Goal: Information Seeking & Learning: Learn about a topic

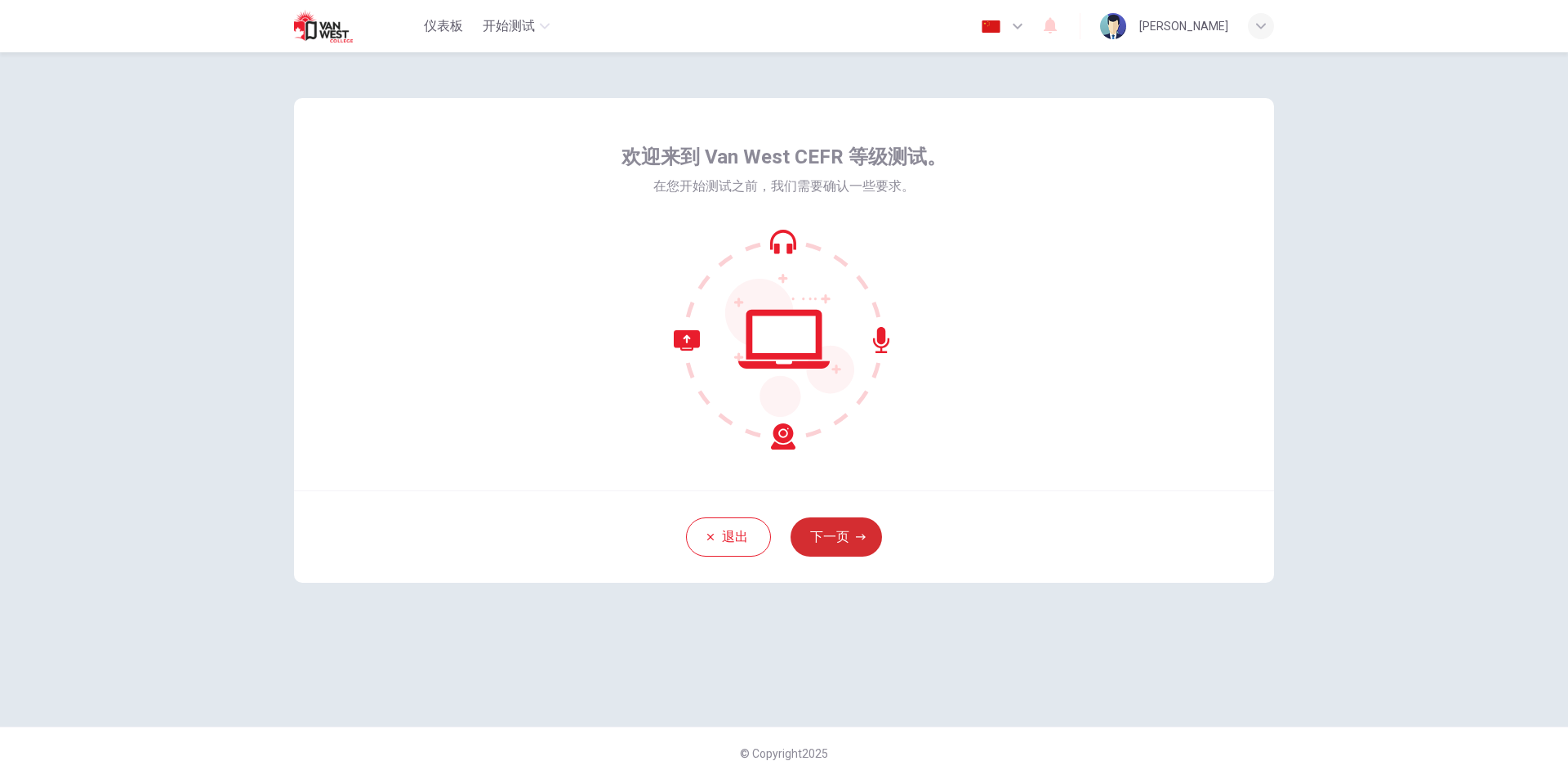
click at [846, 541] on button "下一页" at bounding box center [837, 536] width 92 height 39
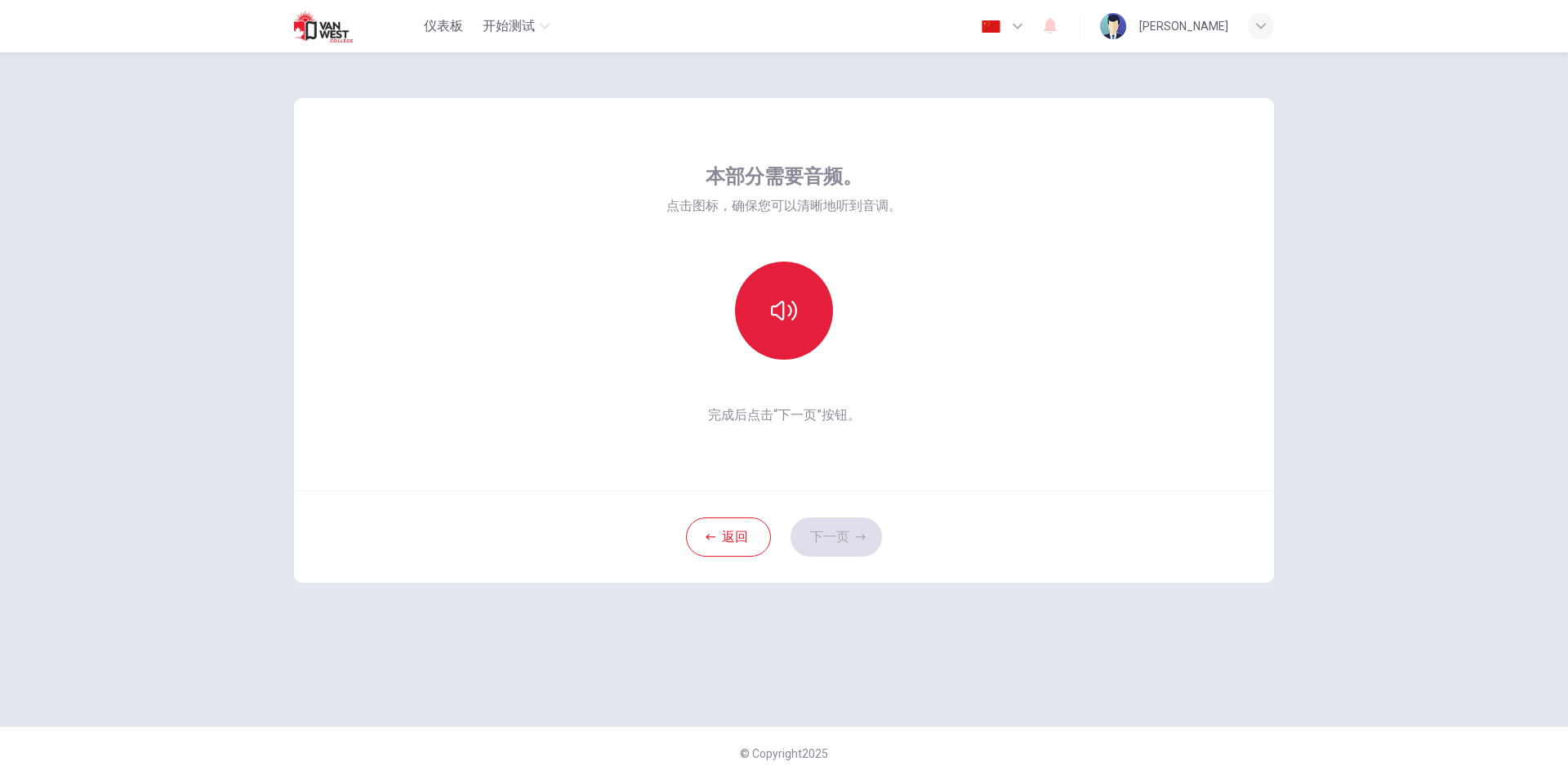
click at [792, 315] on icon "button" at bounding box center [784, 311] width 26 height 26
click at [827, 536] on button "下一页" at bounding box center [837, 536] width 92 height 39
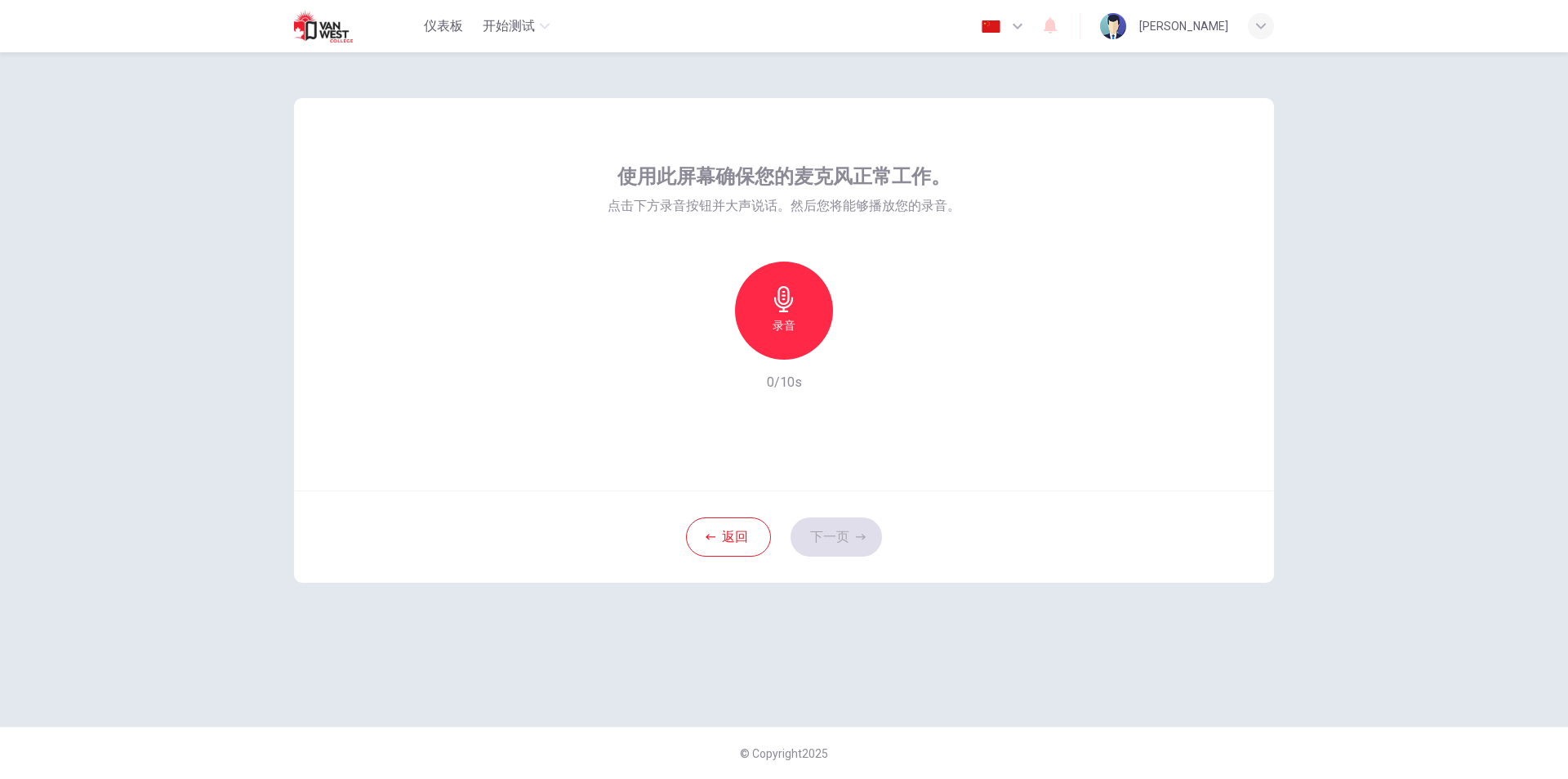
click at [796, 324] on div "录音" at bounding box center [784, 310] width 98 height 98
click at [827, 536] on button "下一页" at bounding box center [837, 536] width 92 height 39
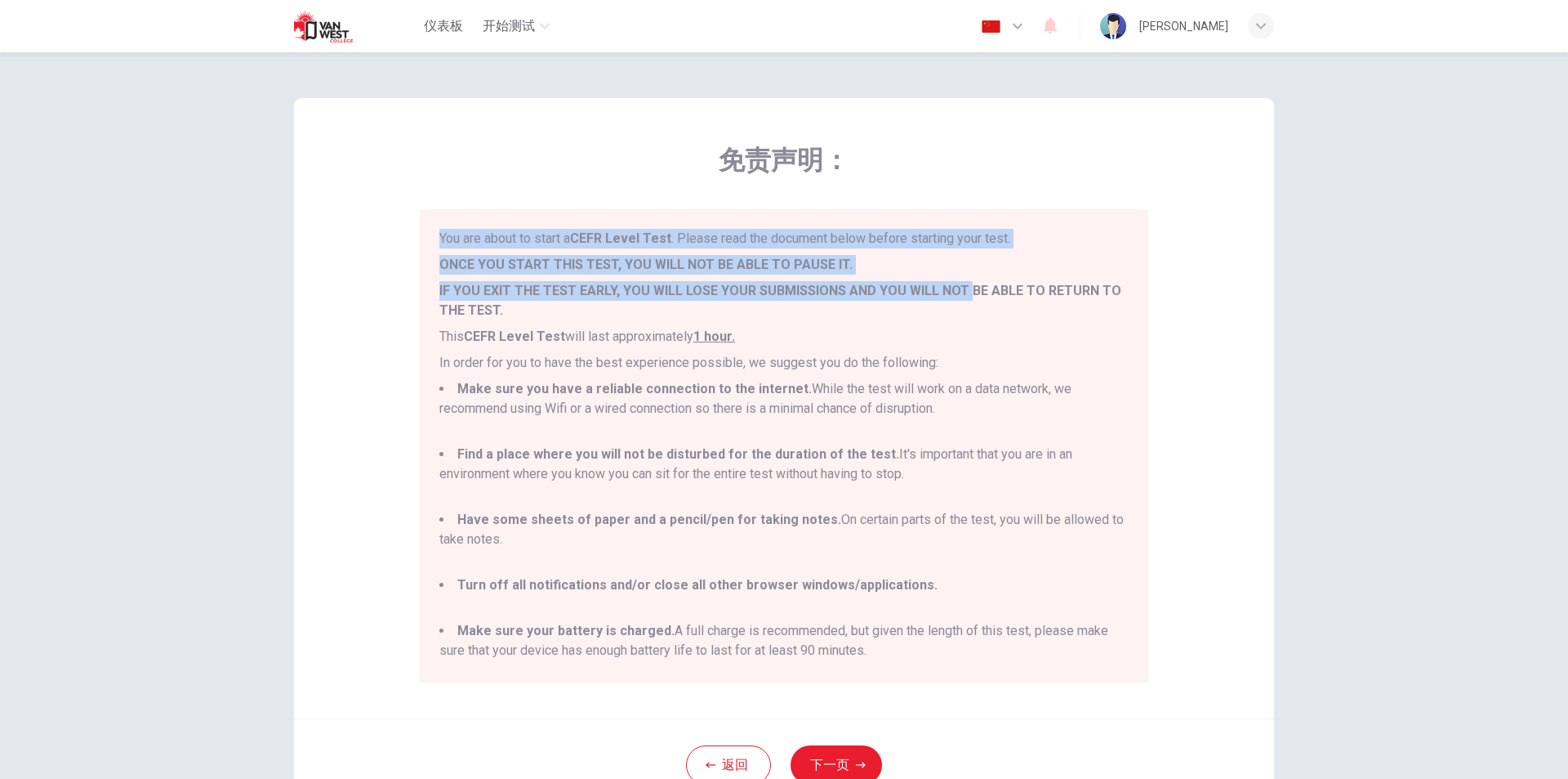
drag, startPoint x: 435, startPoint y: 237, endPoint x: 959, endPoint y: 282, distance: 525.9
click at [959, 282] on div "You are about to start a CEFR Level Test . Please read the document below befor…" at bounding box center [784, 446] width 728 height 473
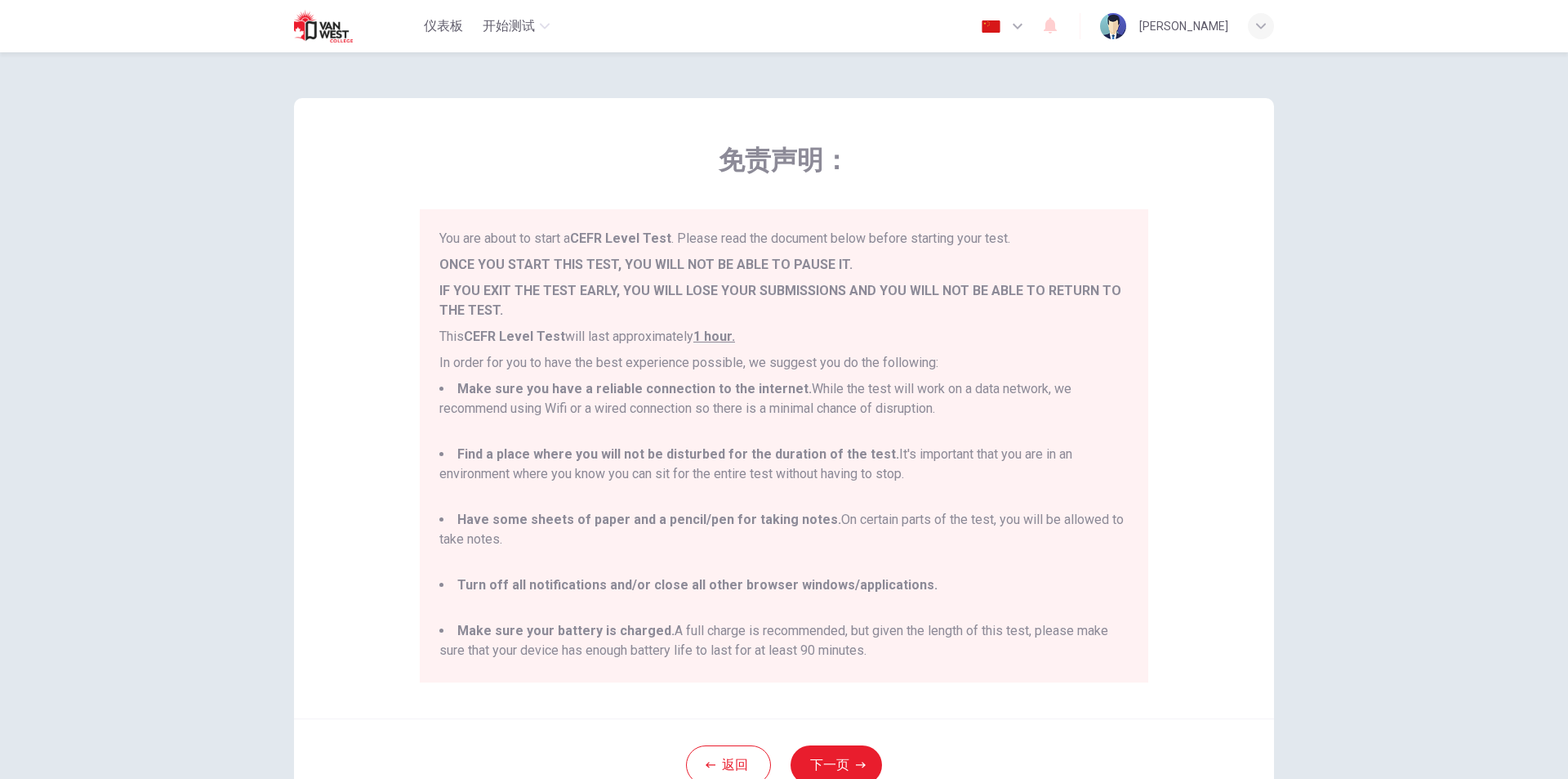
click at [856, 304] on p "IF YOU EXIT THE TEST EARLY, YOU WILL LOSE YOUR SUBMISSIONS AND YOU WILL NOT BE …" at bounding box center [784, 301] width 690 height 39
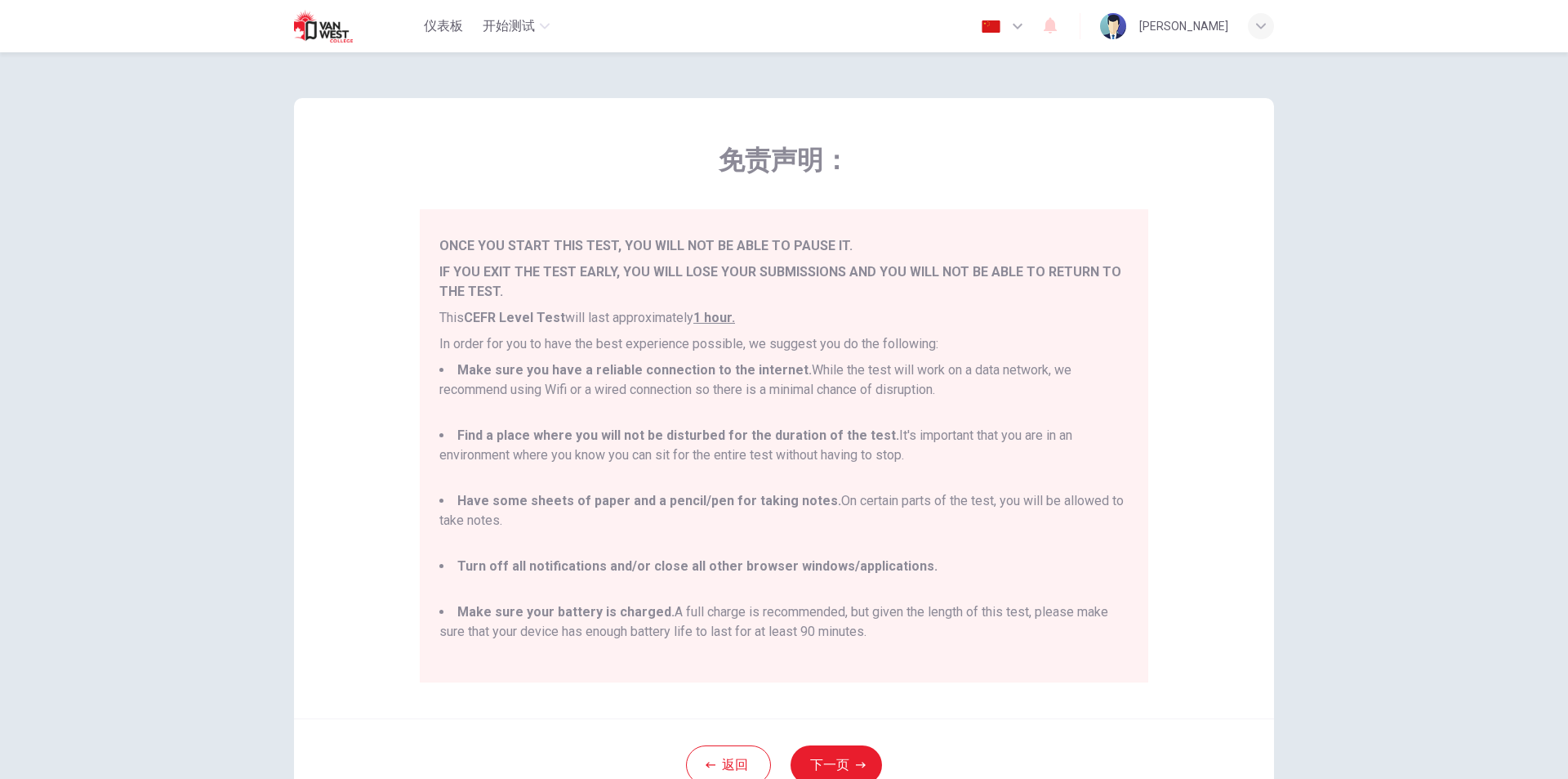
scroll to position [24, 0]
click at [728, 758] on button "返回" at bounding box center [728, 765] width 85 height 39
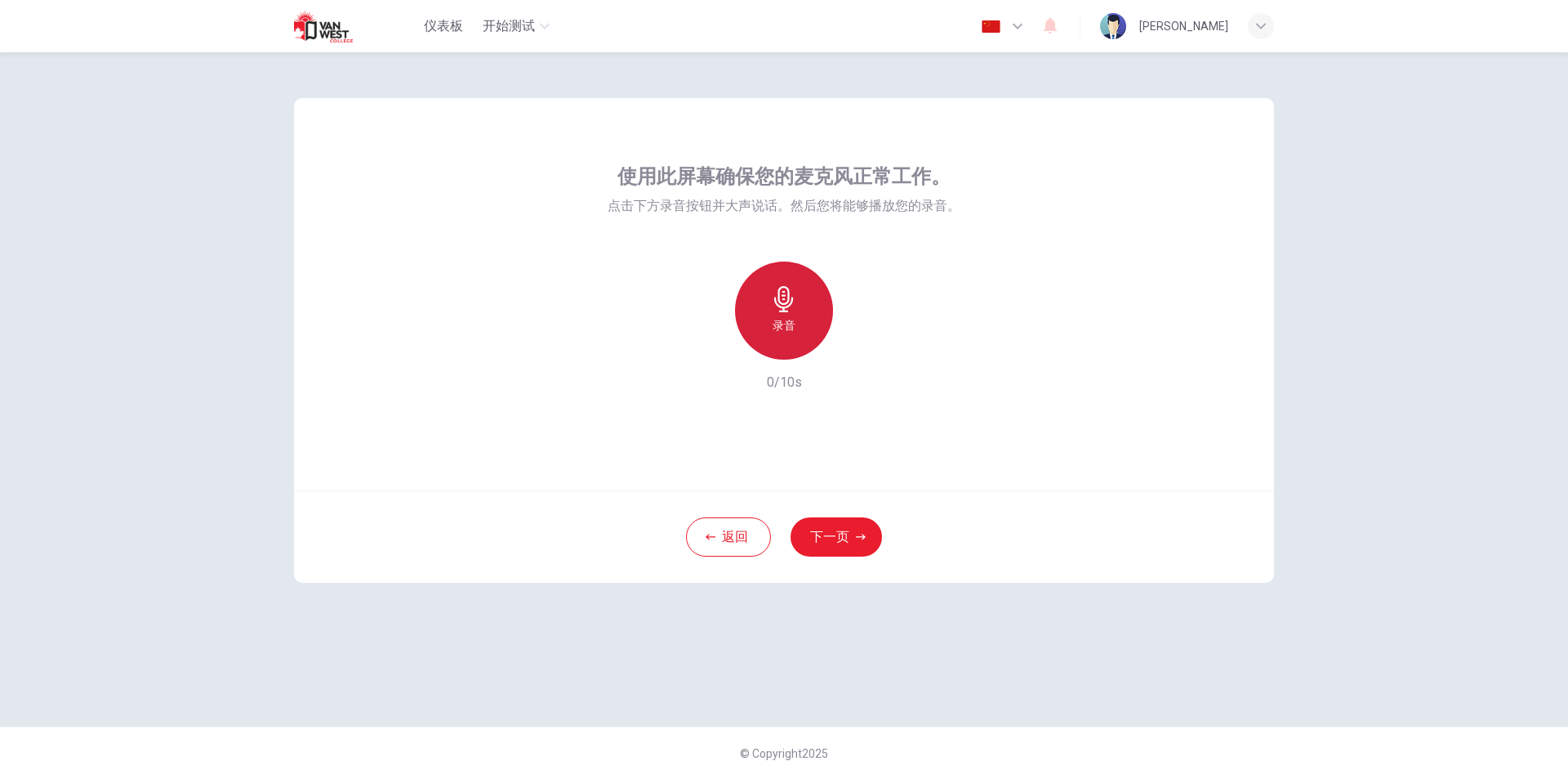
click at [793, 316] on h6 "录音" at bounding box center [784, 325] width 23 height 19
click at [862, 340] on icon "button" at bounding box center [859, 346] width 17 height 17
click at [865, 348] on icon "button" at bounding box center [859, 346] width 17 height 17
click at [863, 536] on icon "button" at bounding box center [861, 536] width 10 height 5
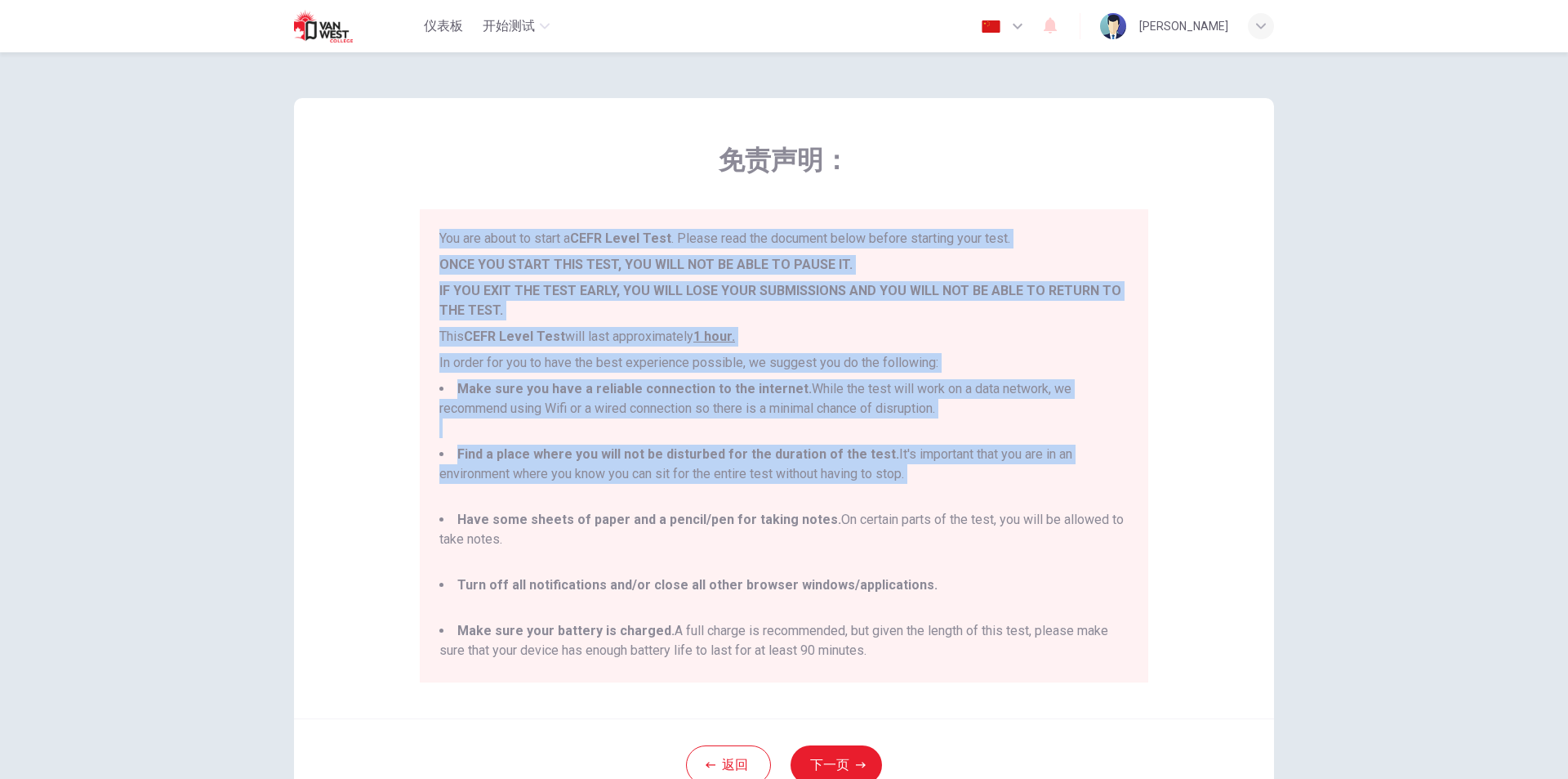
drag, startPoint x: 429, startPoint y: 235, endPoint x: 976, endPoint y: 492, distance: 604.4
click at [976, 492] on div "You are about to start a CEFR Level Test . Please read the document below befor…" at bounding box center [784, 446] width 728 height 473
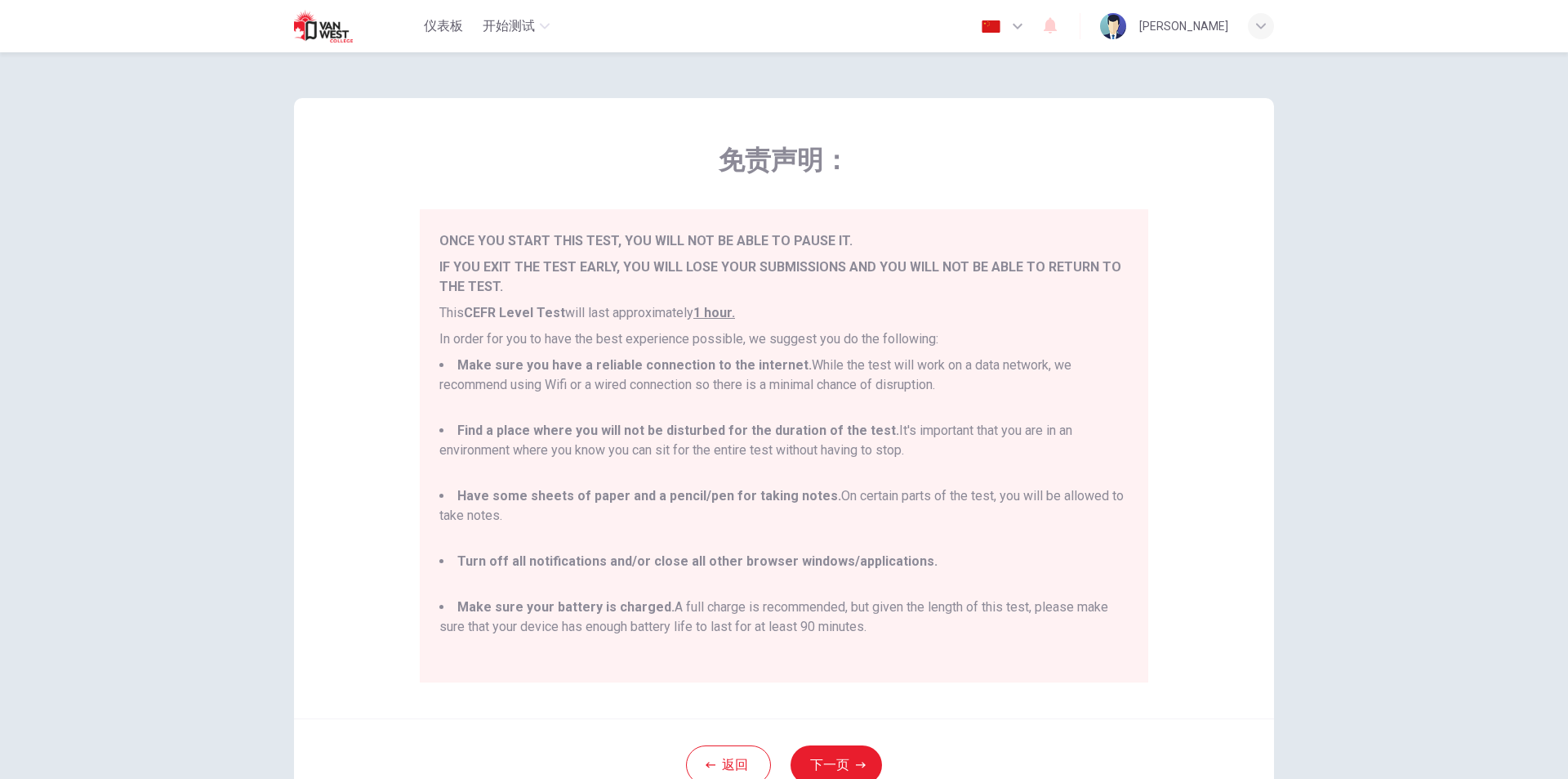
drag, startPoint x: 608, startPoint y: 521, endPoint x: 579, endPoint y: 517, distance: 29.3
click at [587, 521] on li "Have some sheets of paper and a pencil/pen for taking notes. On certain parts o…" at bounding box center [784, 515] width 690 height 59
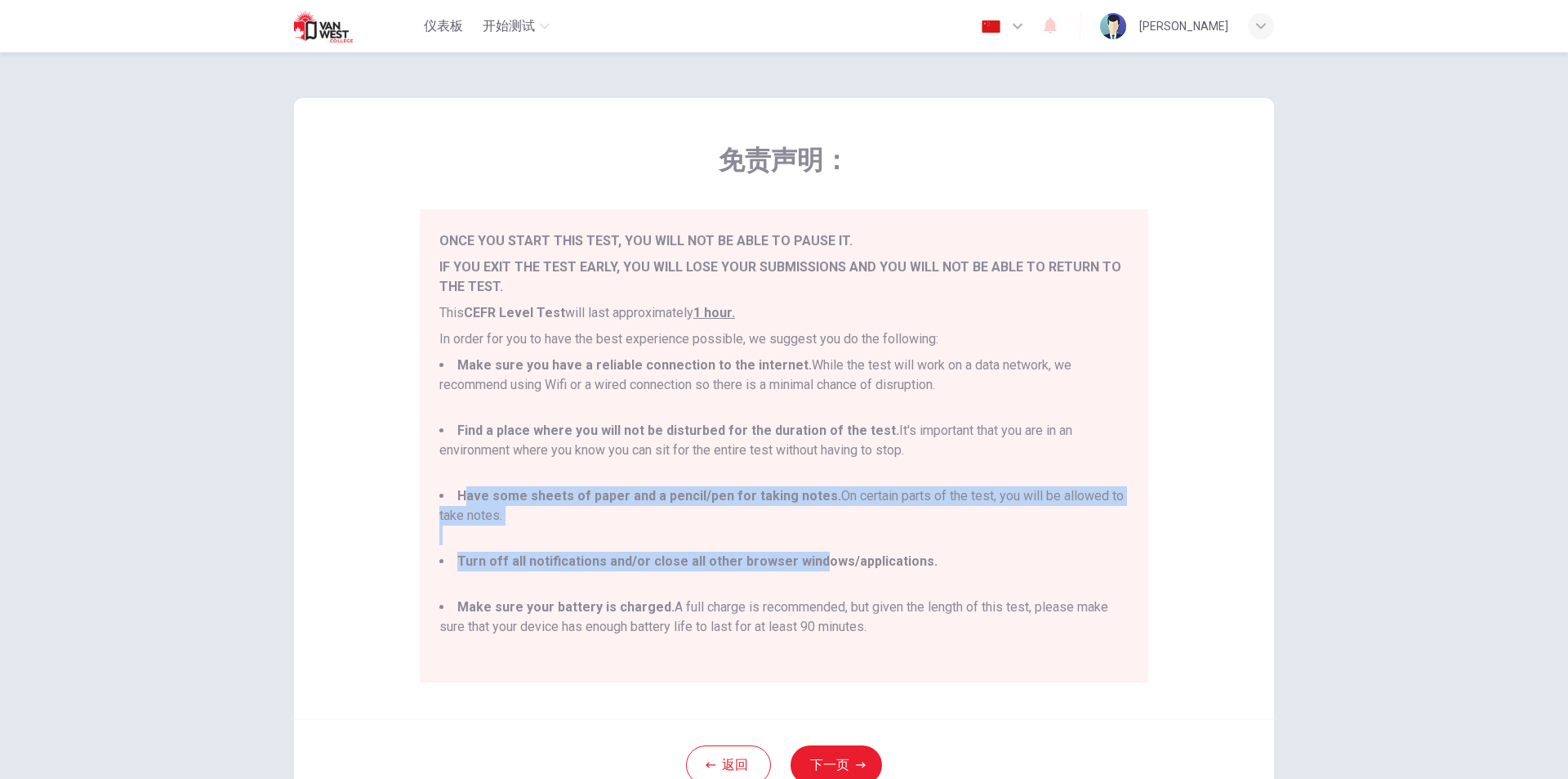
drag, startPoint x: 458, startPoint y: 493, endPoint x: 802, endPoint y: 554, distance: 349.4
click at [802, 554] on ul "Make sure you have a reliable connection to the internet. While the test will w…" at bounding box center [784, 506] width 690 height 301
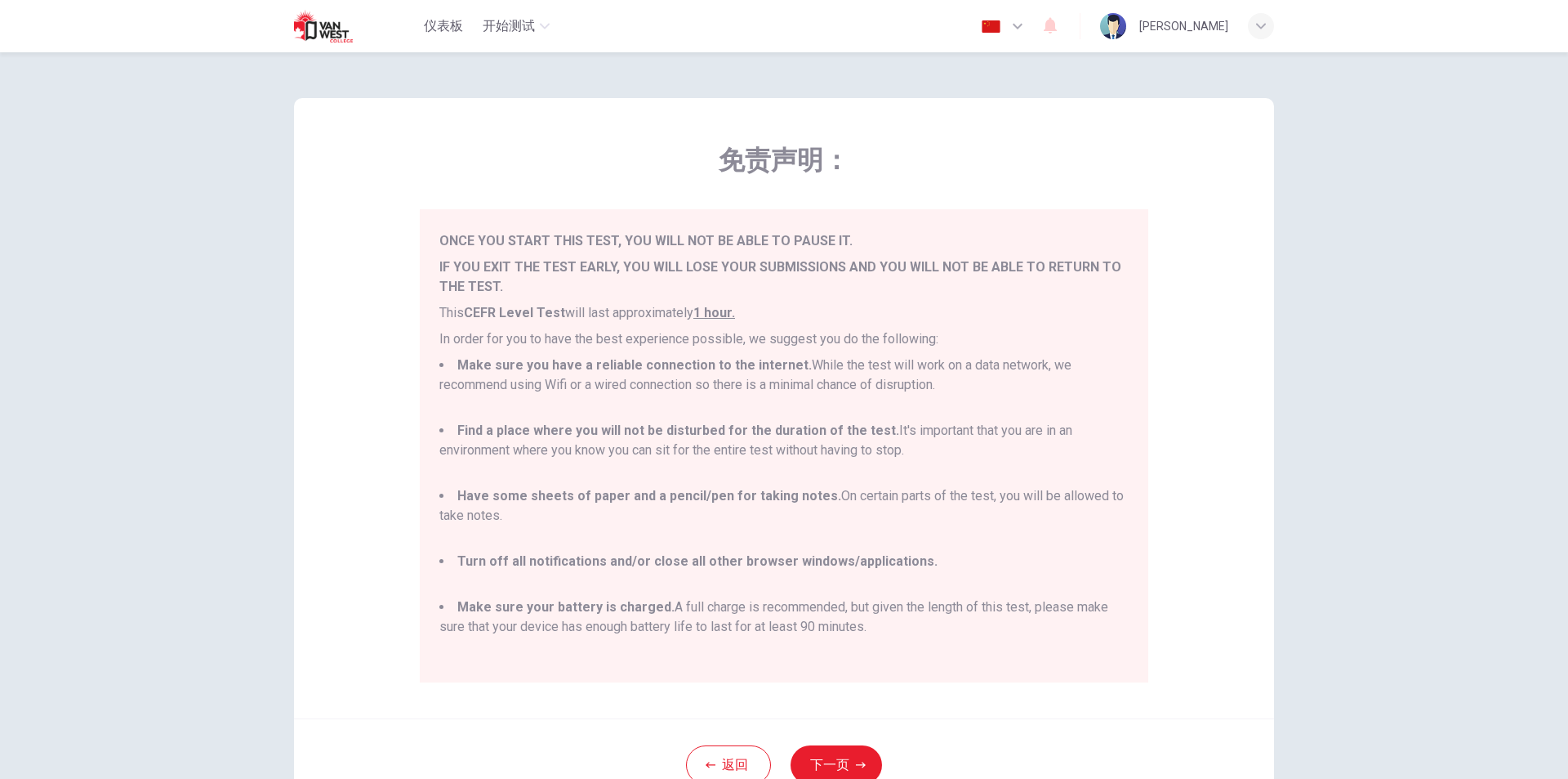
click at [885, 554] on b "Turn off all notifications and/or close all other browser windows/applications." at bounding box center [698, 561] width 481 height 16
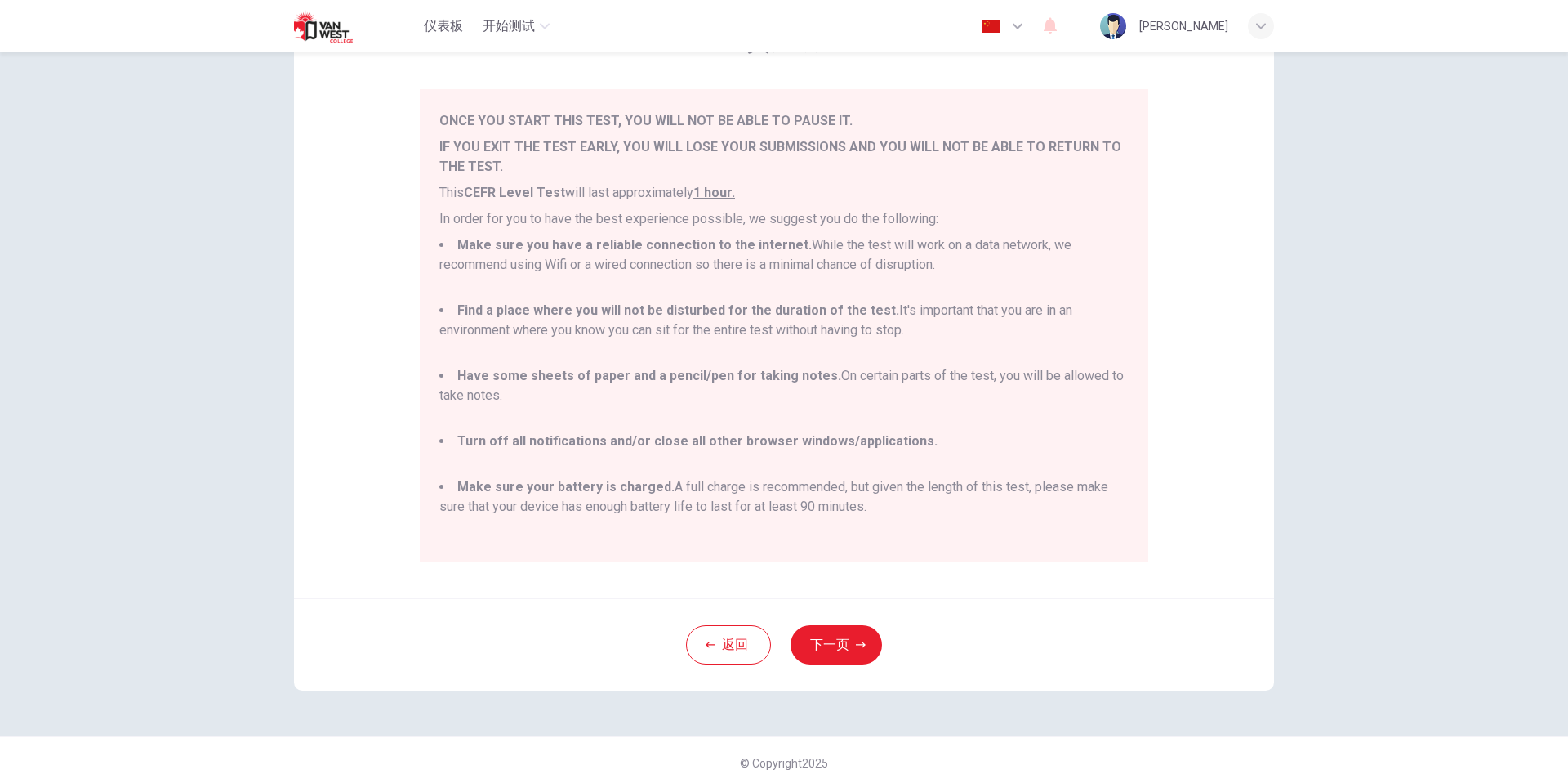
scroll to position [130, 0]
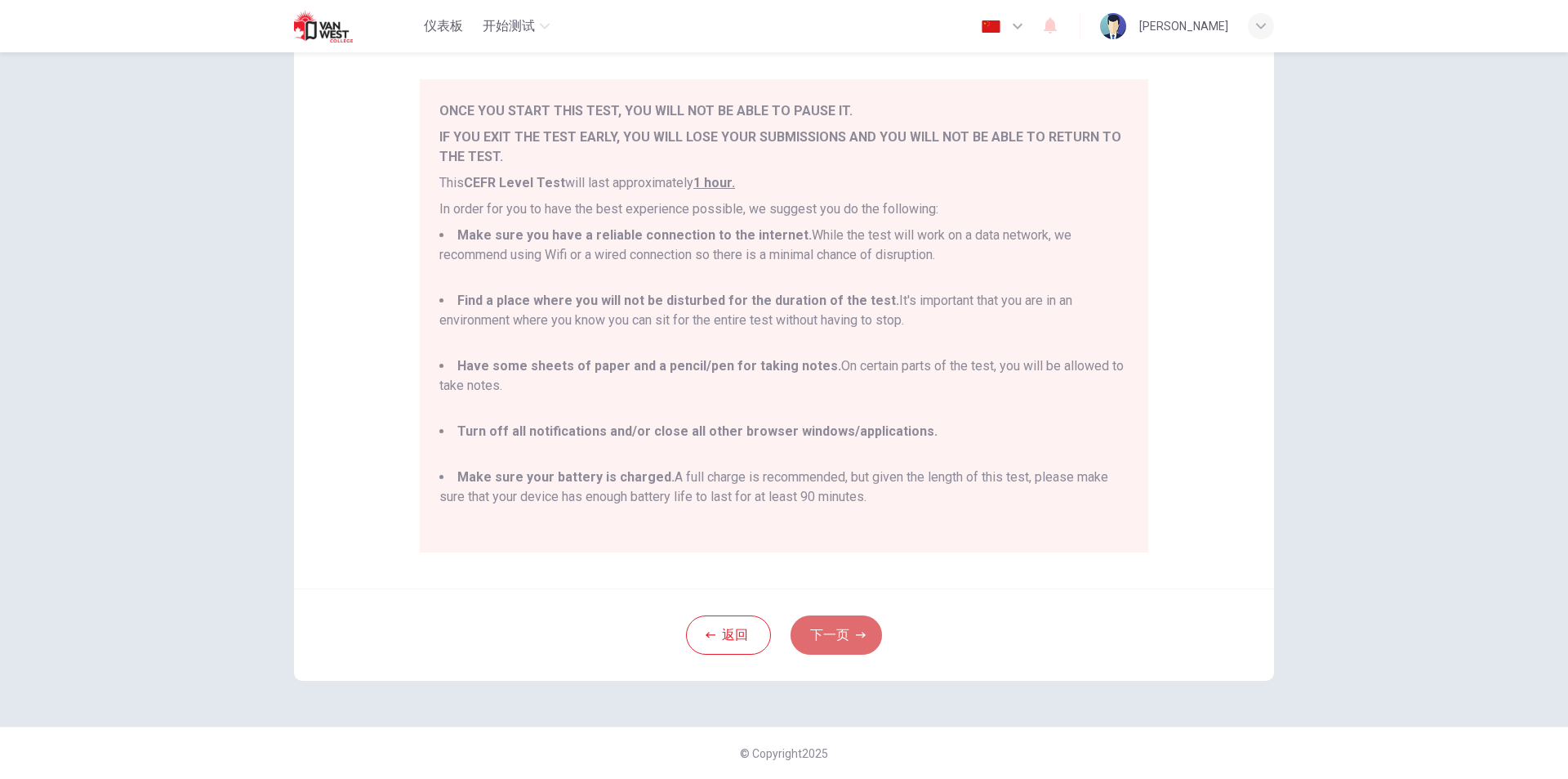
click at [851, 644] on button "下一页" at bounding box center [837, 634] width 92 height 39
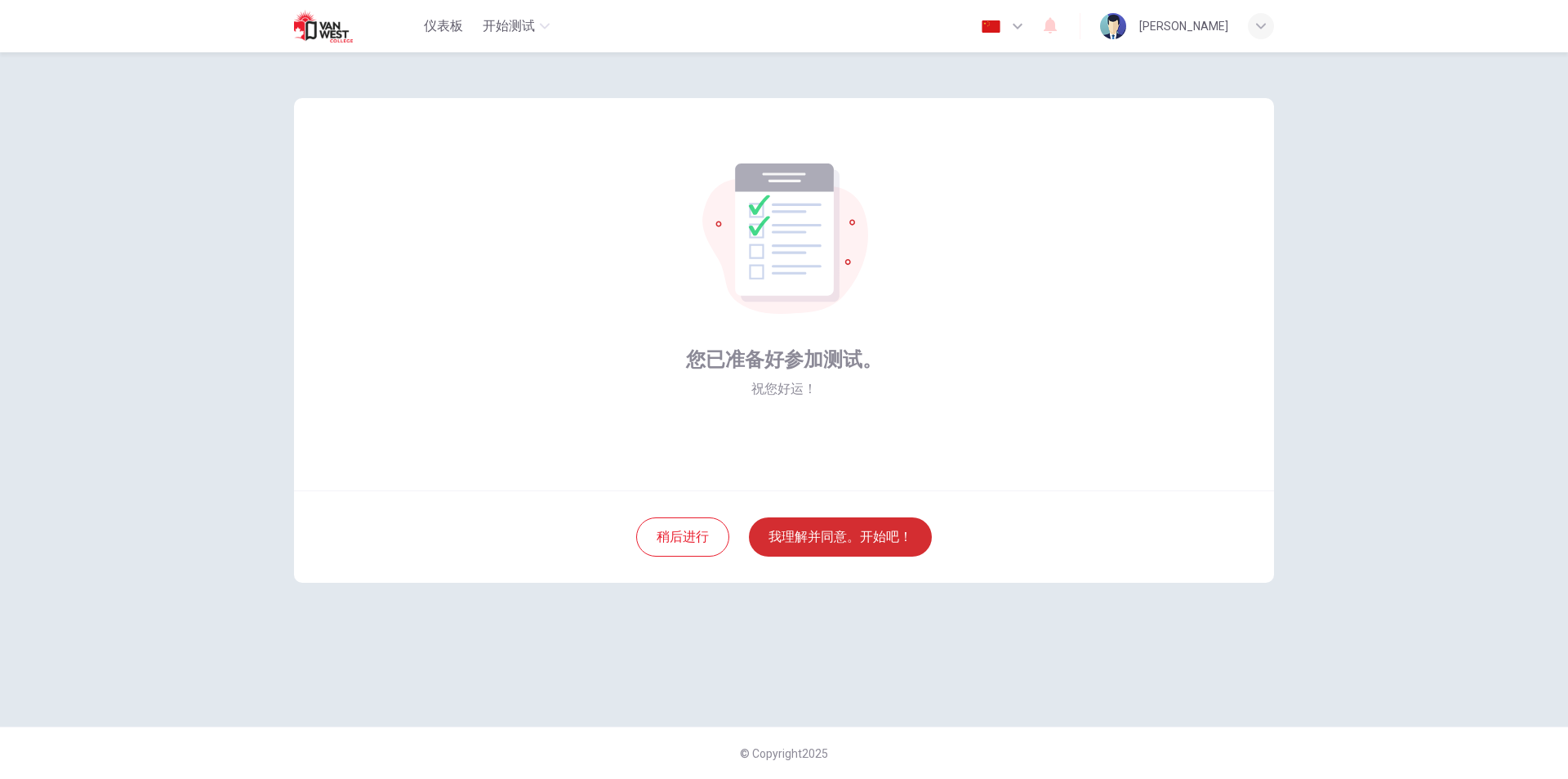
click at [866, 543] on button "我理解并同意。开始吧！" at bounding box center [840, 536] width 183 height 39
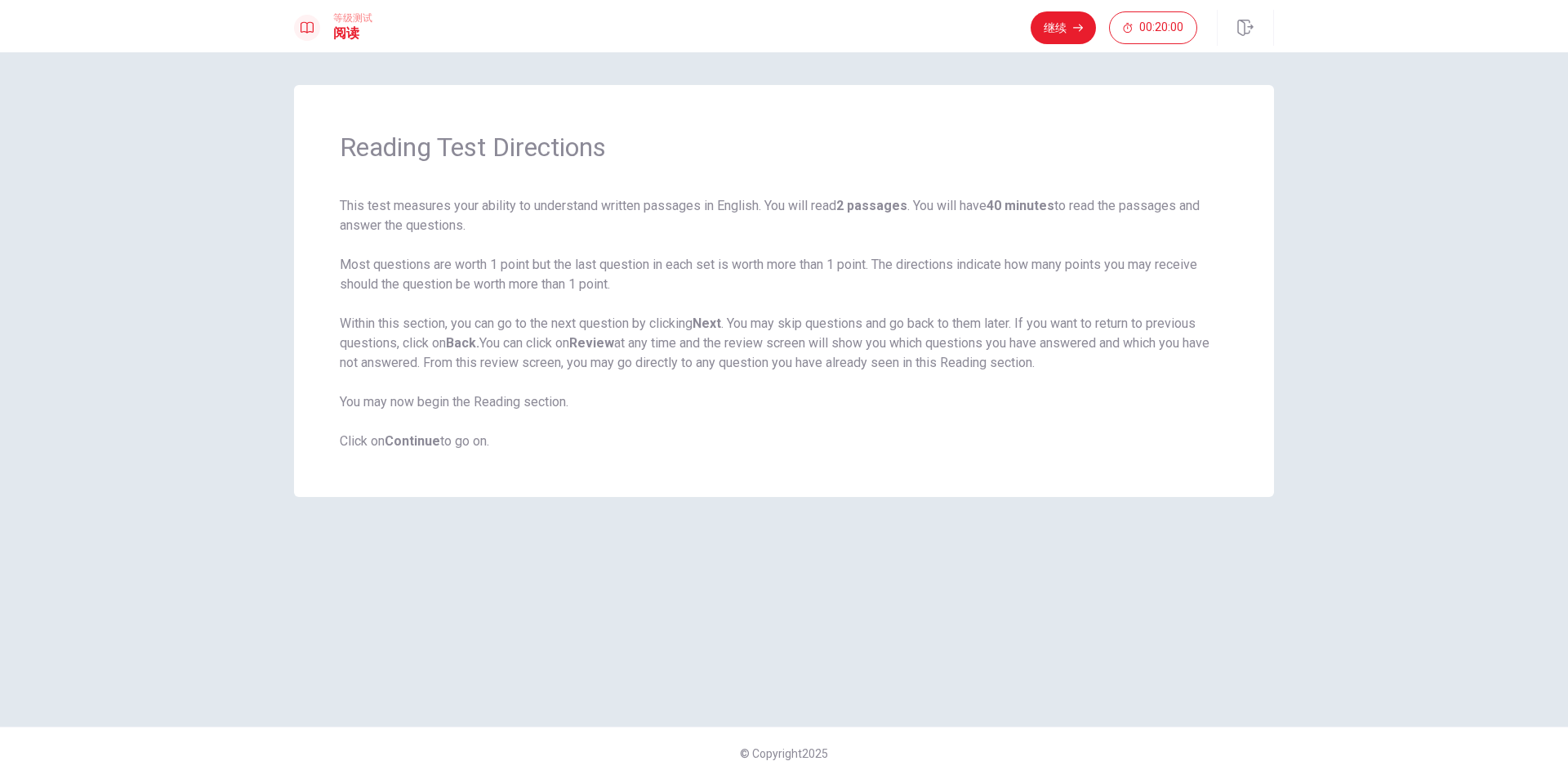
drag, startPoint x: 344, startPoint y: 149, endPoint x: 482, endPoint y: 154, distance: 138.1
click at [482, 154] on h1 "Reading Test Directions" at bounding box center [784, 146] width 889 height 33
click at [1055, 29] on button "继续" at bounding box center [1064, 27] width 65 height 33
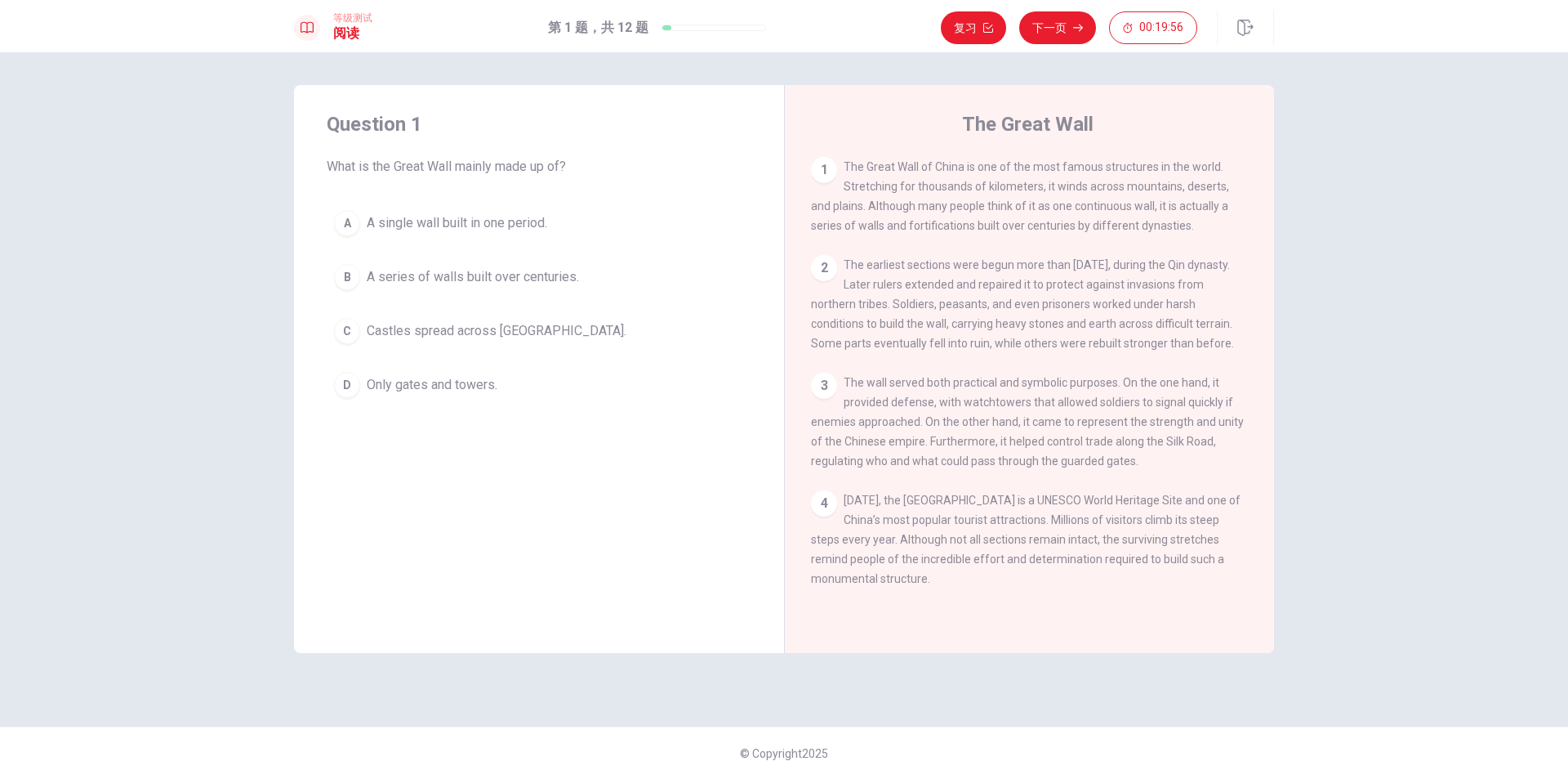
drag, startPoint x: 330, startPoint y: 166, endPoint x: 467, endPoint y: 172, distance: 137.1
click at [467, 172] on span "What is the Great Wall mainly made up of?" at bounding box center [539, 167] width 425 height 19
drag, startPoint x: 850, startPoint y: 169, endPoint x: 931, endPoint y: 166, distance: 81.1
click at [927, 166] on span "The Great Wall of China is one of the most famous structures in the world. Stre…" at bounding box center [1020, 197] width 418 height 72
drag, startPoint x: 846, startPoint y: 189, endPoint x: 1073, endPoint y: 190, distance: 227.0
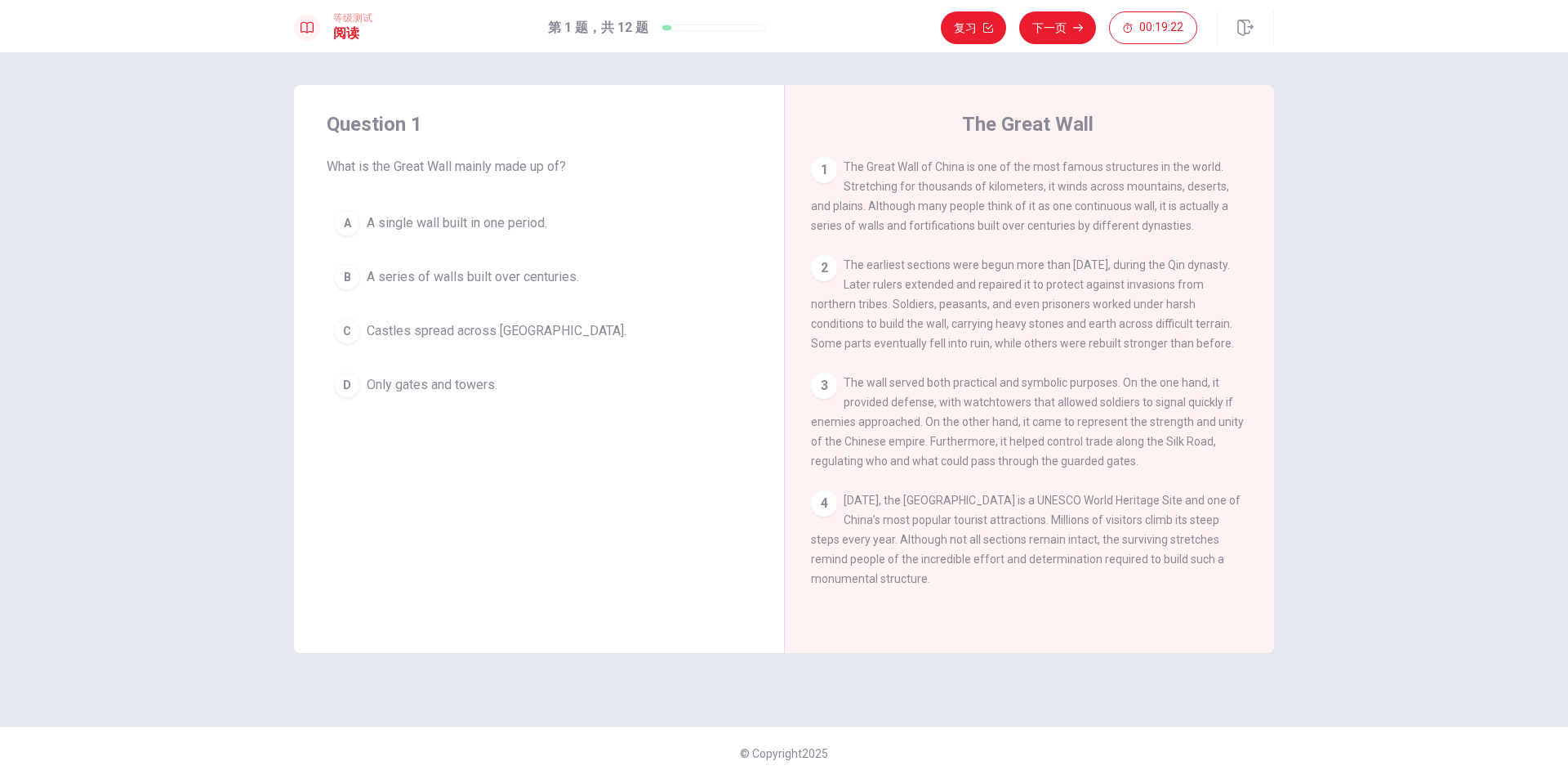
click at [1073, 190] on span "The Great Wall of China is one of the most famous structures in the world. Stre…" at bounding box center [1020, 197] width 418 height 72
drag, startPoint x: 842, startPoint y: 272, endPoint x: 991, endPoint y: 279, distance: 149.2
click at [991, 279] on div "2 The earliest sections were begun more than [DATE], during the Qin dynasty. La…" at bounding box center [1030, 303] width 437 height 98
click at [348, 273] on div "B" at bounding box center [347, 277] width 26 height 26
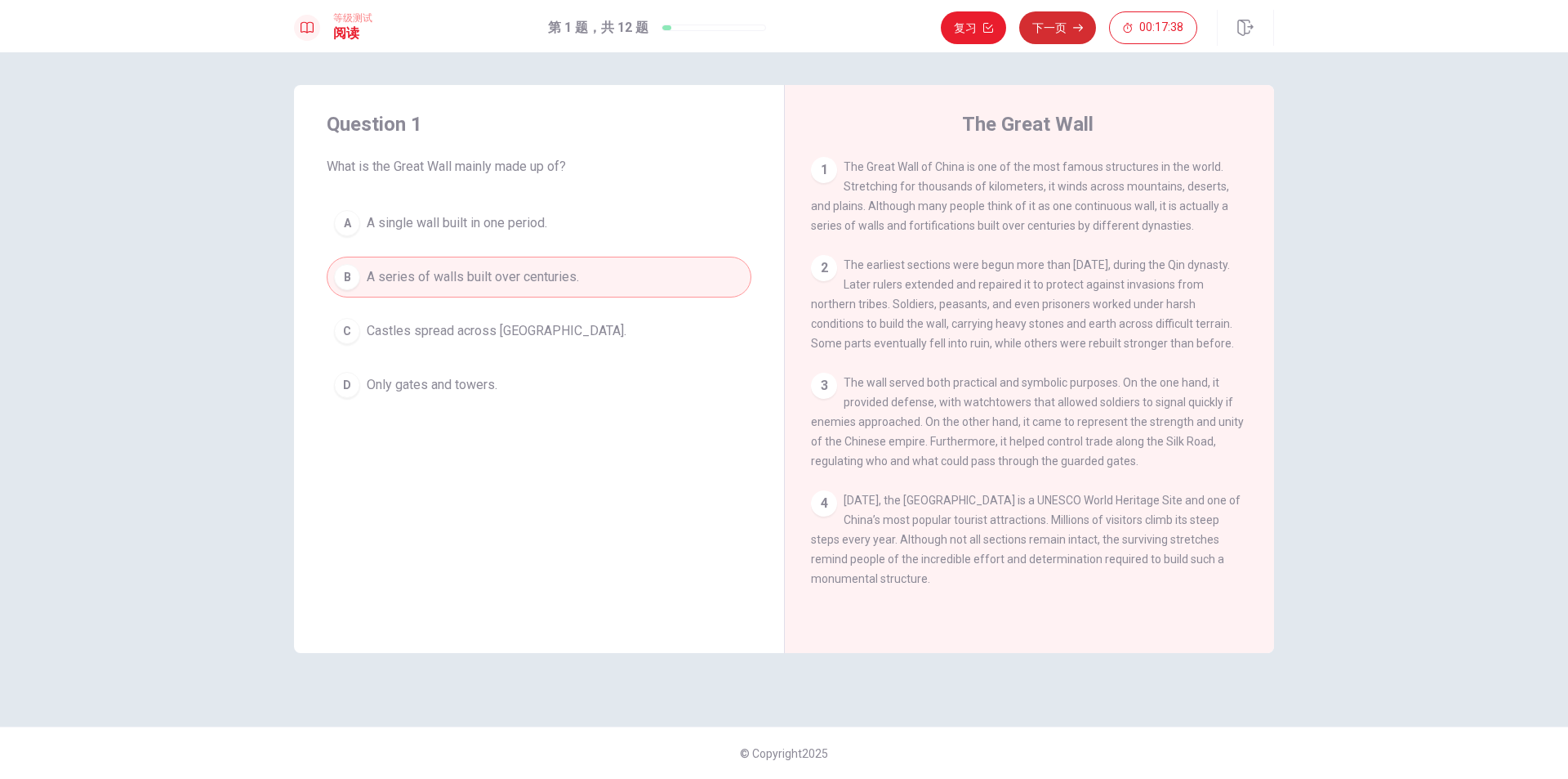
click at [1083, 19] on button "下一页" at bounding box center [1057, 27] width 77 height 33
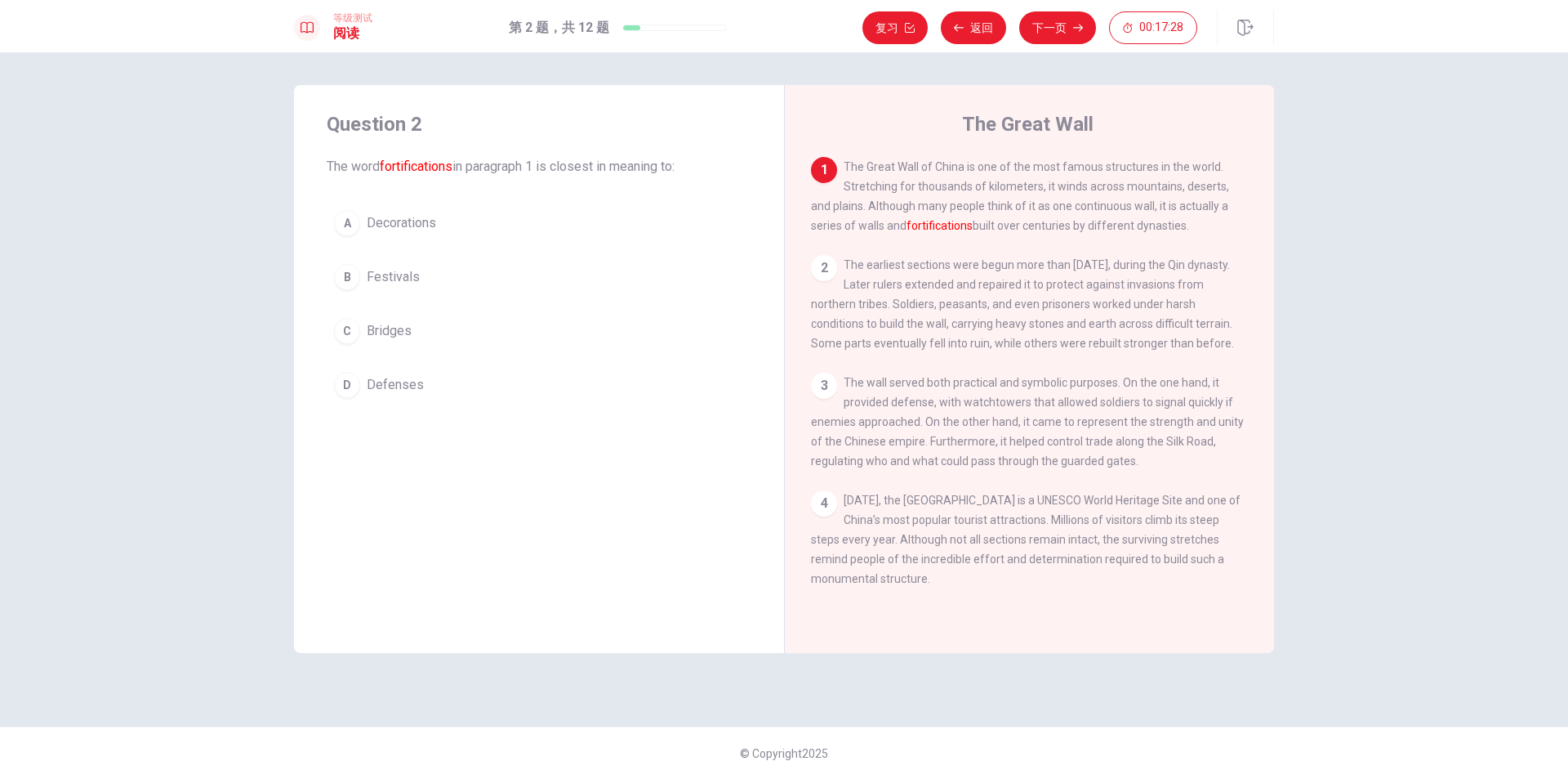
drag, startPoint x: 328, startPoint y: 169, endPoint x: 567, endPoint y: 172, distance: 239.0
click at [567, 172] on span "The word fortifications in paragraph 1 is closest in meaning to:" at bounding box center [539, 167] width 425 height 19
click at [395, 379] on span "Defenses" at bounding box center [395, 385] width 57 height 19
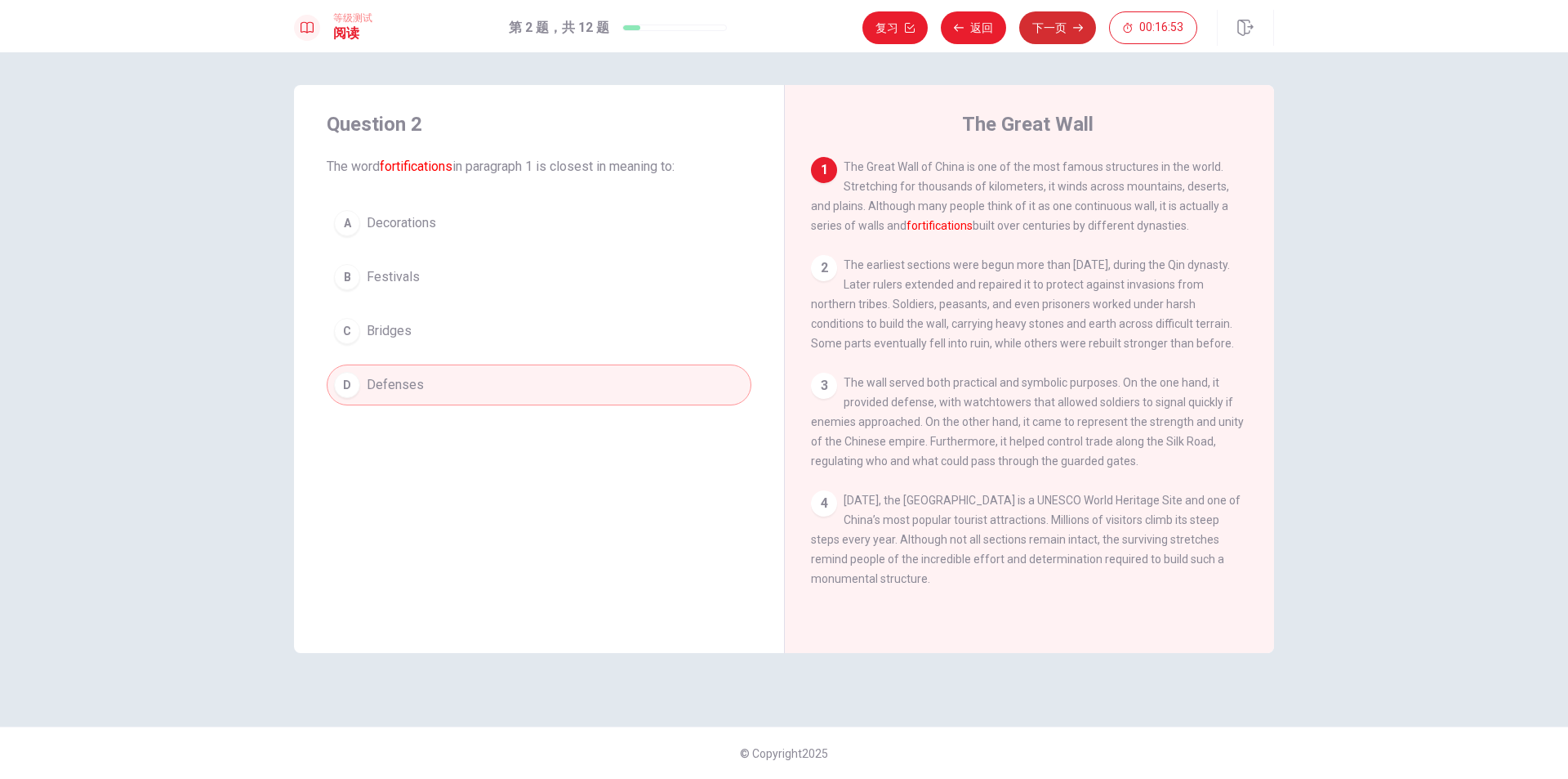
click at [1048, 23] on button "下一页" at bounding box center [1057, 27] width 77 height 33
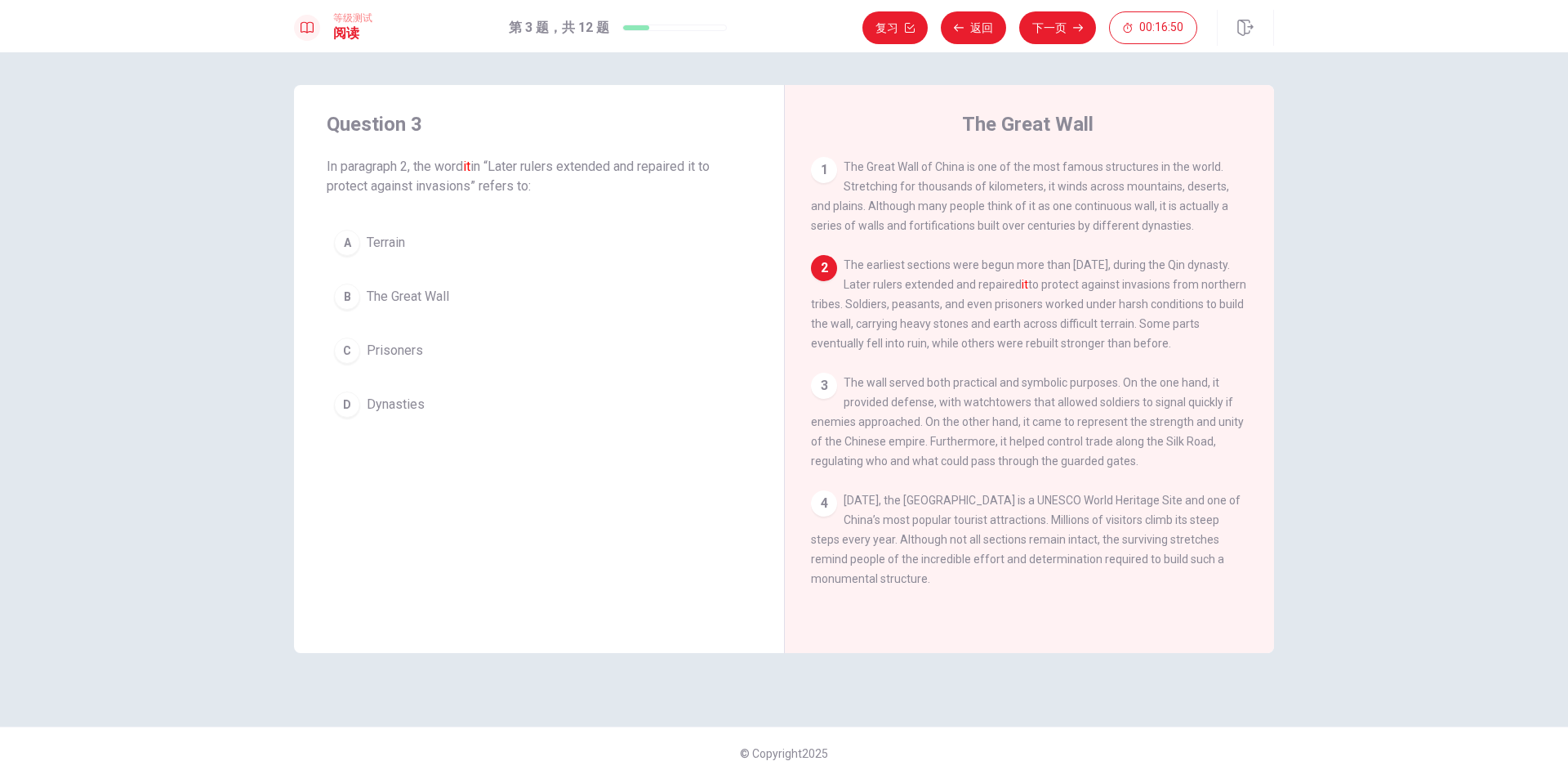
drag, startPoint x: 325, startPoint y: 165, endPoint x: 521, endPoint y: 163, distance: 196.0
click at [521, 163] on div "Question 3 In paragraph 2, the word it in “Later rulers extended and repaired i…" at bounding box center [539, 267] width 490 height 366
drag, startPoint x: 846, startPoint y: 265, endPoint x: 1219, endPoint y: 286, distance: 373.6
click at [1211, 275] on div "2 The earliest sections were begun more than [DATE], during the Qin dynasty. La…" at bounding box center [1030, 303] width 437 height 98
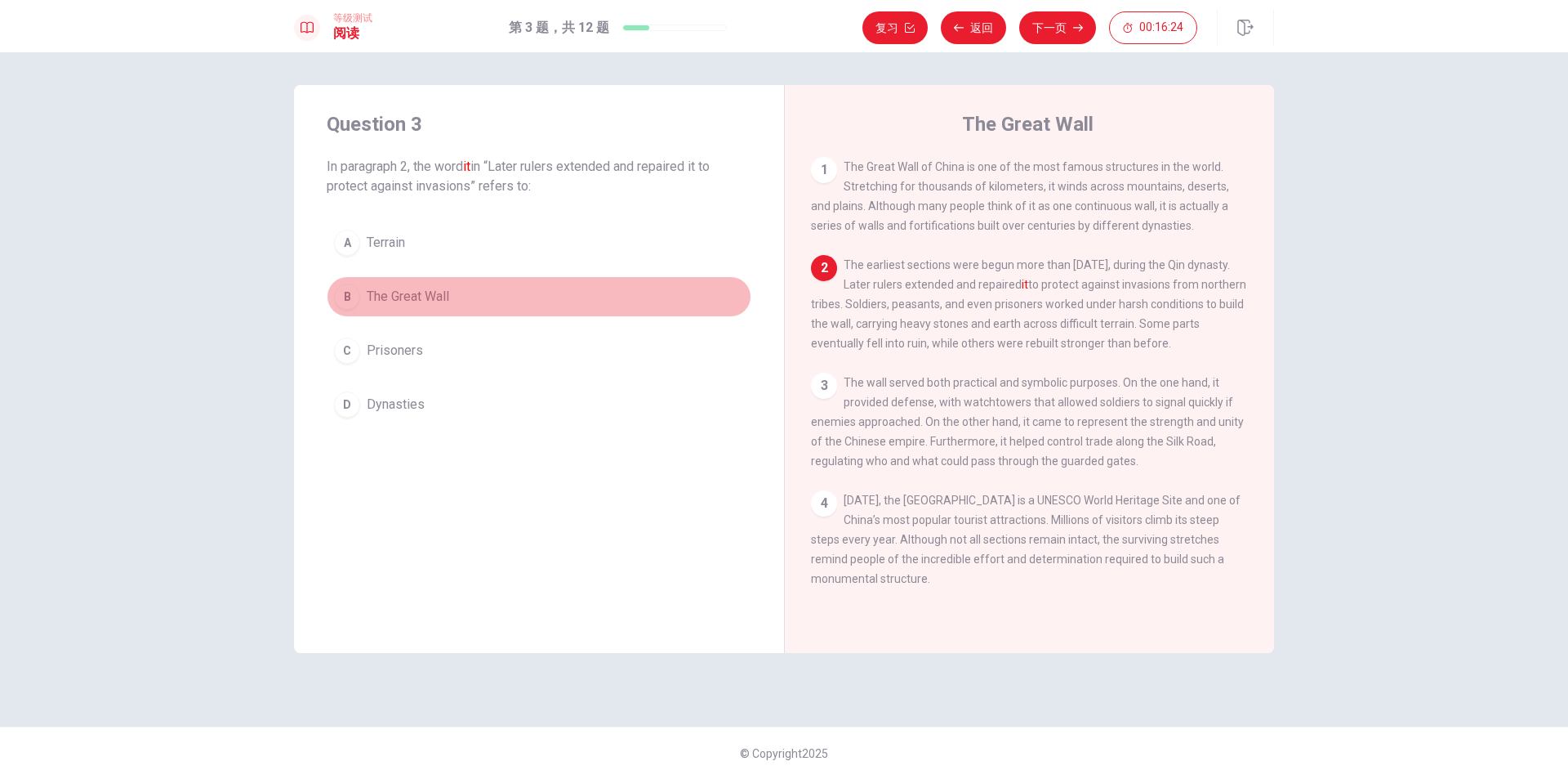
click at [413, 294] on span "The Great Wall" at bounding box center [408, 296] width 83 height 19
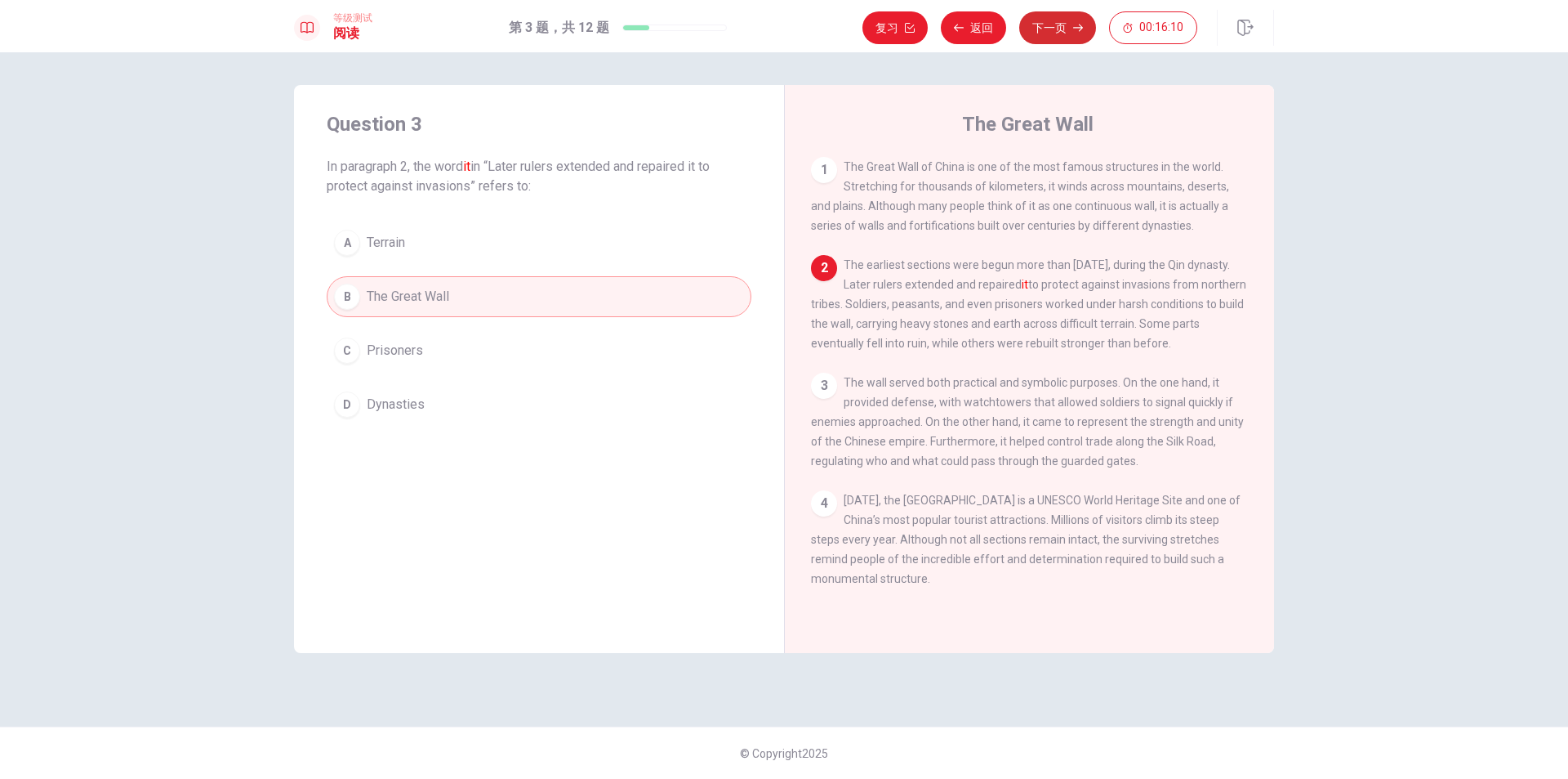
click at [1056, 34] on button "下一页" at bounding box center [1057, 27] width 77 height 33
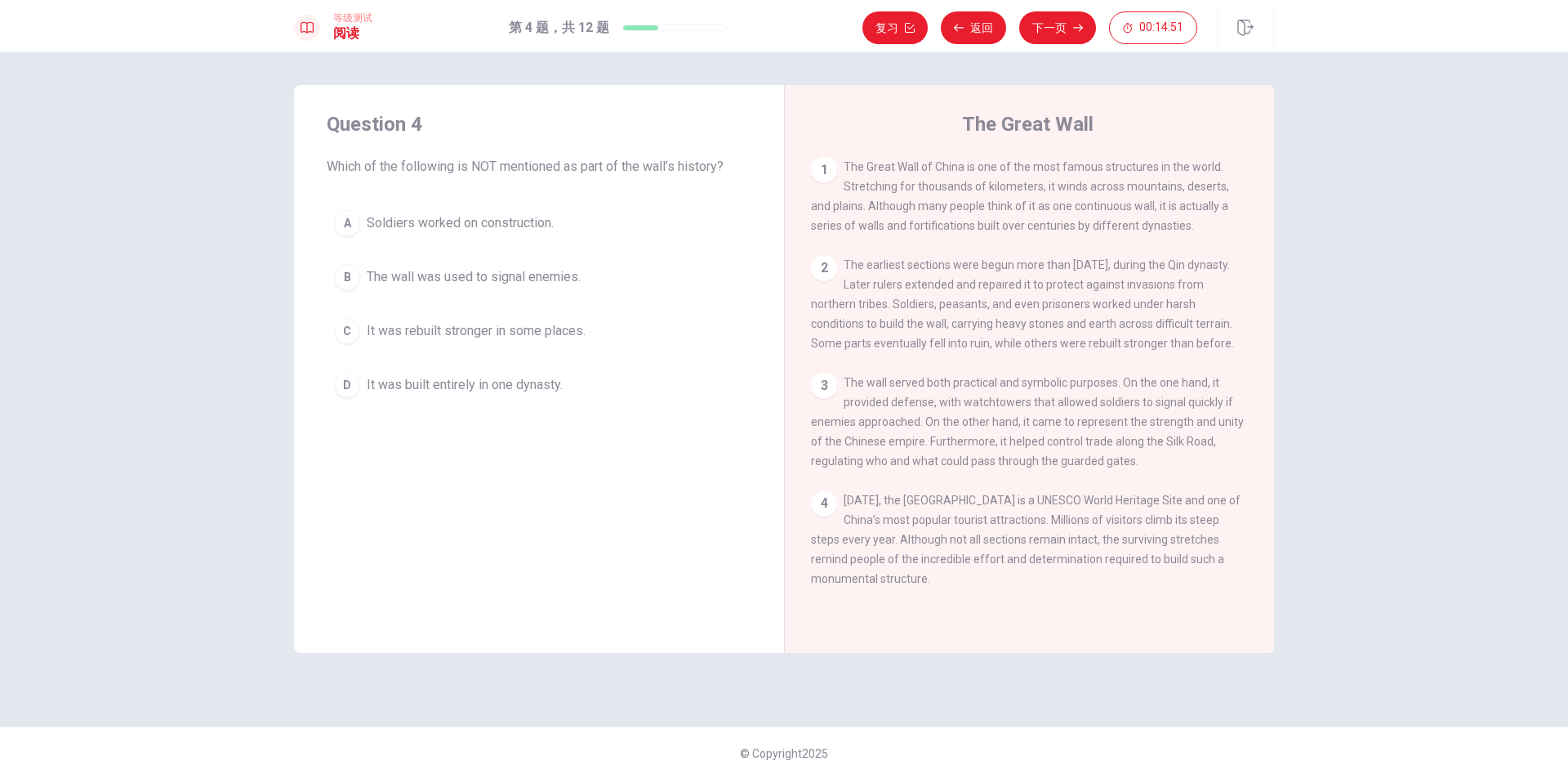
drag, startPoint x: 850, startPoint y: 391, endPoint x: 1189, endPoint y: 402, distance: 339.2
click at [1197, 399] on div "3 The wall served both practical and symbolic purposes. On the one hand, it pro…" at bounding box center [1030, 421] width 437 height 98
click at [354, 381] on div "D" at bounding box center [347, 385] width 26 height 26
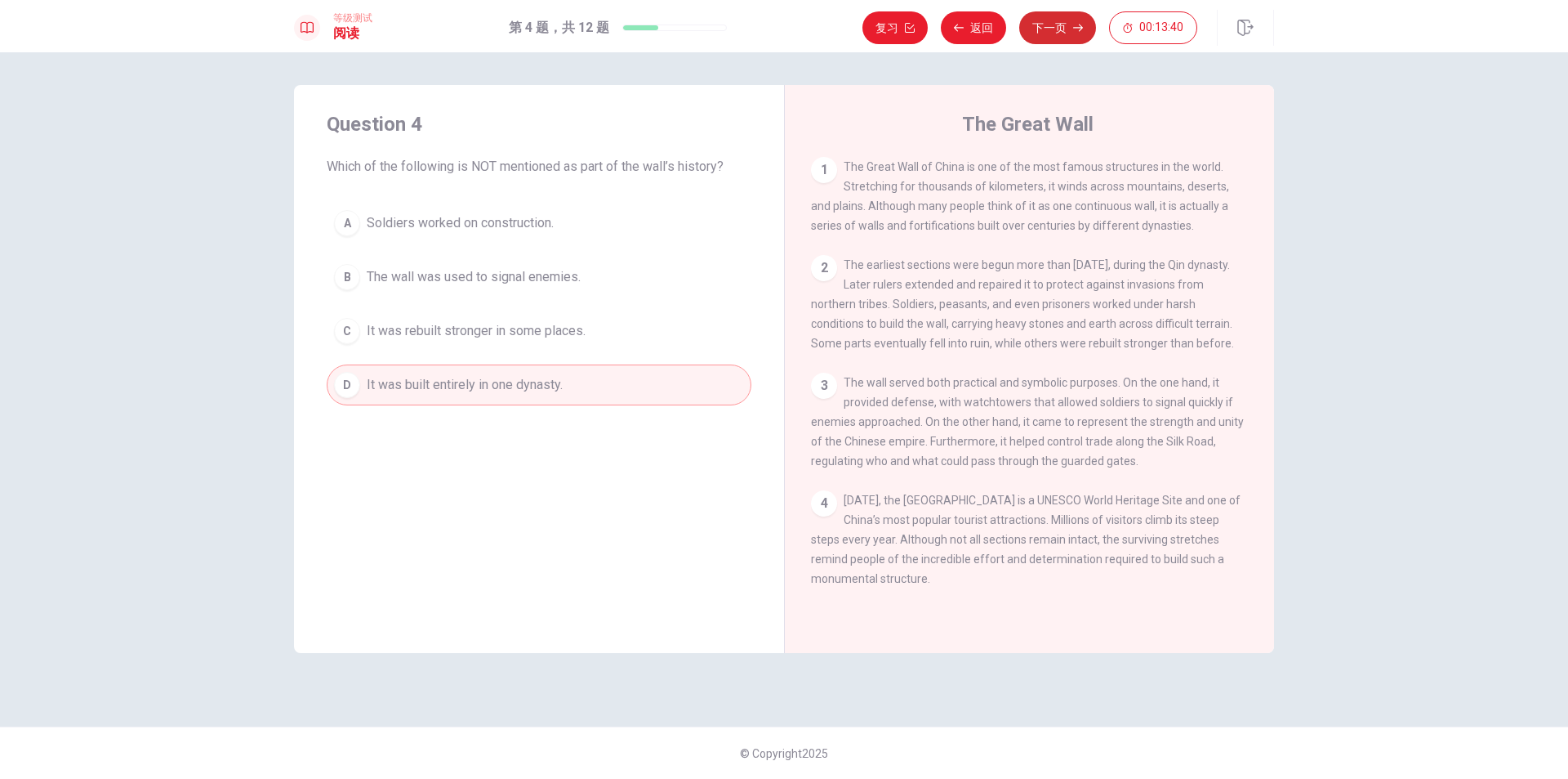
click at [1045, 33] on button "下一页" at bounding box center [1057, 27] width 77 height 33
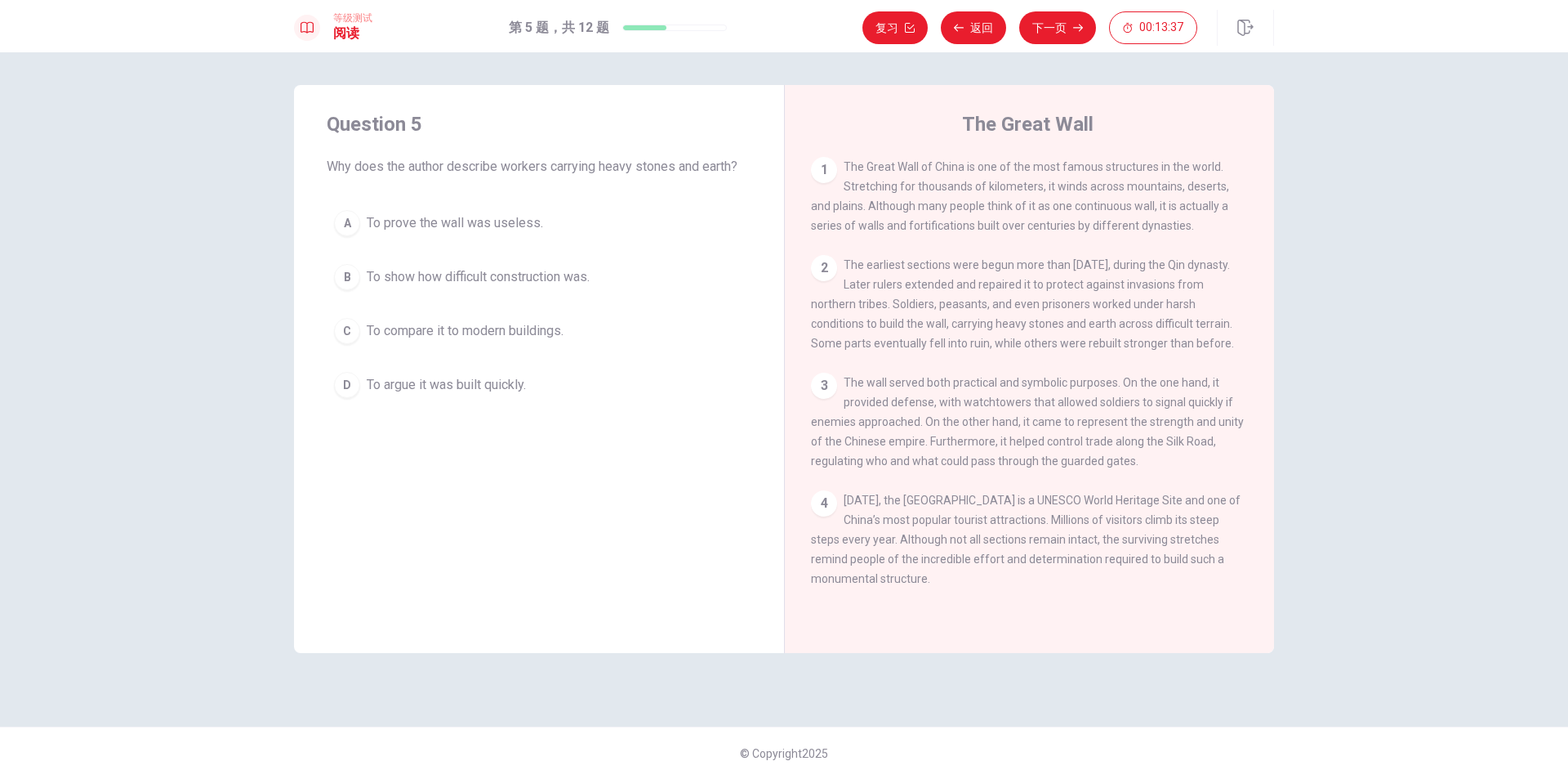
drag, startPoint x: 325, startPoint y: 164, endPoint x: 549, endPoint y: 174, distance: 224.2
click at [524, 171] on div "Question 5 Why does the author describe workers carrying heavy stones and earth…" at bounding box center [539, 258] width 490 height 347
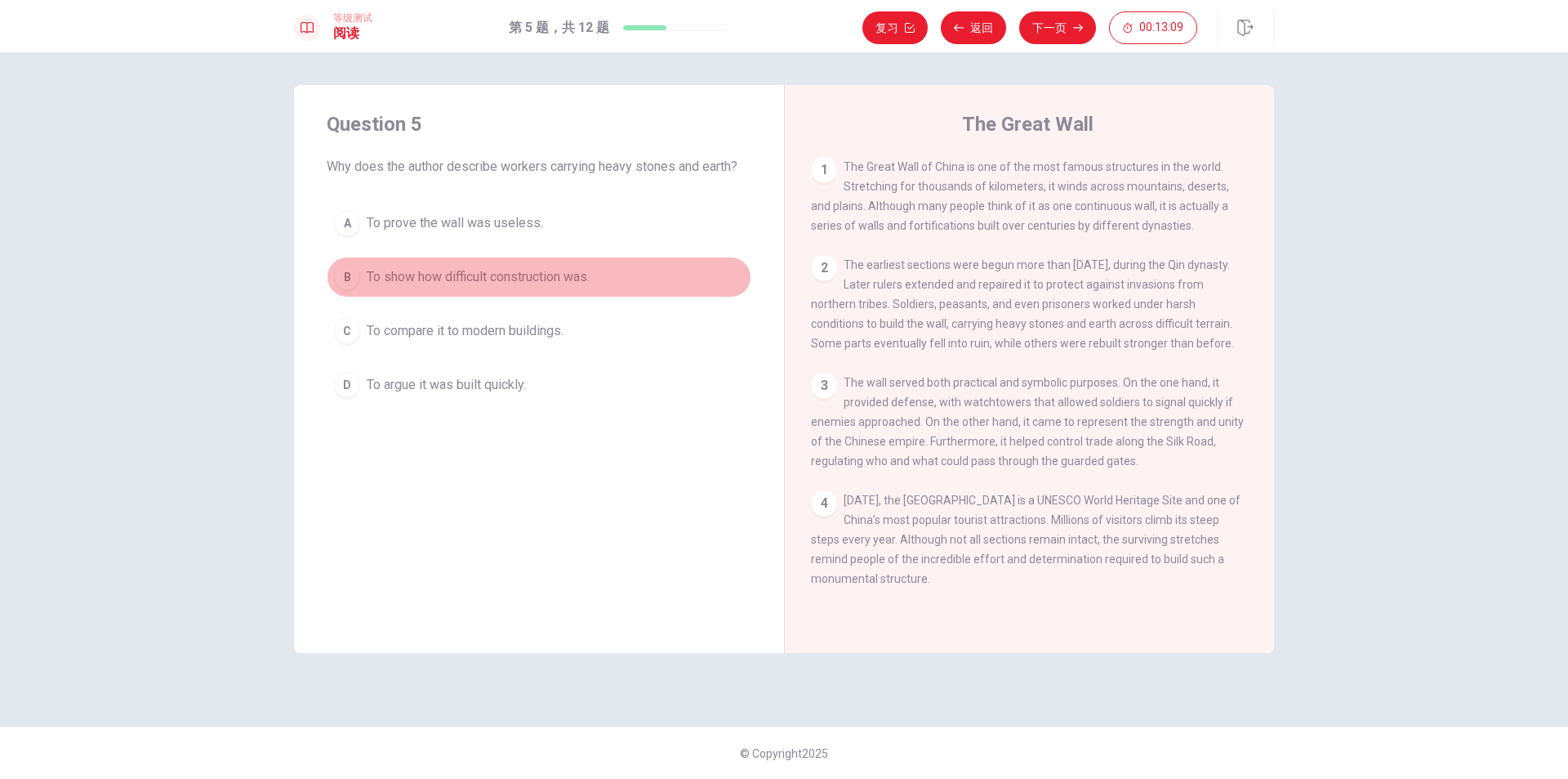
click at [422, 266] on button "B To show how difficult construction was." at bounding box center [539, 277] width 425 height 41
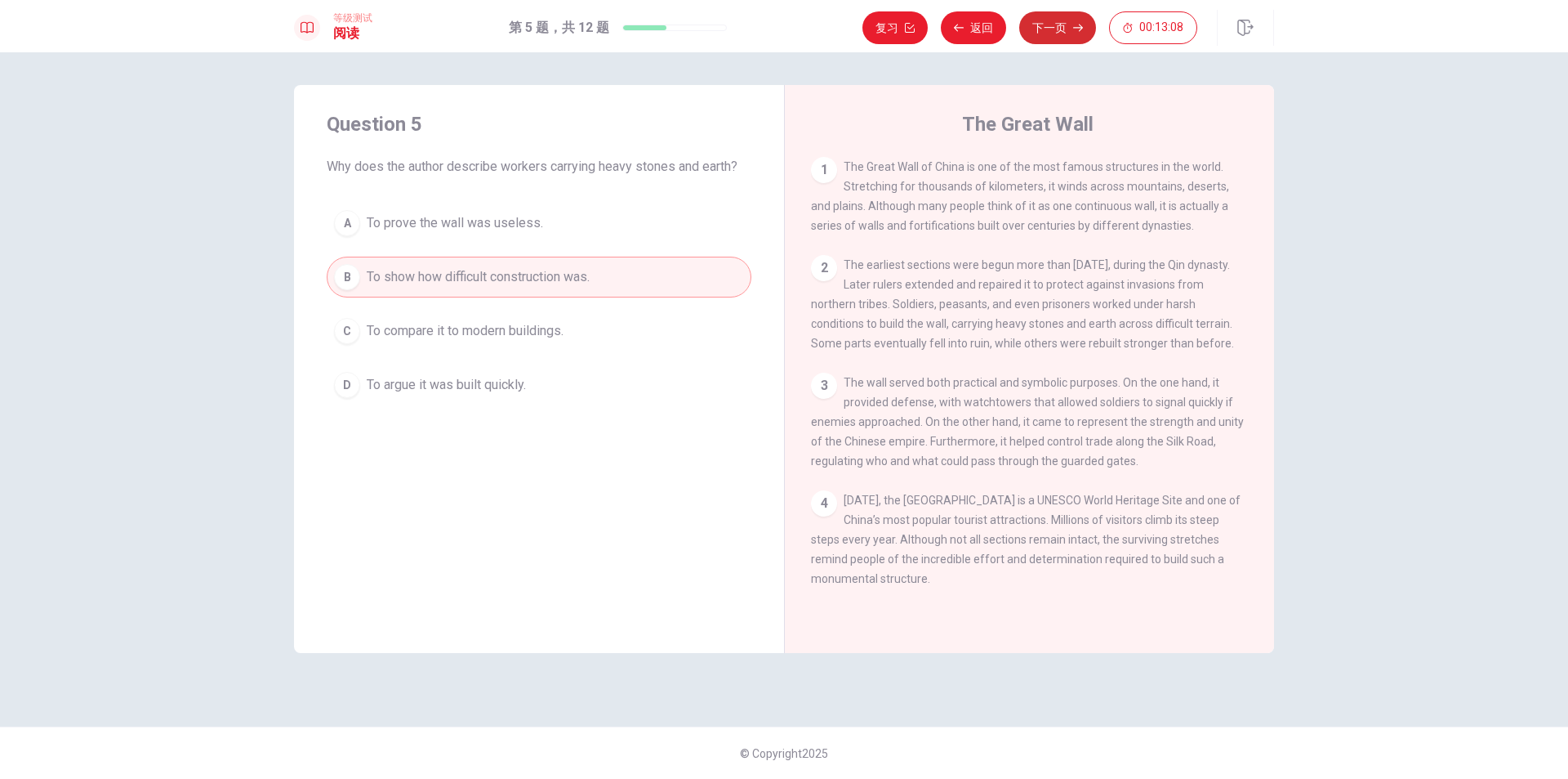
click at [1059, 38] on button "下一页" at bounding box center [1057, 27] width 77 height 33
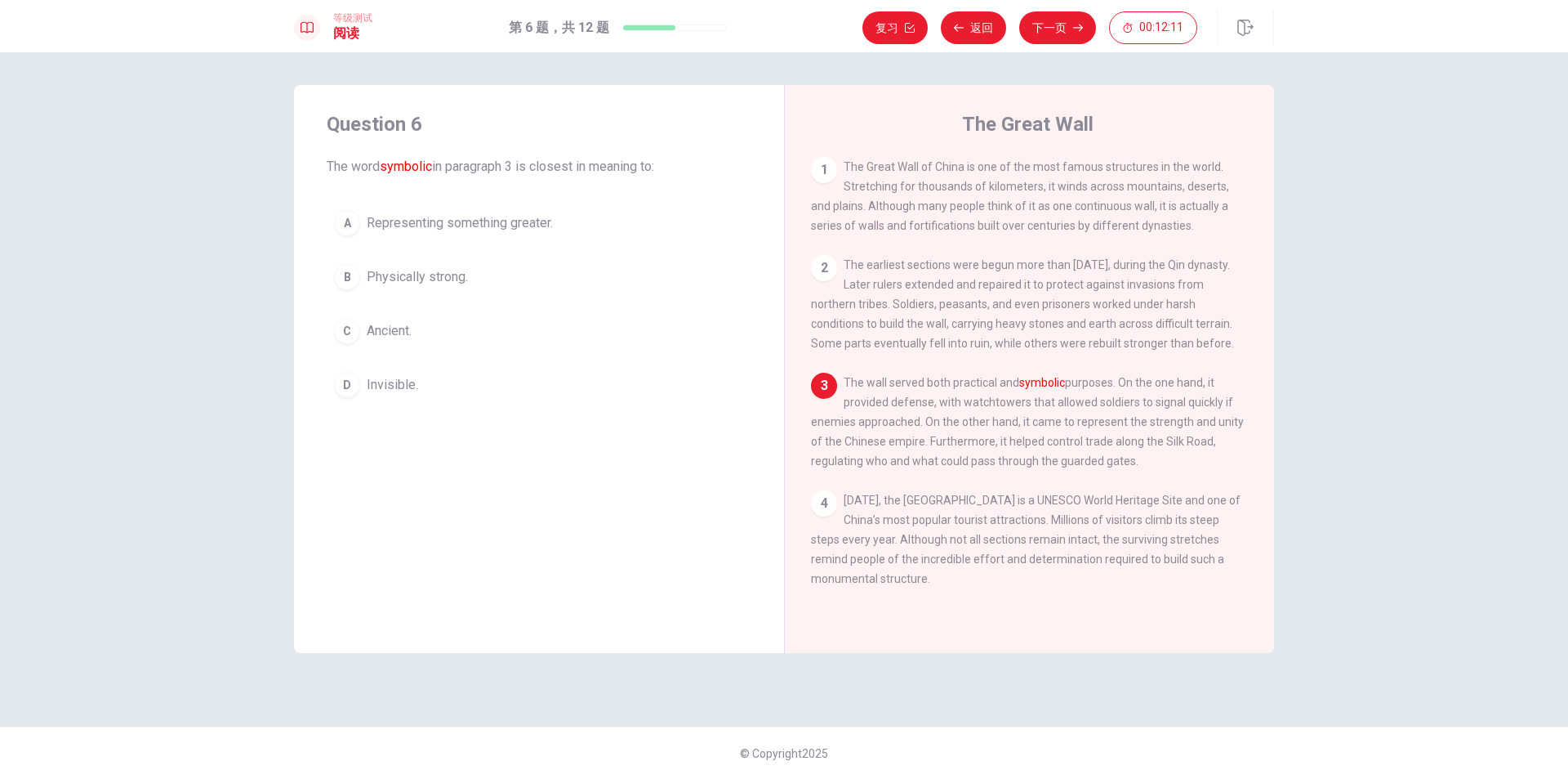
click at [441, 226] on span "Representing something greater." at bounding box center [459, 223] width 186 height 19
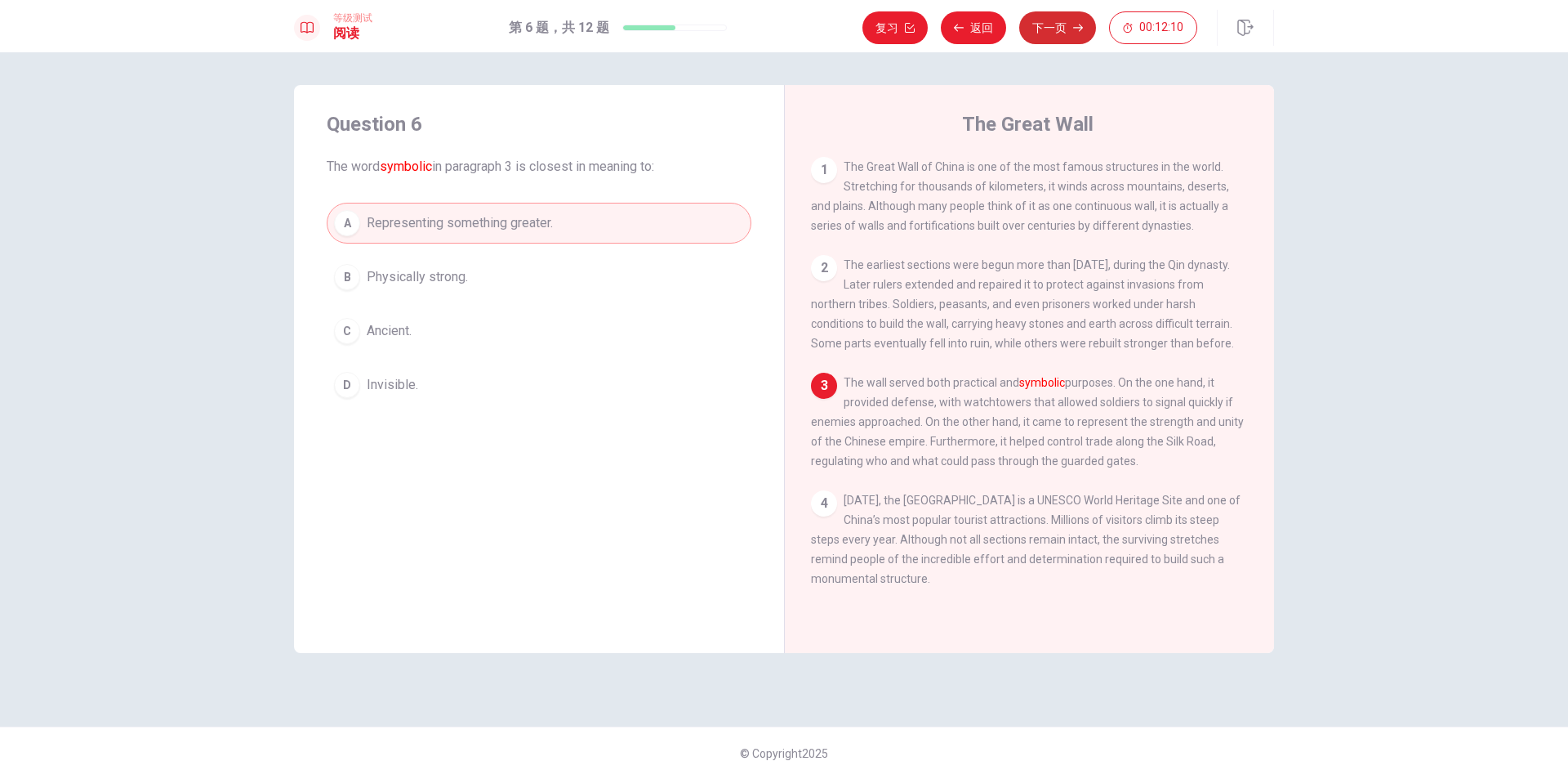
click at [1060, 29] on button "下一页" at bounding box center [1057, 27] width 77 height 33
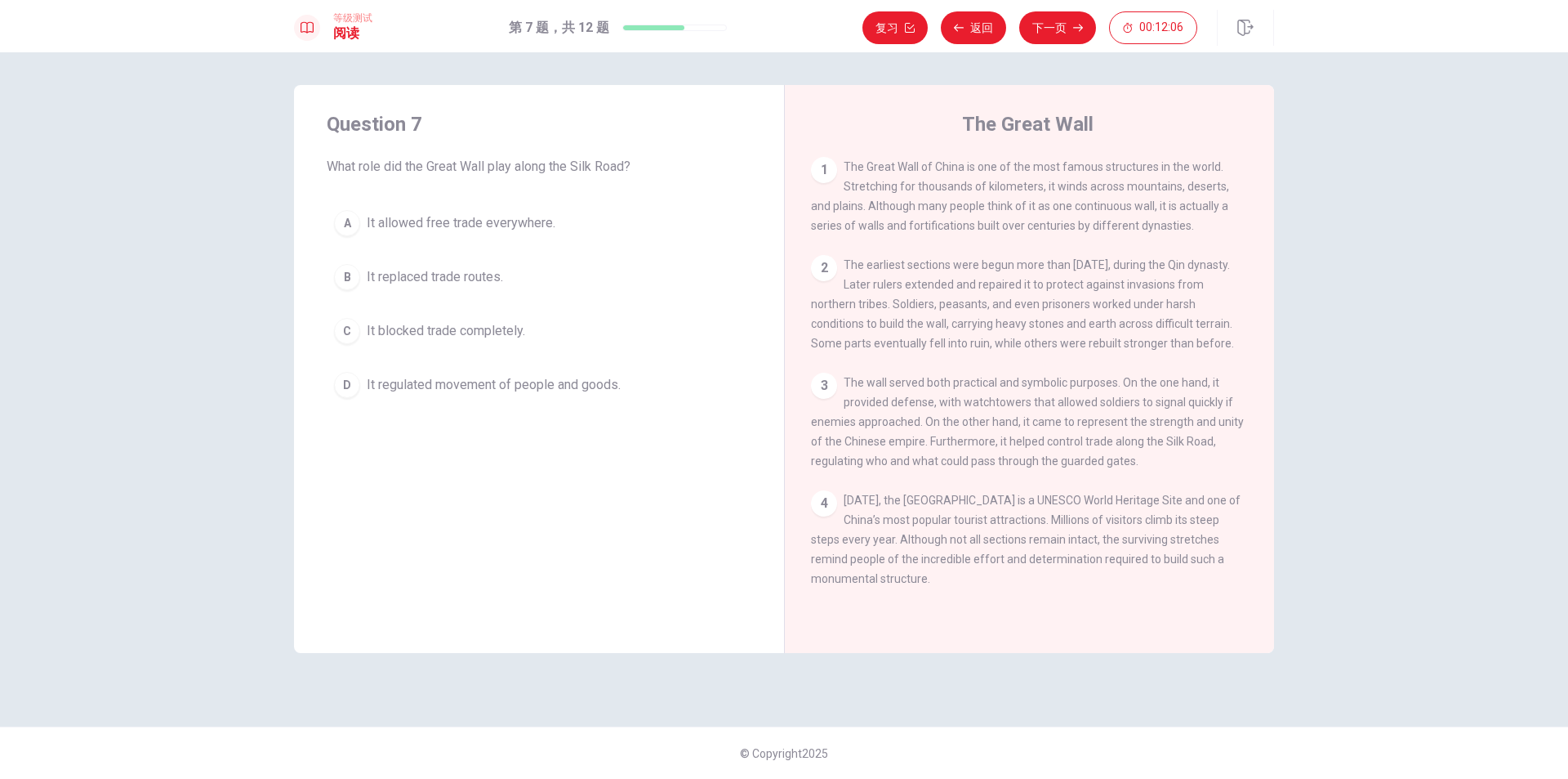
drag, startPoint x: 329, startPoint y: 169, endPoint x: 547, endPoint y: 169, distance: 218.0
click at [530, 169] on span "What role did the Great Wall play along the Silk Road?" at bounding box center [539, 167] width 425 height 19
click at [519, 386] on span "It regulated movement of people and goods." at bounding box center [494, 385] width 254 height 19
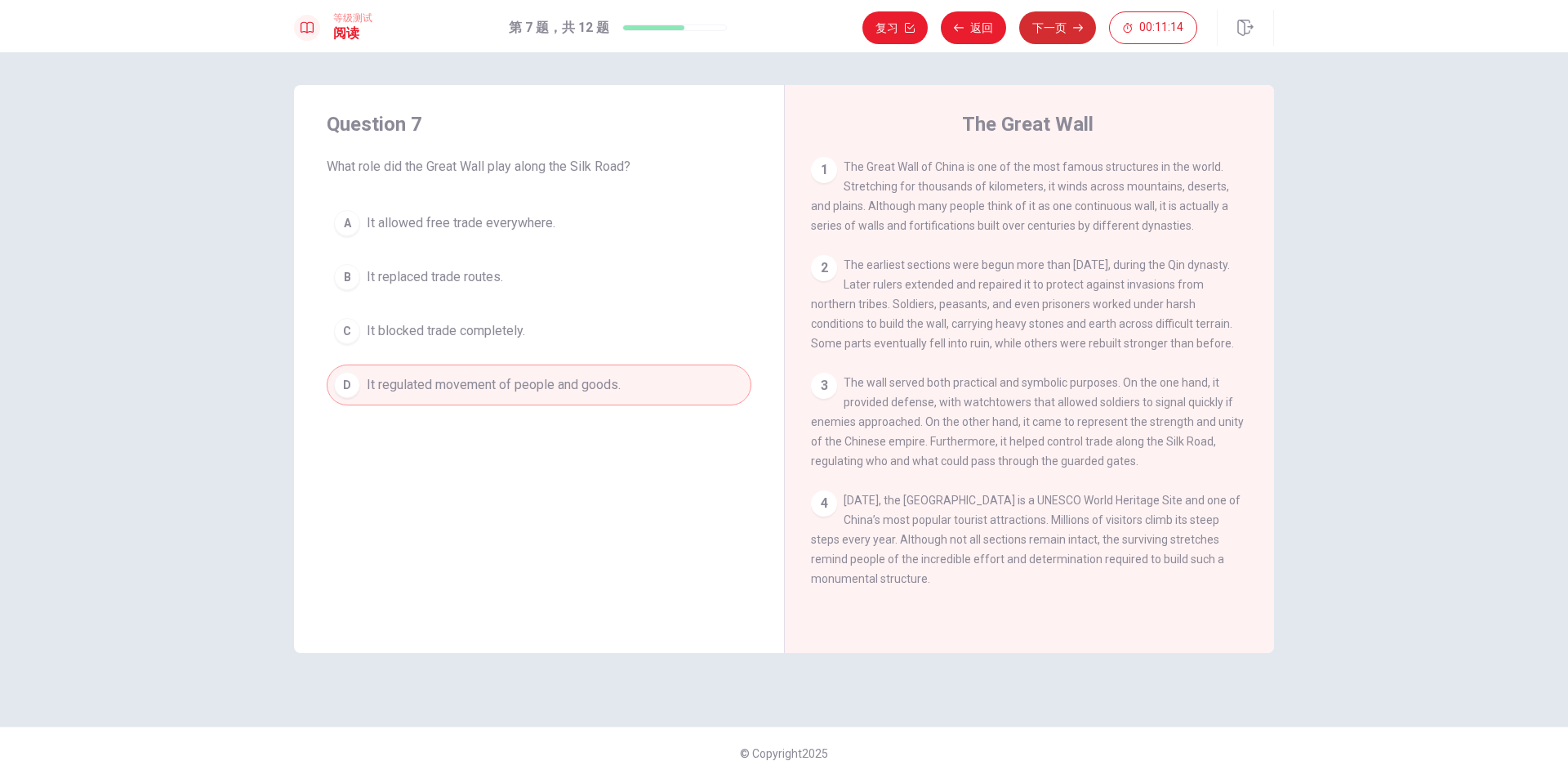
click at [1081, 22] on button "下一页" at bounding box center [1057, 27] width 77 height 33
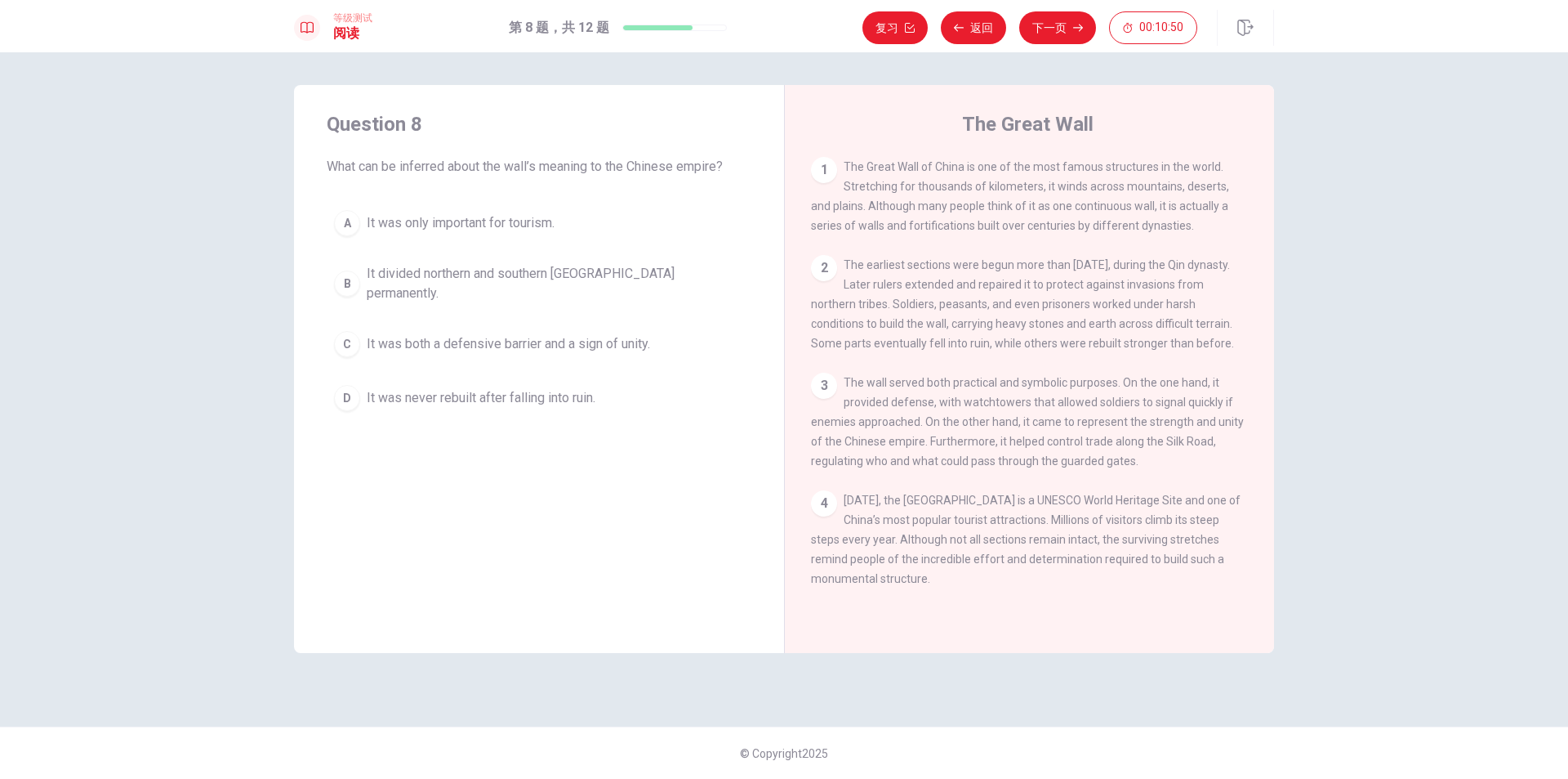
click at [570, 334] on span "It was both a defensive barrier and a sign of unity." at bounding box center [508, 344] width 283 height 19
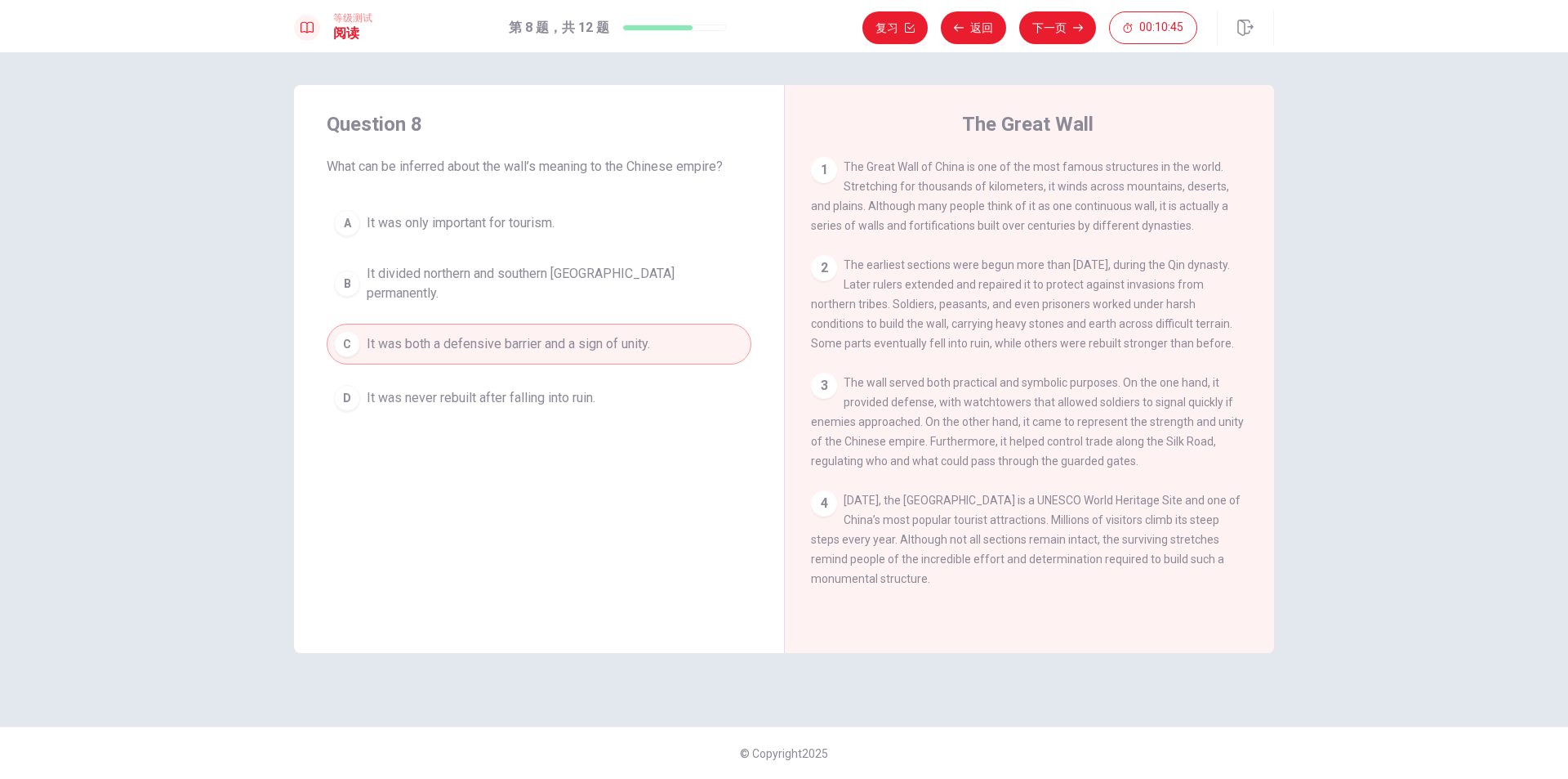
drag, startPoint x: 857, startPoint y: 514, endPoint x: 1105, endPoint y: 535, distance: 248.9
click at [1099, 534] on span "[DATE], the [GEOGRAPHIC_DATA] is a UNESCO World Heritage Site and one of China’…" at bounding box center [1026, 539] width 429 height 92
click at [965, 34] on button "返回" at bounding box center [974, 27] width 65 height 33
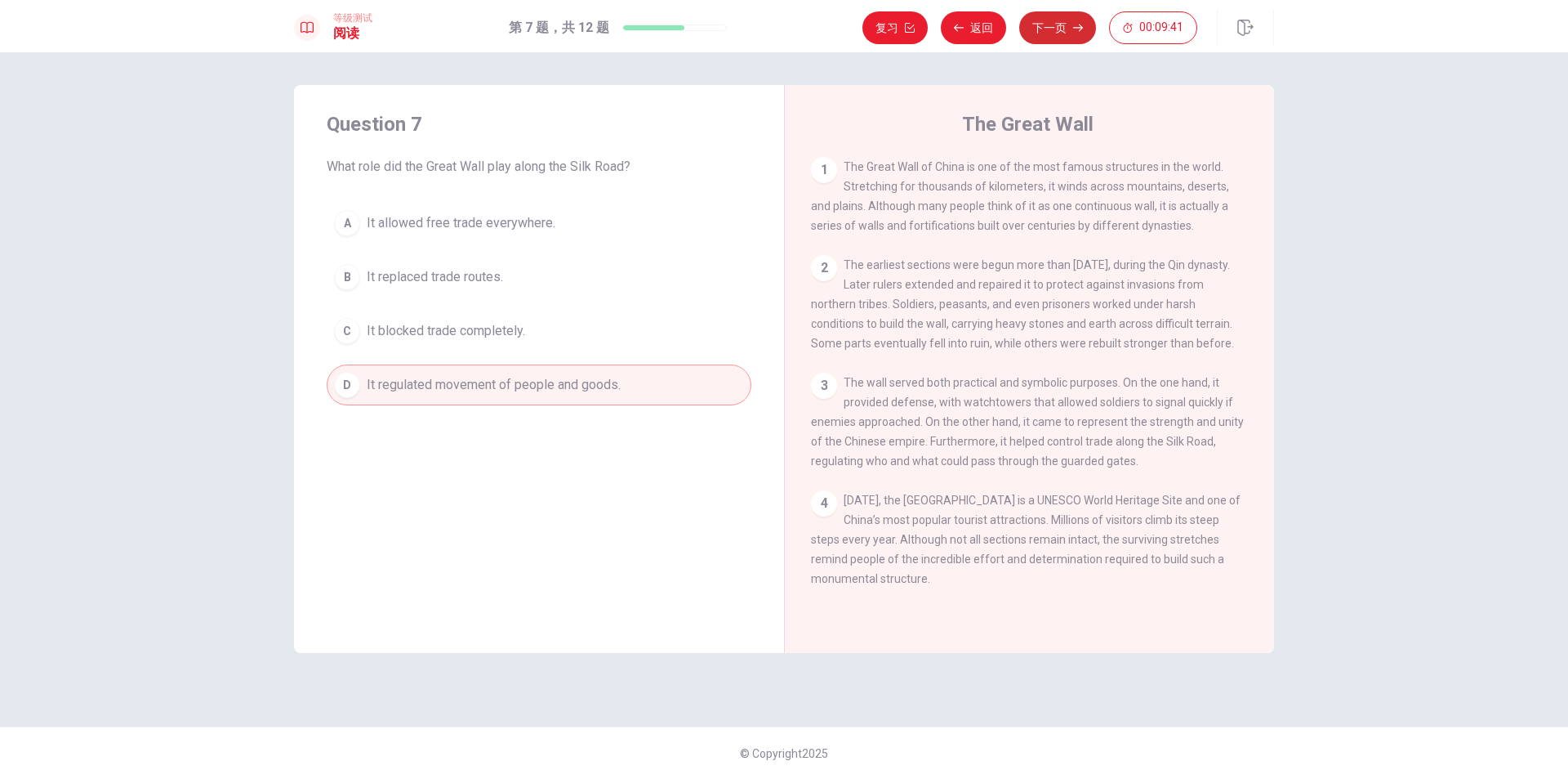
click at [1053, 34] on button "下一页" at bounding box center [1057, 27] width 77 height 33
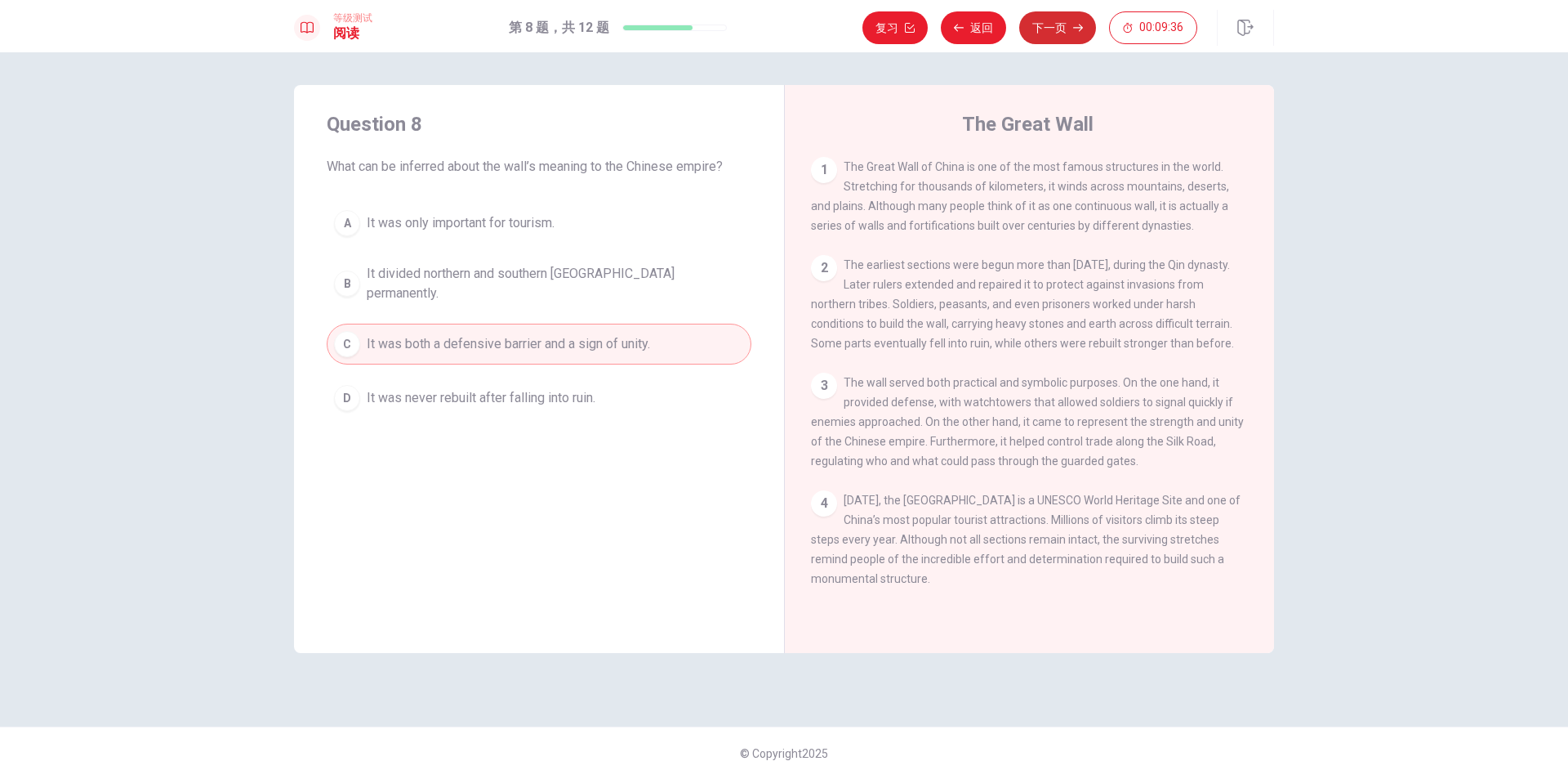
click at [1061, 23] on button "下一页" at bounding box center [1057, 27] width 77 height 33
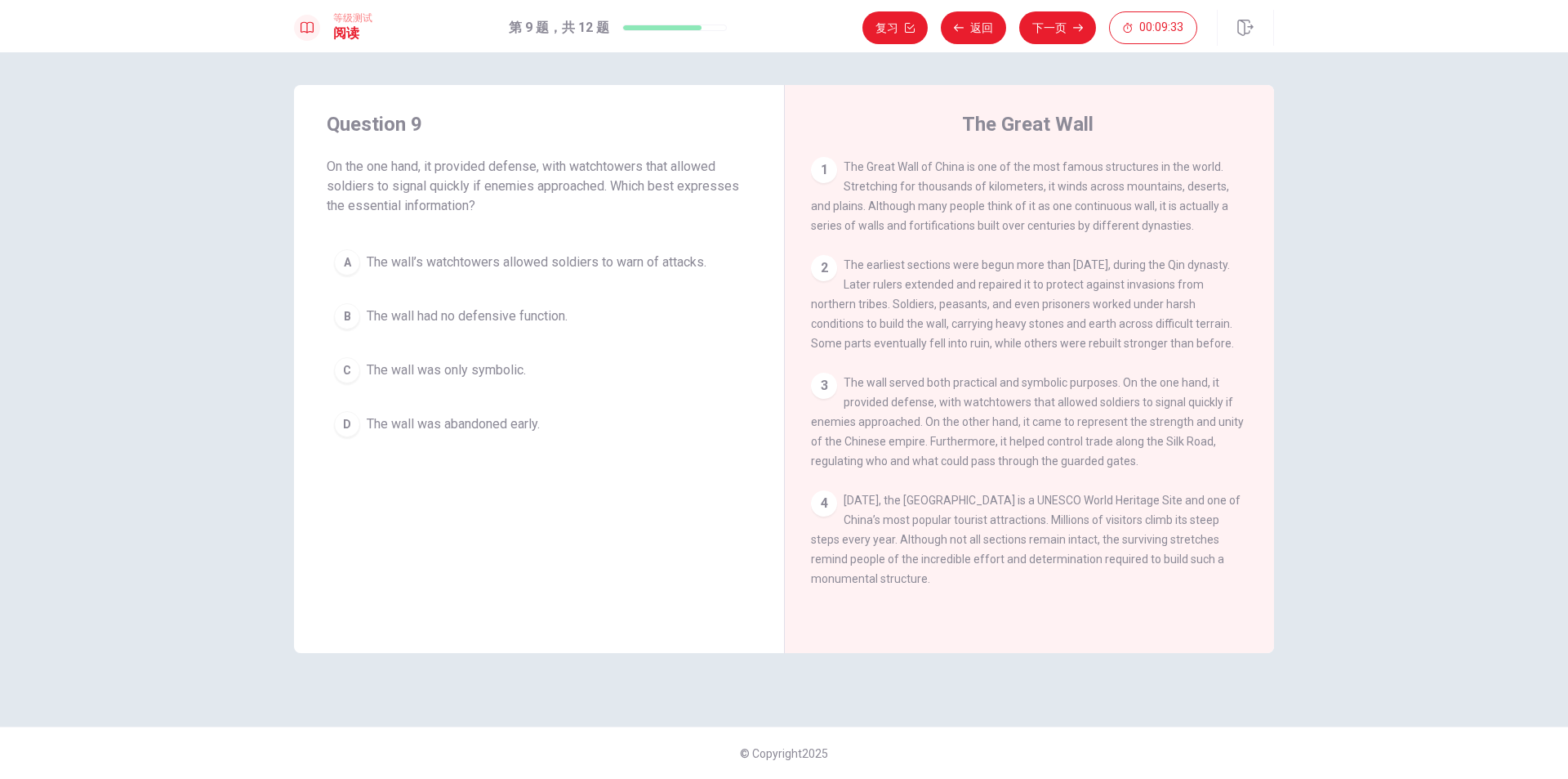
drag, startPoint x: 325, startPoint y: 166, endPoint x: 467, endPoint y: 170, distance: 142.1
click at [427, 169] on div "Question 9 On the one hand, it provided defense, with watchtowers that allowed …" at bounding box center [539, 277] width 490 height 386
click at [583, 260] on span "The wall’s watchtowers allowed soldiers to warn of attacks." at bounding box center [536, 262] width 340 height 19
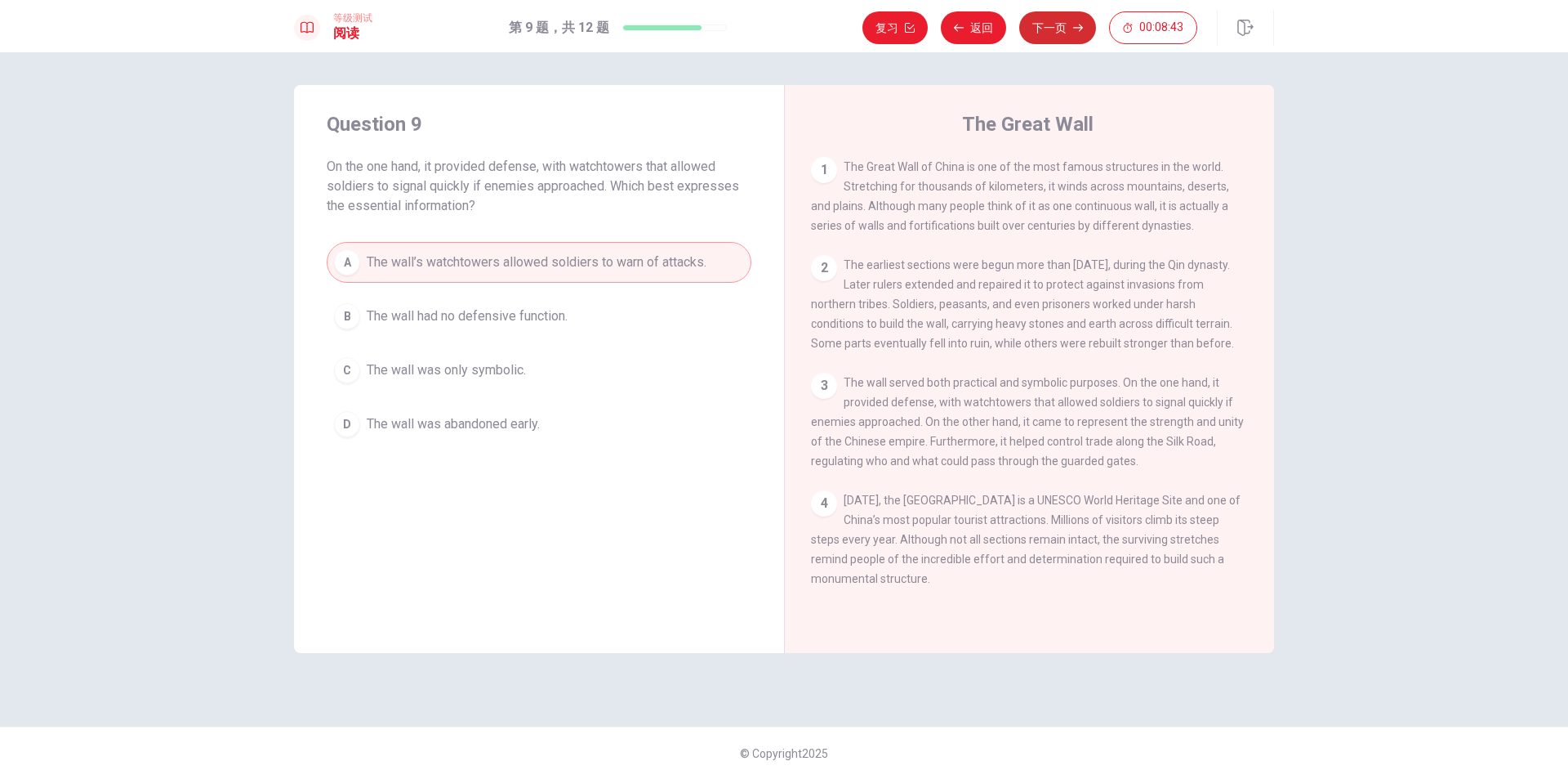
click at [1074, 27] on icon "button" at bounding box center [1078, 27] width 10 height 10
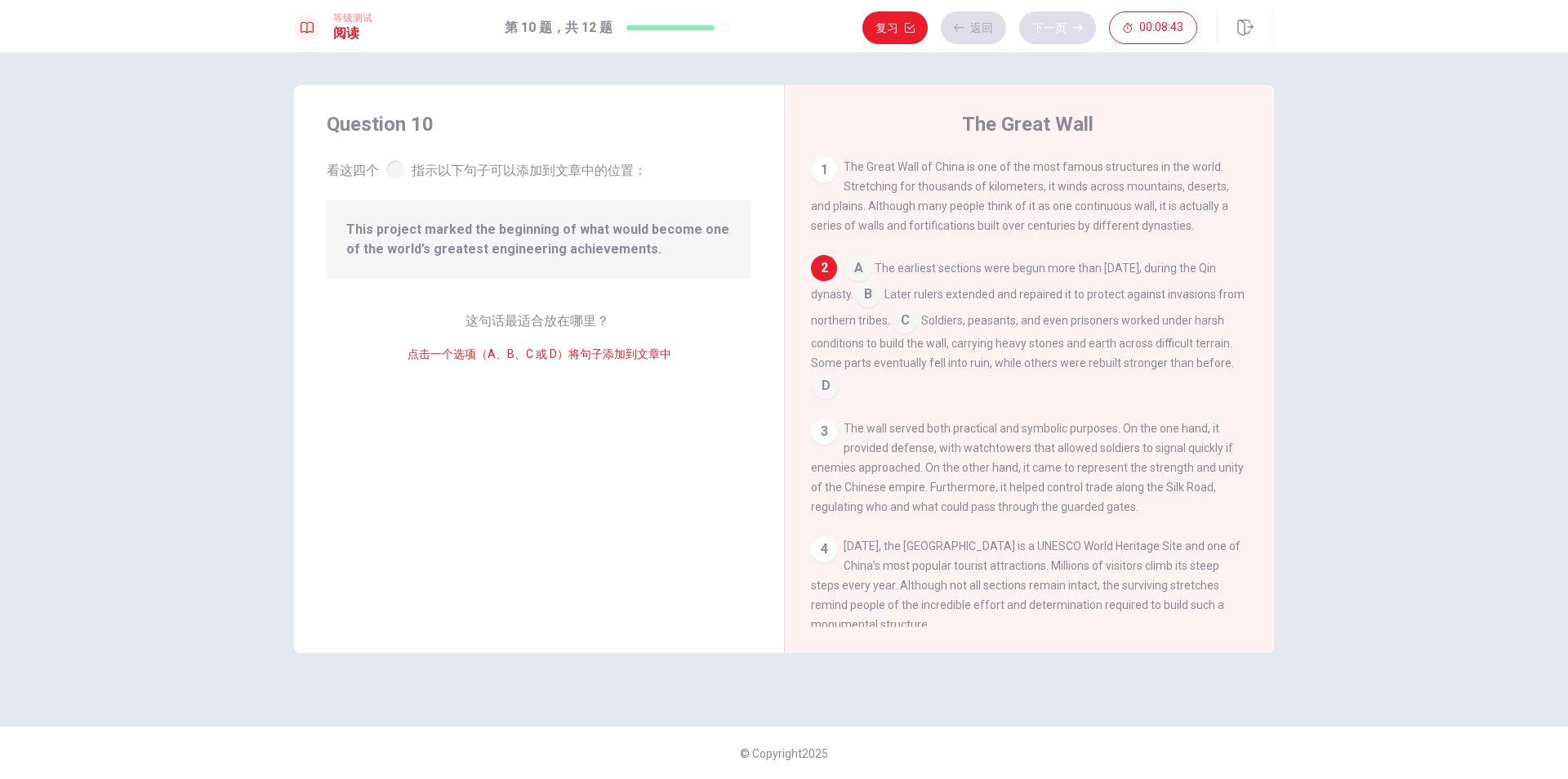
scroll to position [39, 0]
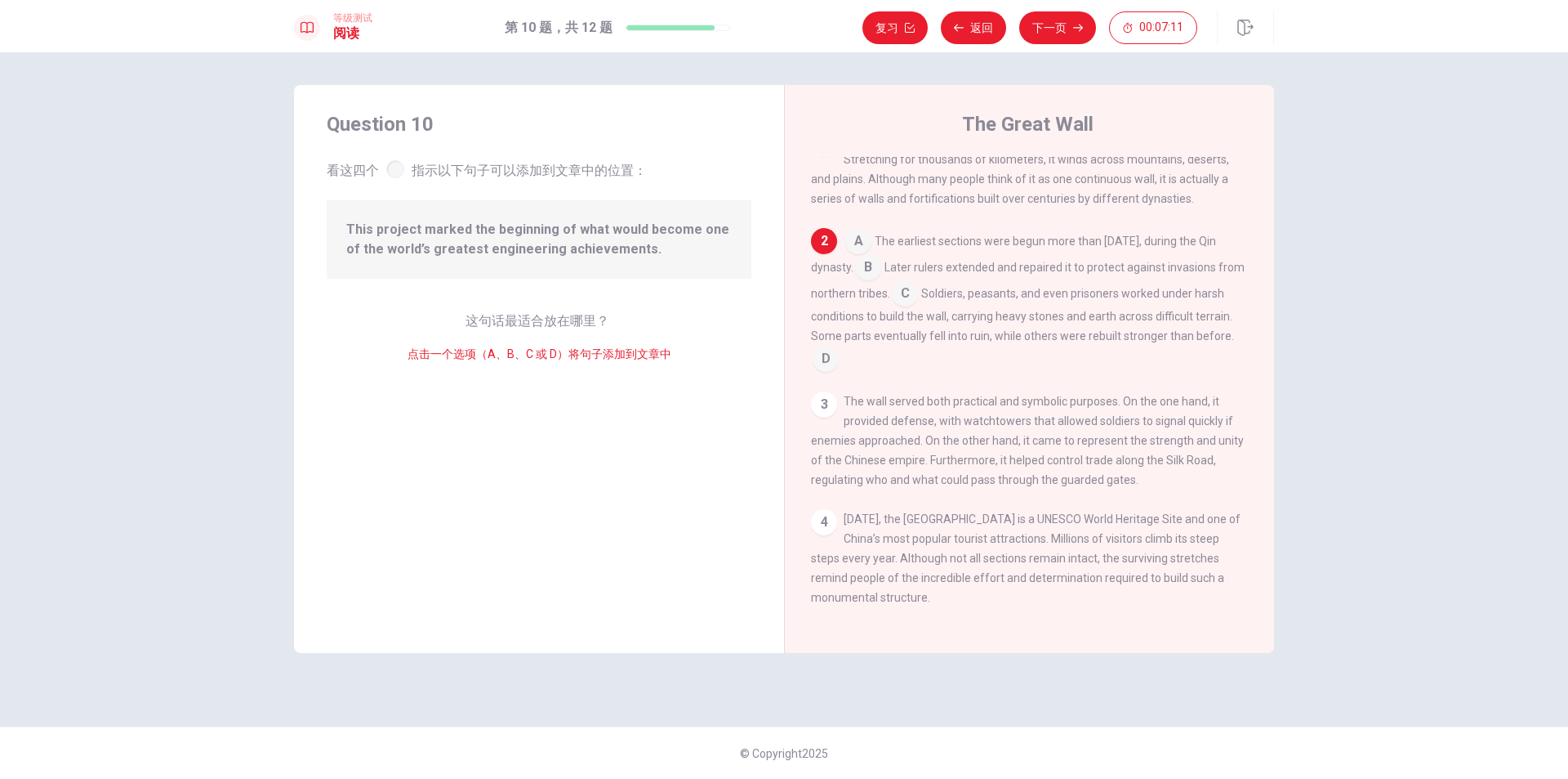
click at [881, 261] on input at bounding box center [869, 269] width 26 height 26
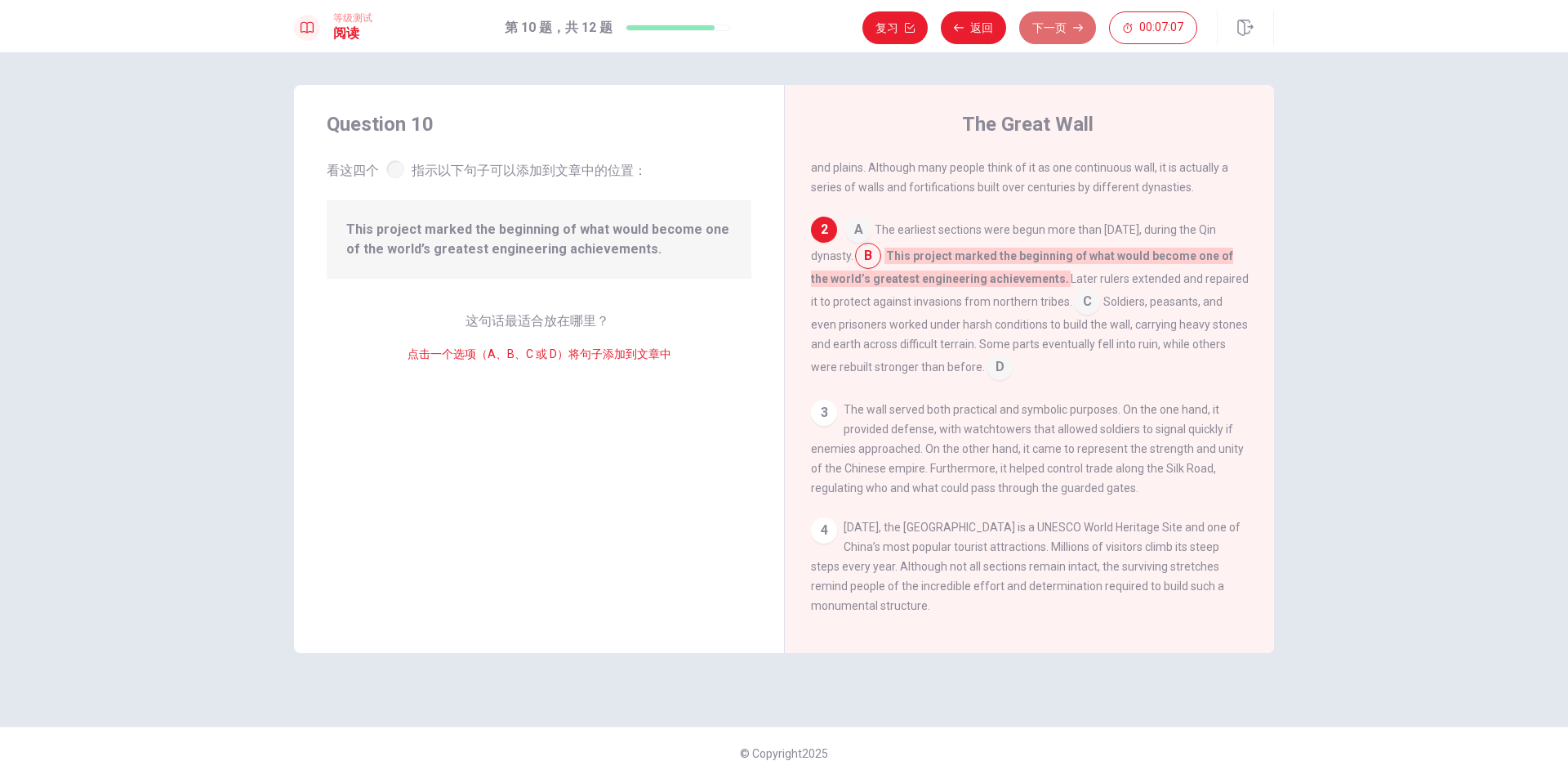
click at [1058, 29] on button "下一页" at bounding box center [1057, 27] width 77 height 33
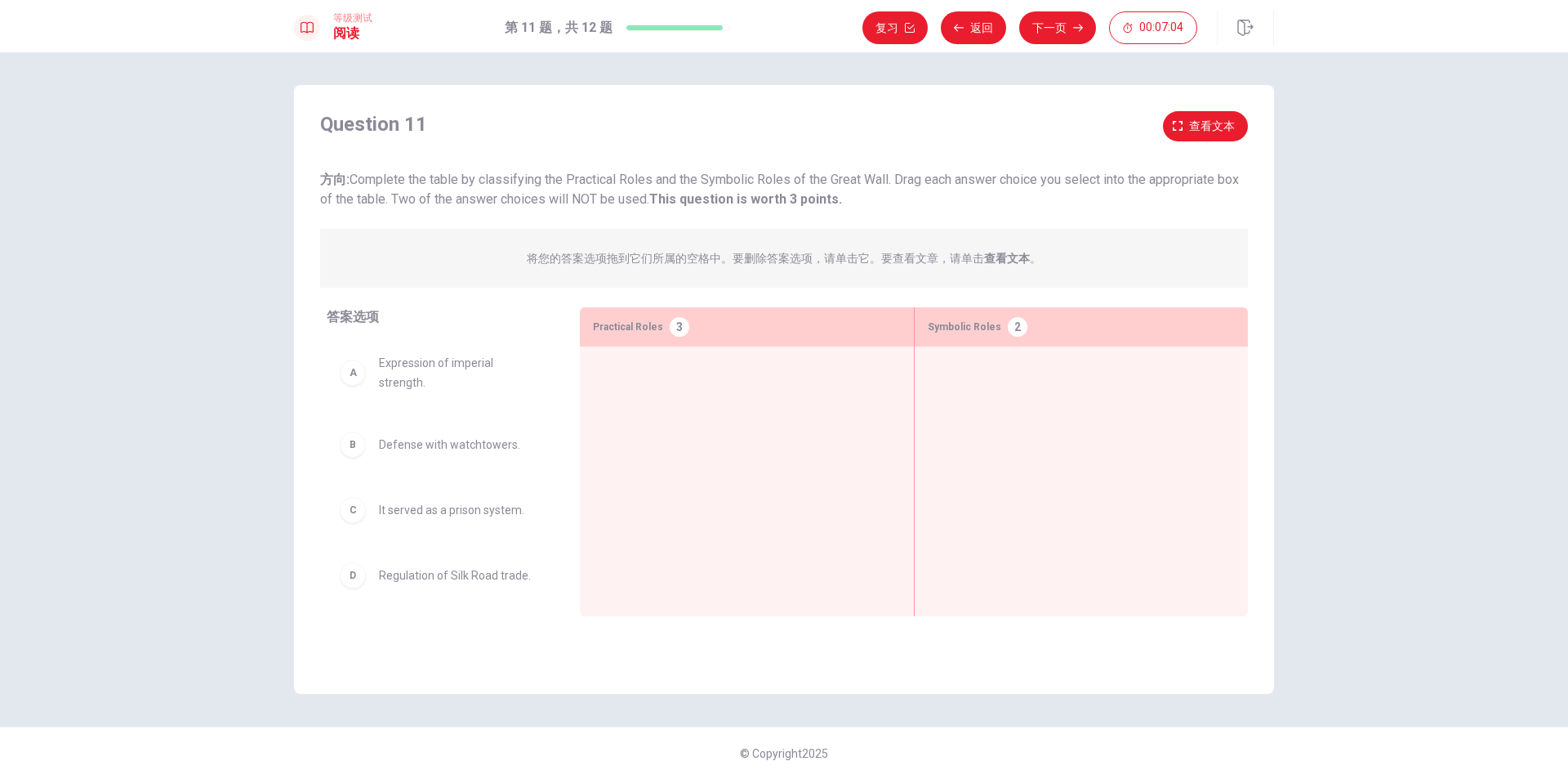
drag, startPoint x: 327, startPoint y: 181, endPoint x: 725, endPoint y: 196, distance: 398.3
click at [719, 196] on span "方向: Complete the table by classifying the Practical Roles and the Symbolic Role…" at bounding box center [780, 189] width 919 height 35
drag, startPoint x: 355, startPoint y: 171, endPoint x: 524, endPoint y: 175, distance: 169.0
click at [524, 175] on span "方向: Complete the table by classifying the Practical Roles and the Symbolic Role…" at bounding box center [780, 189] width 919 height 35
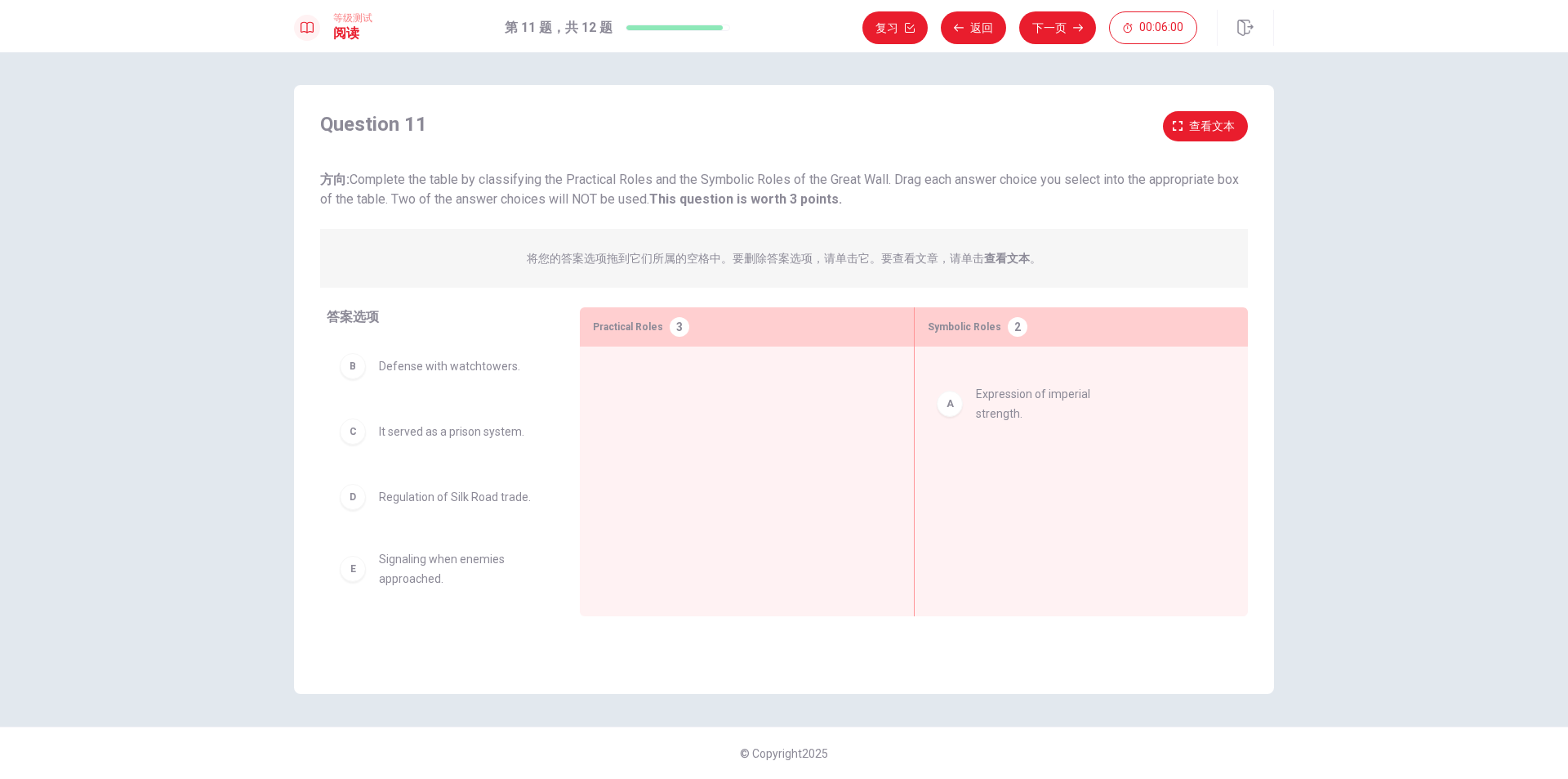
drag, startPoint x: 385, startPoint y: 384, endPoint x: 1031, endPoint y: 401, distance: 646.2
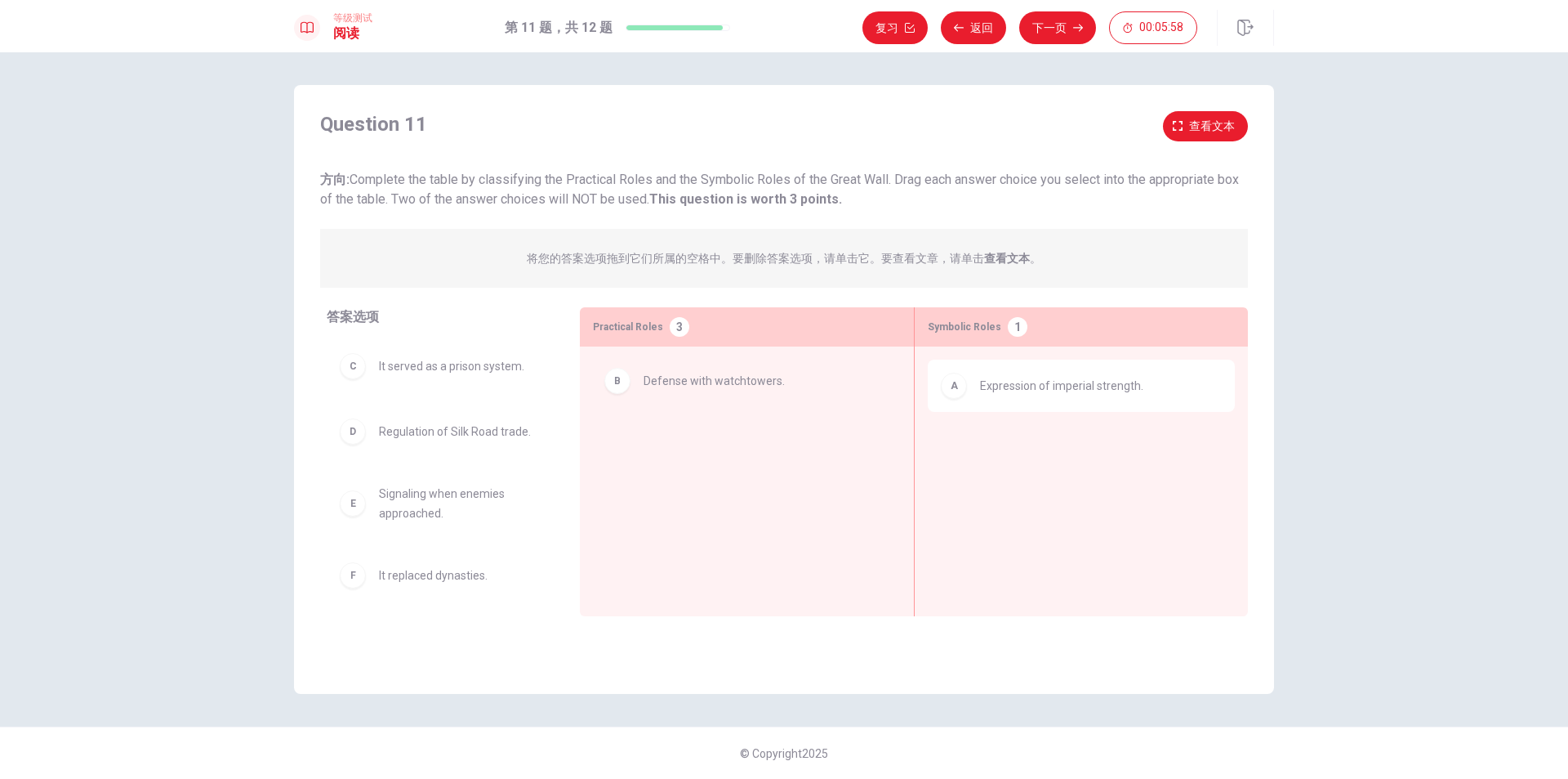
drag, startPoint x: 414, startPoint y: 370, endPoint x: 691, endPoint y: 384, distance: 277.4
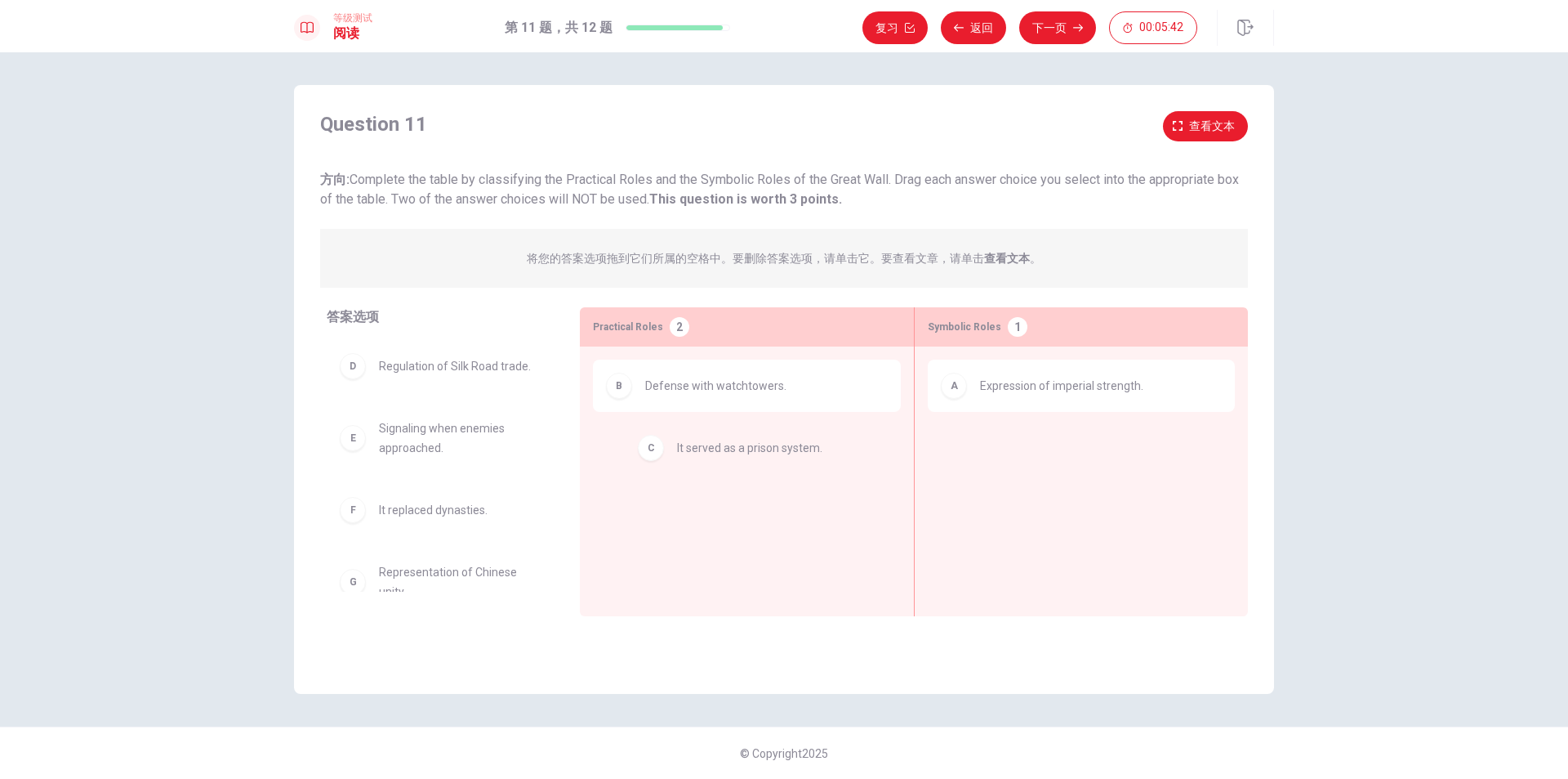
drag, startPoint x: 451, startPoint y: 369, endPoint x: 759, endPoint y: 456, distance: 320.1
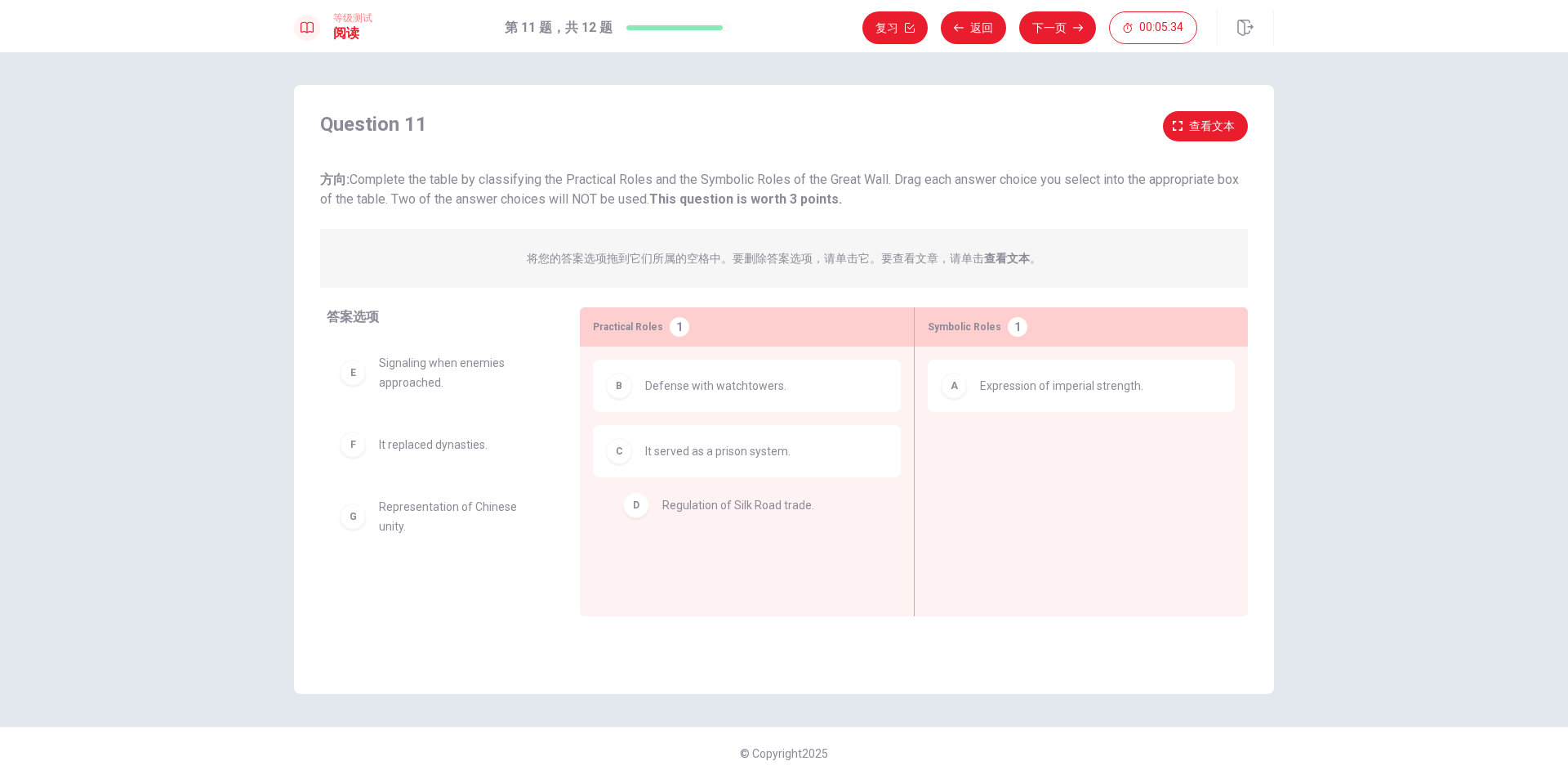
drag, startPoint x: 414, startPoint y: 373, endPoint x: 707, endPoint y: 516, distance: 326.0
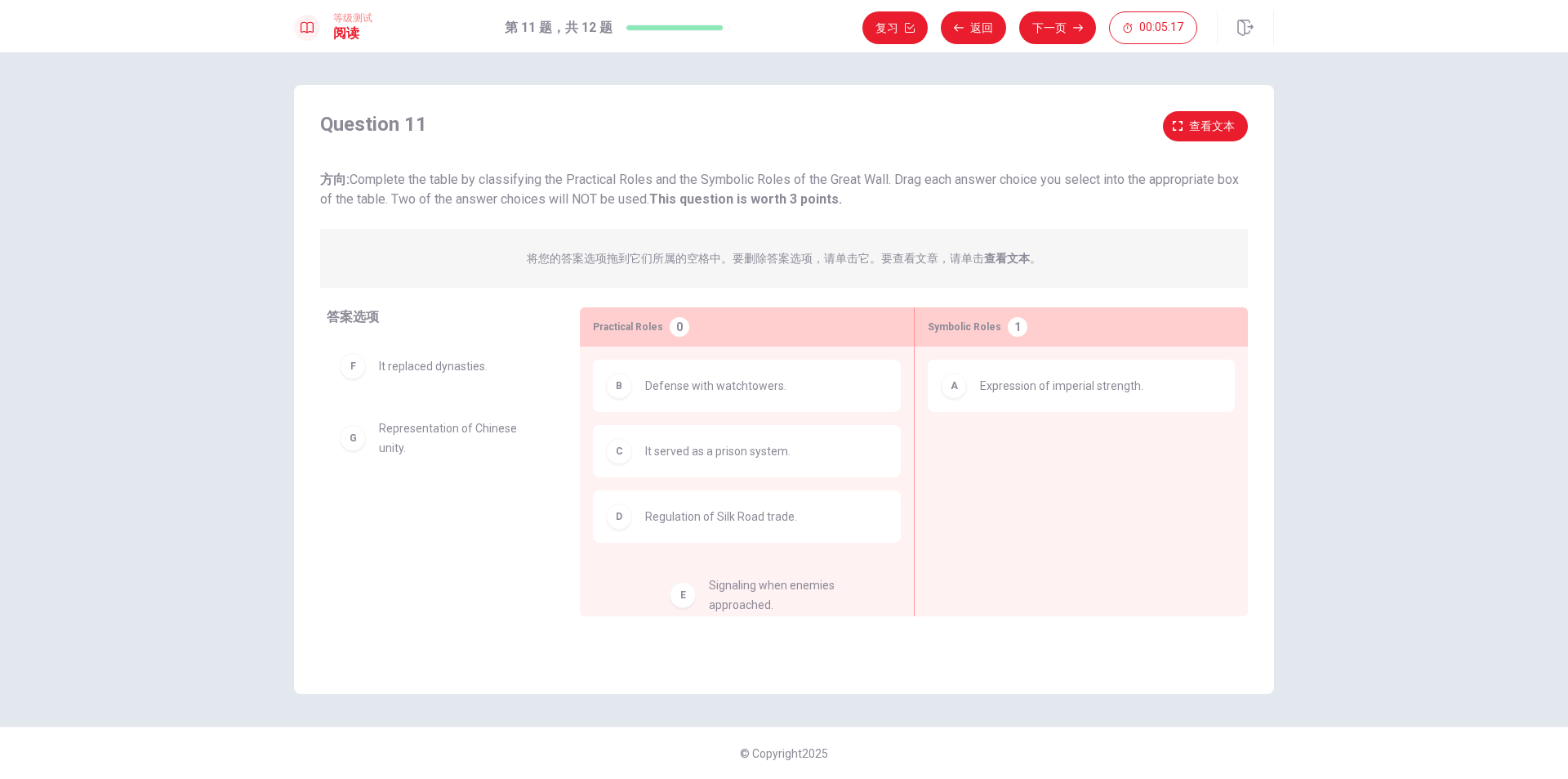
drag, startPoint x: 422, startPoint y: 367, endPoint x: 766, endPoint y: 595, distance: 412.7
drag, startPoint x: 376, startPoint y: 374, endPoint x: 669, endPoint y: 595, distance: 367.0
drag, startPoint x: 409, startPoint y: 384, endPoint x: 676, endPoint y: 614, distance: 352.4
drag, startPoint x: 432, startPoint y: 526, endPoint x: 1053, endPoint y: 447, distance: 626.0
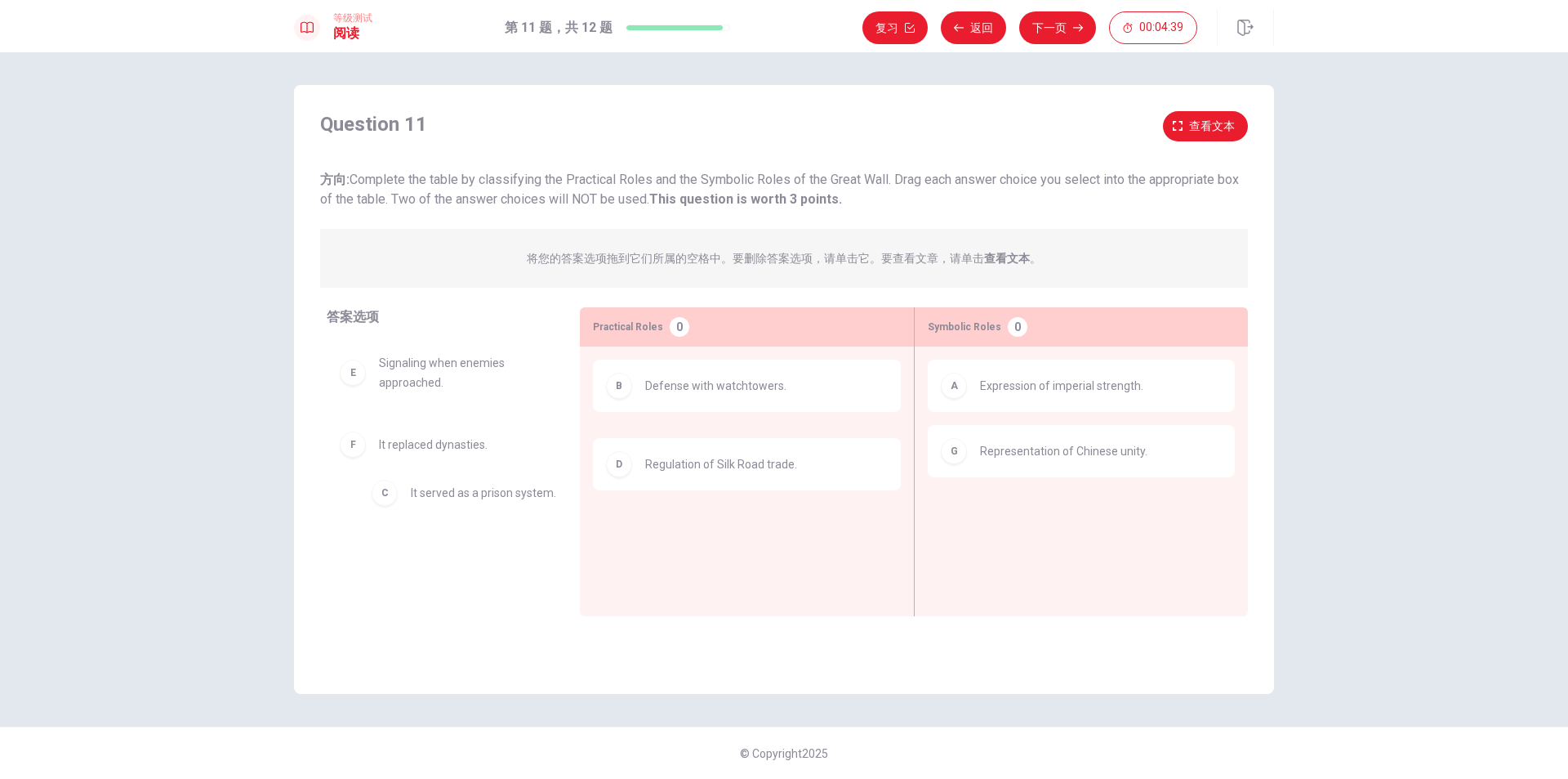
drag, startPoint x: 703, startPoint y: 459, endPoint x: 433, endPoint y: 539, distance: 281.6
drag, startPoint x: 430, startPoint y: 446, endPoint x: 782, endPoint y: 535, distance: 363.1
click at [1360, 468] on div "Question 11 查看文本 方向: Complete the table by classifying the Practical Roles and …" at bounding box center [784, 415] width 1568 height 726
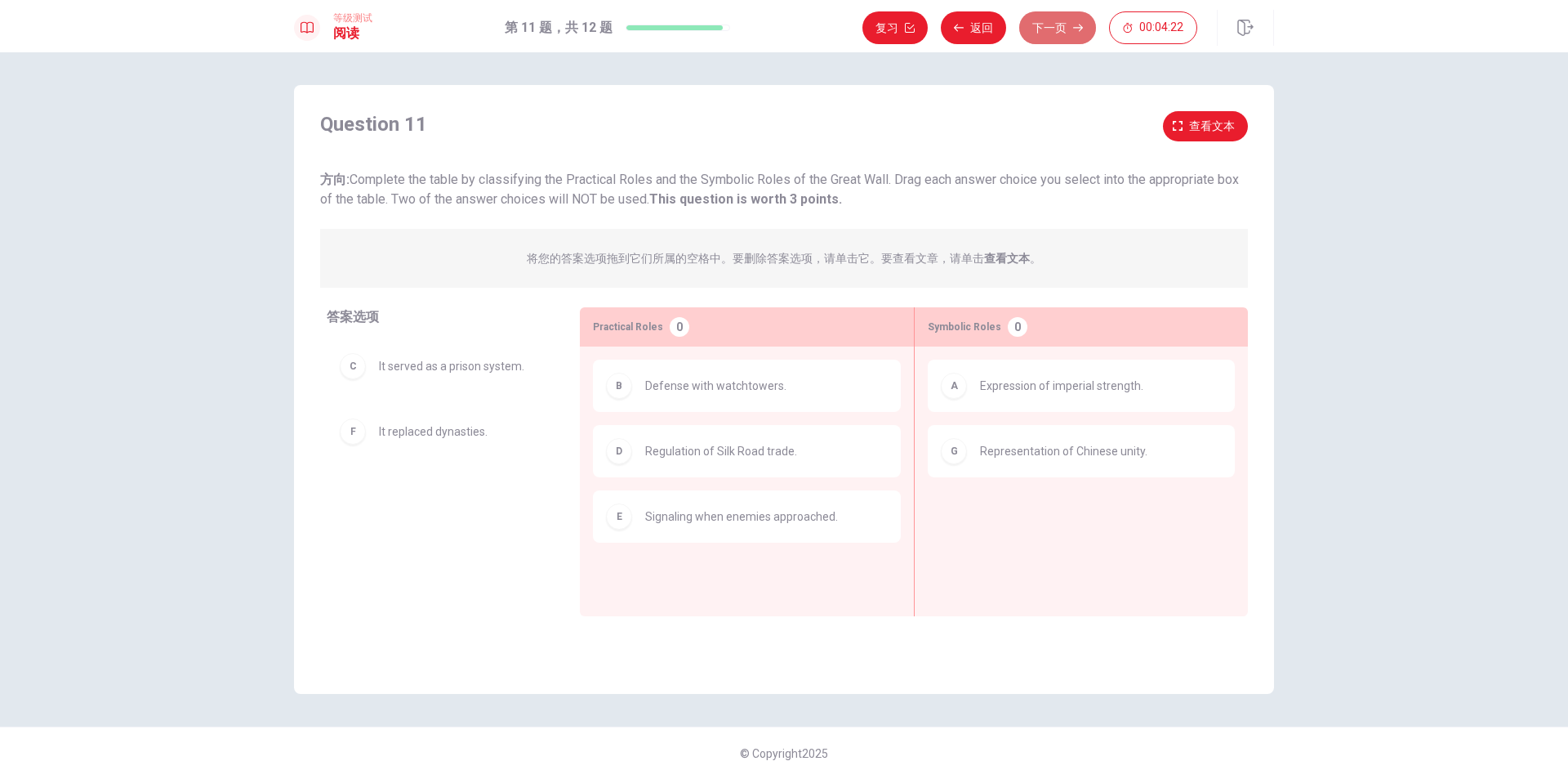
click at [1041, 32] on button "下一页" at bounding box center [1057, 27] width 77 height 33
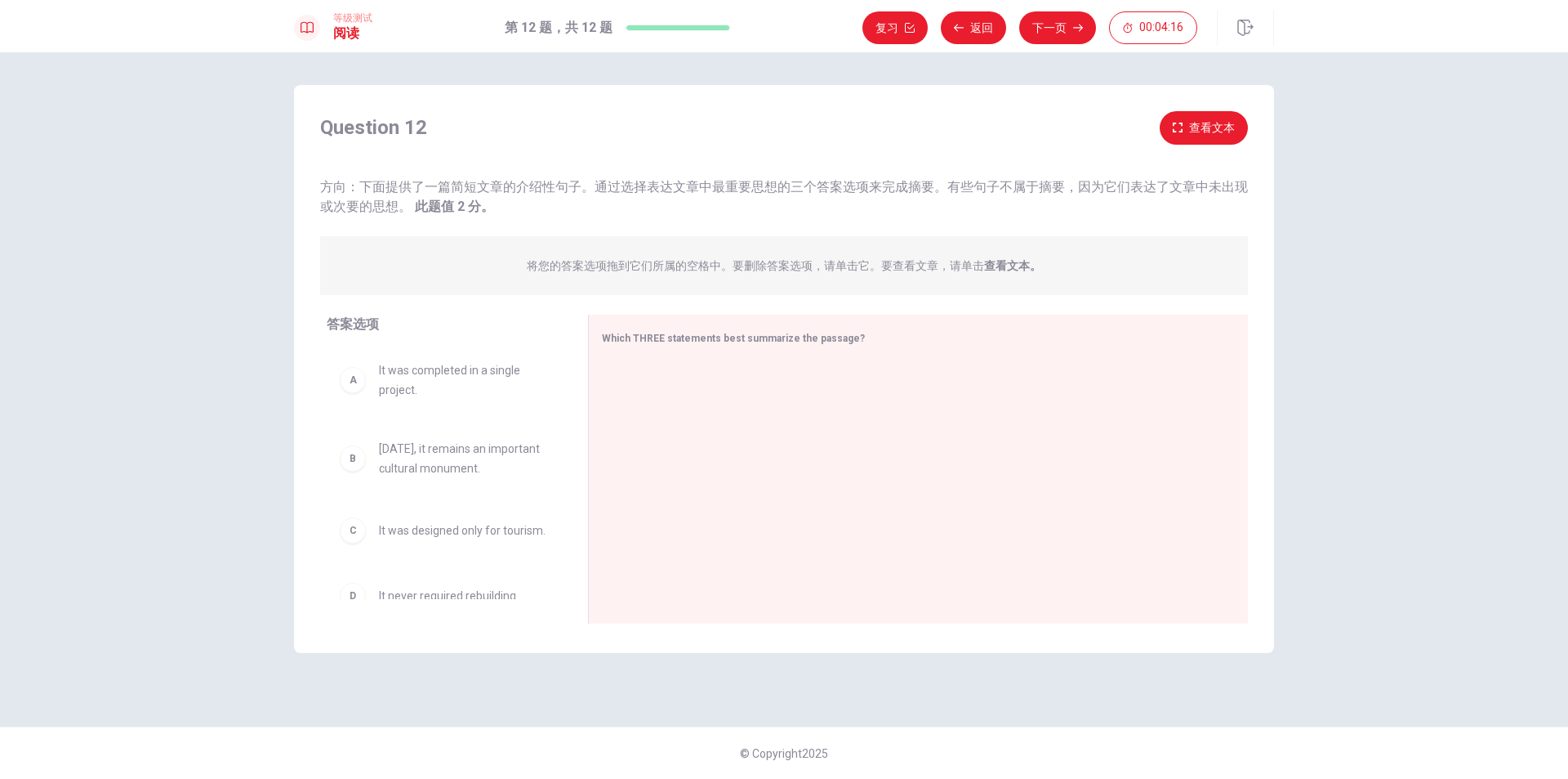
drag, startPoint x: 369, startPoint y: 181, endPoint x: 1076, endPoint y: 194, distance: 707.1
click at [1036, 193] on span "方向：下面提供了一篇简短文章的介绍性句子。通过选择表达文章中最重要思想的三个答案选项来完成摘要。有些句子不属于摘要，因为它们表达了文章中未出现或次要的思想。 …" at bounding box center [784, 197] width 928 height 35
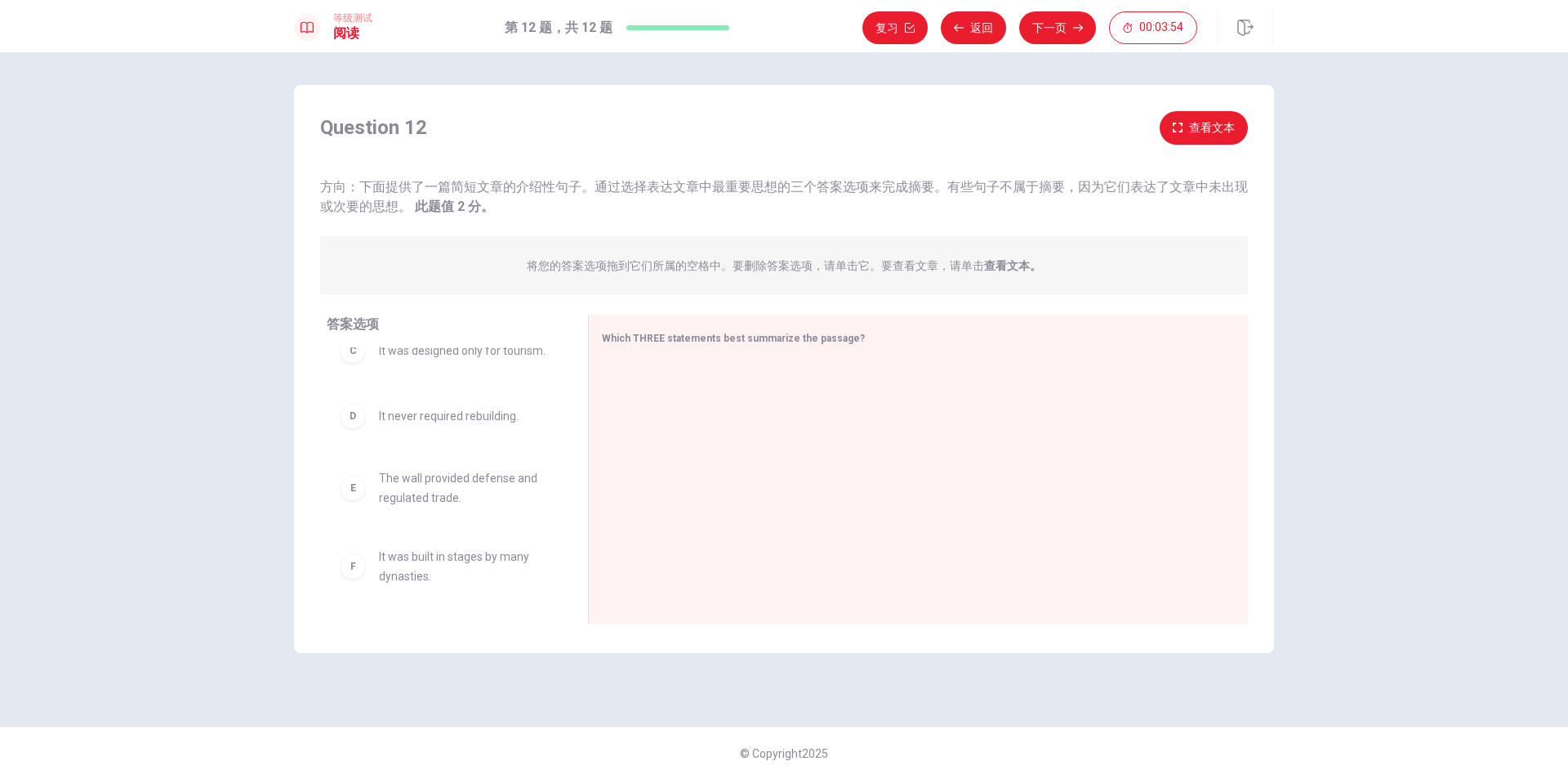
scroll to position [193, 0]
drag, startPoint x: 427, startPoint y: 501, endPoint x: 728, endPoint y: 412, distance: 313.9
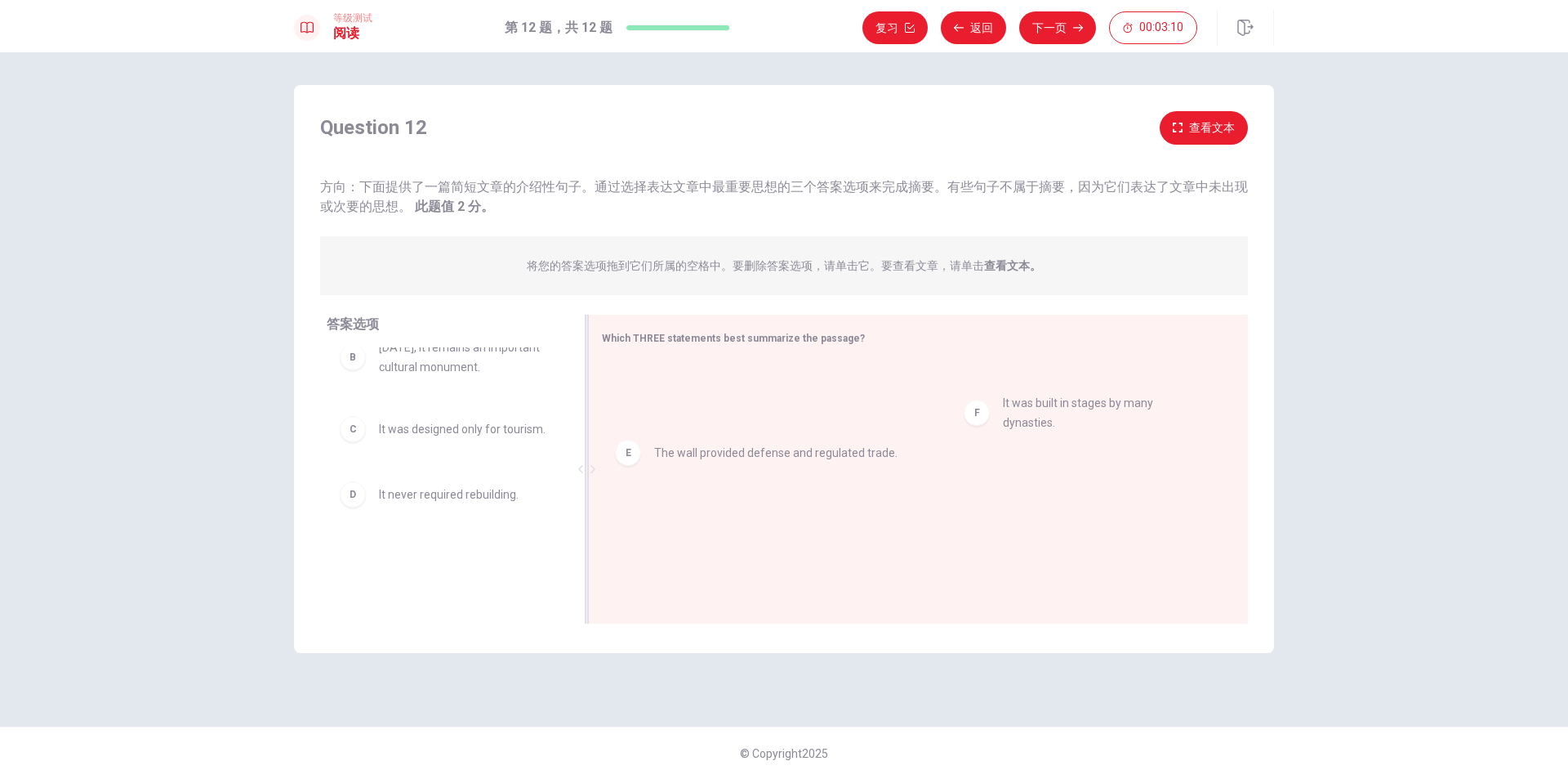
drag, startPoint x: 435, startPoint y: 581, endPoint x: 1069, endPoint y: 426, distance: 652.7
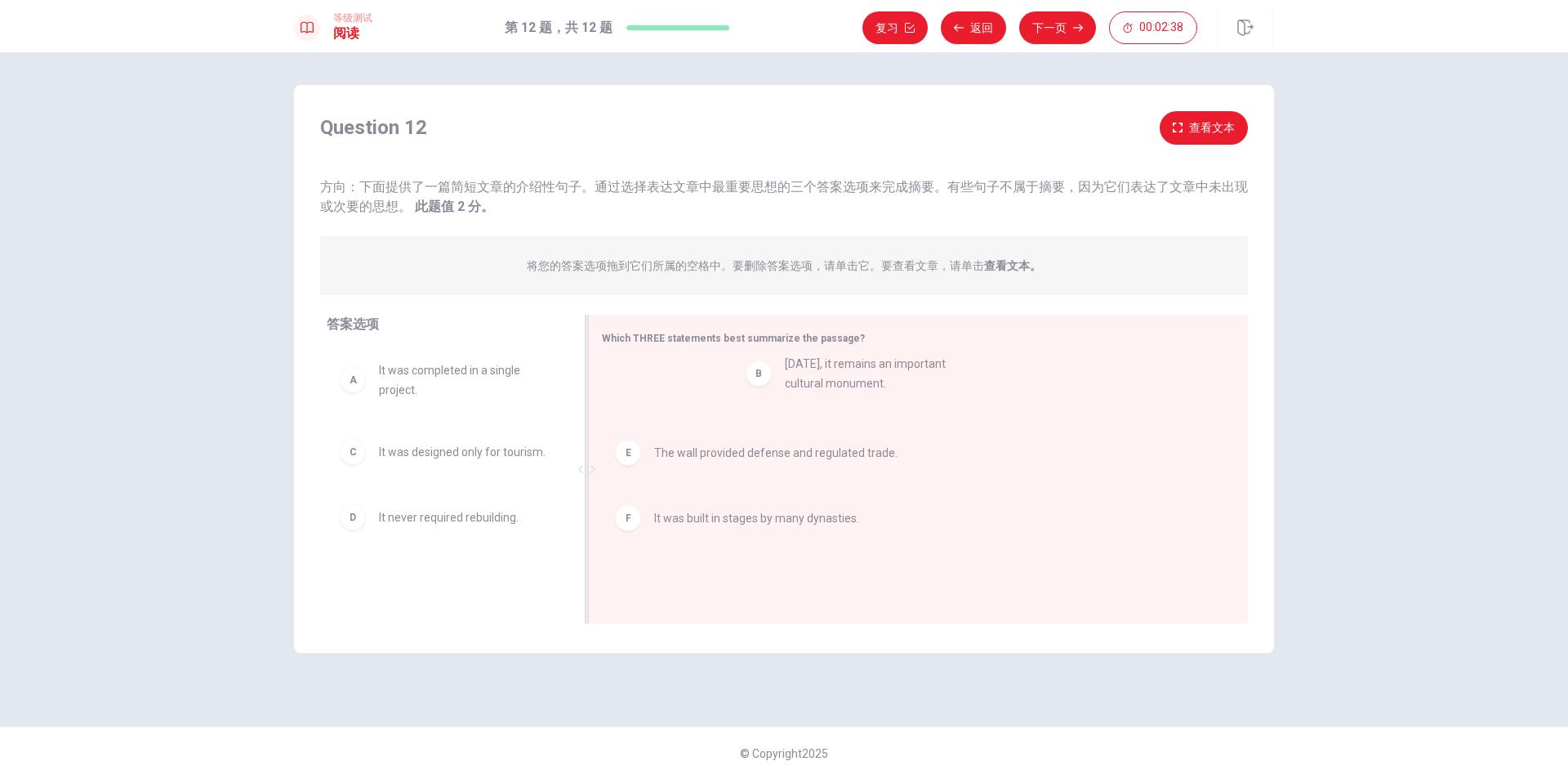
drag, startPoint x: 483, startPoint y: 452, endPoint x: 844, endPoint y: 381, distance: 367.9
click at [1214, 429] on div "E The wall provided defense and regulated trade." at bounding box center [912, 452] width 620 height 52
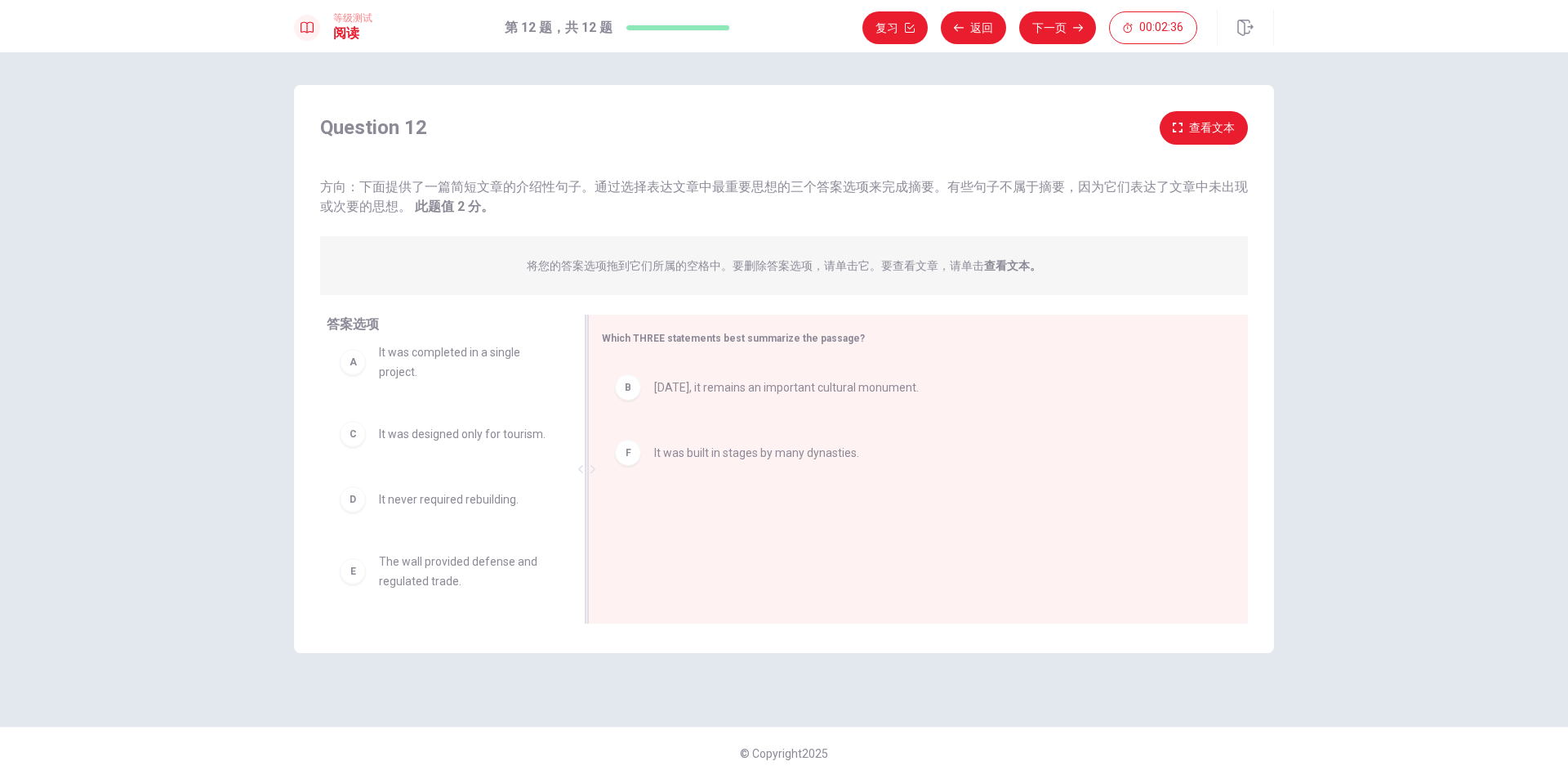
scroll to position [36, 0]
drag, startPoint x: 464, startPoint y: 571, endPoint x: 731, endPoint y: 530, distance: 270.1
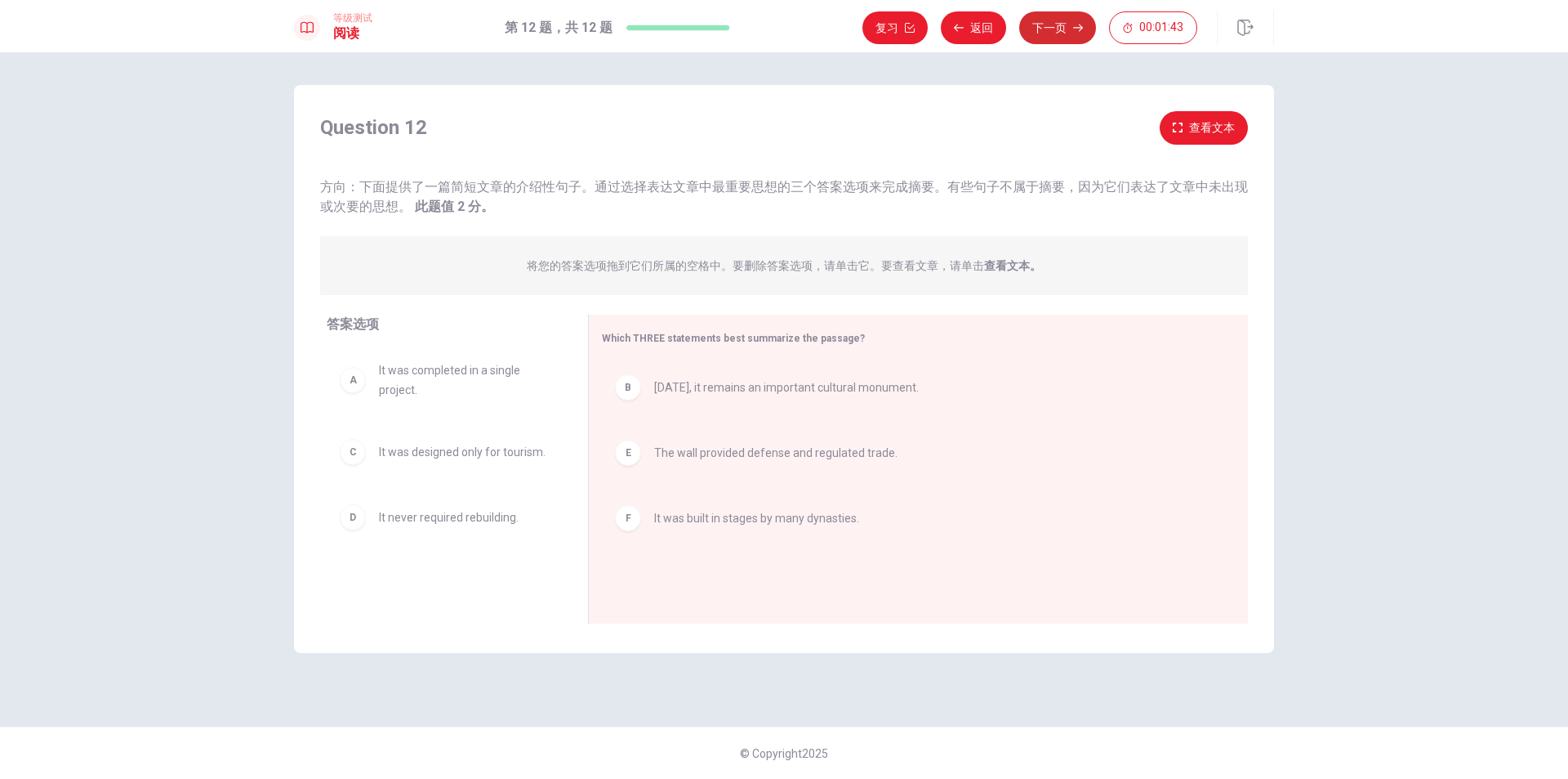
click at [1056, 41] on button "下一页" at bounding box center [1057, 27] width 77 height 33
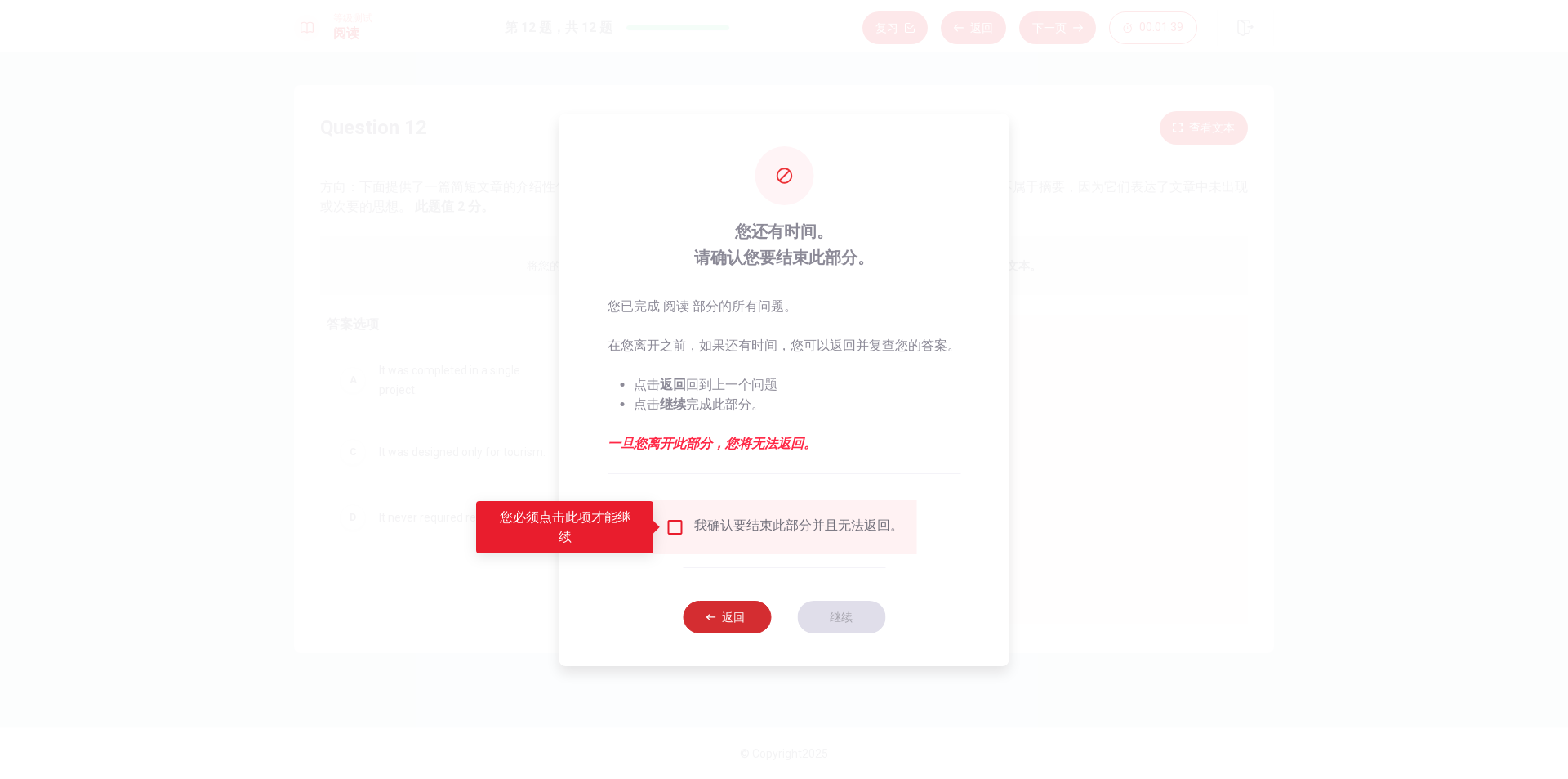
click at [721, 608] on button "返回" at bounding box center [727, 617] width 88 height 33
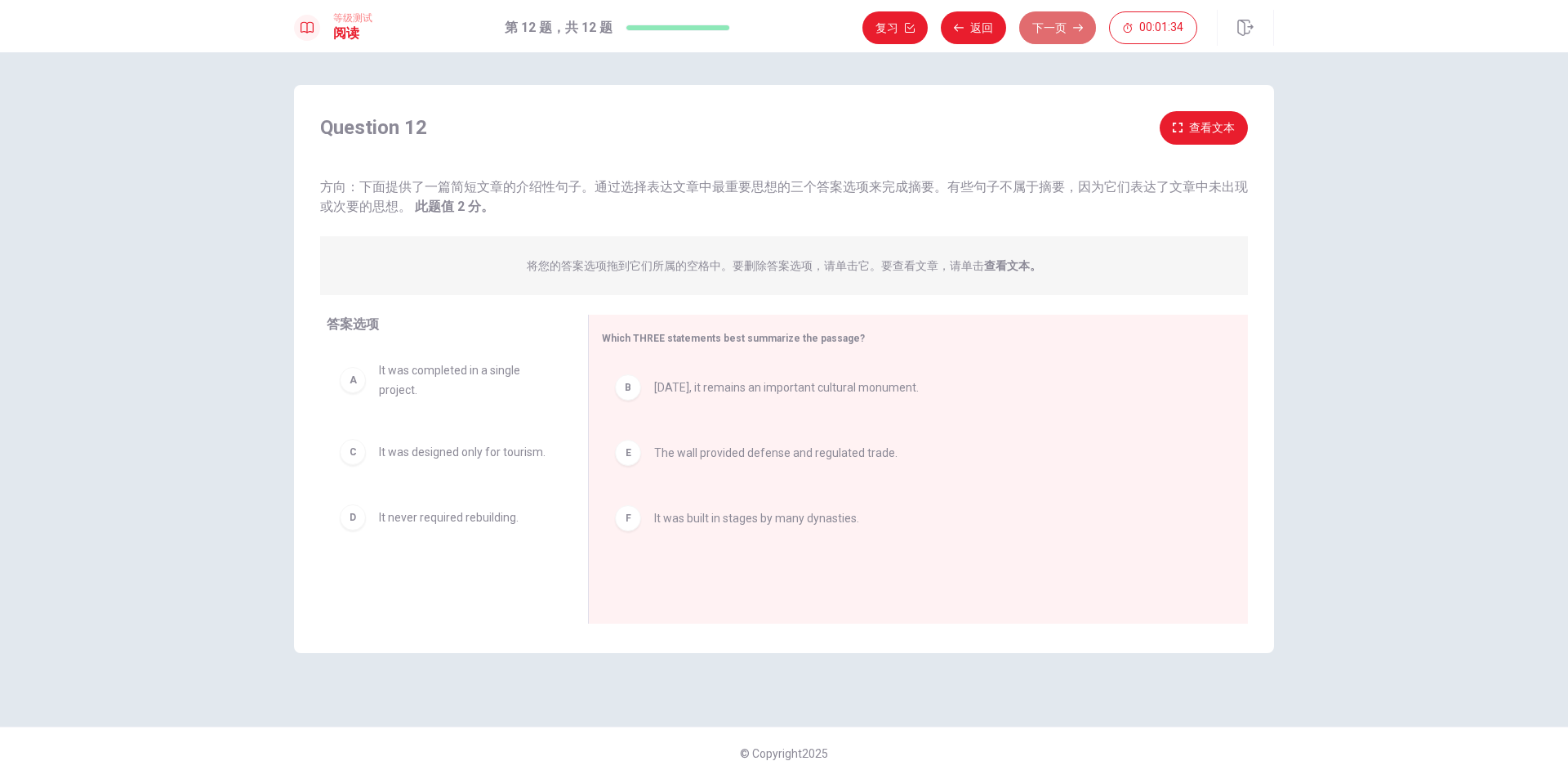
click at [1046, 29] on button "下一页" at bounding box center [1057, 27] width 77 height 33
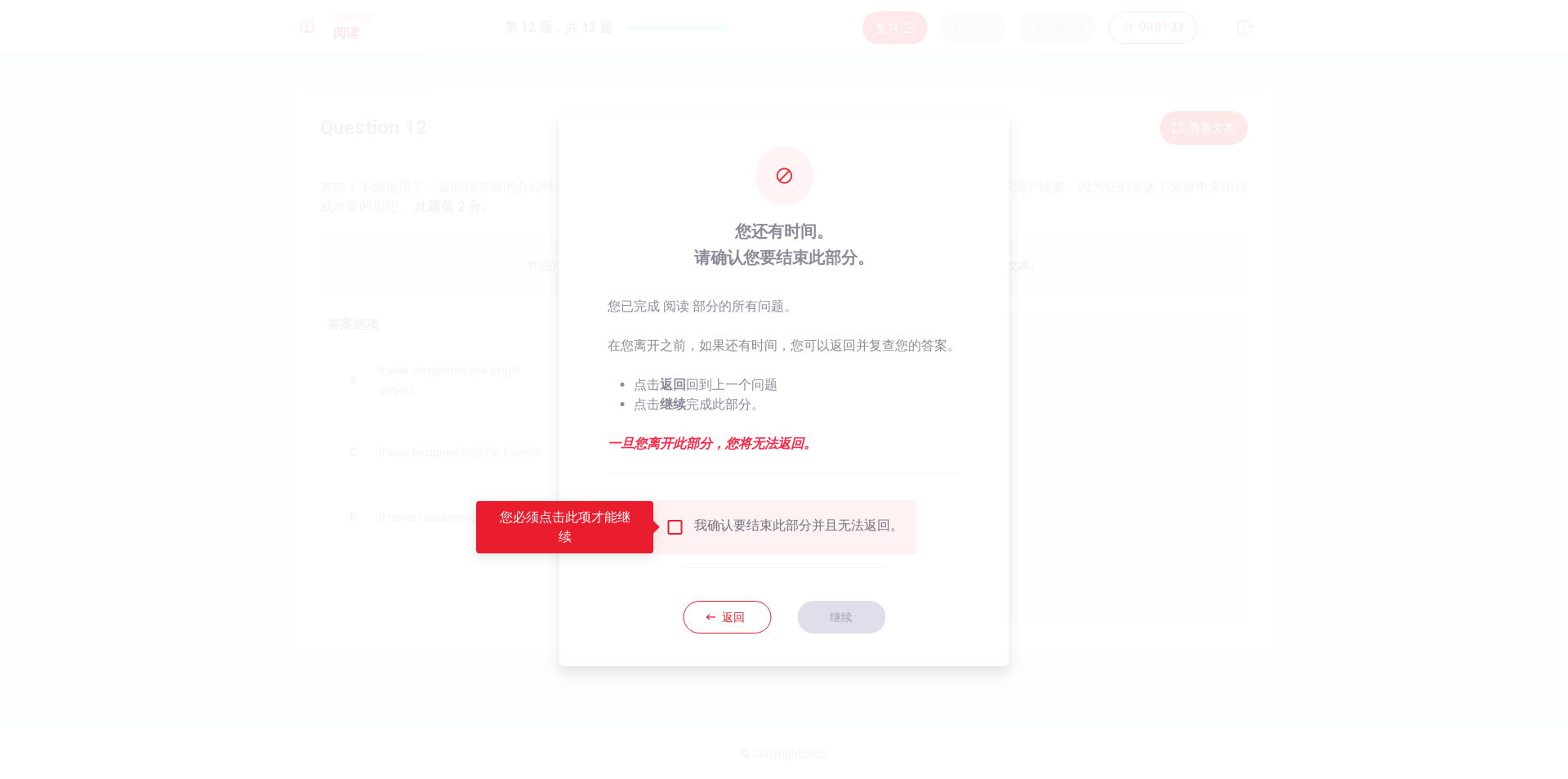
click at [678, 528] on input "您必须点击此项才能继续" at bounding box center [675, 527] width 19 height 19
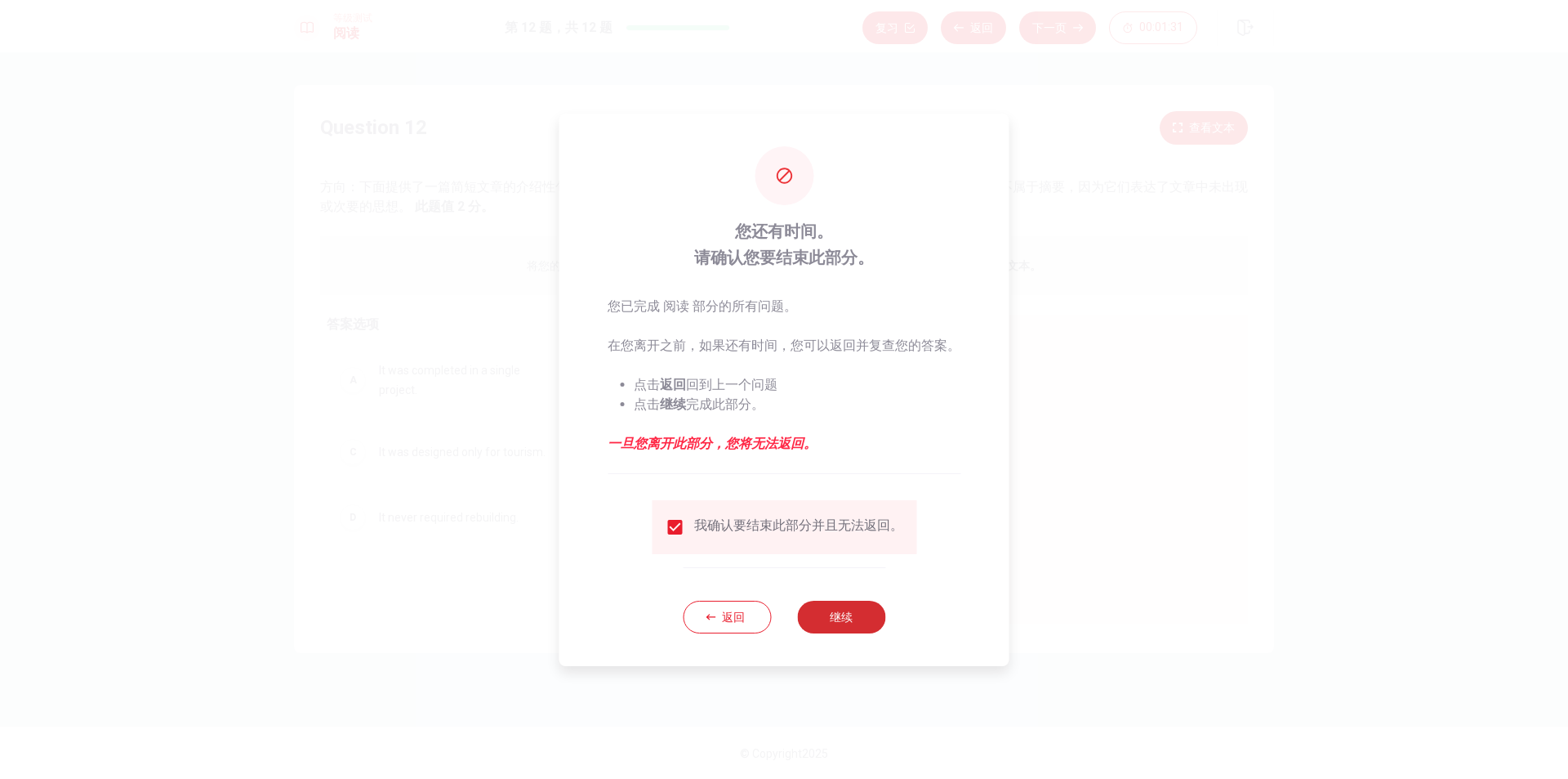
click at [858, 623] on button "继续" at bounding box center [841, 617] width 88 height 33
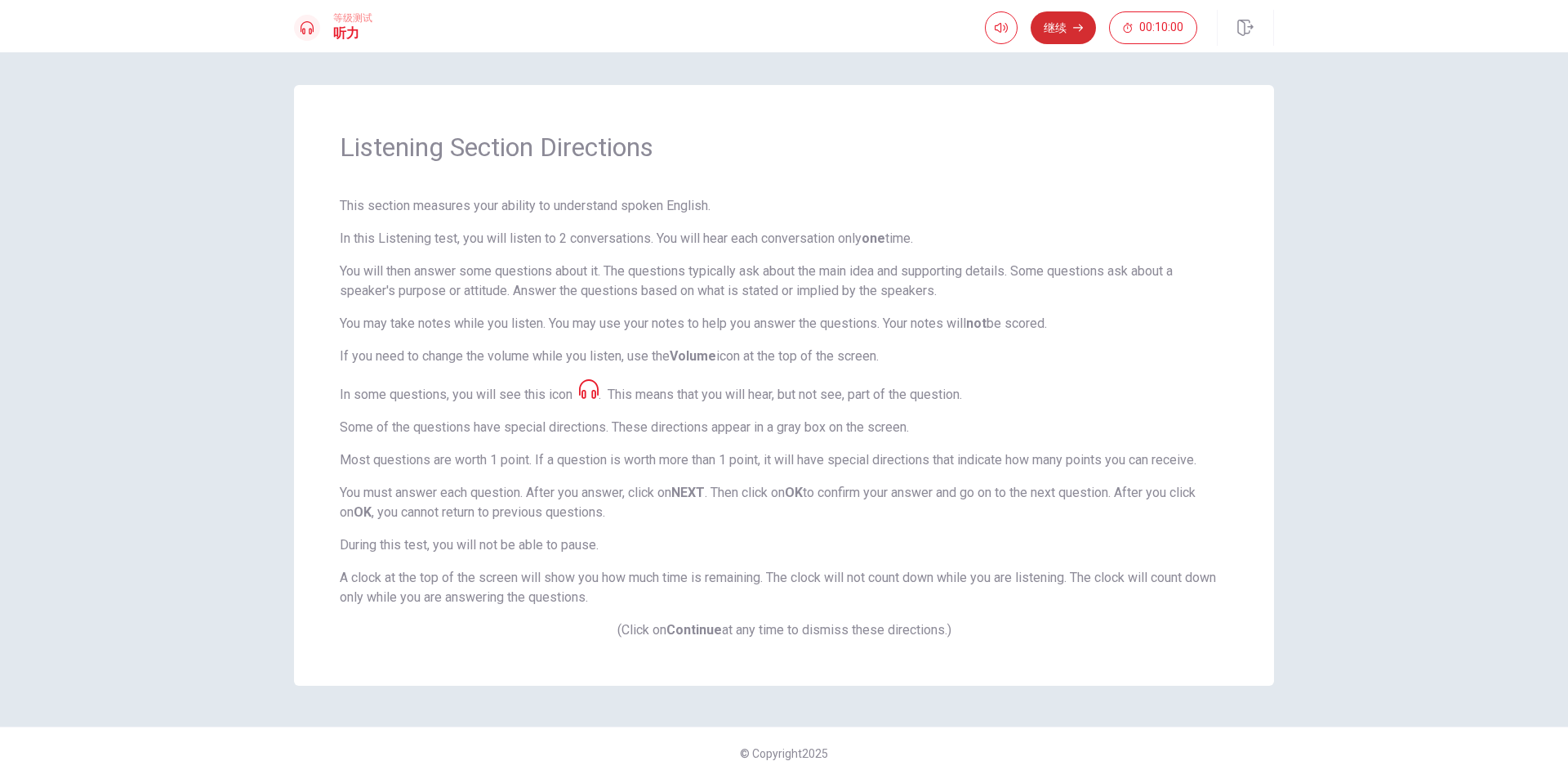
click at [1068, 27] on button "继续" at bounding box center [1064, 27] width 65 height 33
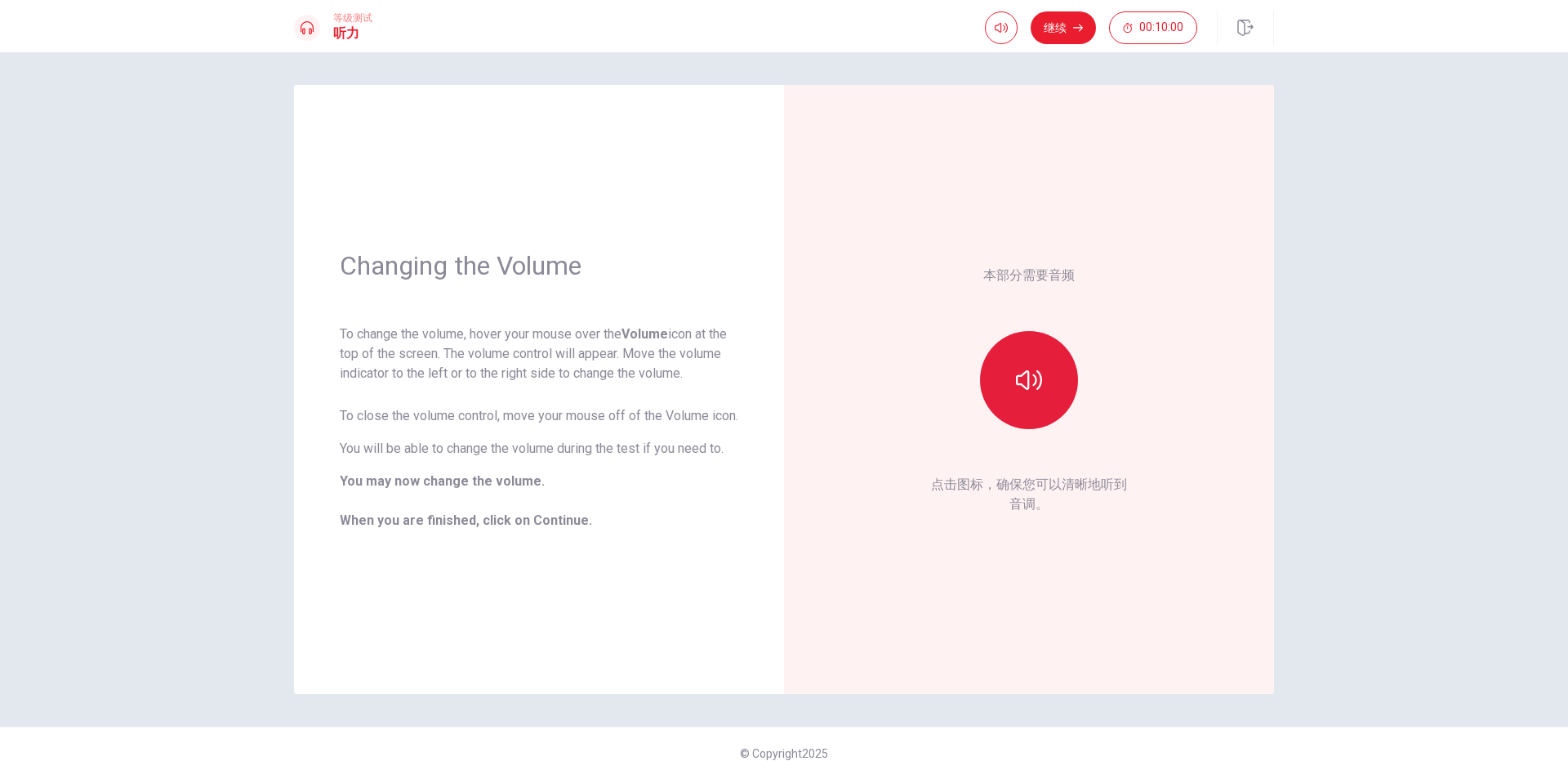
click at [1020, 382] on icon "button" at bounding box center [1029, 380] width 26 height 26
click at [1028, 377] on icon "button" at bounding box center [1029, 380] width 26 height 19
drag, startPoint x: 332, startPoint y: 322, endPoint x: 595, endPoint y: 348, distance: 264.3
click at [595, 348] on div "Changing the Volume To change the volume, hover your mouse over the Volume icon…" at bounding box center [539, 389] width 490 height 609
click at [1075, 27] on icon "button" at bounding box center [1078, 27] width 10 height 10
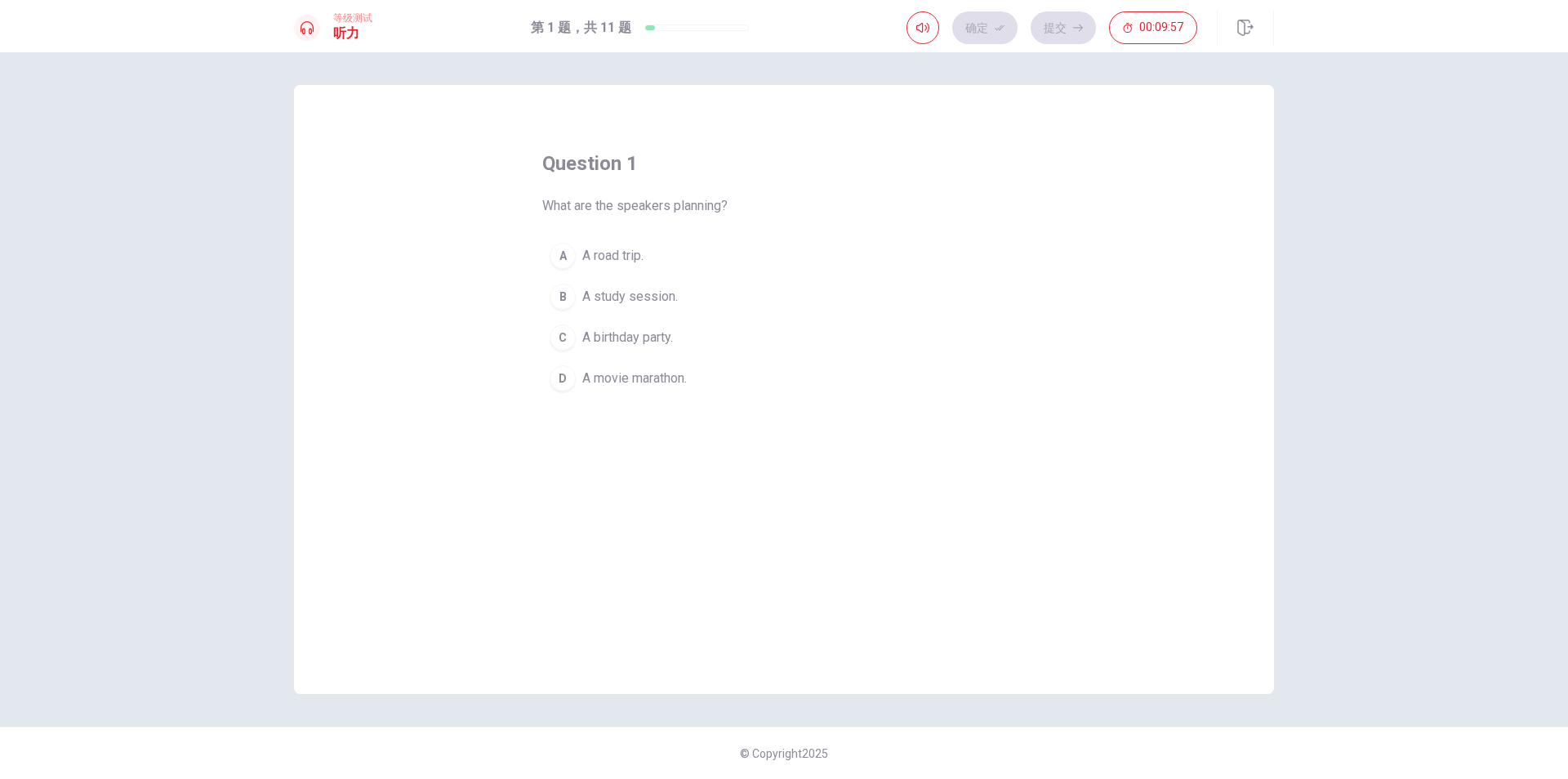
click at [608, 254] on span "A road trip." at bounding box center [612, 256] width 61 height 19
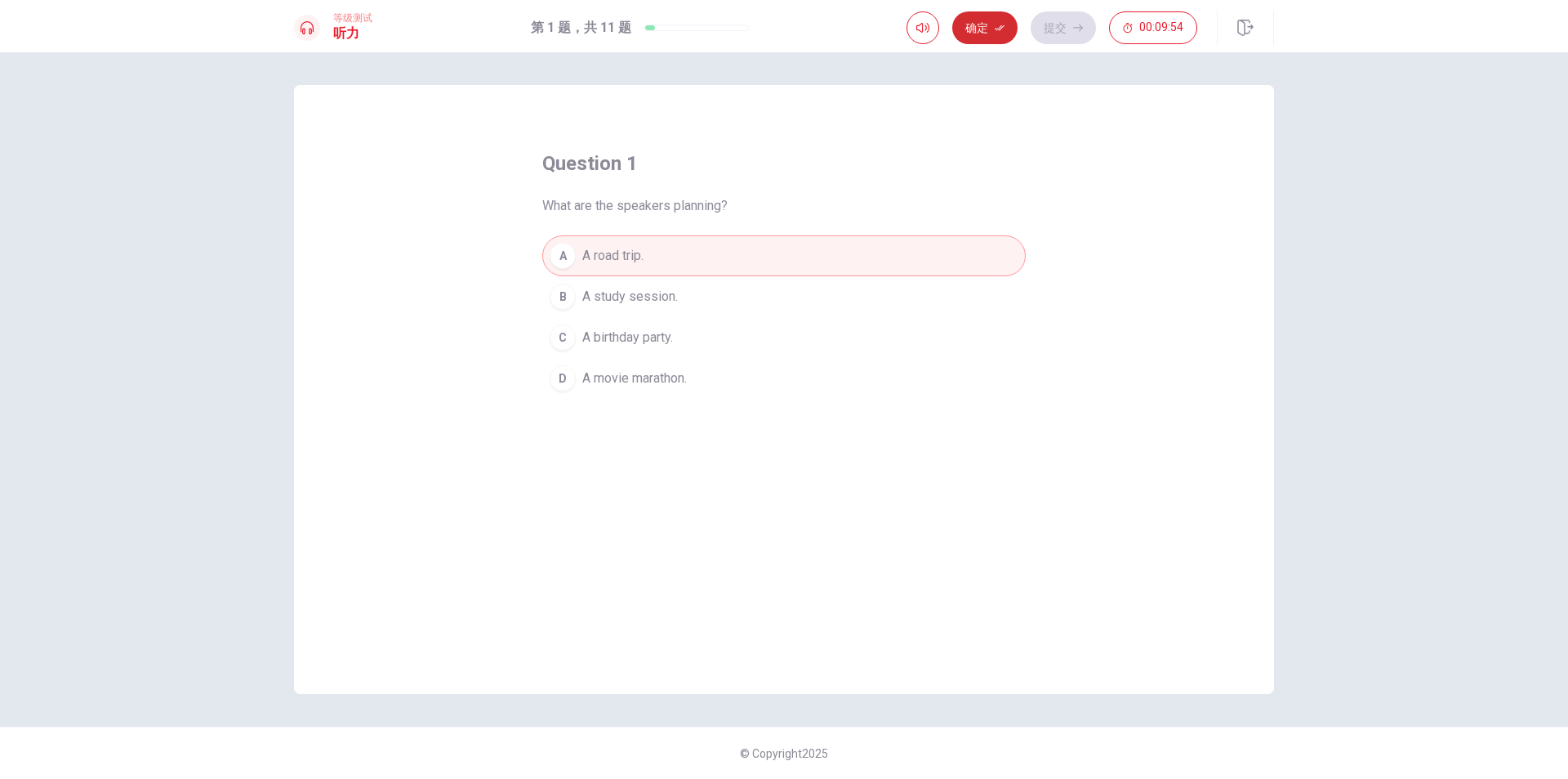
click at [984, 27] on button "确定" at bounding box center [985, 27] width 65 height 33
click at [1064, 29] on button "提交" at bounding box center [1064, 27] width 65 height 33
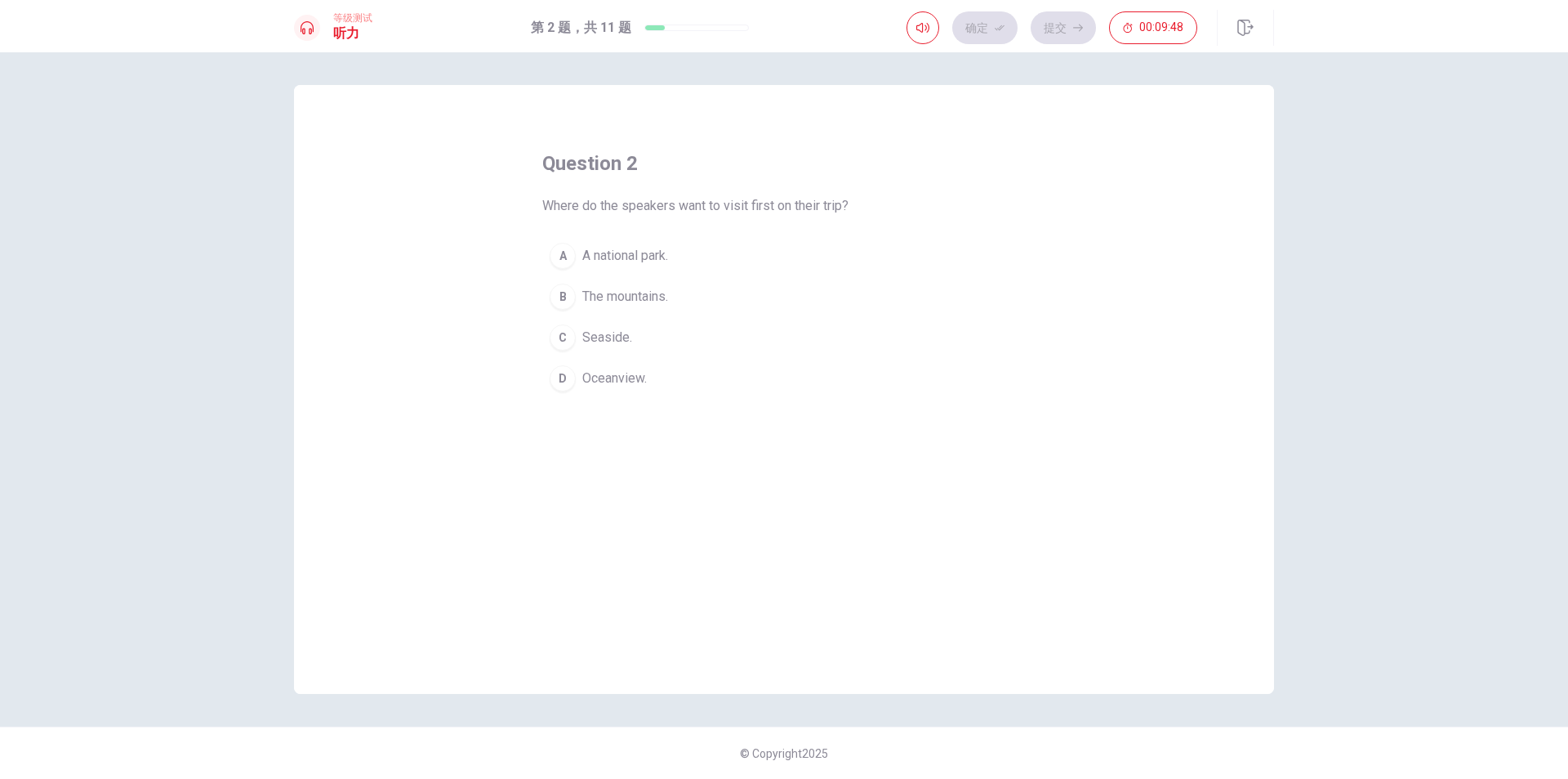
drag, startPoint x: 539, startPoint y: 204, endPoint x: 826, endPoint y: 208, distance: 287.0
click at [813, 209] on div "question 2 Where do the speakers want to visit first on their trip? A A nationa…" at bounding box center [783, 389] width 980 height 609
click at [591, 338] on span "Seaside." at bounding box center [607, 337] width 49 height 19
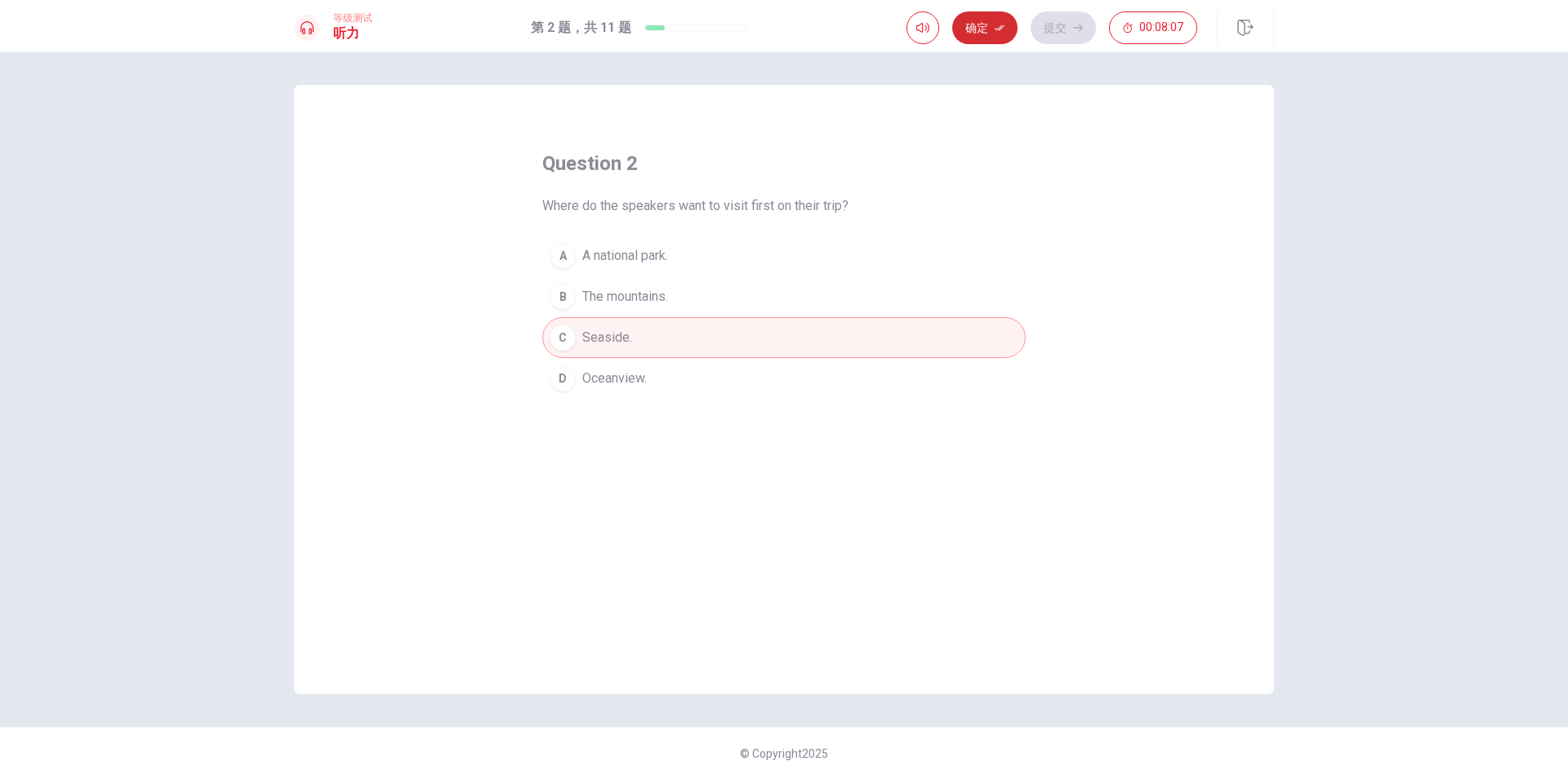
click at [993, 31] on button "确定" at bounding box center [985, 27] width 65 height 33
click at [1044, 19] on button "提交" at bounding box center [1064, 27] width 65 height 33
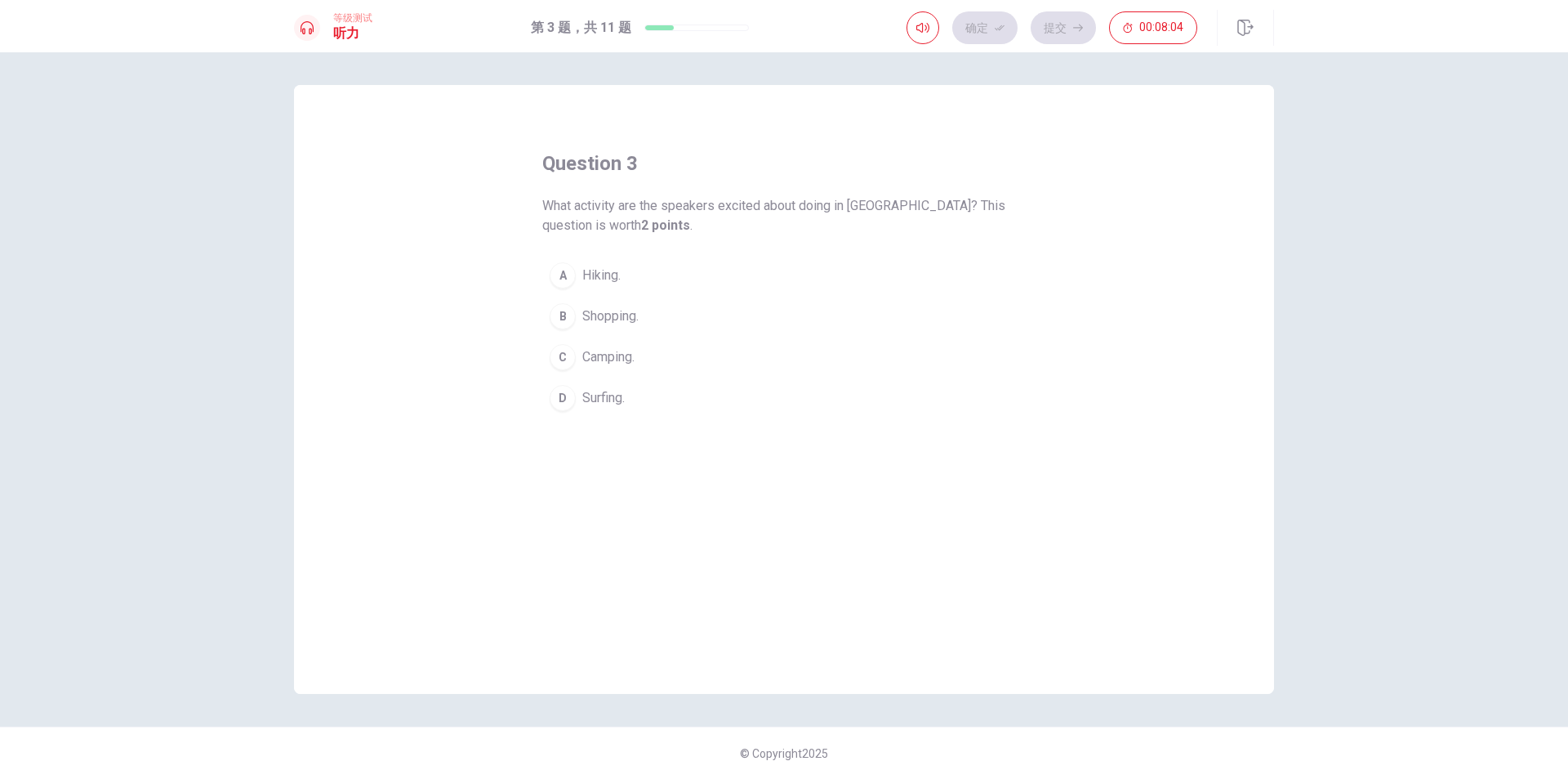
drag, startPoint x: 545, startPoint y: 205, endPoint x: 906, endPoint y: 191, distance: 361.3
click at [906, 191] on div "question 3 What activity are the speakers excited about doing in [GEOGRAPHIC_DA…" at bounding box center [784, 284] width 483 height 268
drag, startPoint x: 542, startPoint y: 206, endPoint x: 699, endPoint y: 210, distance: 157.1
click at [699, 210] on span "What activity are the speakers excited about doing in [GEOGRAPHIC_DATA]? This q…" at bounding box center [784, 215] width 483 height 39
click at [616, 362] on span "Camping." at bounding box center [608, 357] width 52 height 19
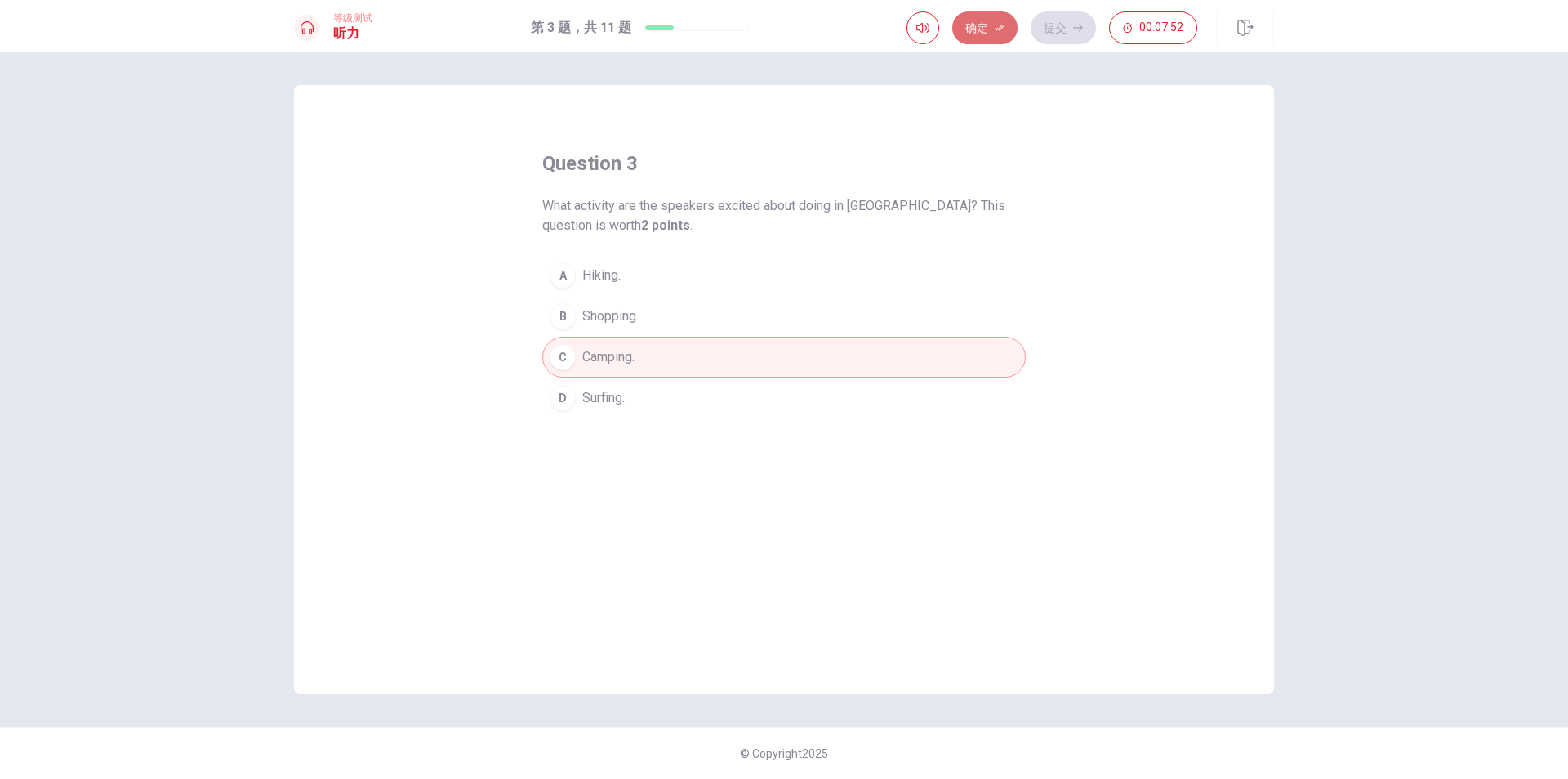
click at [990, 31] on button "确定" at bounding box center [985, 27] width 65 height 33
click at [1067, 22] on button "提交" at bounding box center [1064, 27] width 65 height 33
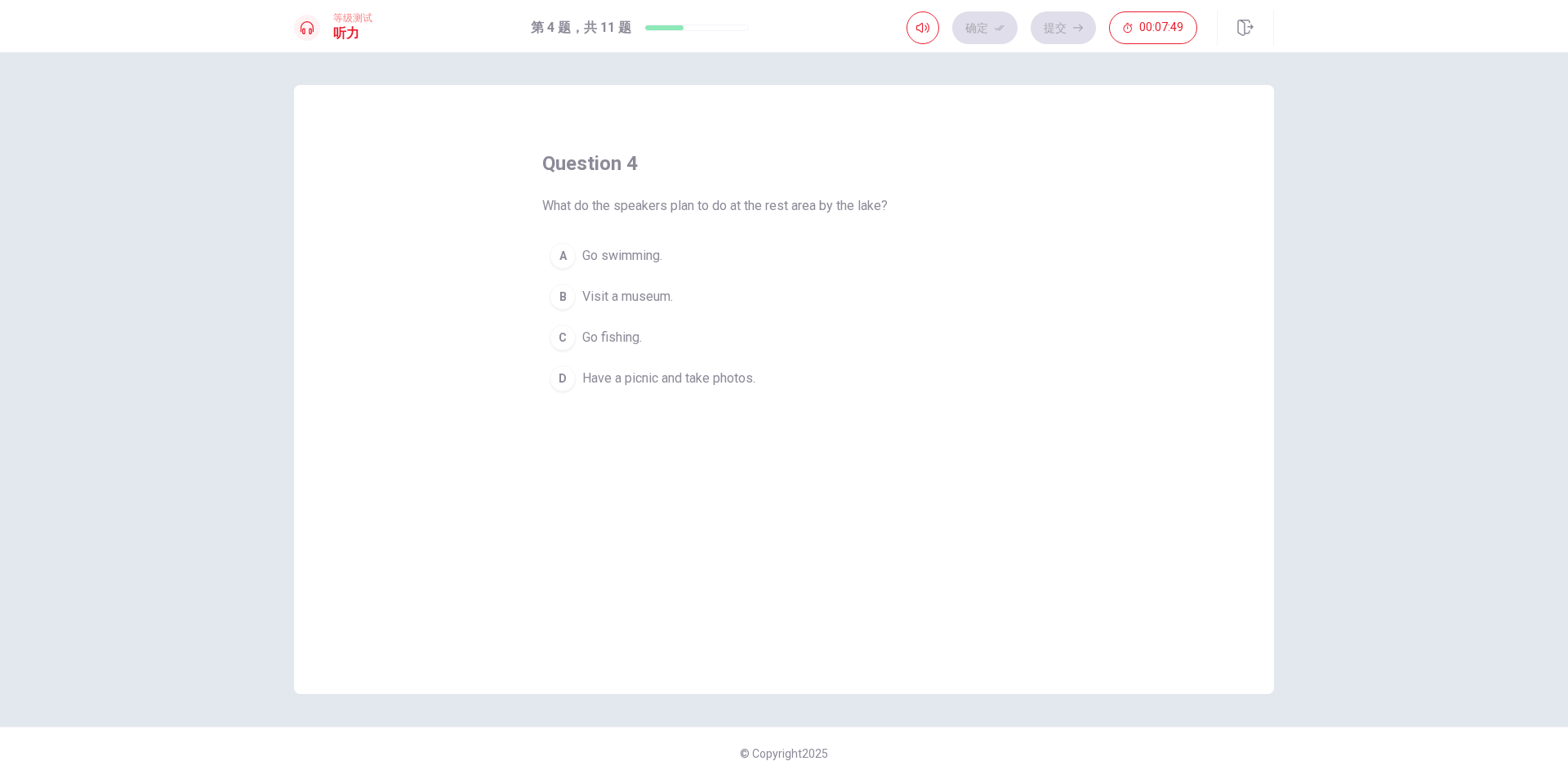
drag, startPoint x: 534, startPoint y: 208, endPoint x: 891, endPoint y: 222, distance: 357.3
click at [890, 221] on div "question 4 What do the speakers plan to do at the rest area by the lake? A Go s…" at bounding box center [783, 389] width 980 height 609
click at [712, 386] on span "Have a picnic and take photos." at bounding box center [668, 378] width 173 height 19
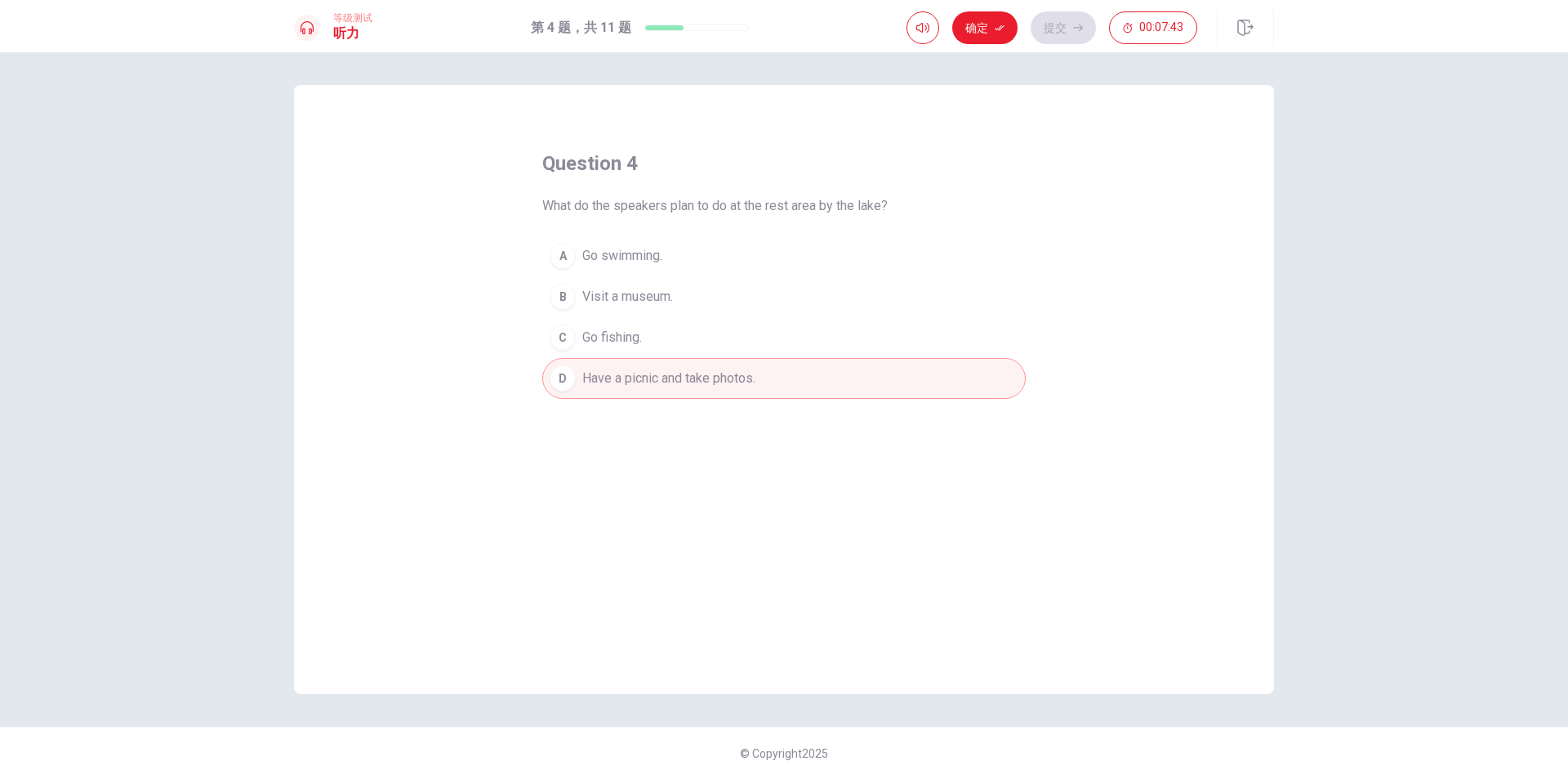
click at [989, 30] on button "确定" at bounding box center [985, 27] width 65 height 33
click at [1046, 26] on button "提交" at bounding box center [1064, 27] width 65 height 33
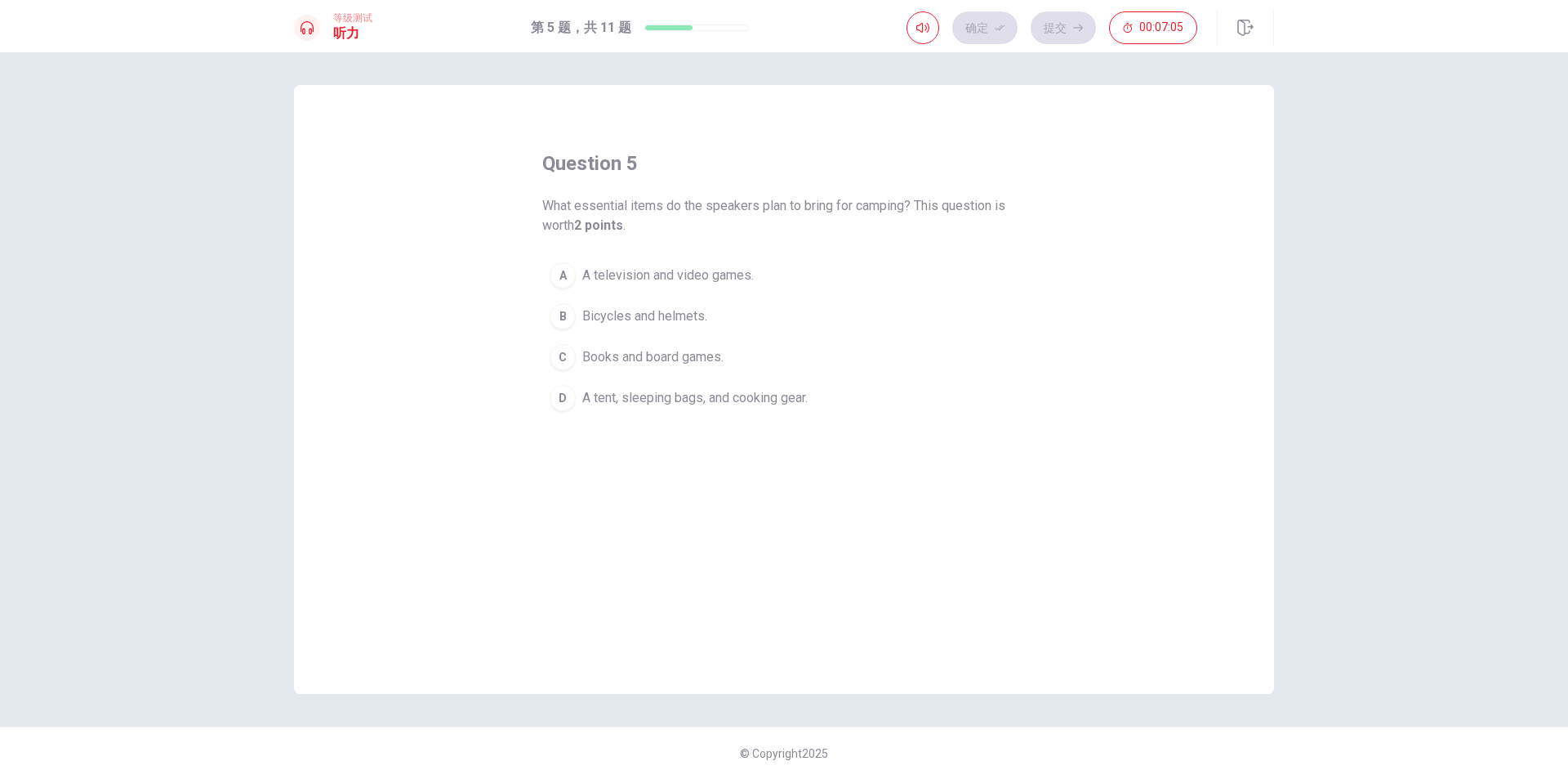
click at [720, 403] on span "A tent, sleeping bags, and cooking gear." at bounding box center [695, 398] width 226 height 19
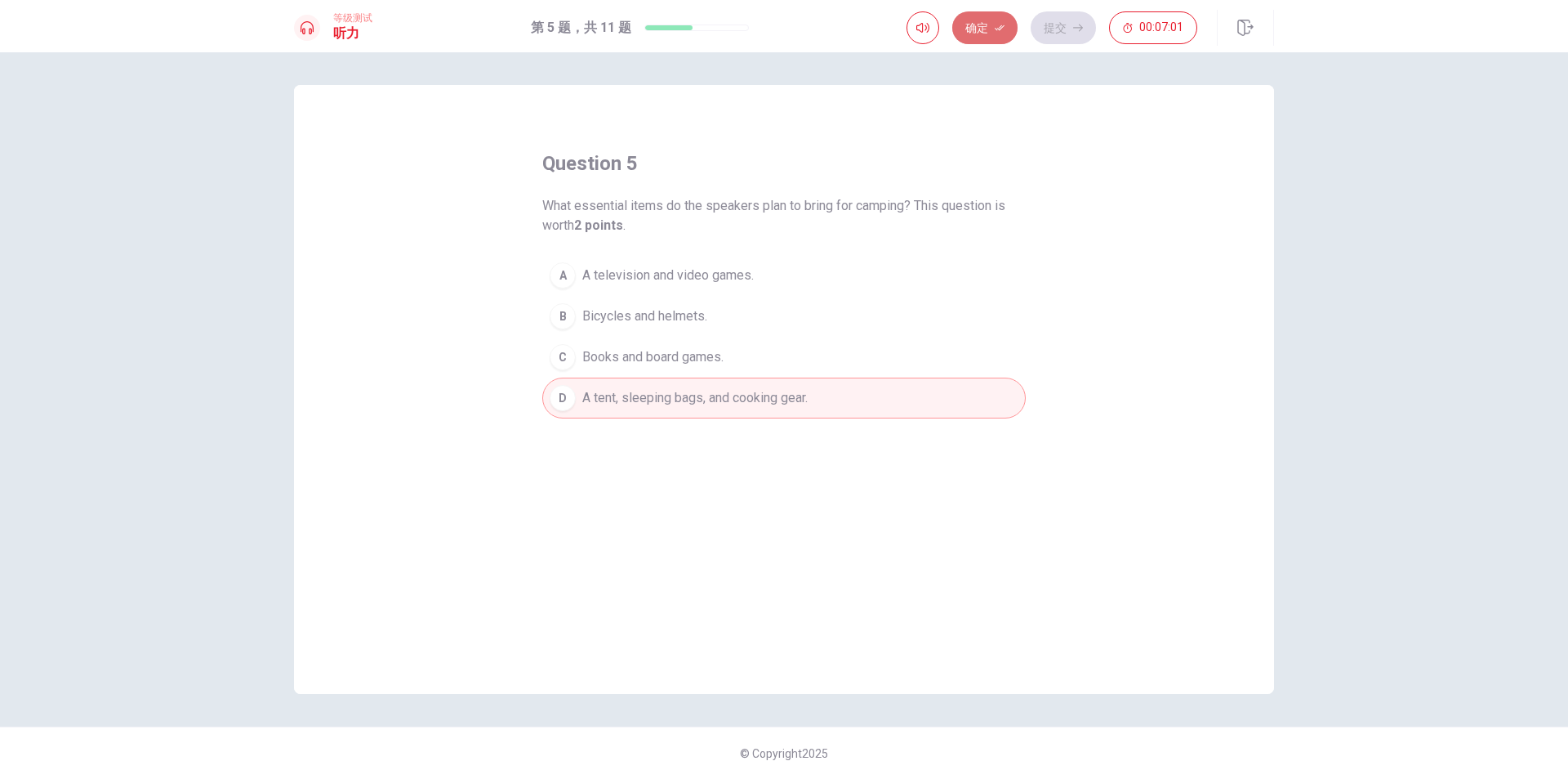
click at [1001, 34] on button "确定" at bounding box center [985, 27] width 65 height 33
click at [1034, 40] on div "确定 提交 00:07:00" at bounding box center [1052, 27] width 291 height 33
click at [1050, 27] on button "提交" at bounding box center [1064, 27] width 65 height 33
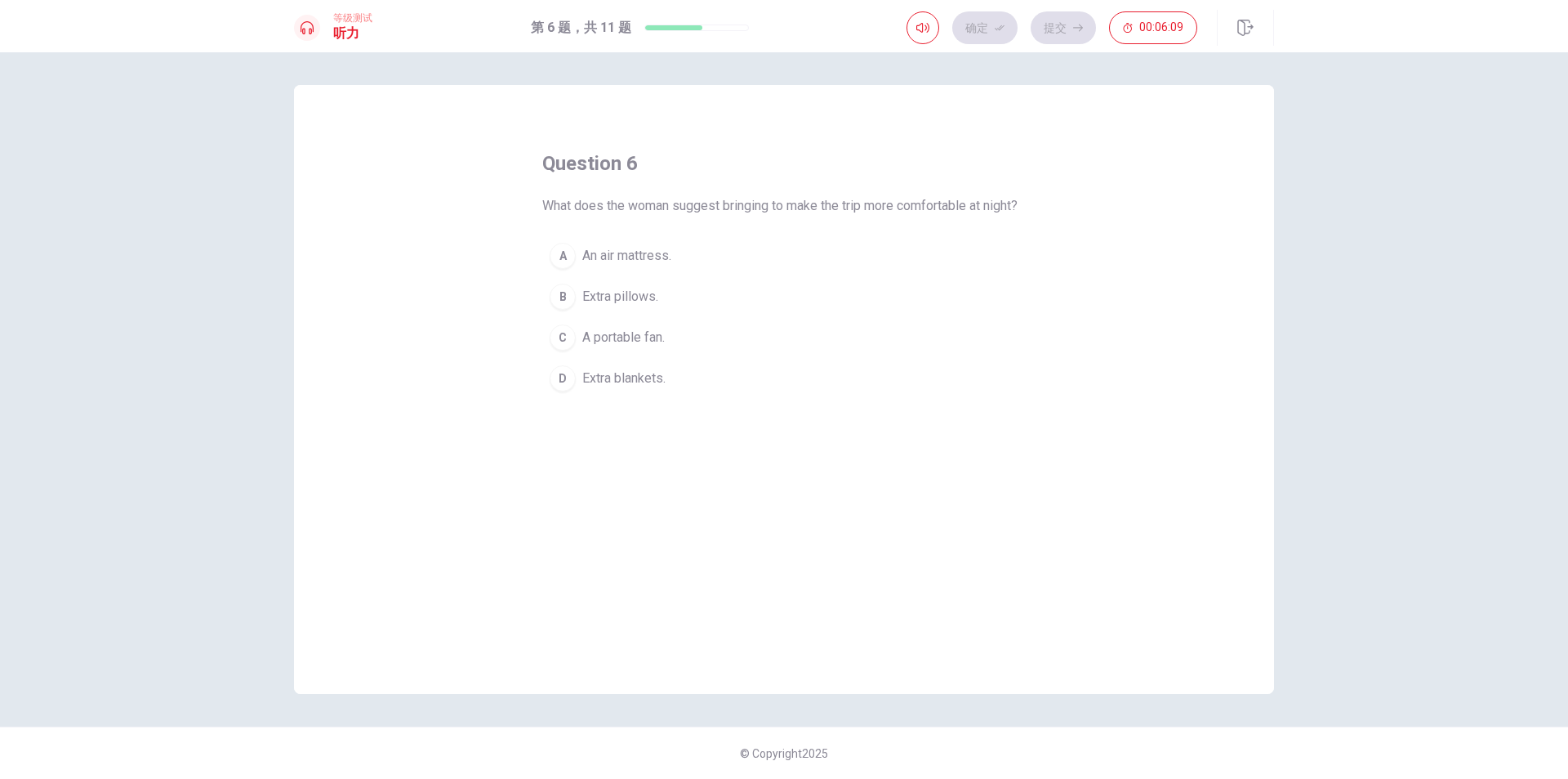
click at [631, 388] on span "Extra blankets." at bounding box center [623, 378] width 83 height 19
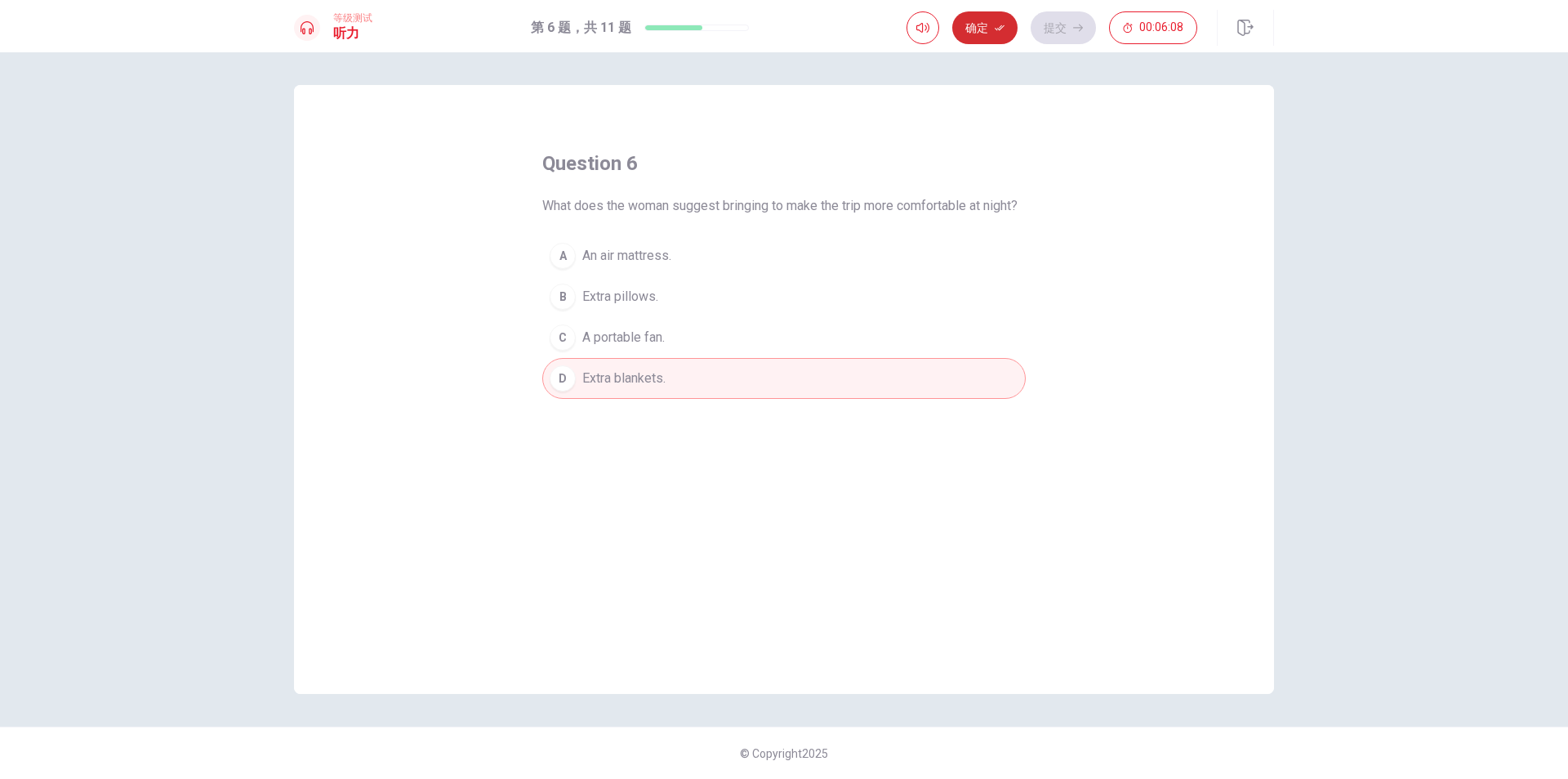
click at [1006, 32] on button "确定" at bounding box center [985, 27] width 65 height 33
click at [1042, 32] on button "提交" at bounding box center [1064, 27] width 65 height 33
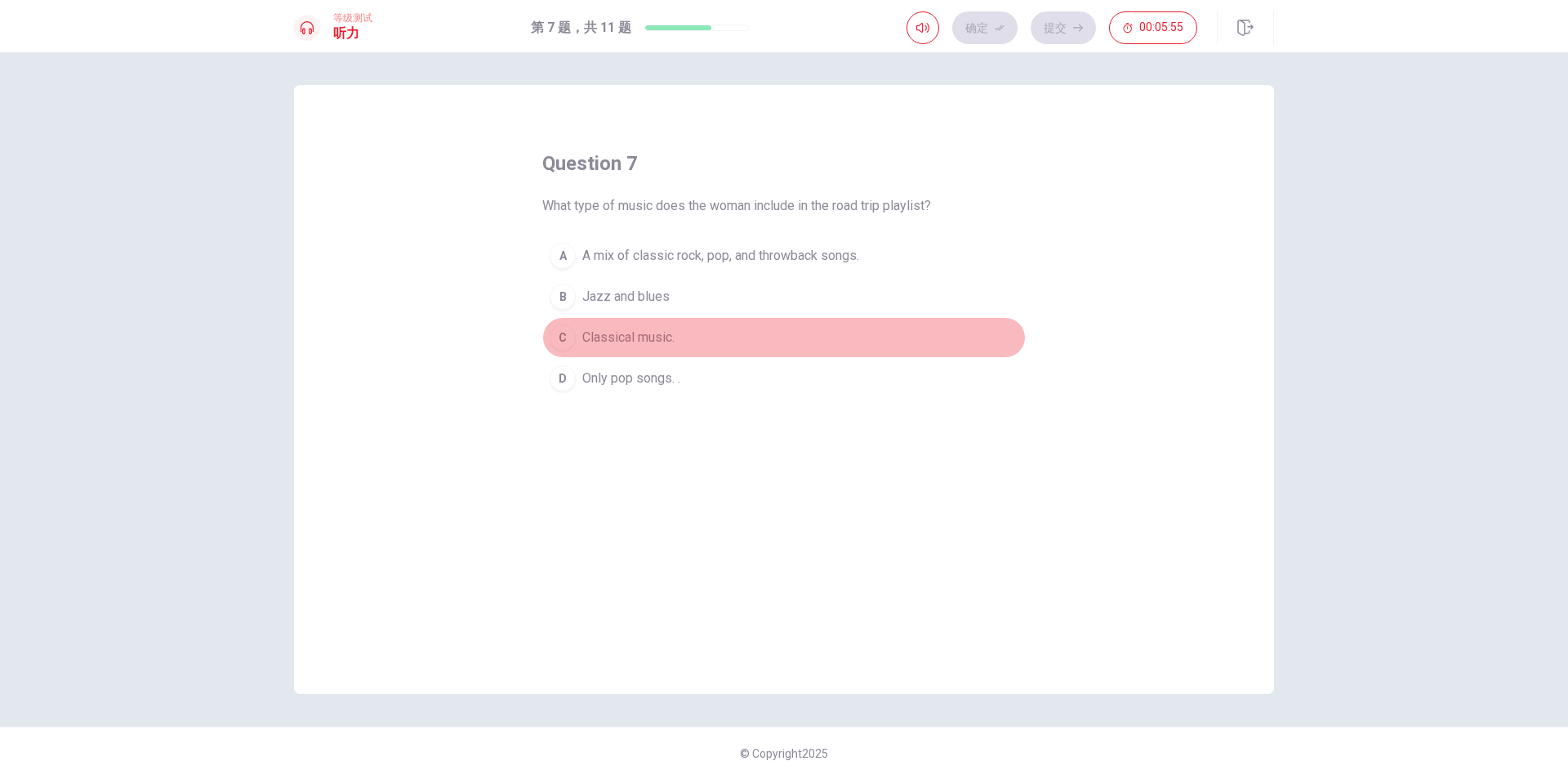
click at [640, 336] on span "Classical music." at bounding box center [628, 337] width 93 height 19
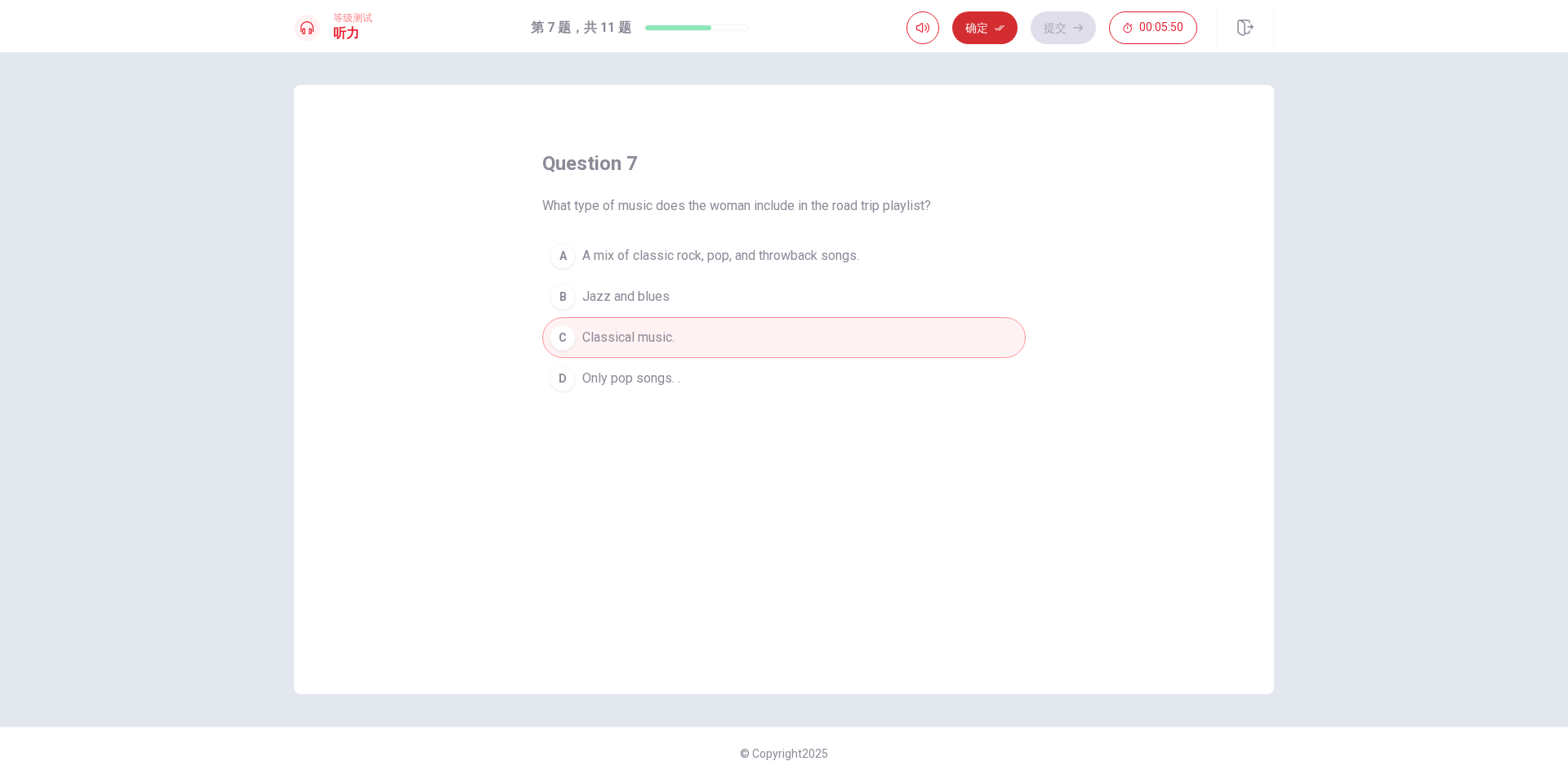
click at [1003, 27] on icon "button" at bounding box center [999, 27] width 10 height 10
click at [1049, 19] on button "提交" at bounding box center [1064, 27] width 65 height 33
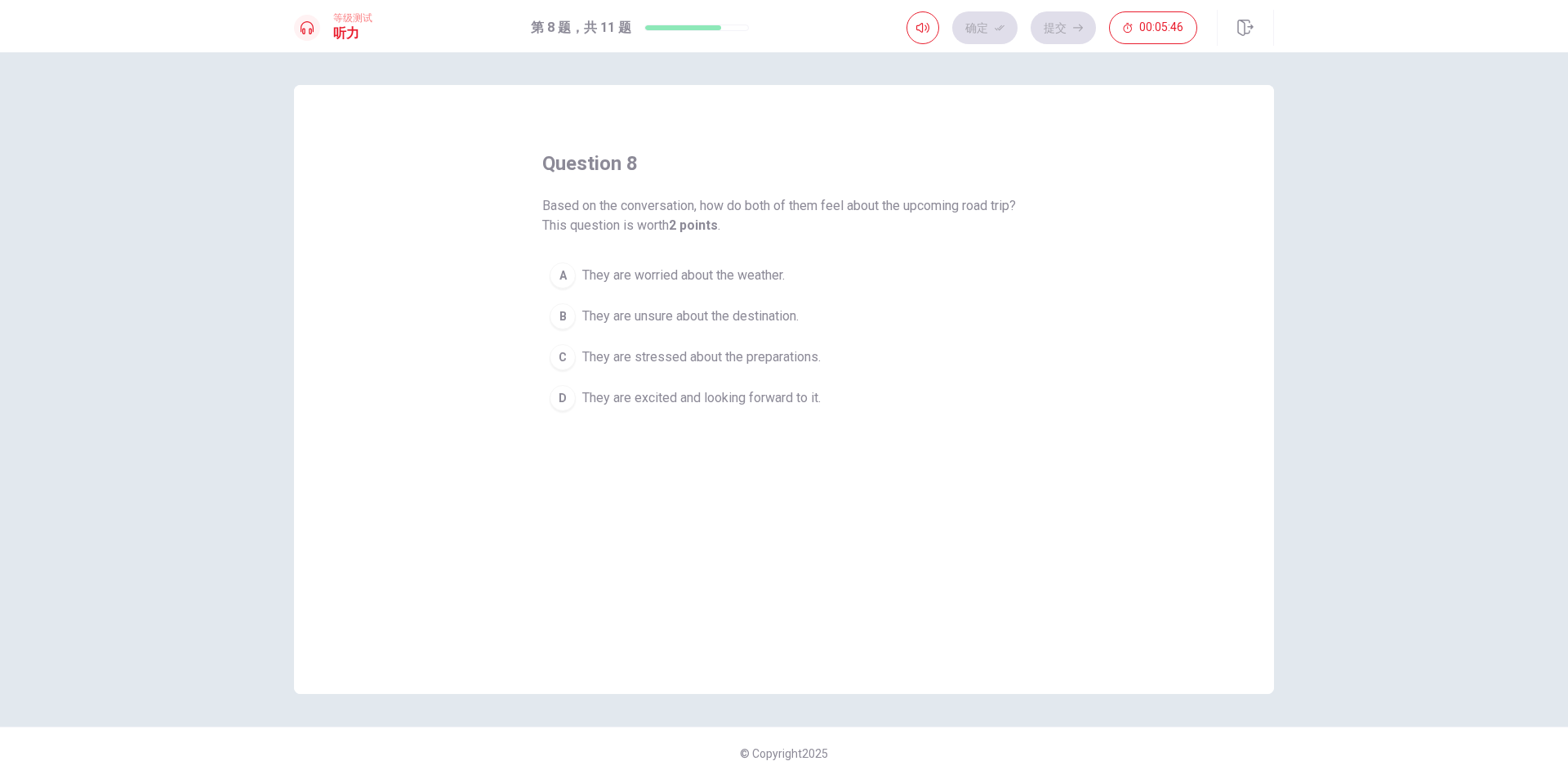
drag, startPoint x: 546, startPoint y: 222, endPoint x: 564, endPoint y: 210, distance: 21.6
click at [647, 208] on span "Based on the conversation, how do both of them feel about the upcoming road tri…" at bounding box center [784, 215] width 483 height 39
drag, startPoint x: 540, startPoint y: 205, endPoint x: 1031, endPoint y: 222, distance: 491.3
click at [1031, 222] on div "question 8 Based on the conversation, how do both of them feel about the upcomi…" at bounding box center [783, 389] width 980 height 609
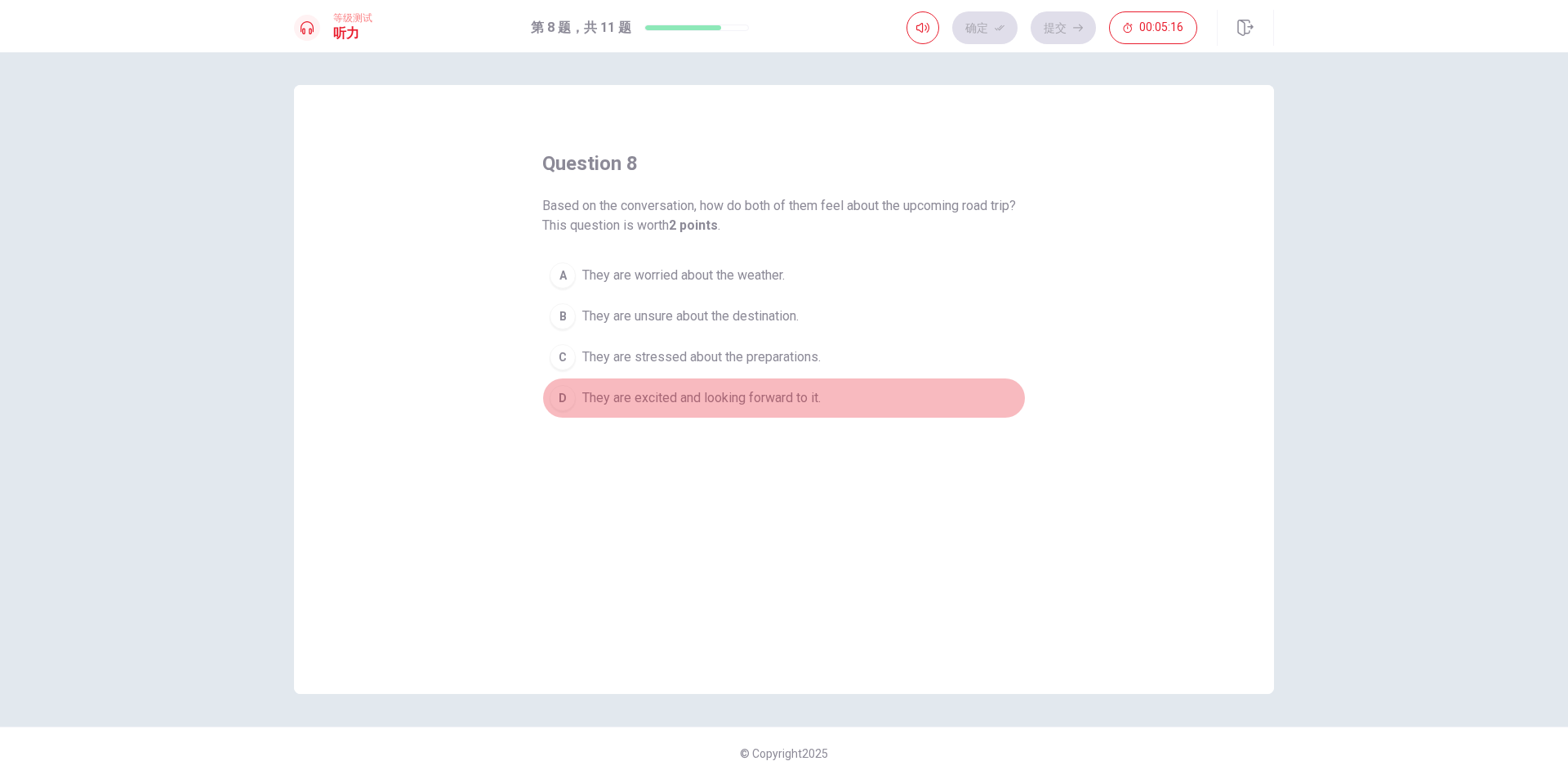
click at [696, 415] on button "D They are excited and looking forward to it." at bounding box center [784, 398] width 483 height 41
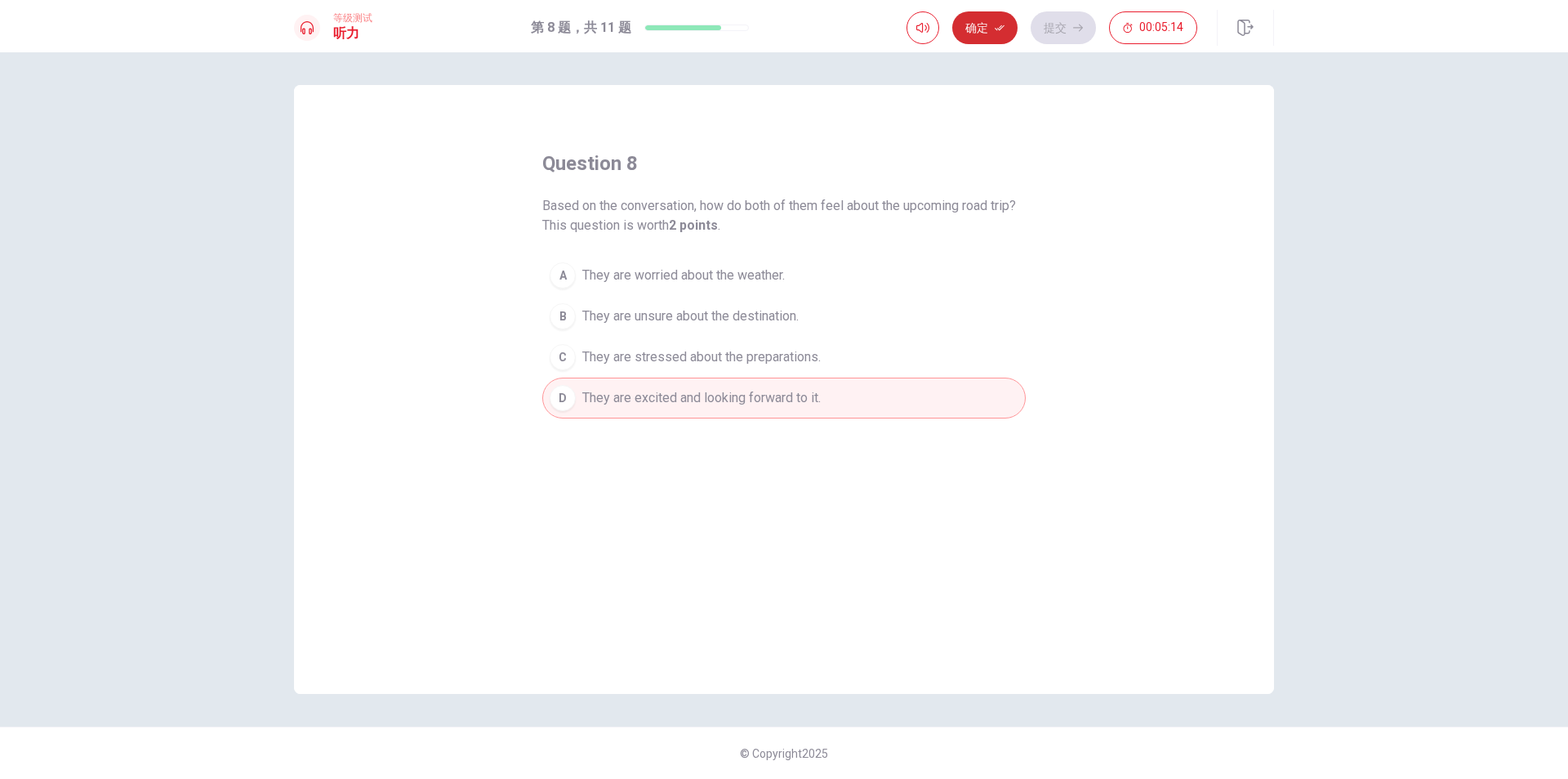
click at [1000, 26] on icon "button" at bounding box center [999, 27] width 10 height 10
click at [1071, 26] on button "提交" at bounding box center [1064, 27] width 65 height 33
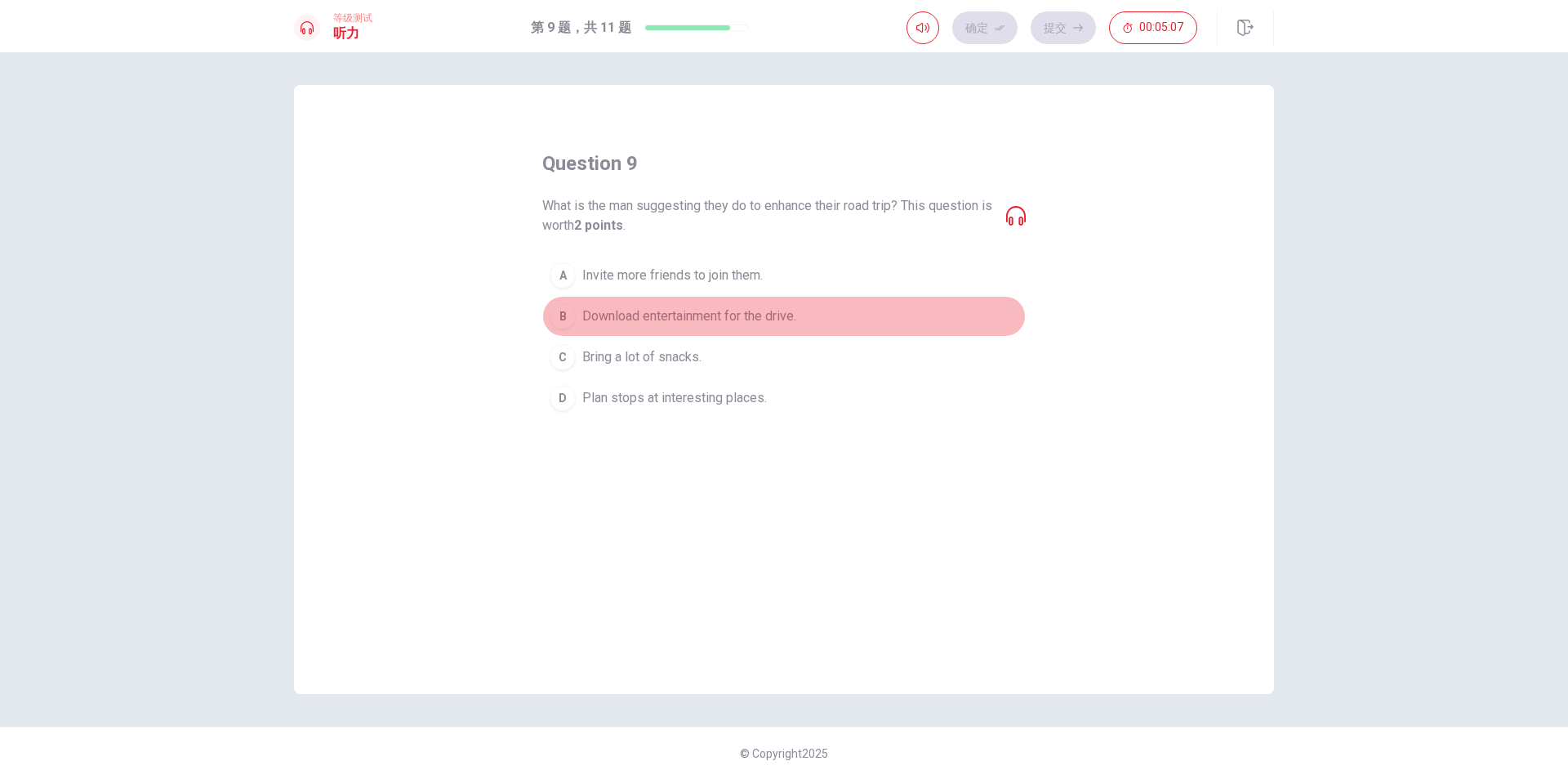
click at [650, 318] on span "Download entertainment for the drive." at bounding box center [689, 316] width 214 height 19
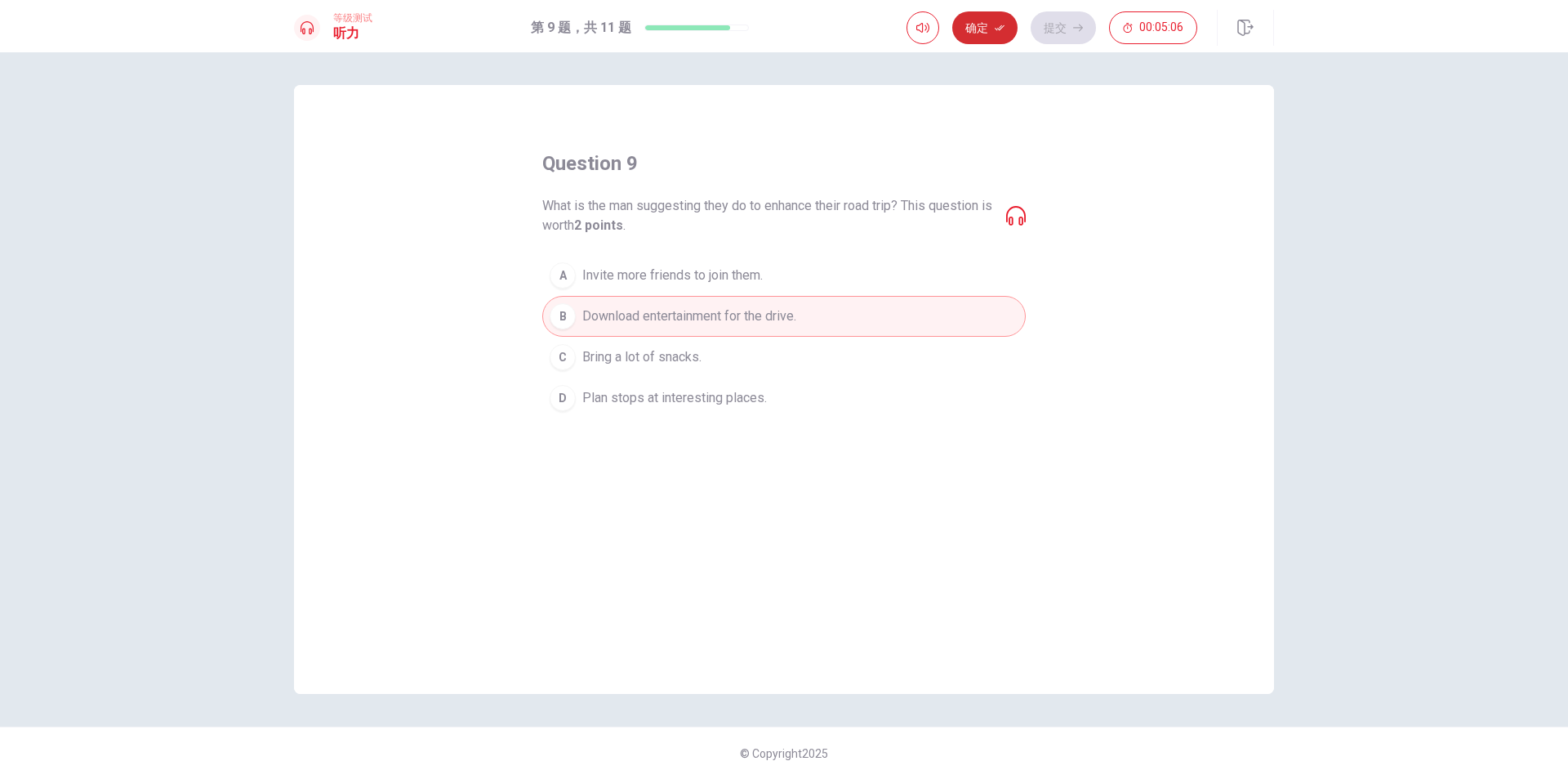
click at [990, 32] on button "确定" at bounding box center [985, 27] width 65 height 33
click at [1085, 34] on button "提交" at bounding box center [1064, 27] width 65 height 33
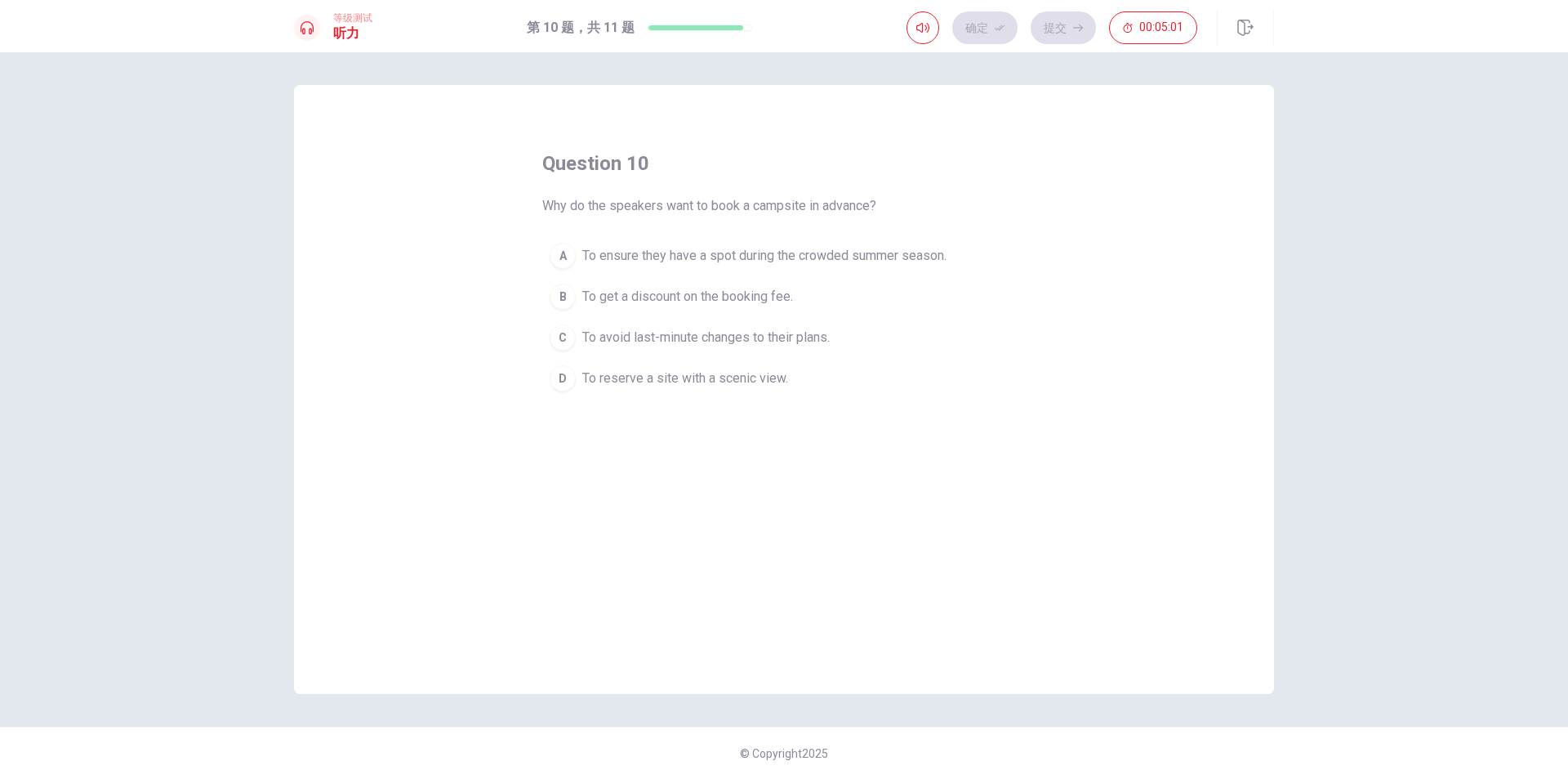
drag, startPoint x: 538, startPoint y: 208, endPoint x: 901, endPoint y: 211, distance: 363.0
click at [901, 211] on div "question 10 Why do the speakers want to book a campsite in advance? A To ensure…" at bounding box center [783, 389] width 980 height 609
click at [706, 342] on span "To avoid last-minute changes to their plans." at bounding box center [706, 337] width 248 height 19
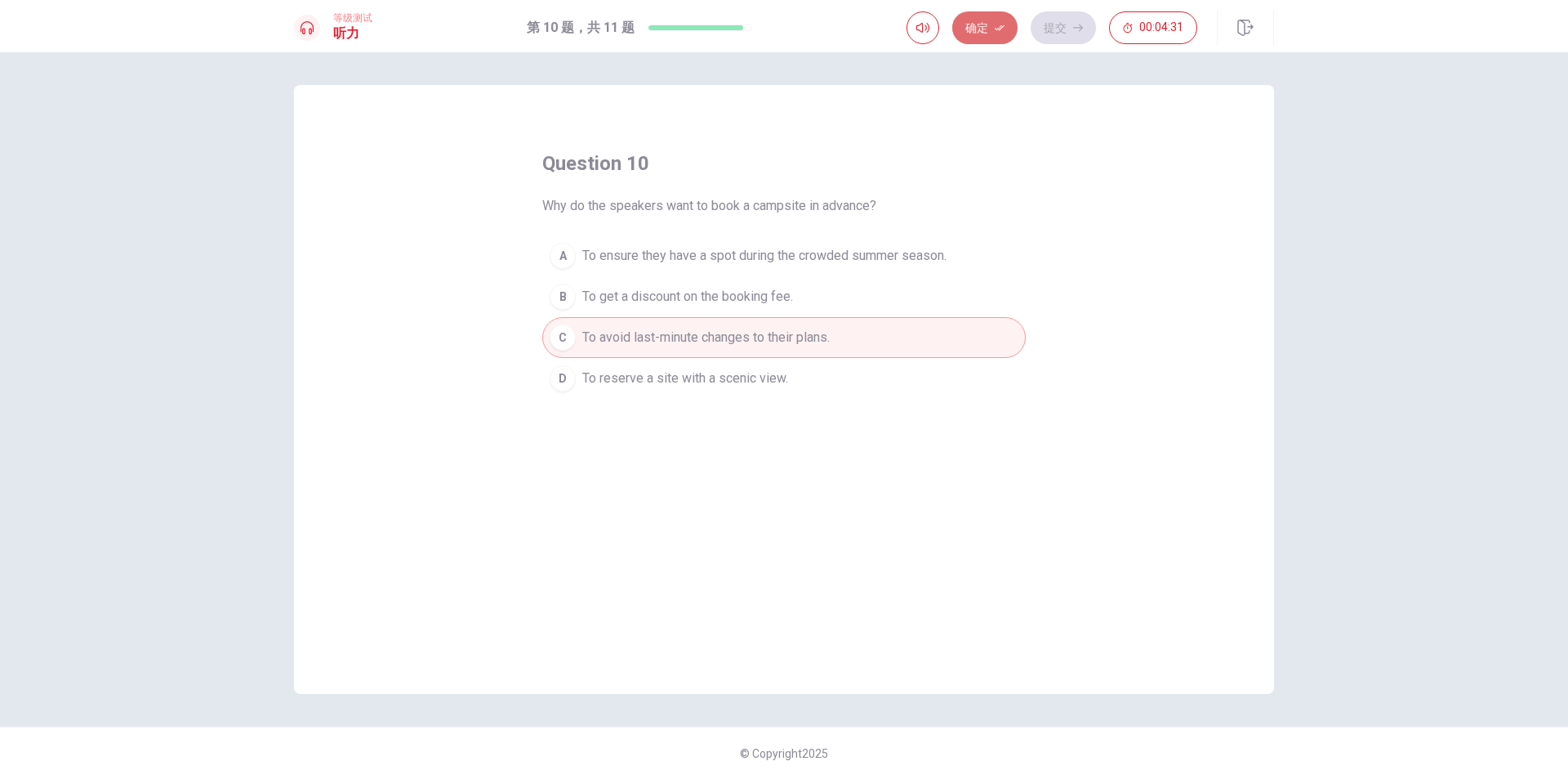
click at [978, 17] on button "确定" at bounding box center [985, 27] width 65 height 33
click at [1048, 24] on button "提交" at bounding box center [1064, 27] width 65 height 33
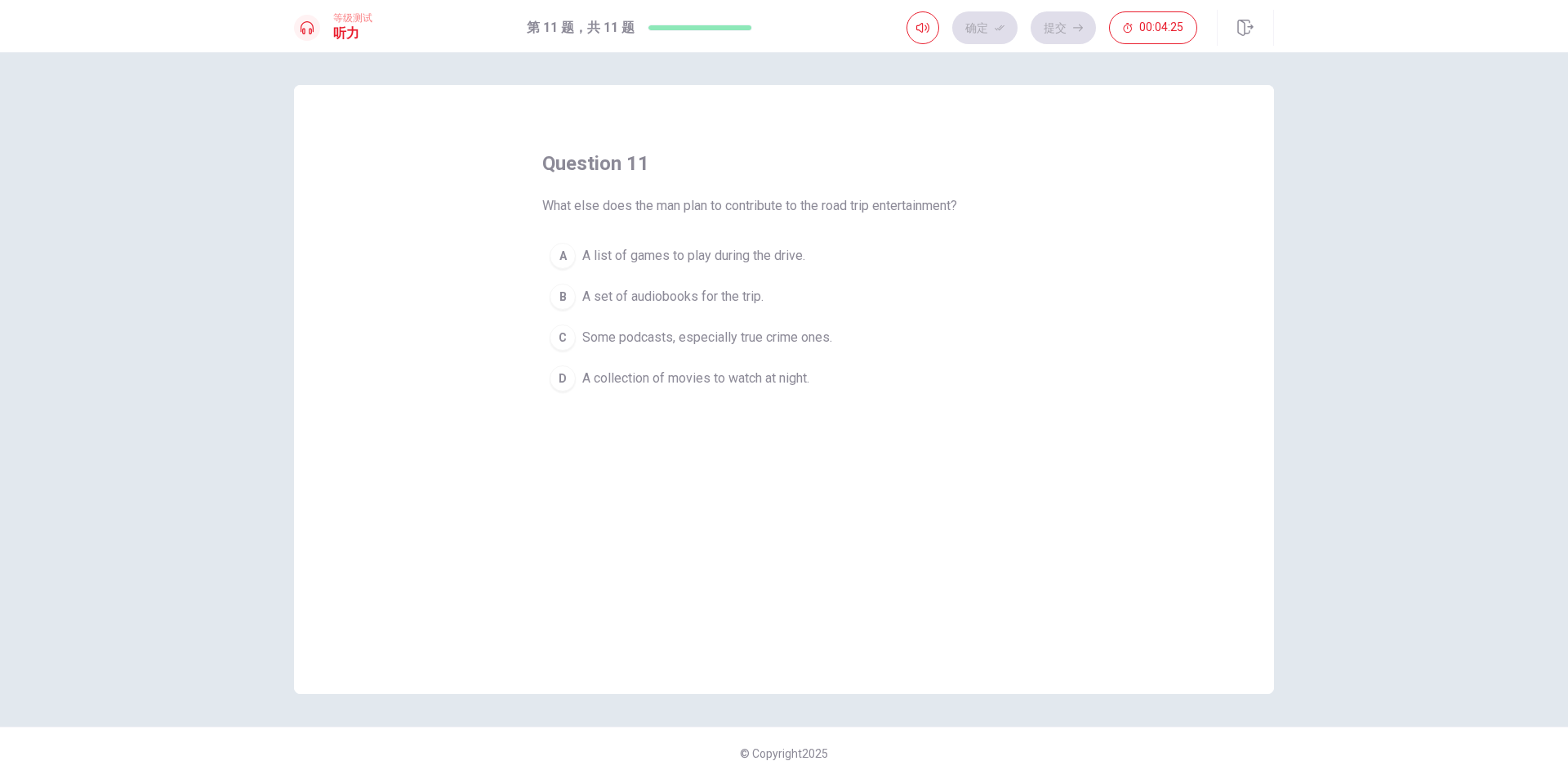
drag, startPoint x: 545, startPoint y: 206, endPoint x: 944, endPoint y: 206, distance: 399.0
click at [943, 205] on span "What else does the man plan to contribute to the road trip entertainment?" at bounding box center [750, 206] width 414 height 19
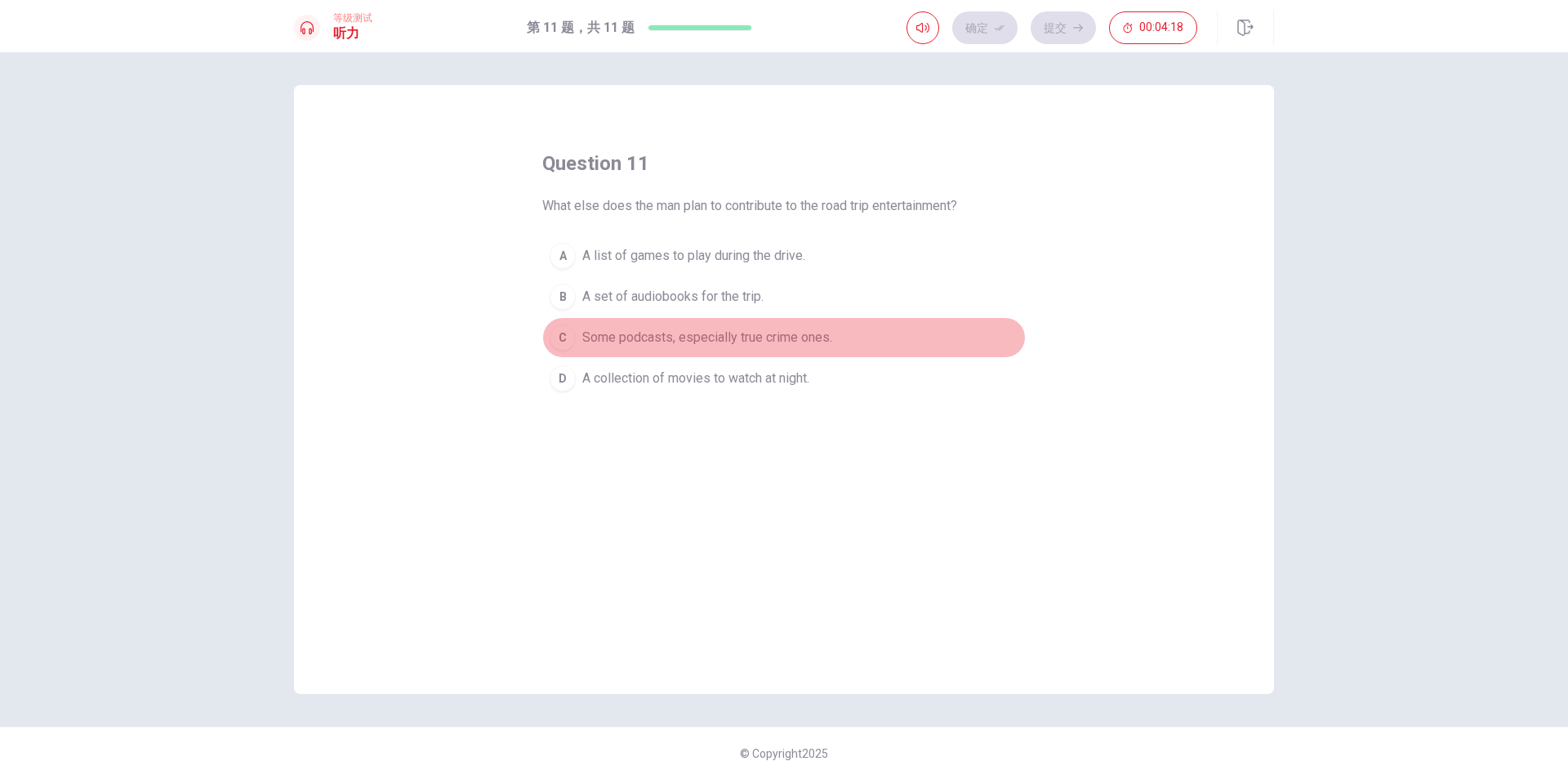
click at [643, 341] on span "Some podcasts, especially true crime ones." at bounding box center [706, 337] width 250 height 19
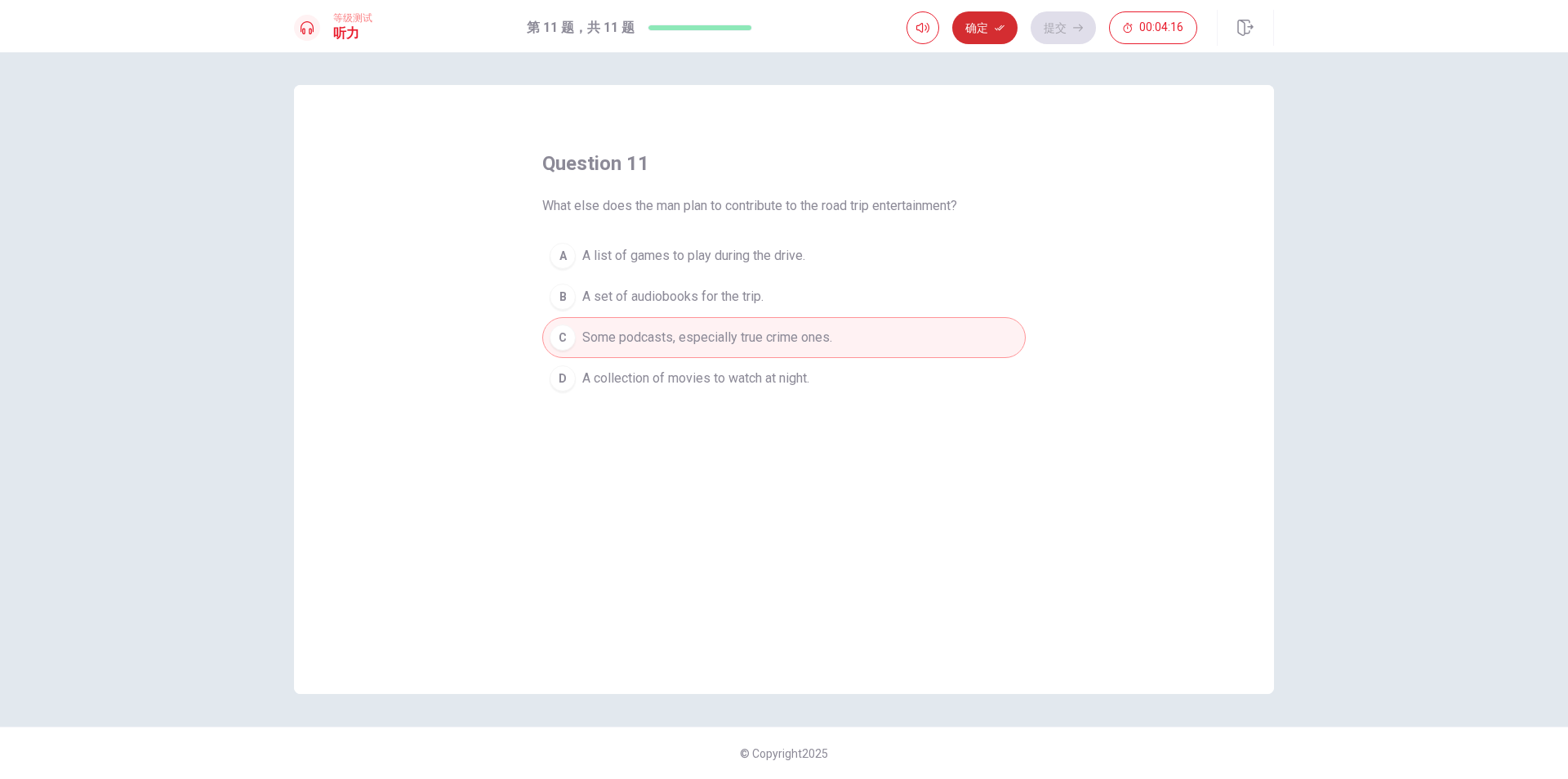
click at [985, 28] on button "确定" at bounding box center [985, 27] width 65 height 33
click at [1068, 30] on button "提交" at bounding box center [1064, 27] width 65 height 33
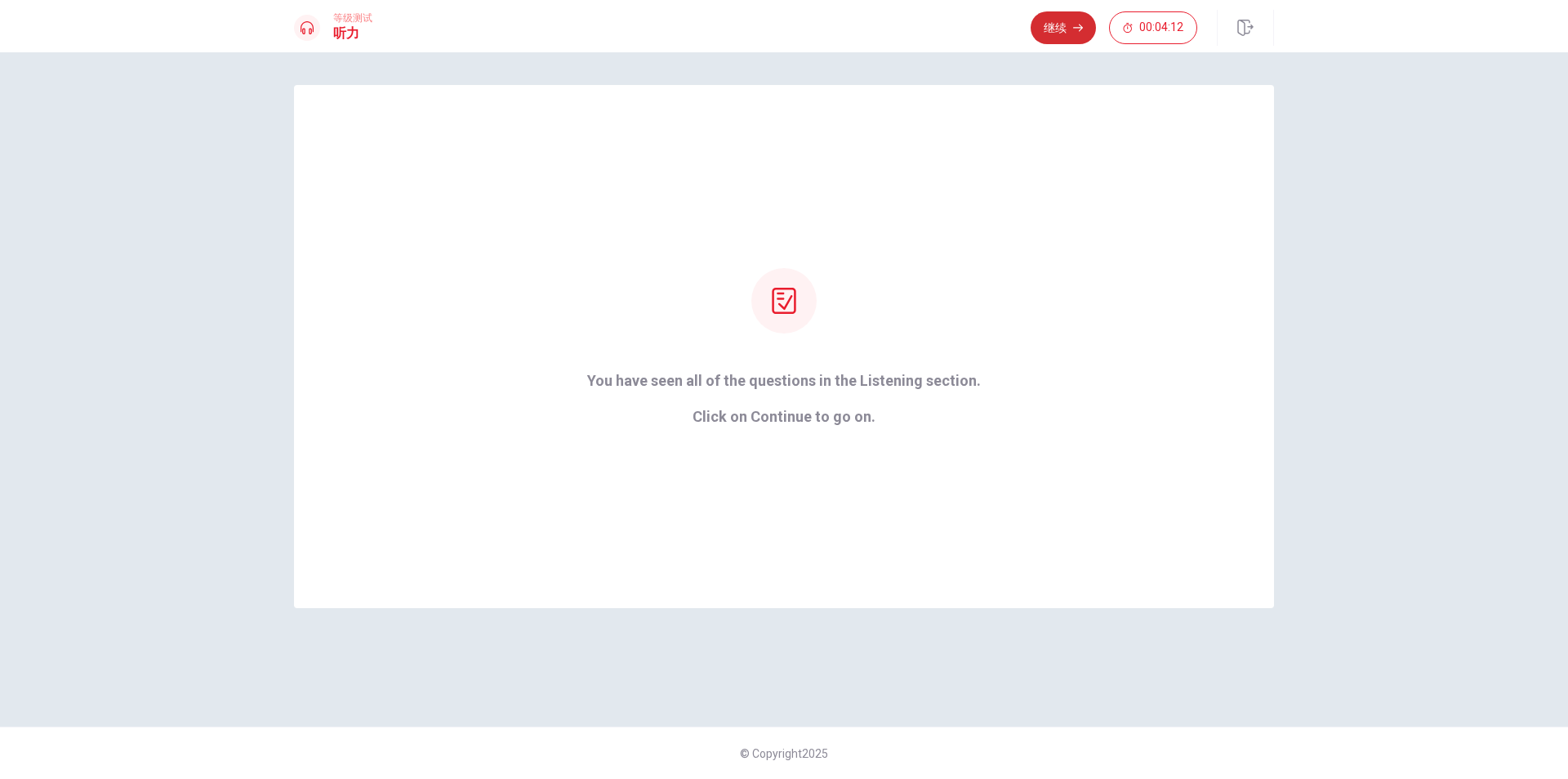
click at [1053, 35] on button "继续" at bounding box center [1064, 27] width 65 height 33
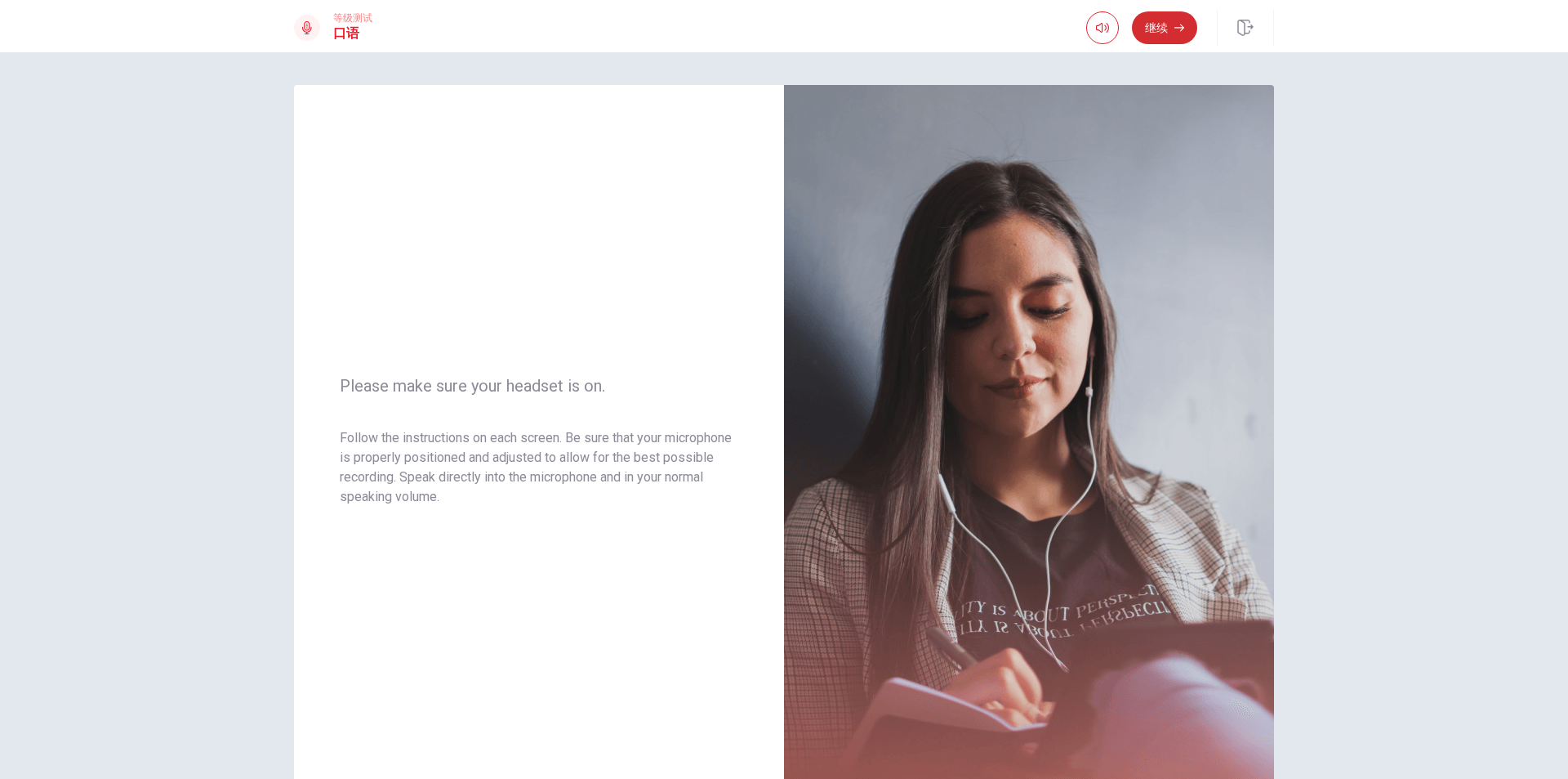
click at [1161, 26] on button "继续" at bounding box center [1165, 27] width 65 height 33
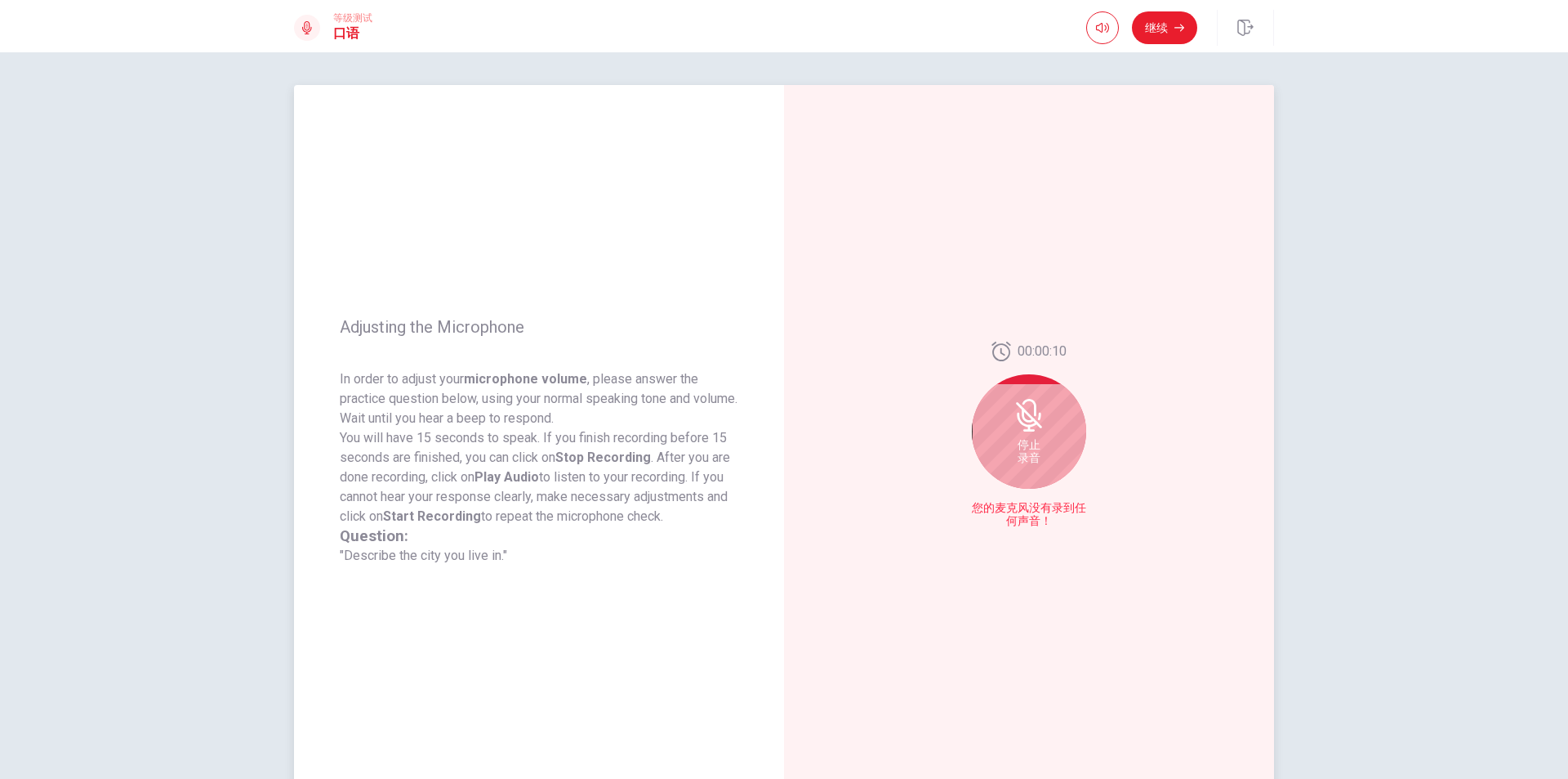
click at [1006, 438] on div "停止 录音" at bounding box center [1029, 431] width 115 height 115
click at [1046, 516] on icon "Play Audio" at bounding box center [1047, 521] width 10 height 10
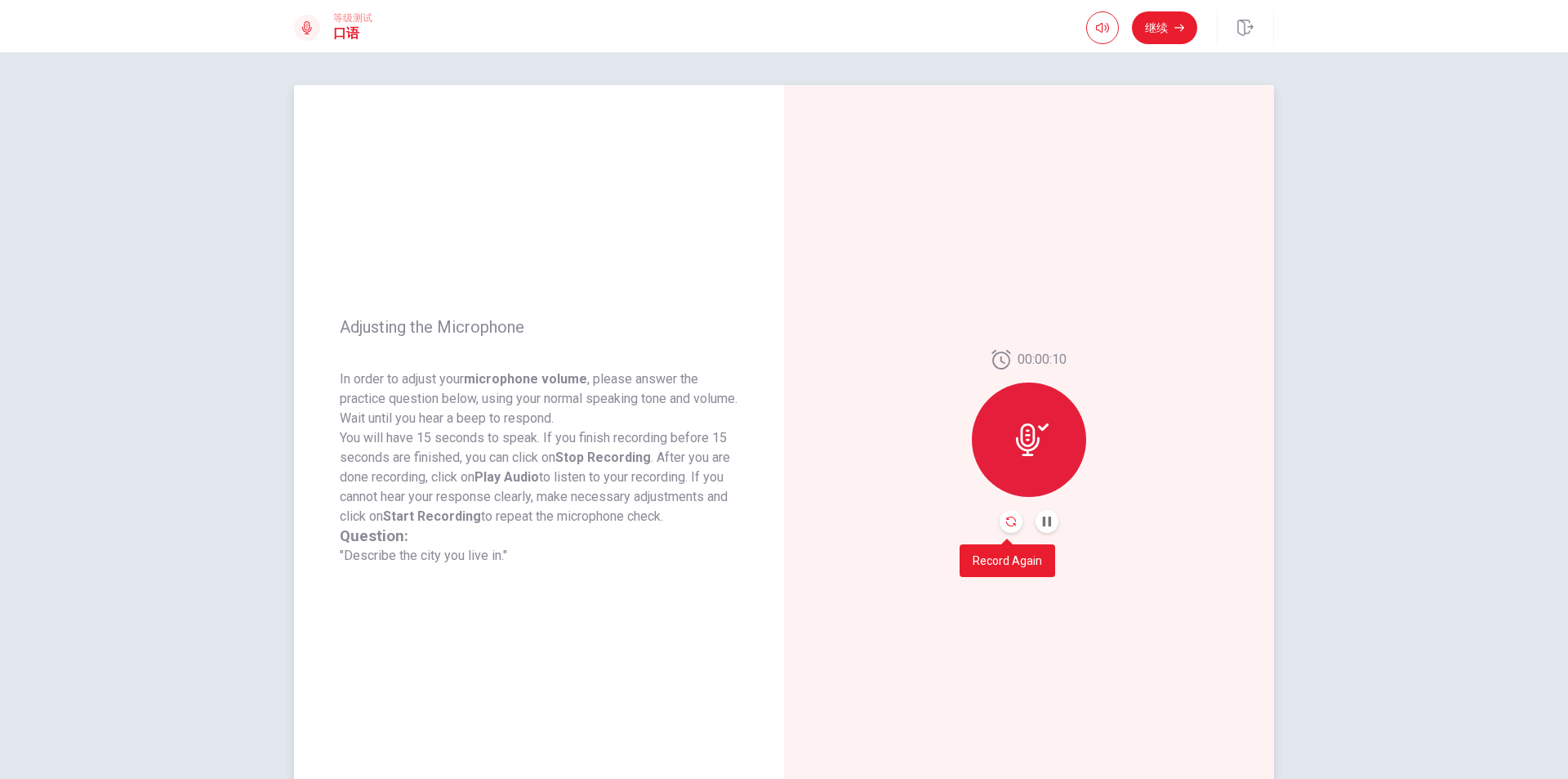
click at [1009, 523] on icon "Record Again" at bounding box center [1011, 521] width 10 height 10
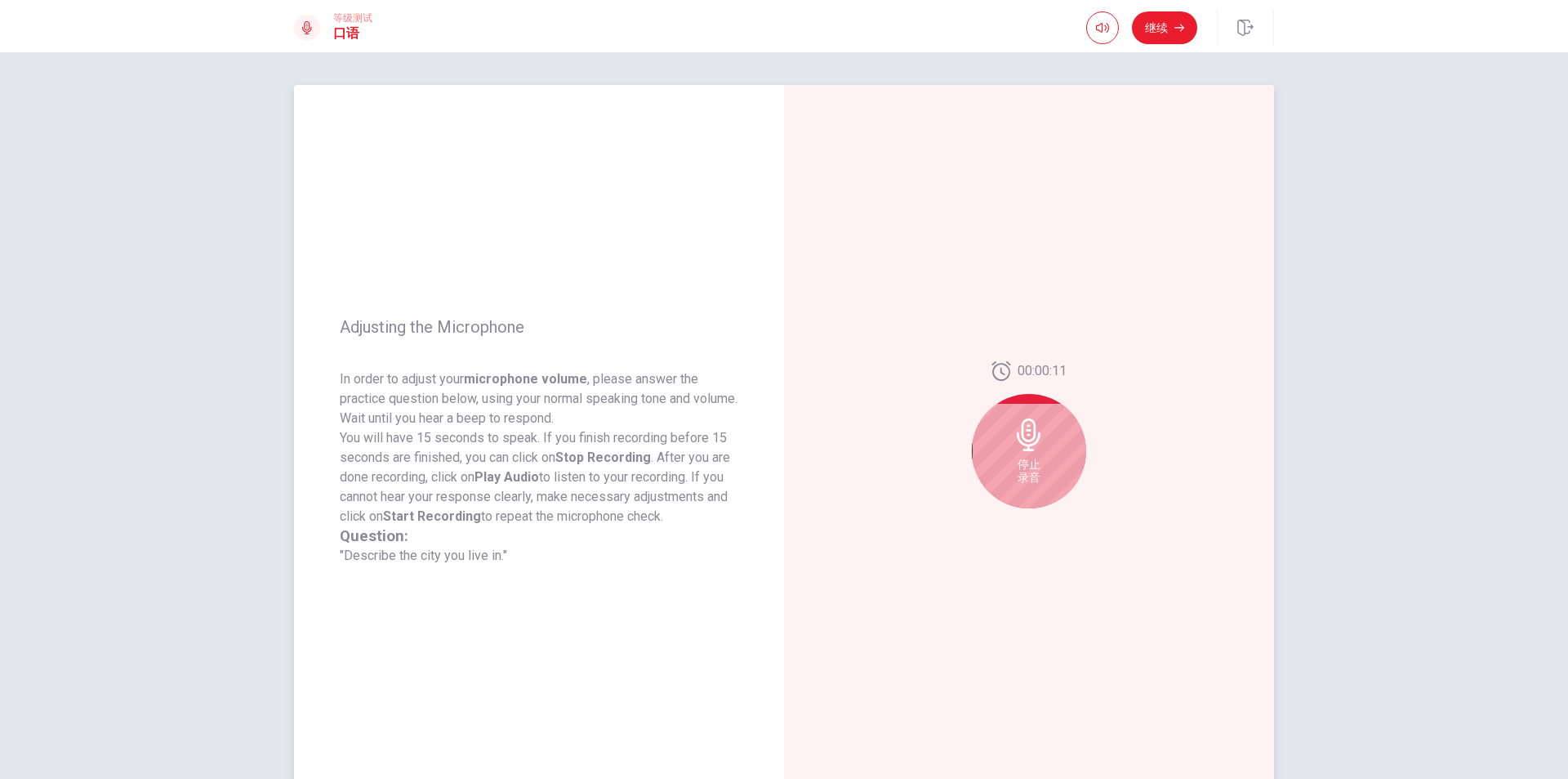
click at [1033, 456] on div "停止 录音" at bounding box center [1029, 451] width 115 height 115
click at [1045, 521] on icon "Play Audio" at bounding box center [1047, 521] width 7 height 10
click at [1011, 521] on icon "Record Again" at bounding box center [1011, 521] width 10 height 10
click at [1044, 525] on icon "Play Audio" at bounding box center [1047, 521] width 10 height 10
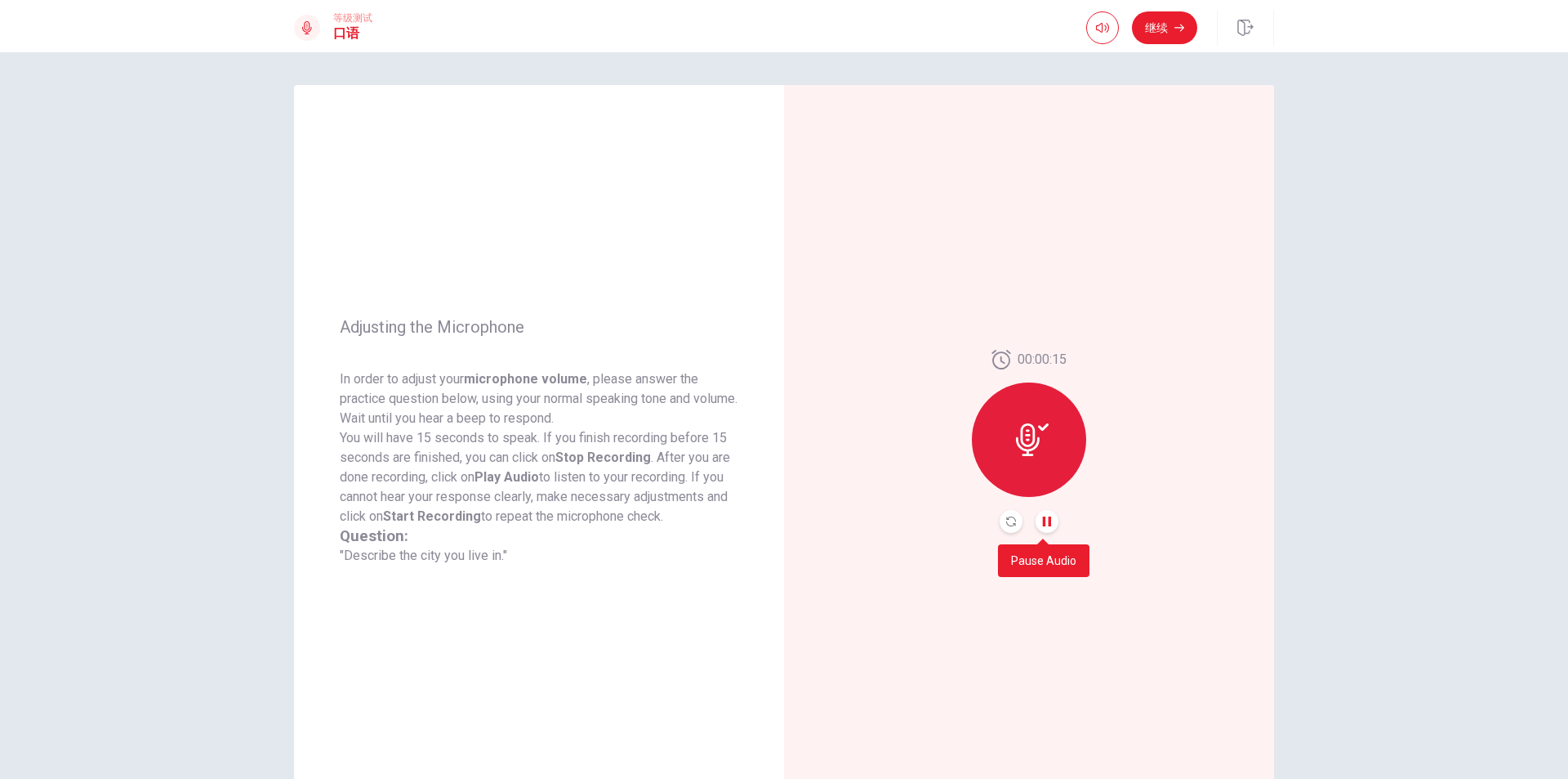
click at [1045, 520] on icon "Pause Audio" at bounding box center [1047, 521] width 8 height 10
click at [1152, 27] on button "继续" at bounding box center [1165, 27] width 65 height 33
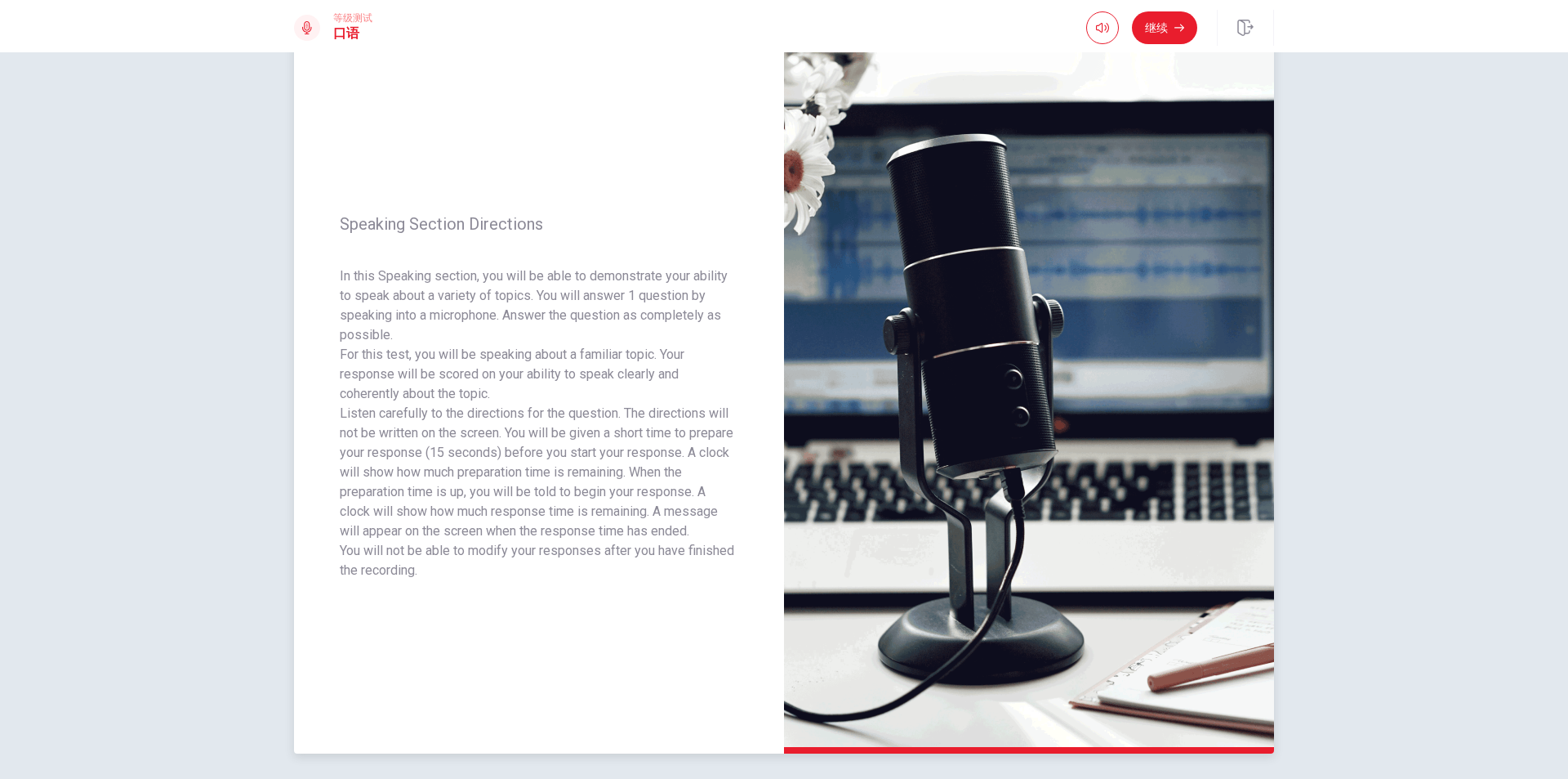
scroll to position [82, 0]
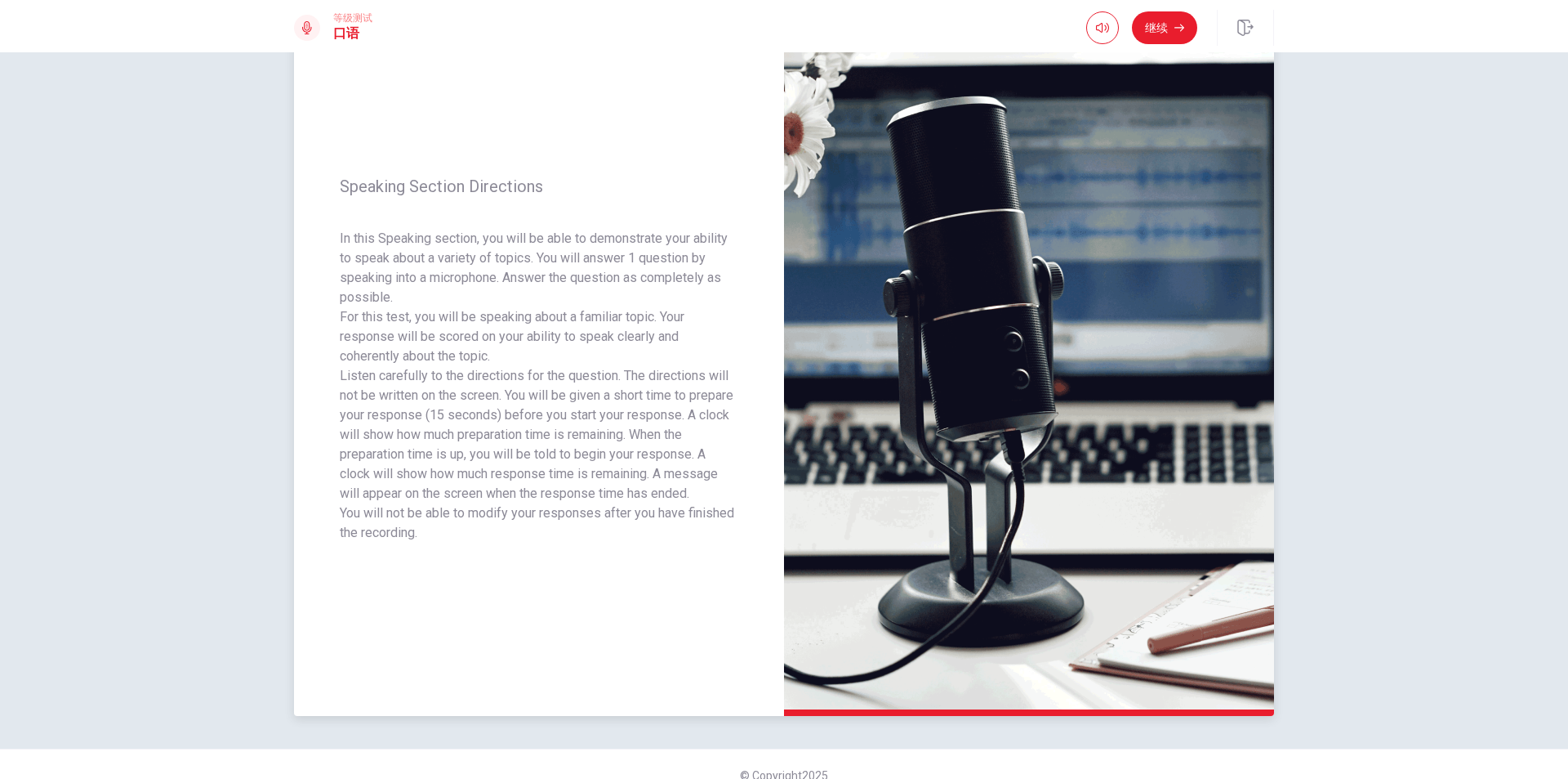
drag, startPoint x: 329, startPoint y: 236, endPoint x: 594, endPoint y: 261, distance: 266.2
click at [594, 261] on div "Speaking Section Directions In this Speaking section, you will be able to demon…" at bounding box center [539, 360] width 490 height 713
click at [1176, 27] on icon "button" at bounding box center [1179, 28] width 10 height 7
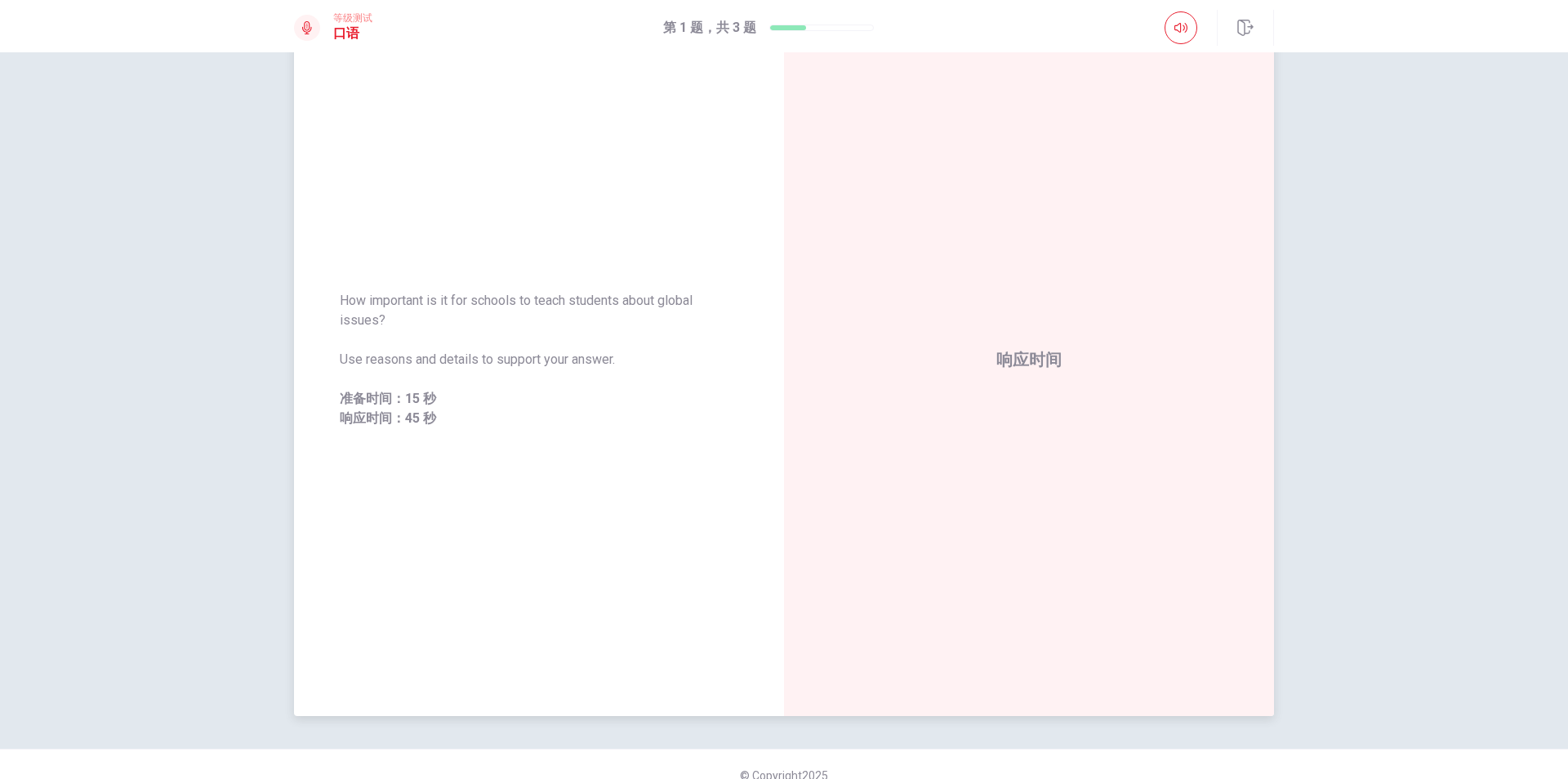
scroll to position [0, 0]
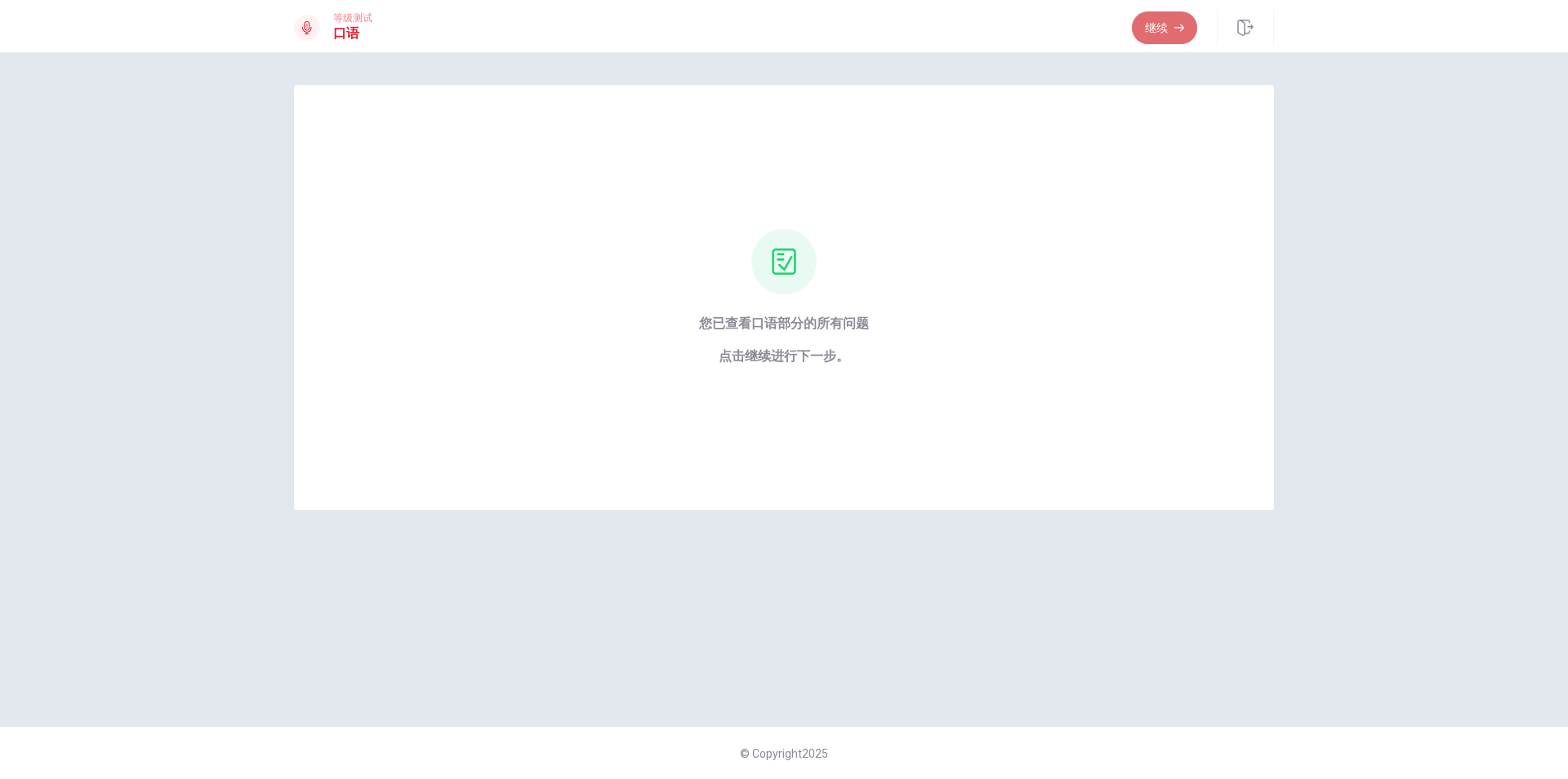
click at [1171, 30] on button "继续" at bounding box center [1165, 27] width 65 height 33
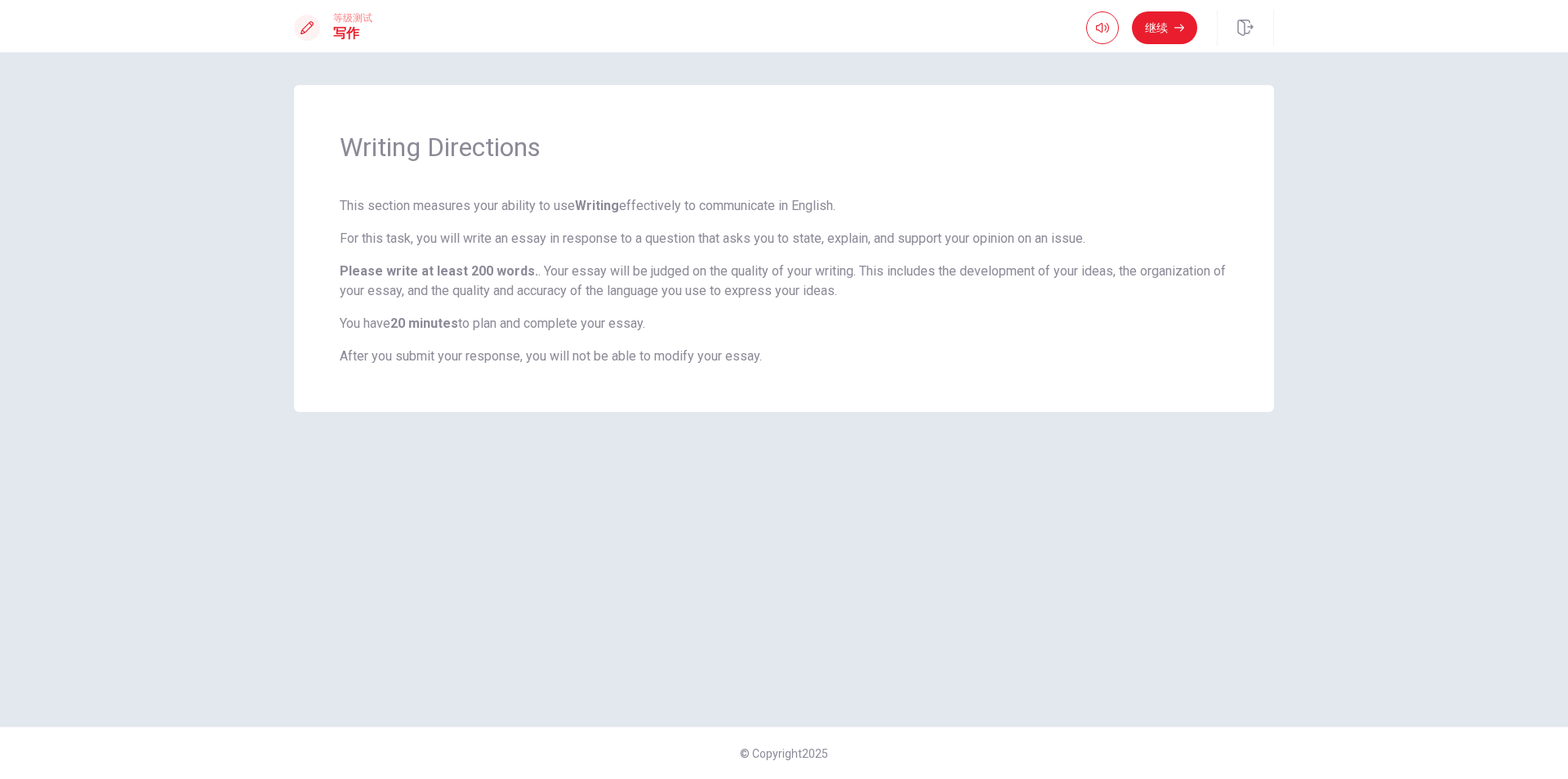
drag, startPoint x: 332, startPoint y: 148, endPoint x: 798, endPoint y: 354, distance: 509.5
click at [798, 354] on div "Writing Directions This section measures your ability to use Writing effectivel…" at bounding box center [783, 248] width 980 height 326
click at [1169, 30] on button "继续" at bounding box center [1165, 27] width 65 height 33
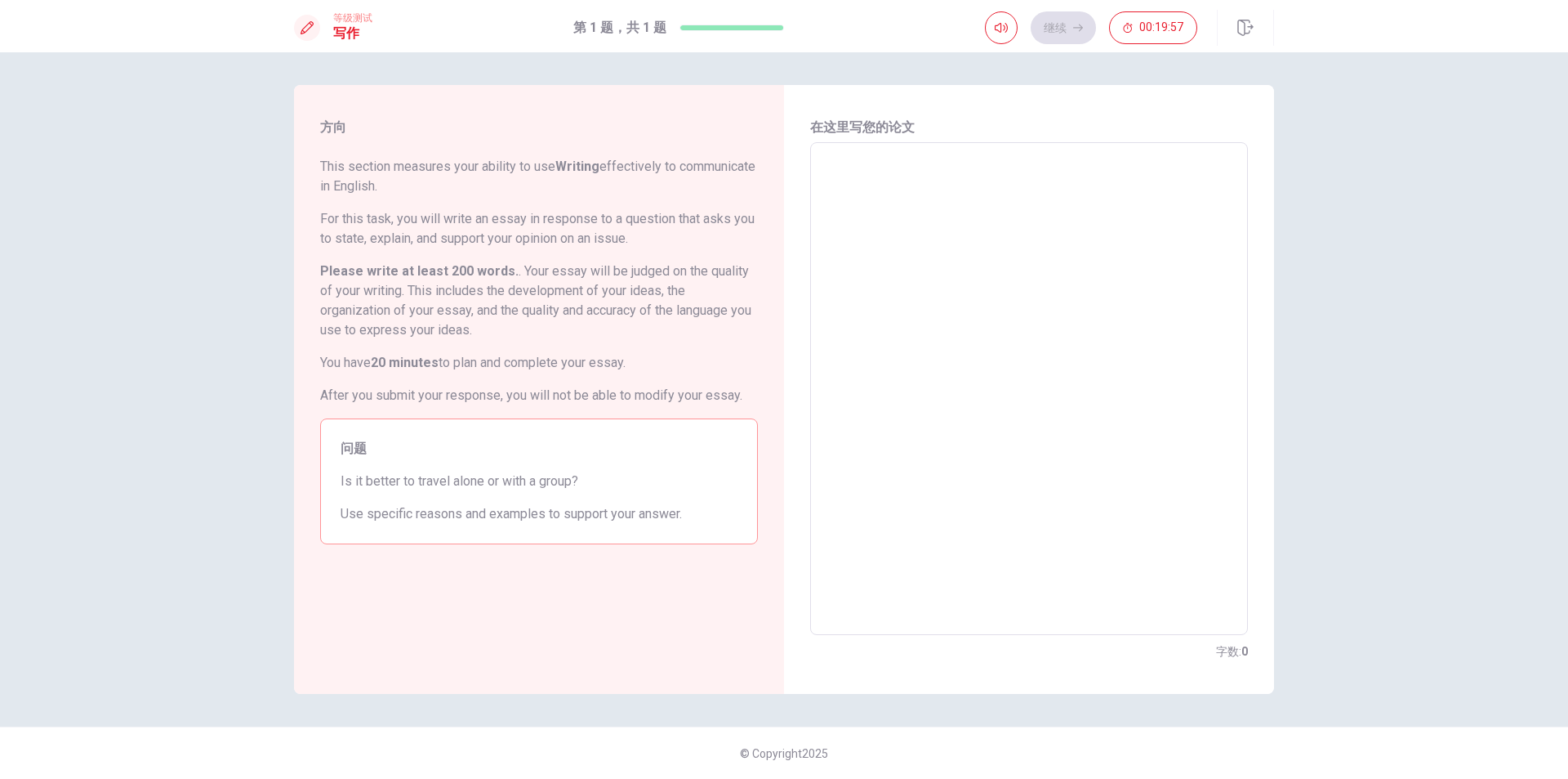
drag, startPoint x: 316, startPoint y: 159, endPoint x: 642, endPoint y: 191, distance: 327.6
click at [639, 191] on div "方向 This section measures your ability to use Writing effectively to communicate…" at bounding box center [539, 389] width 490 height 609
click at [917, 193] on textarea at bounding box center [1029, 389] width 414 height 466
type textarea "I"
type textarea "x"
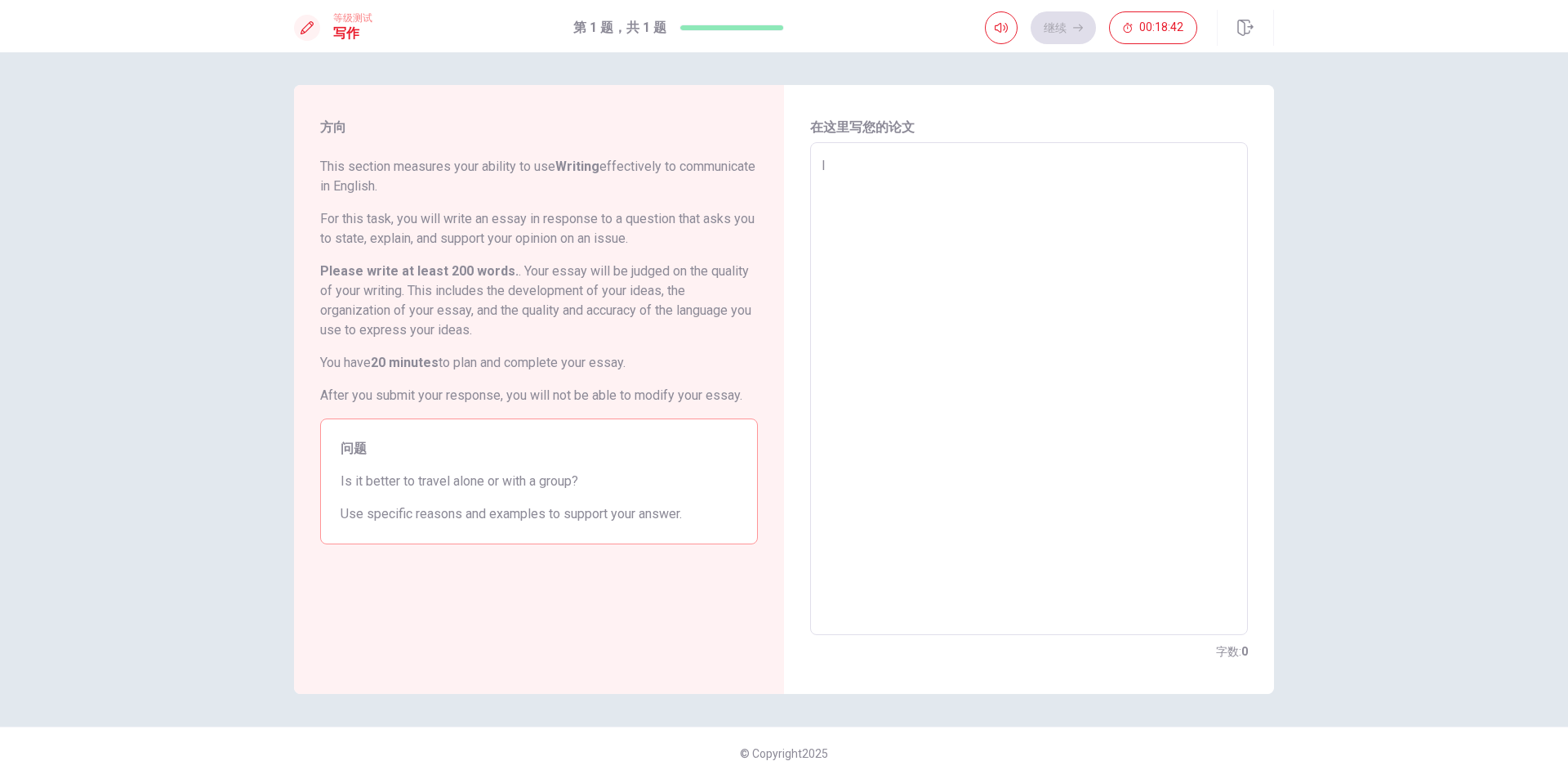
type textarea "I"
type textarea "x"
type textarea "I T"
type textarea "x"
type textarea "I TH"
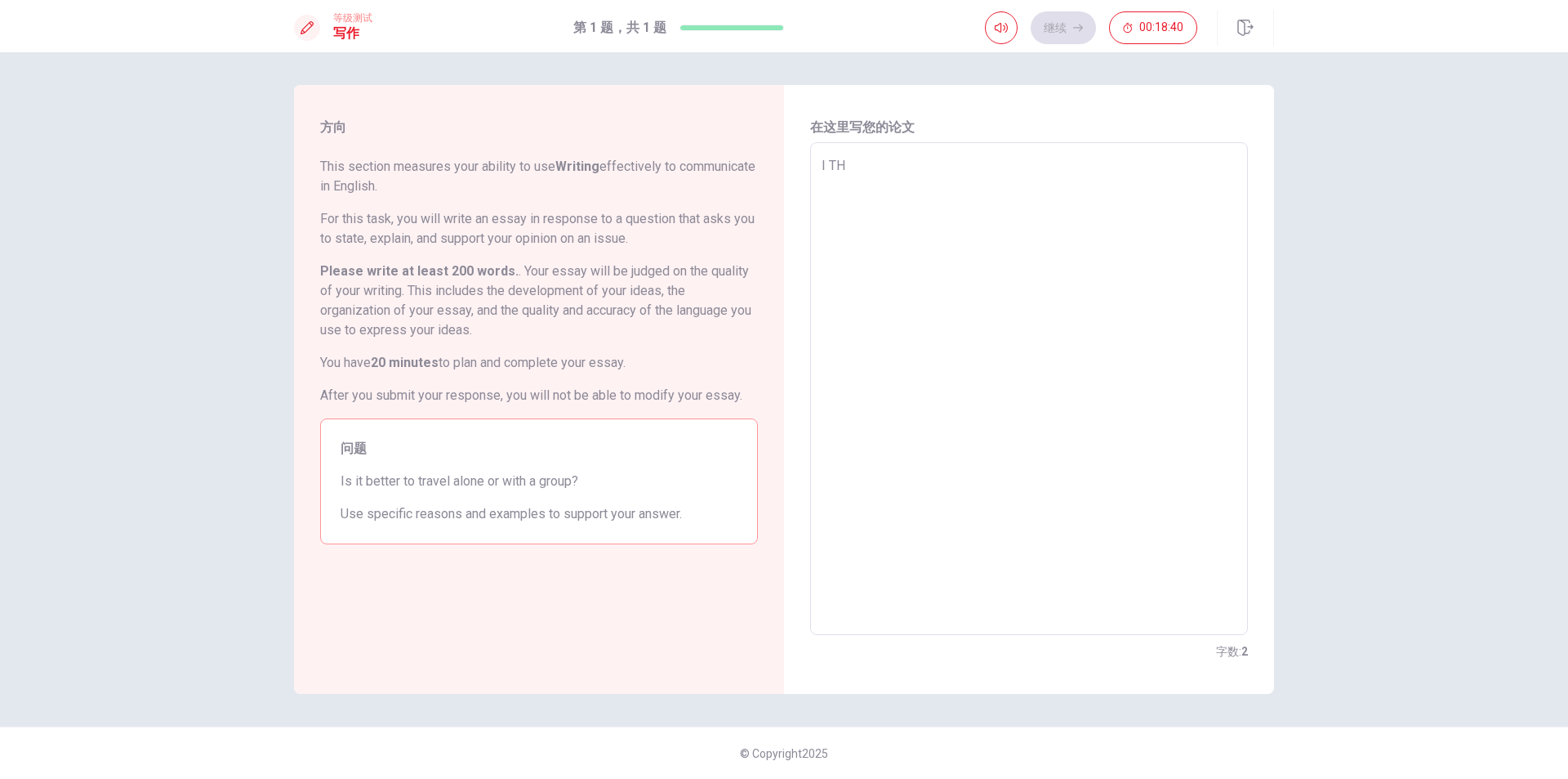
type textarea "x"
type textarea "I T"
type textarea "x"
type textarea "I"
type textarea "x"
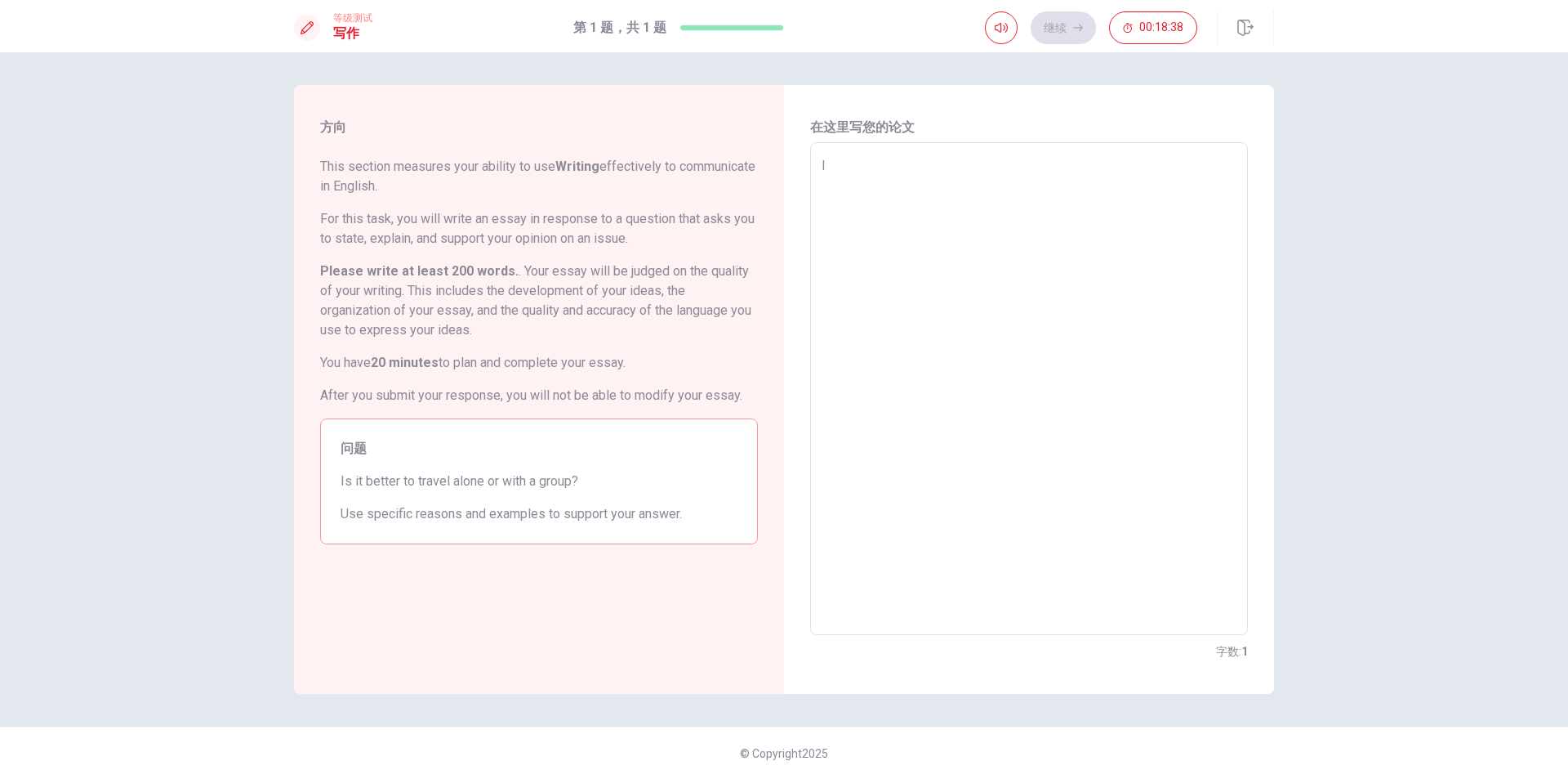
type textarea "I t"
type textarea "x"
type textarea "I th"
type textarea "x"
type textarea "I thi"
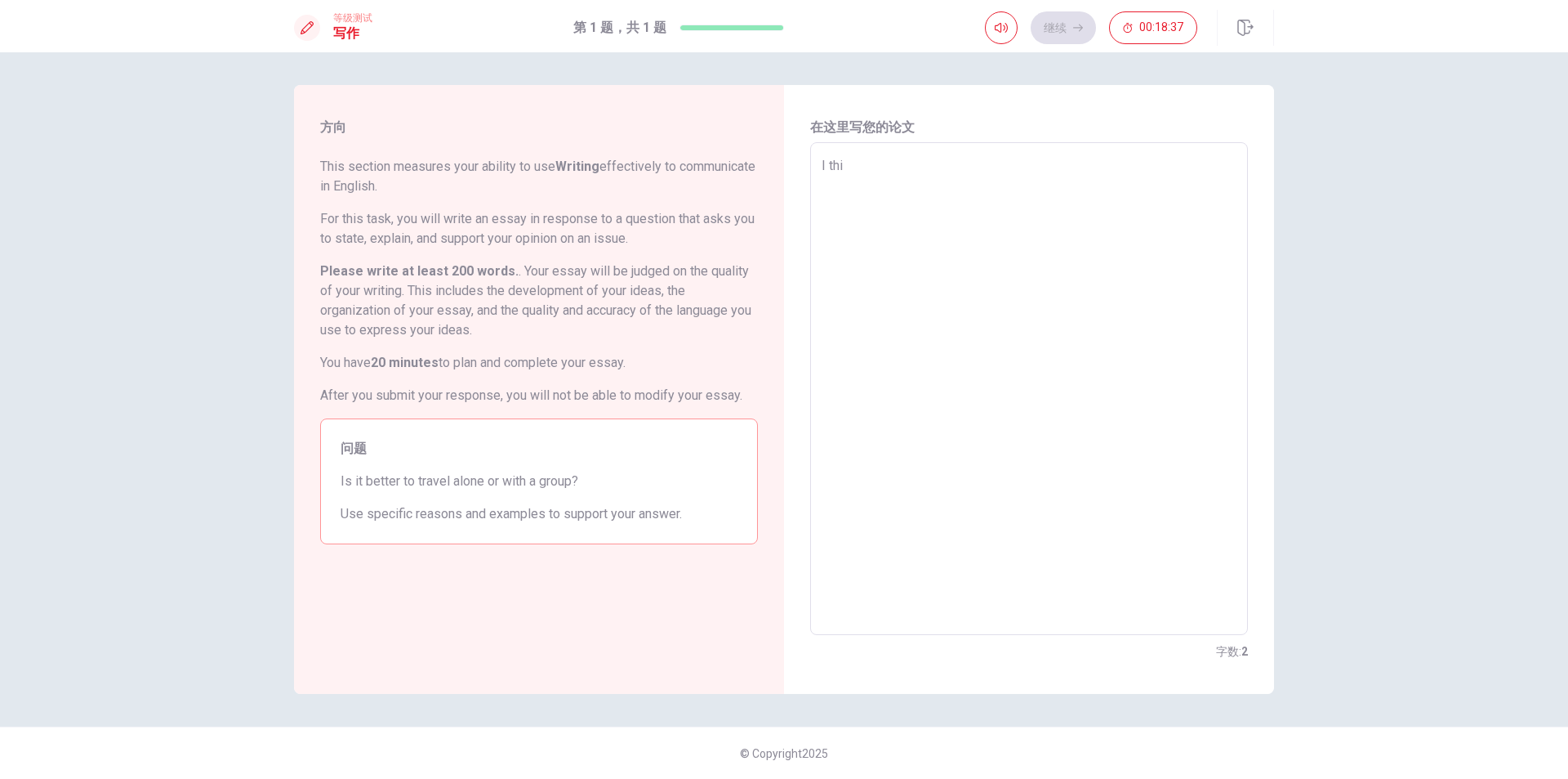
type textarea "x"
type textarea "I thin"
type textarea "x"
type textarea "I think"
type textarea "x"
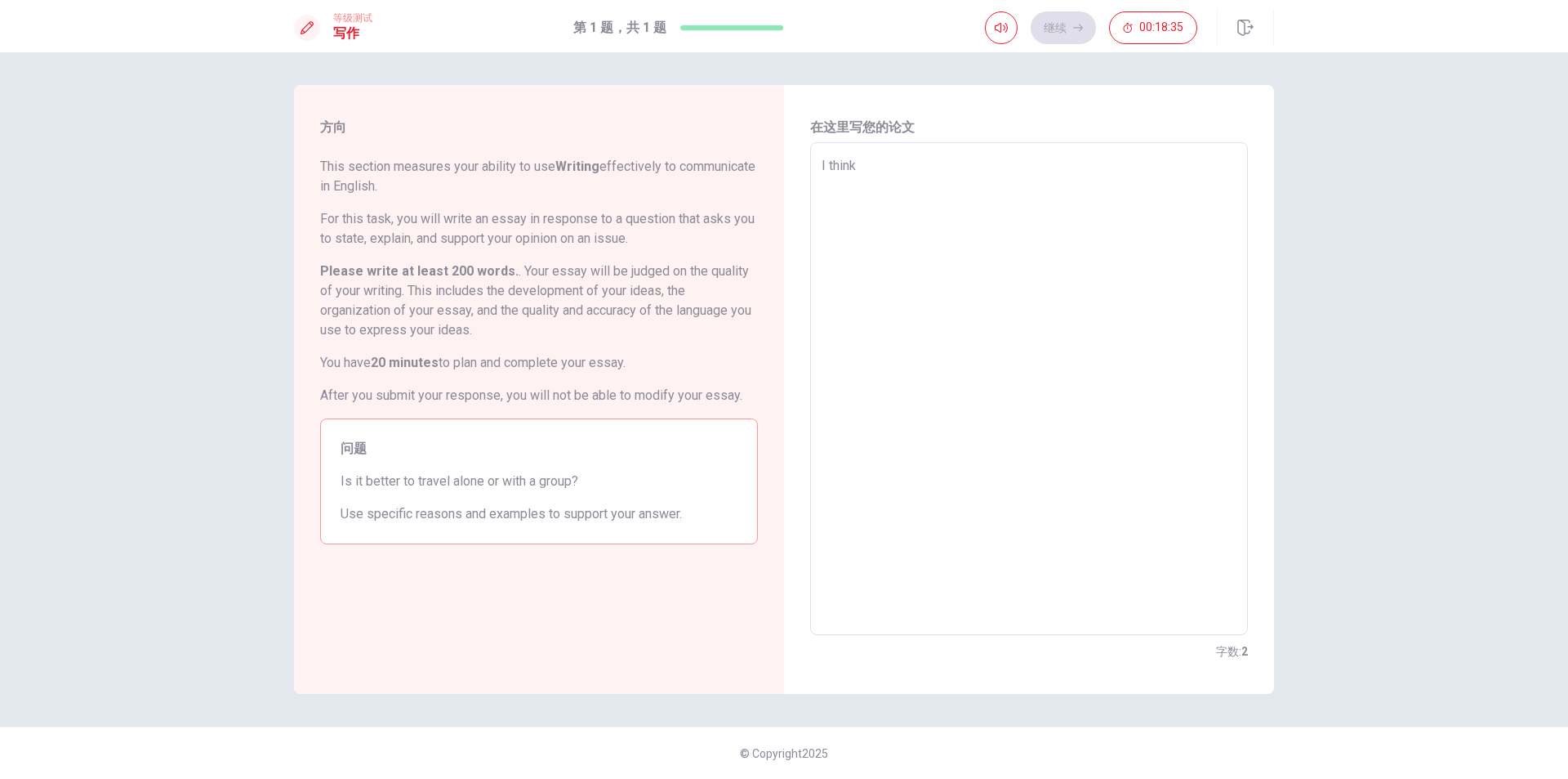
type textarea "I think"
type textarea "x"
type textarea "I think e"
type textarea "x"
type textarea "I think ea"
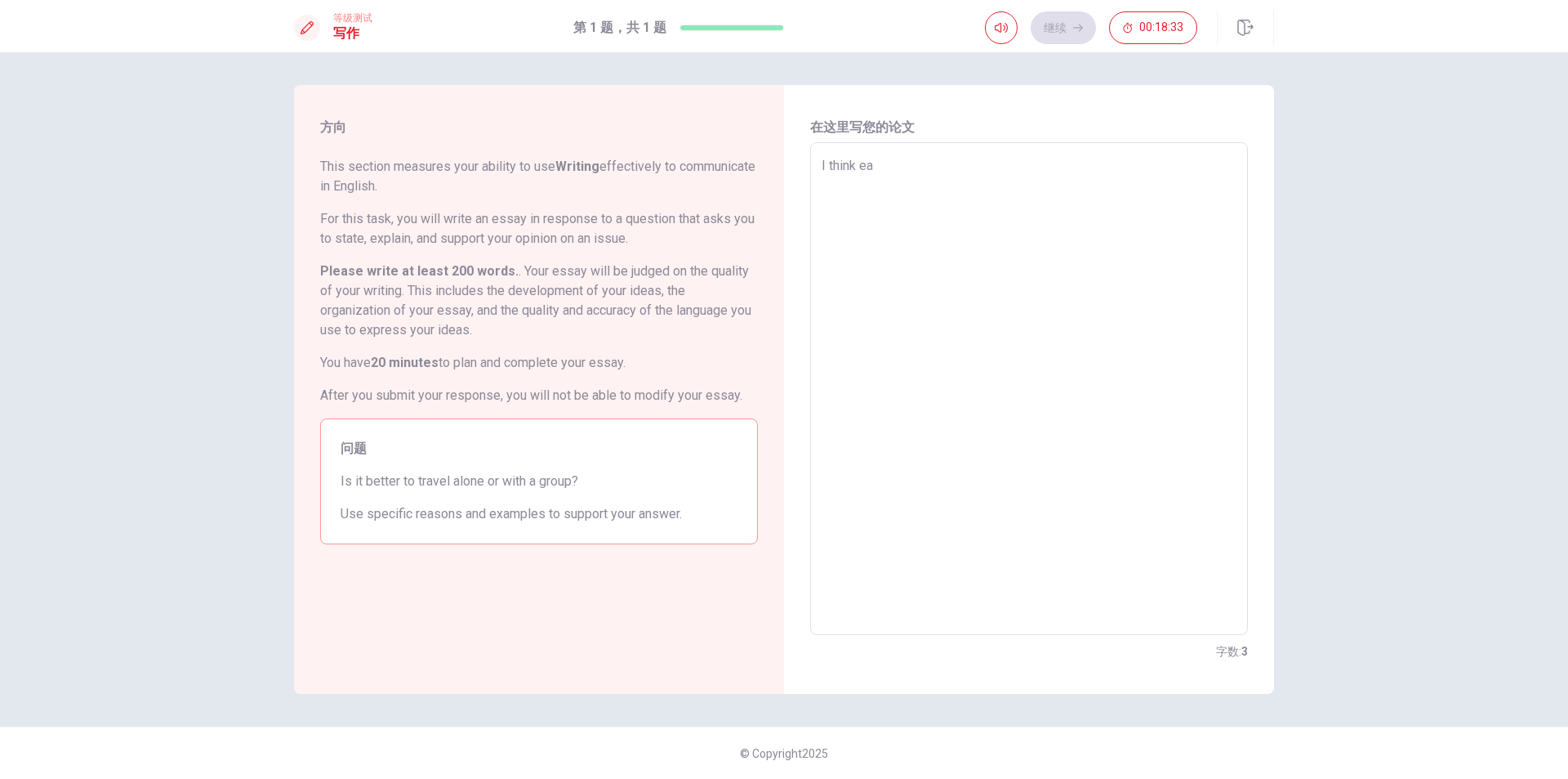
type textarea "x"
type textarea "I think eac"
type textarea "x"
type textarea "I think each"
type textarea "x"
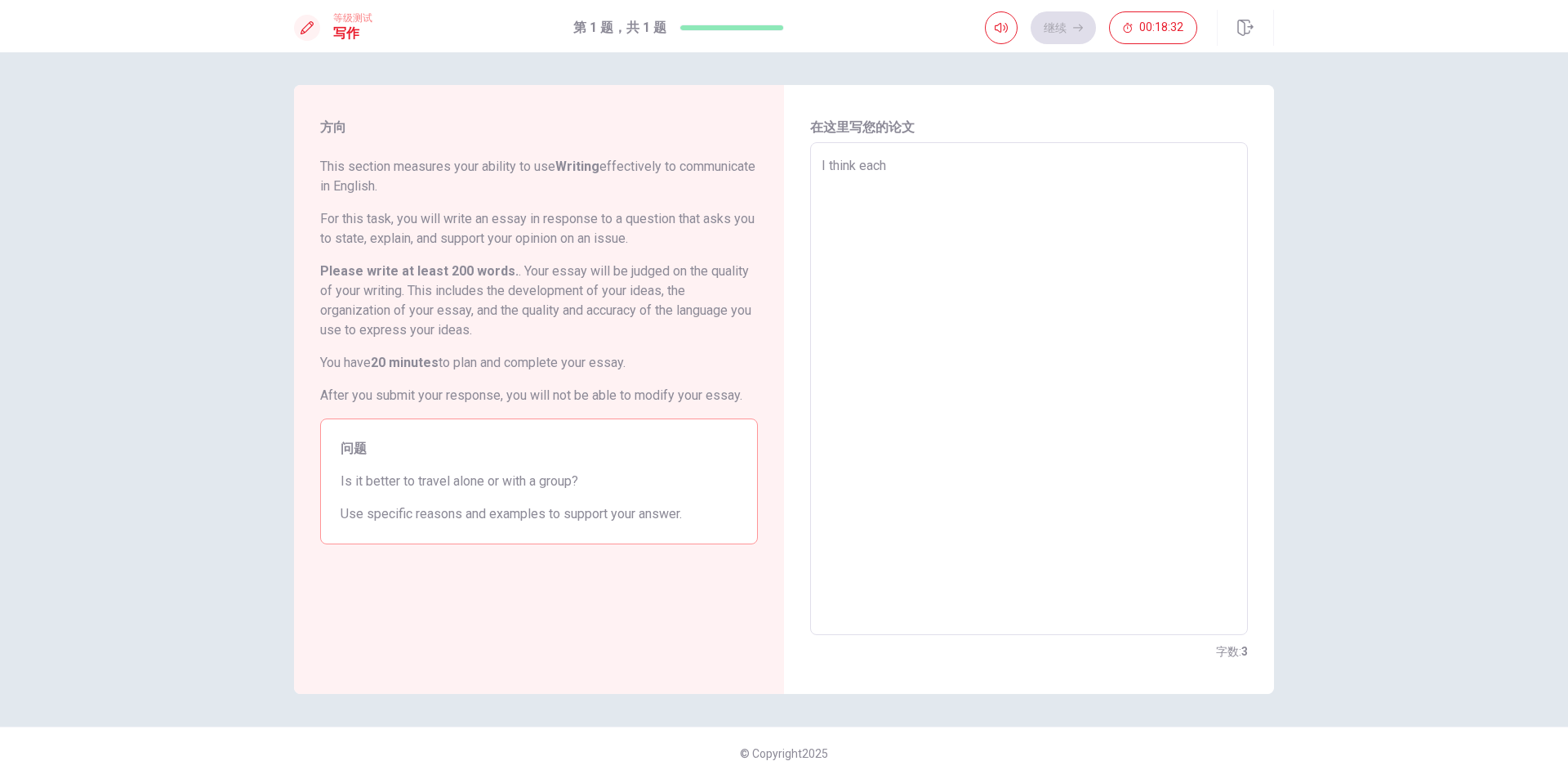
type textarea "I think each"
type textarea "x"
type textarea "I think each h"
type textarea "x"
type textarea "I think each ha"
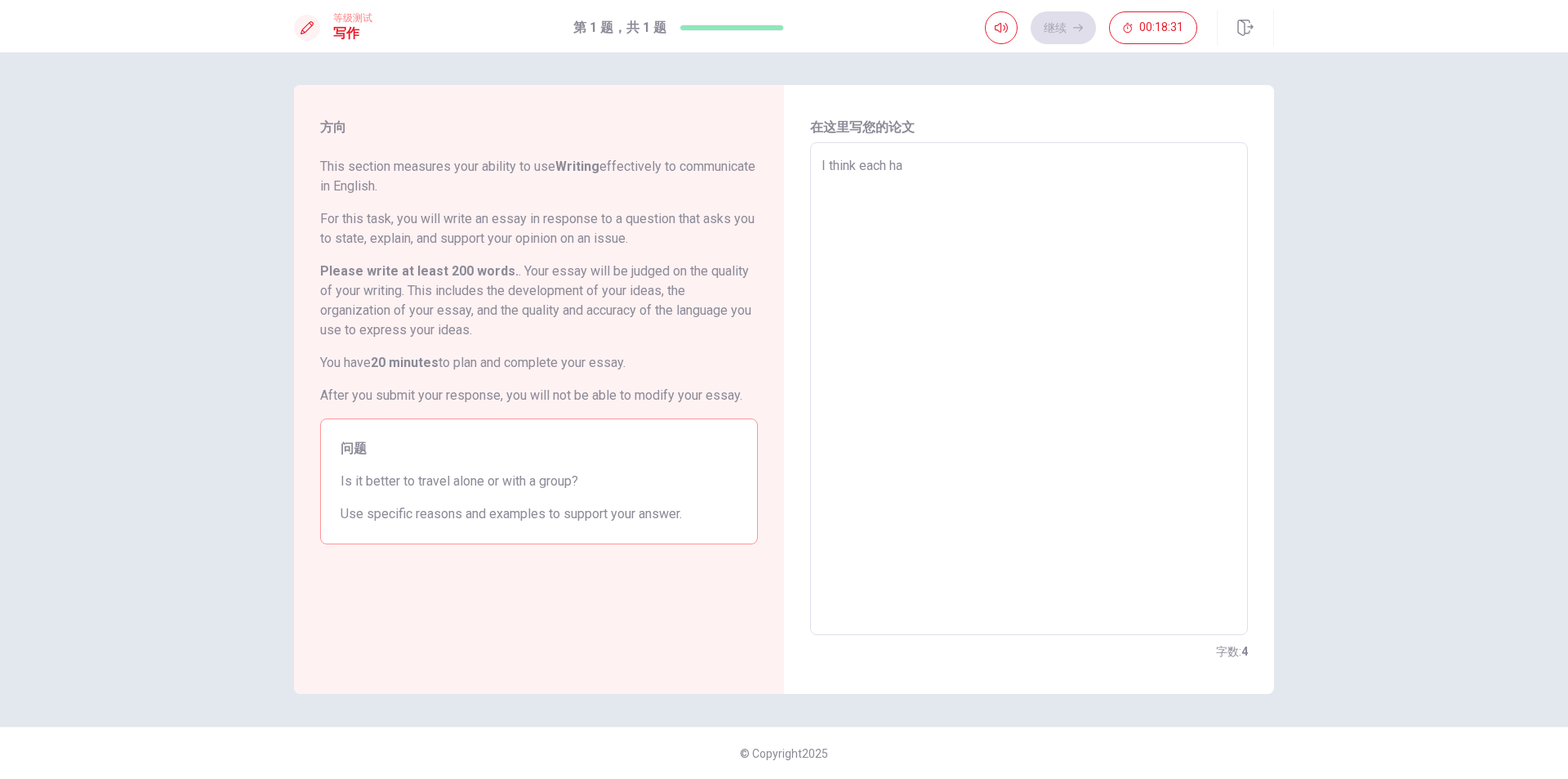
type textarea "x"
type textarea "I think each has"
type textarea "x"
type textarea "I think each has"
type textarea "x"
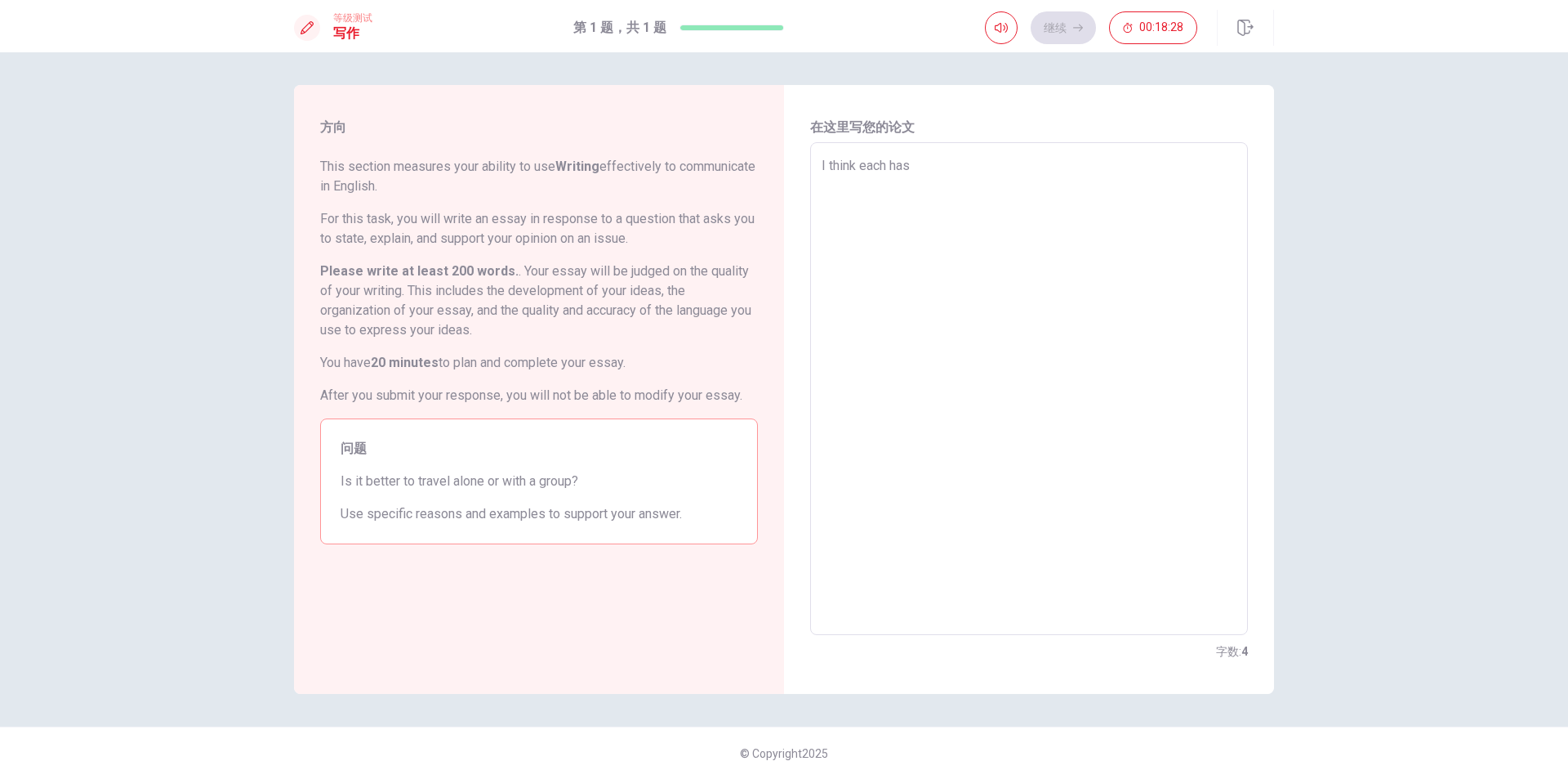
type textarea "I think each has i"
type textarea "x"
type textarea "I think each has it"
type textarea "x"
type textarea "I think each has its"
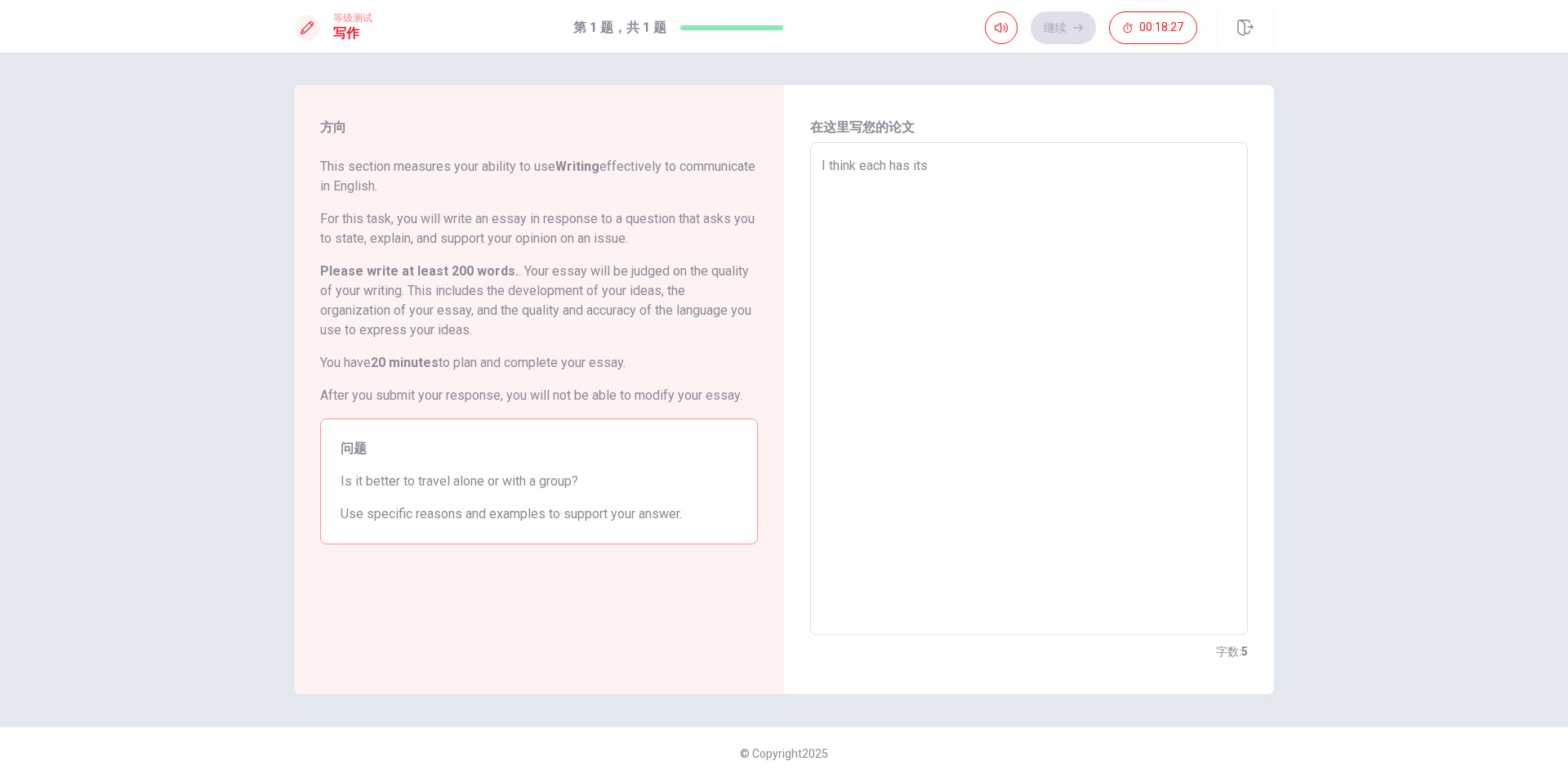
type textarea "x"
type textarea "I think each has its"
type textarea "x"
type textarea "I think each has its o"
type textarea "x"
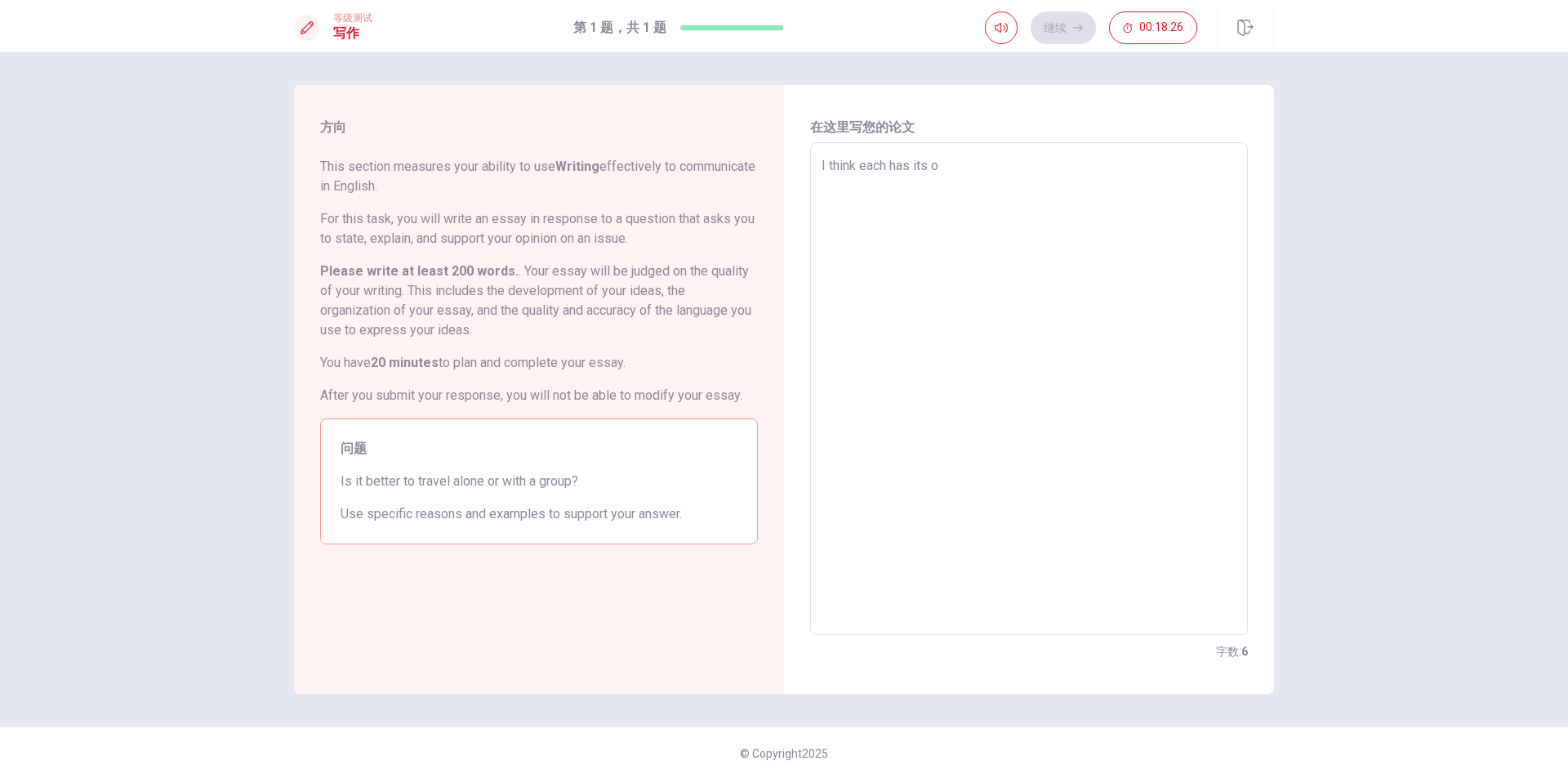
type textarea "I think each has its ow"
type textarea "x"
type textarea "I think each has its own"
type textarea "x"
type textarea "I think each has its own"
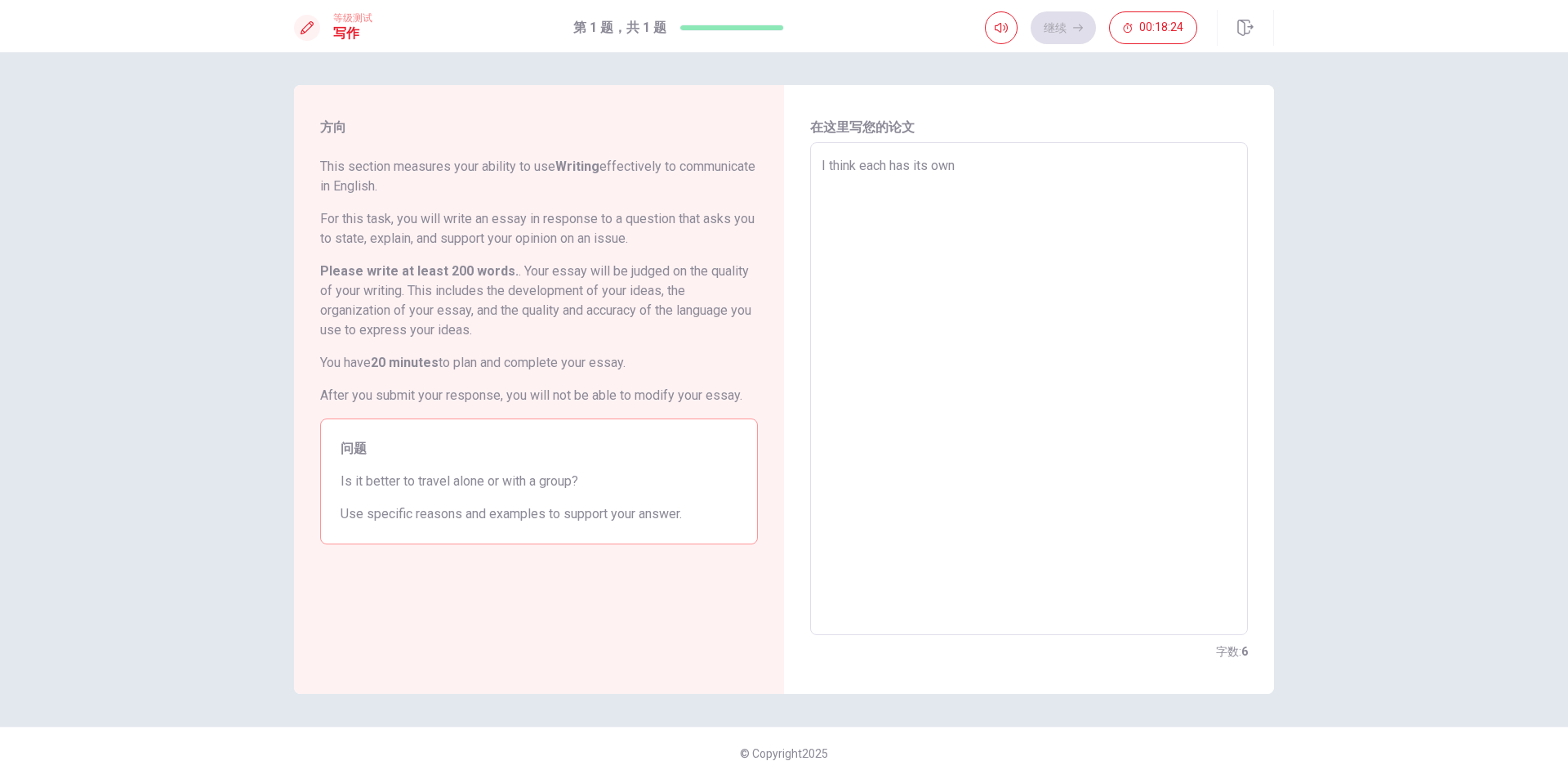
type textarea "x"
type textarea "I think each has its own a"
type textarea "x"
type textarea "I think each has its own ad"
type textarea "x"
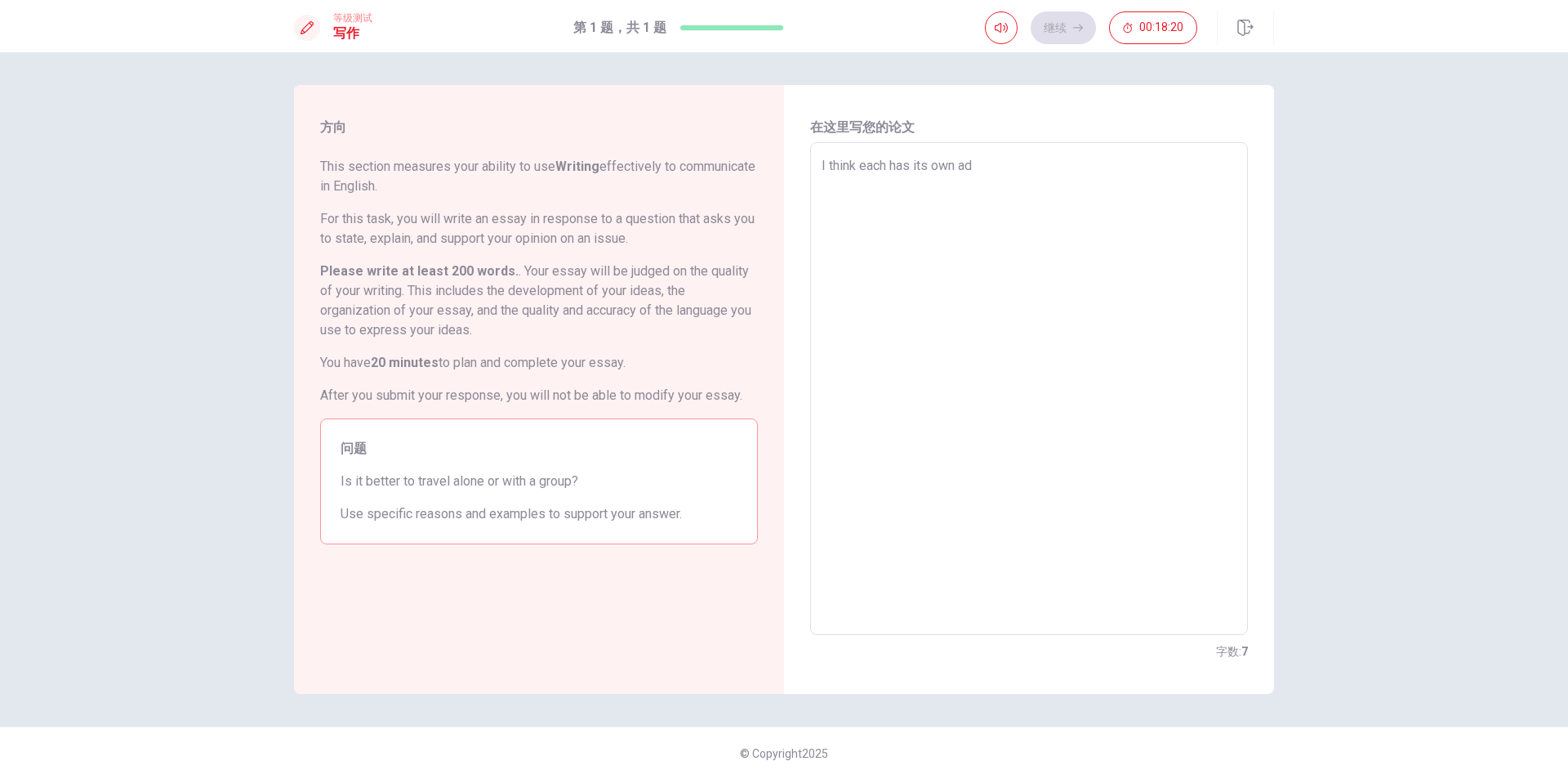
type textarea "I think each has its own adv"
type textarea "x"
type textarea "I think each has its own adva"
type textarea "x"
type textarea "I think each has its own advan"
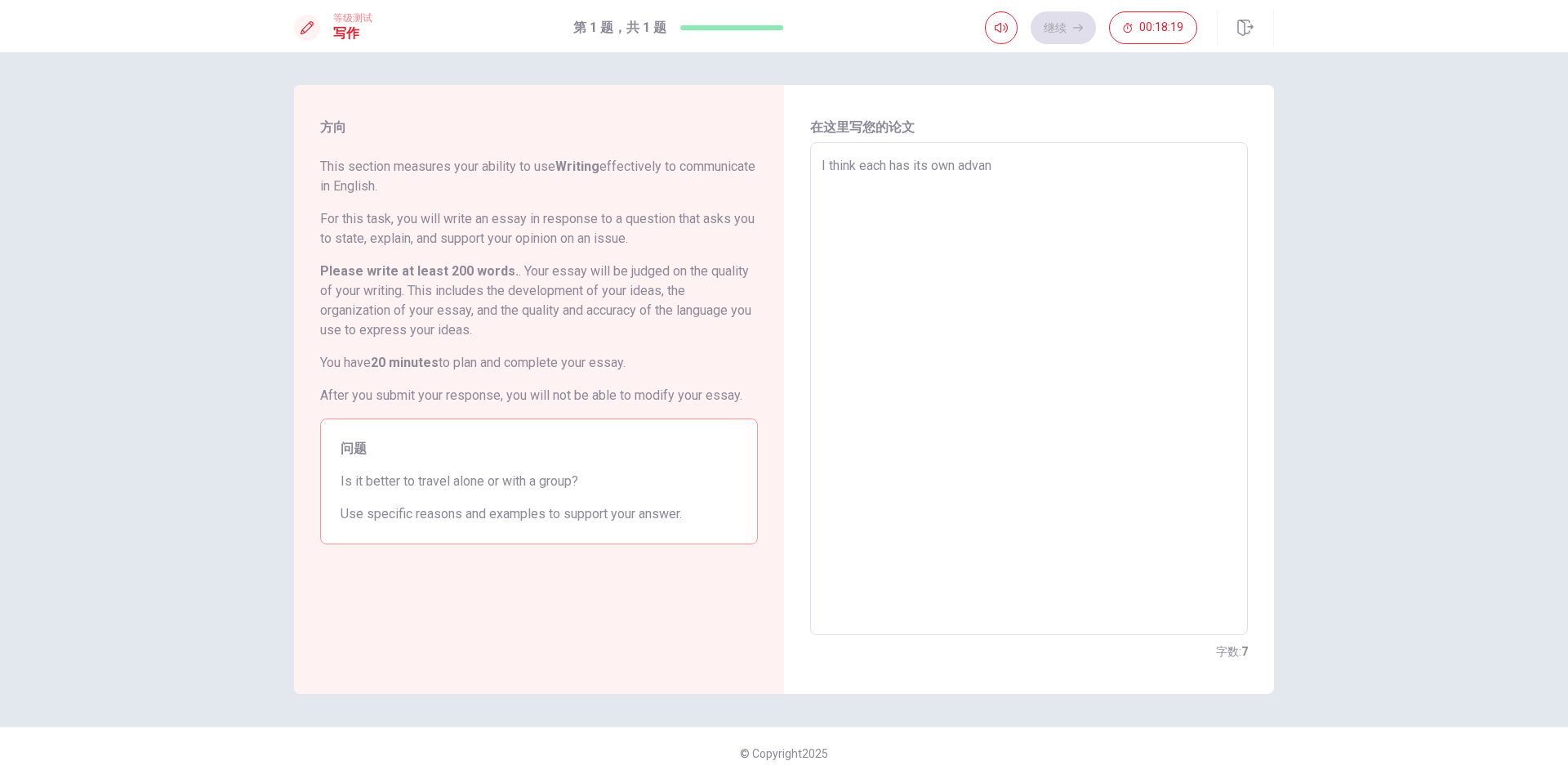
type textarea "x"
type textarea "I think each has its own advant"
type textarea "x"
type textarea "I think each has its own advanta"
type textarea "x"
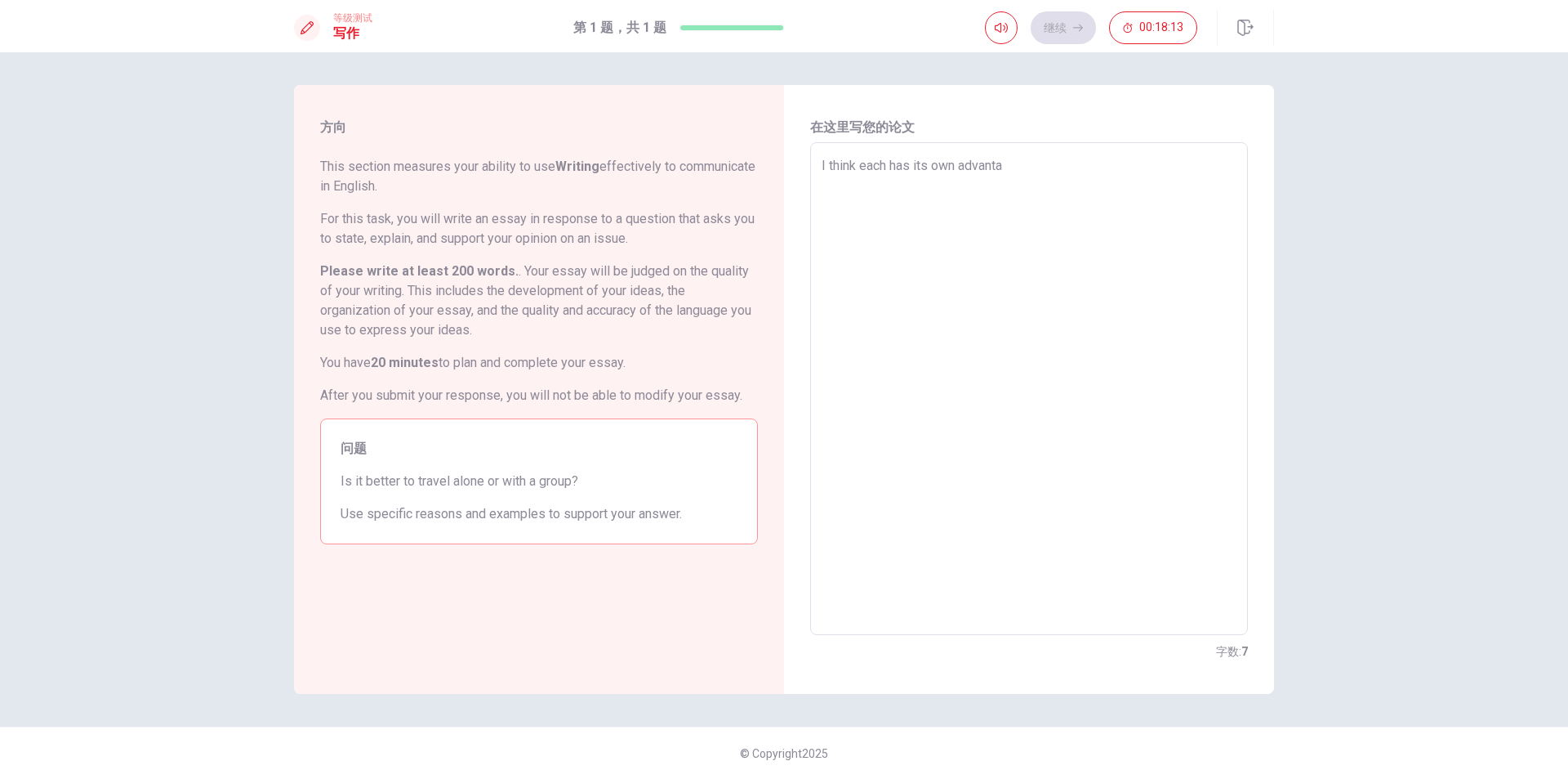
type textarea "I think each has its own advantag"
type textarea "x"
type textarea "I think each has its own advantage"
type textarea "x"
type textarea "I think each has its own advantages"
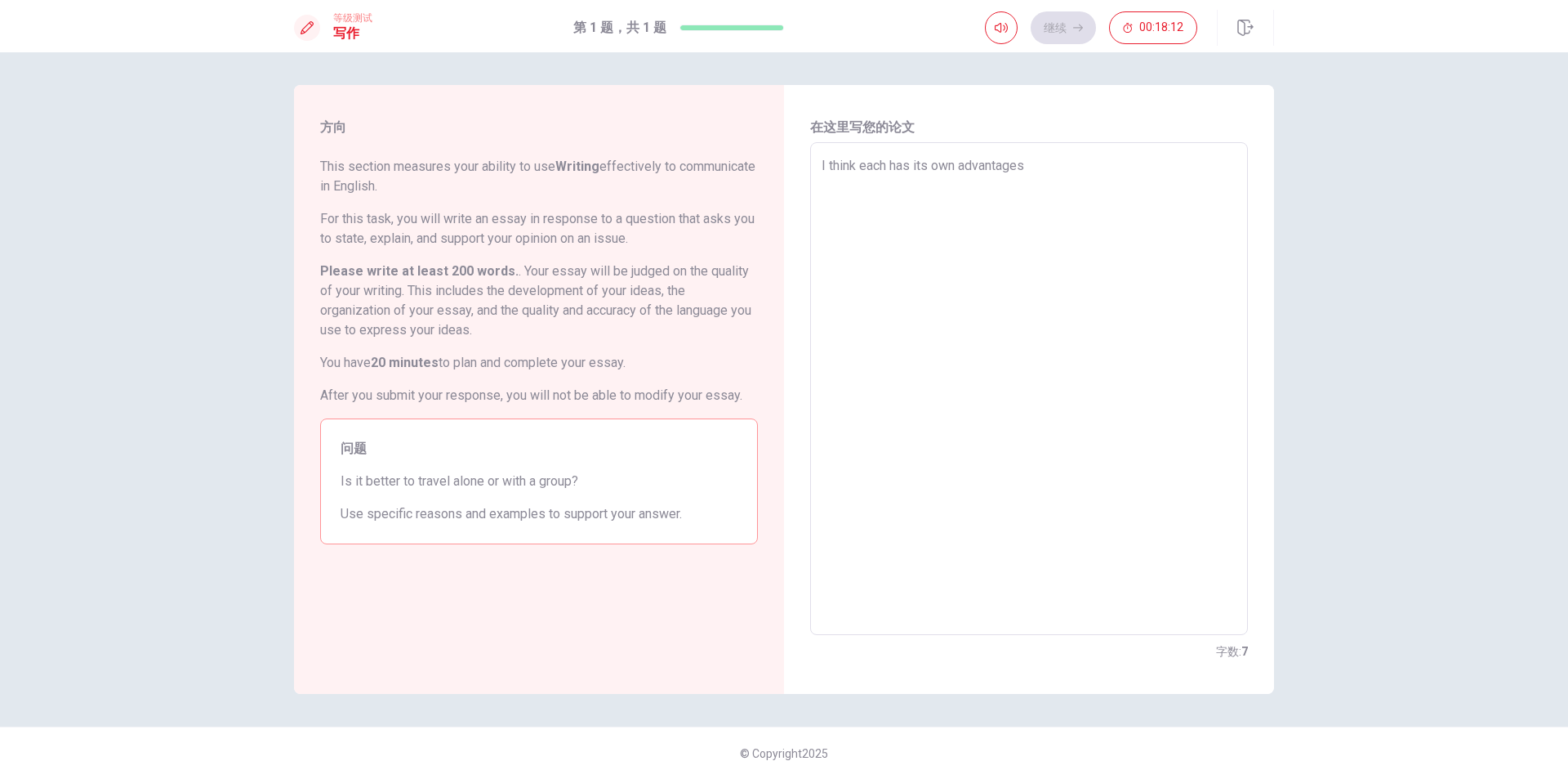
type textarea "x"
type textarea "I think each has its own advantages"
type textarea "x"
type textarea "I think each has its own advantages a"
type textarea "x"
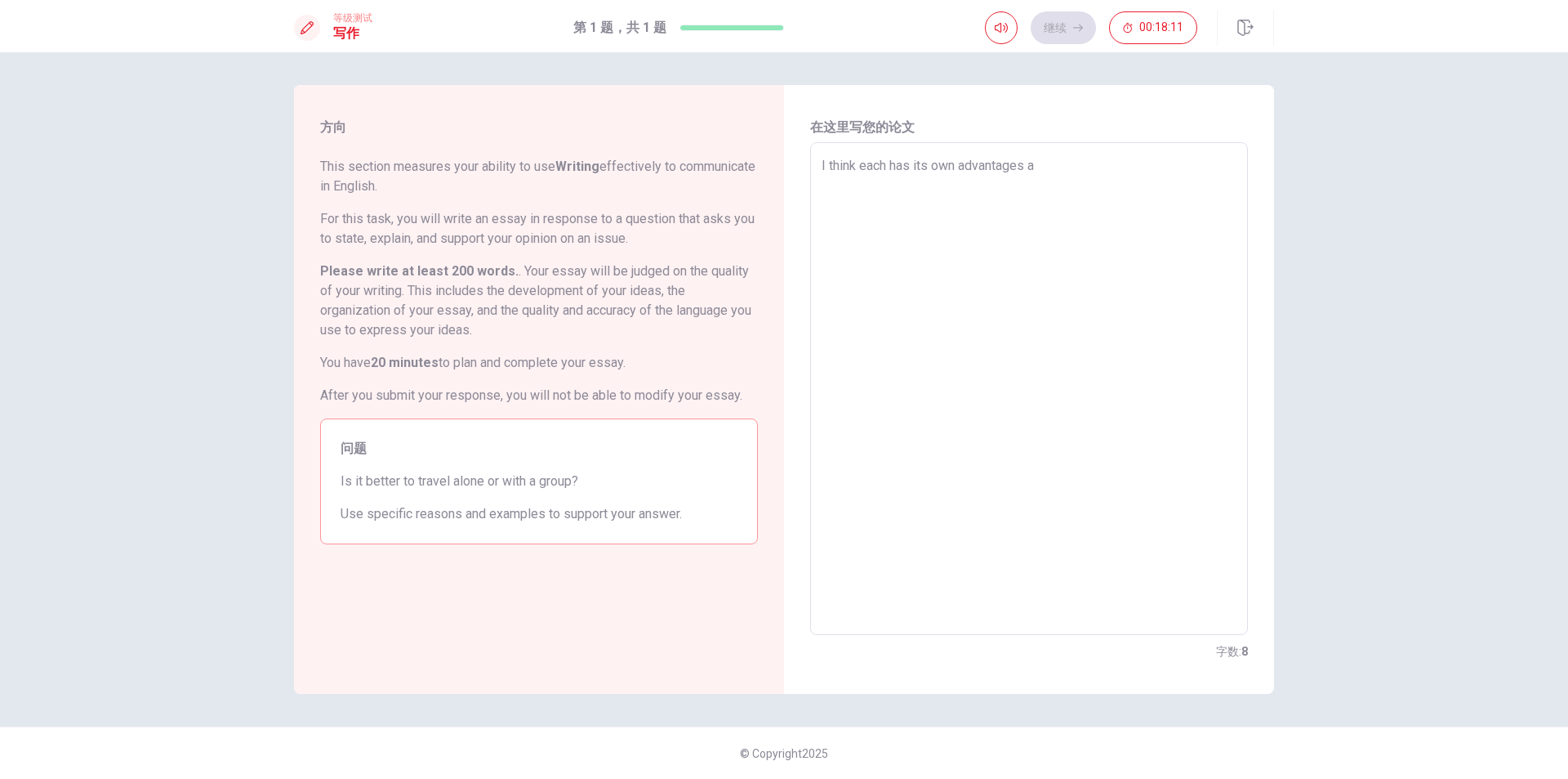
type textarea "I think each has its own advantages an"
type textarea "x"
type textarea "I think each has its own advantages and"
type textarea "x"
type textarea "I think each has its own advantages and"
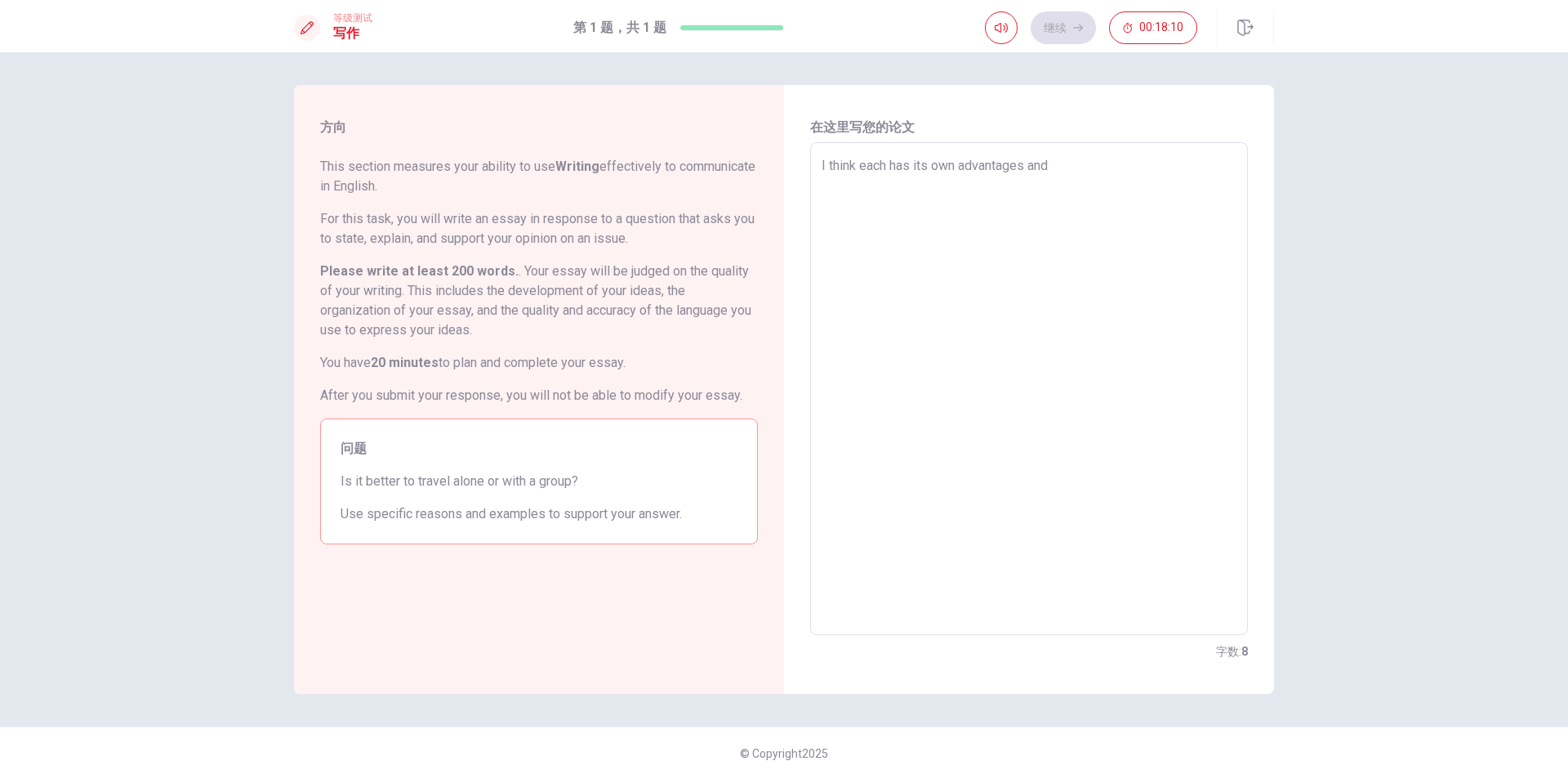
type textarea "x"
type textarea "I think each has its own advantages and d"
type textarea "x"
type textarea "I think each has its own advantages and di"
type textarea "x"
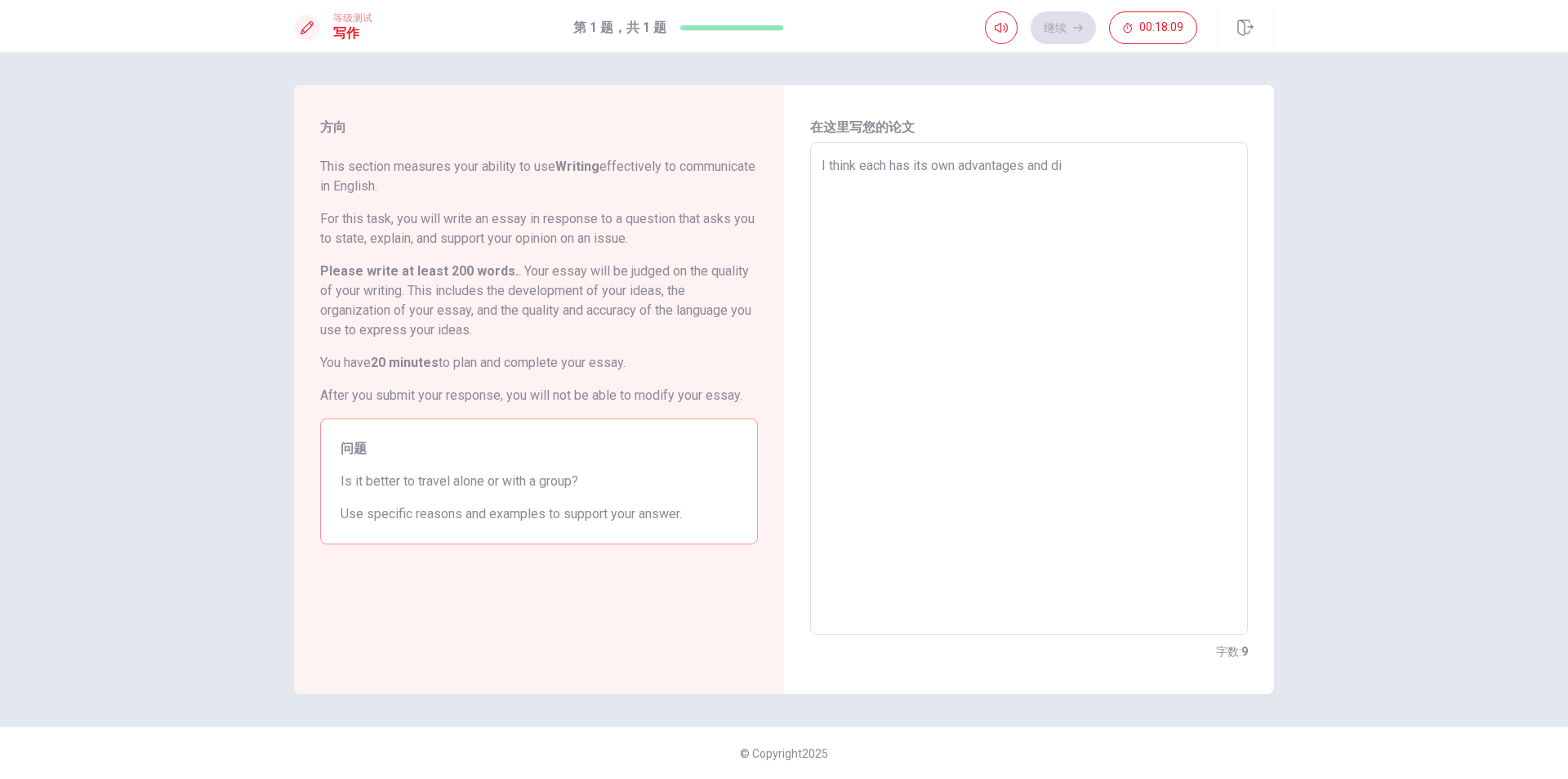
type textarea "I think each has its own advantages and dis"
type textarea "x"
type textarea "I think each has its own advantages and disa"
type textarea "x"
type textarea "I think each has its own advantages and disad"
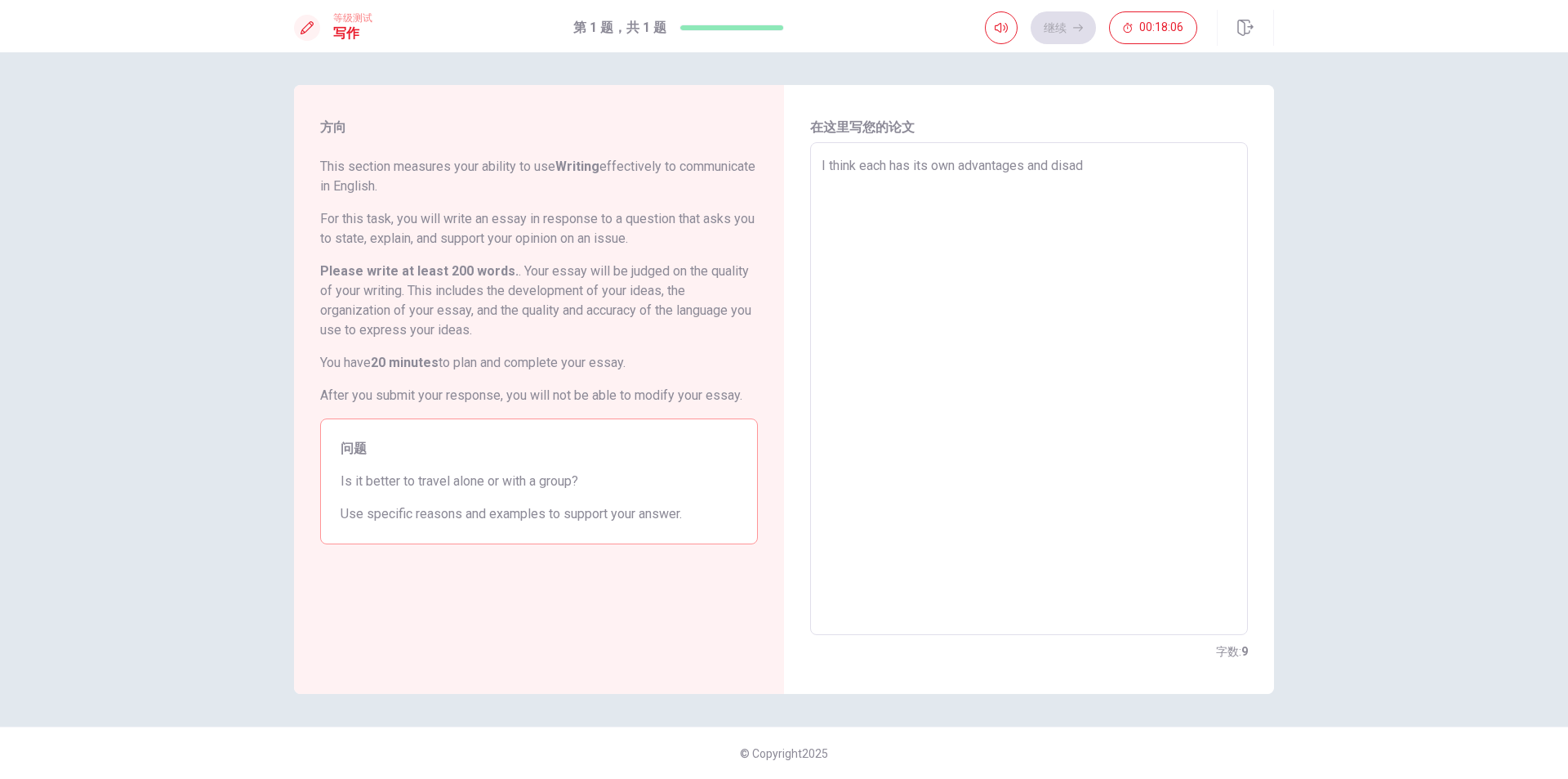
type textarea "x"
type textarea "I think each has its own advantages and disadv"
type textarea "x"
type textarea "I think each has its own advantages and disadva"
type textarea "x"
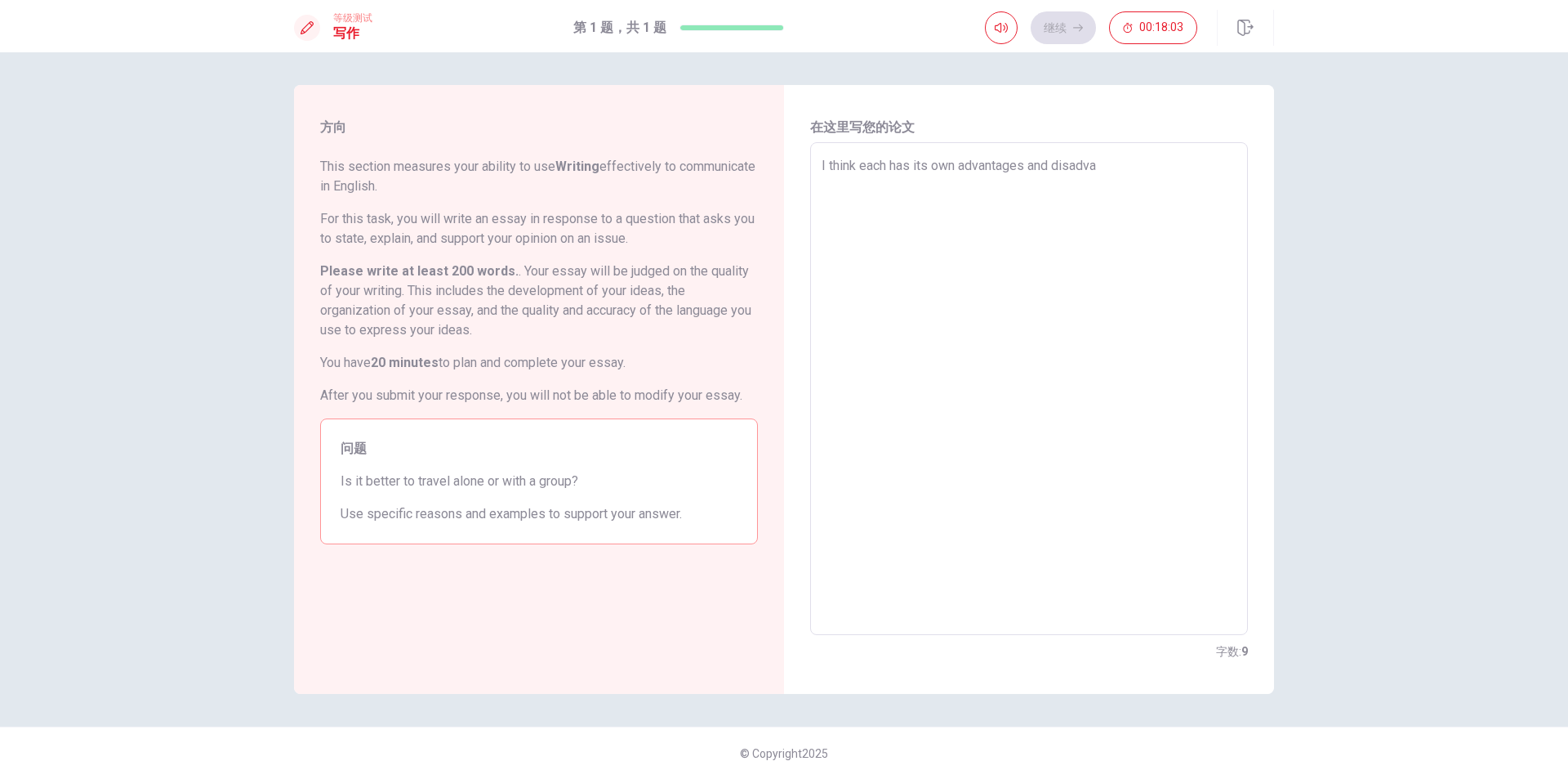
type textarea "I think each has its own advantages and disadvan"
type textarea "x"
type textarea "I think each has its own advantages and disadvant"
type textarea "x"
type textarea "I think each has its own advantages and disadvanta"
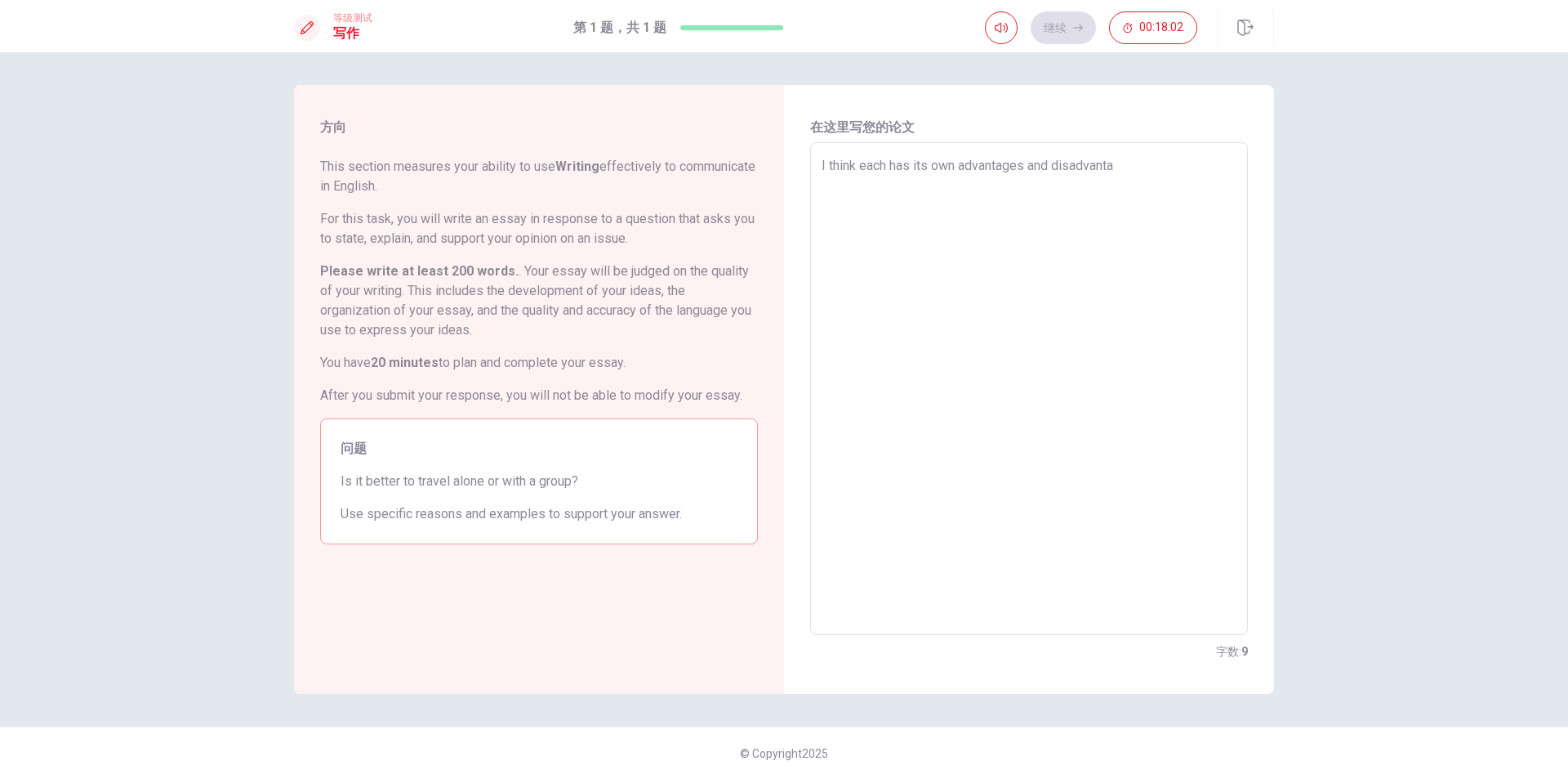
type textarea "x"
type textarea "I think each has its own advantages and disadvantag"
type textarea "x"
type textarea "I think each has its own advantages and disadvantage"
type textarea "x"
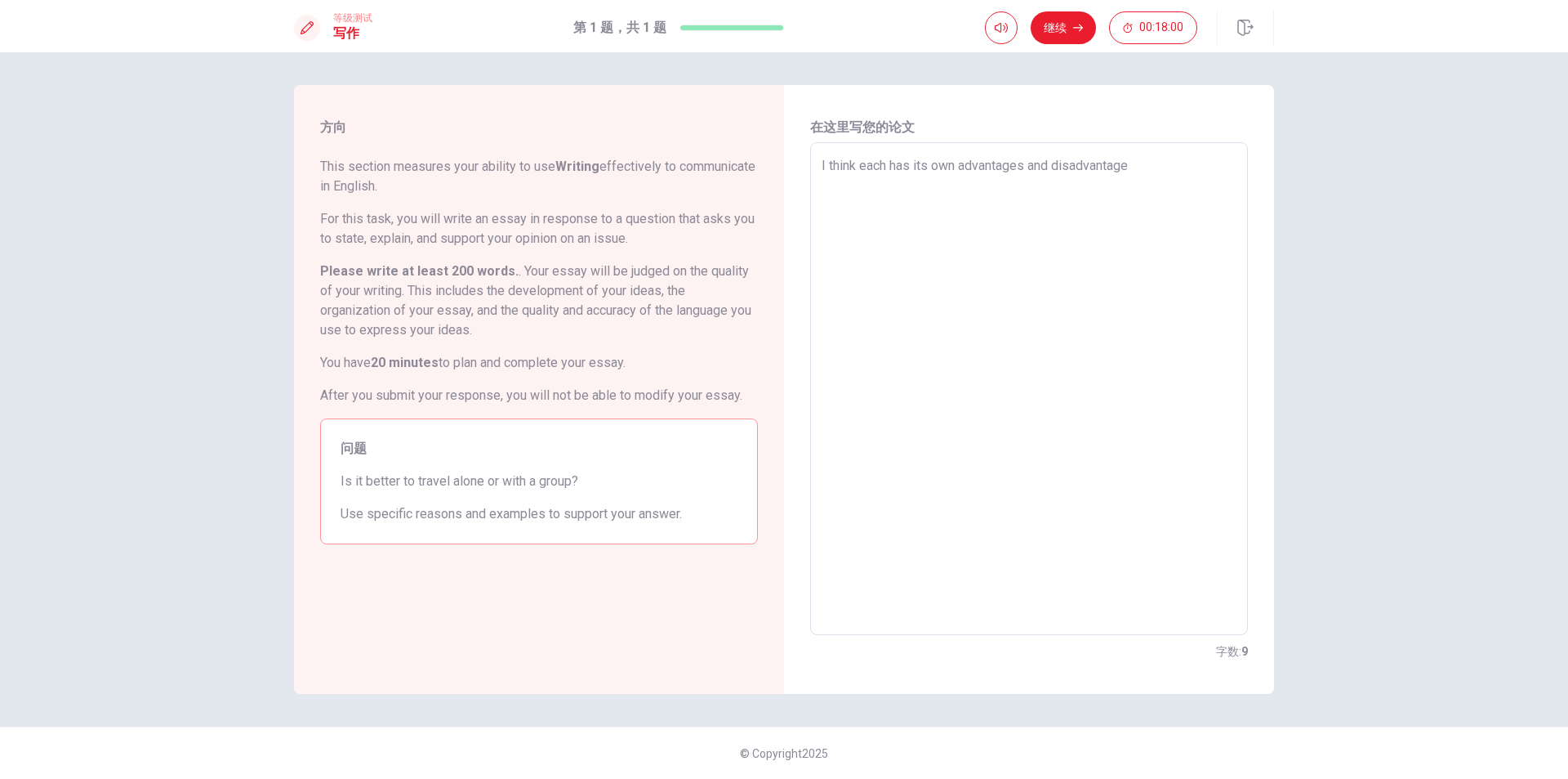
type textarea "I think each has its own advantages and disadvantages"
type textarea "x"
type textarea "I think each has its own advantages and disadvantages."
type textarea "x"
type textarea "I think each has its own advantages and disadvantages.T"
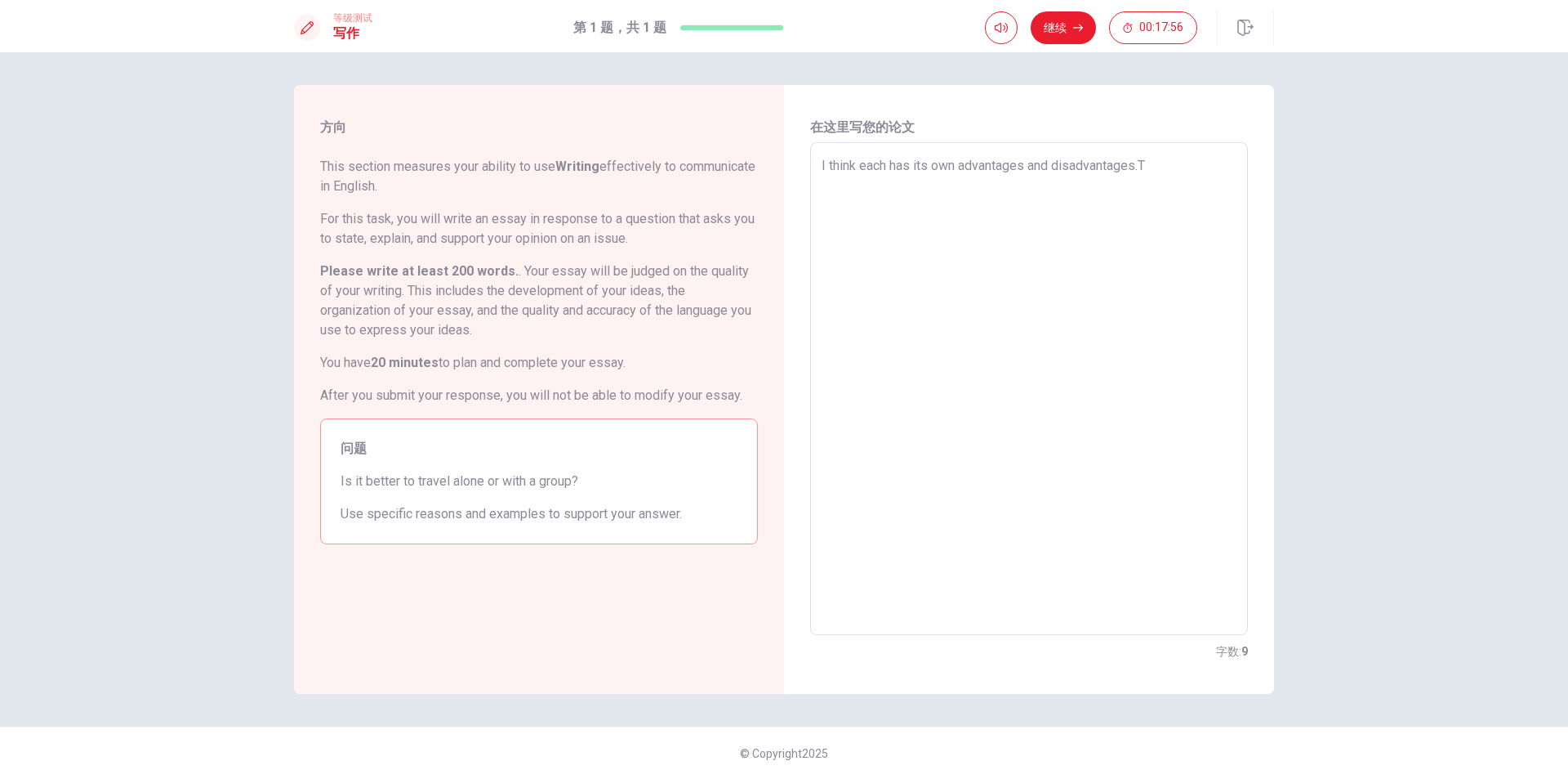
type textarea "x"
type textarea "I think each has its own advantages and [DOMAIN_NAME]"
type textarea "x"
type textarea "I think each has its own advantages and disadvantages.Tra"
type textarea "x"
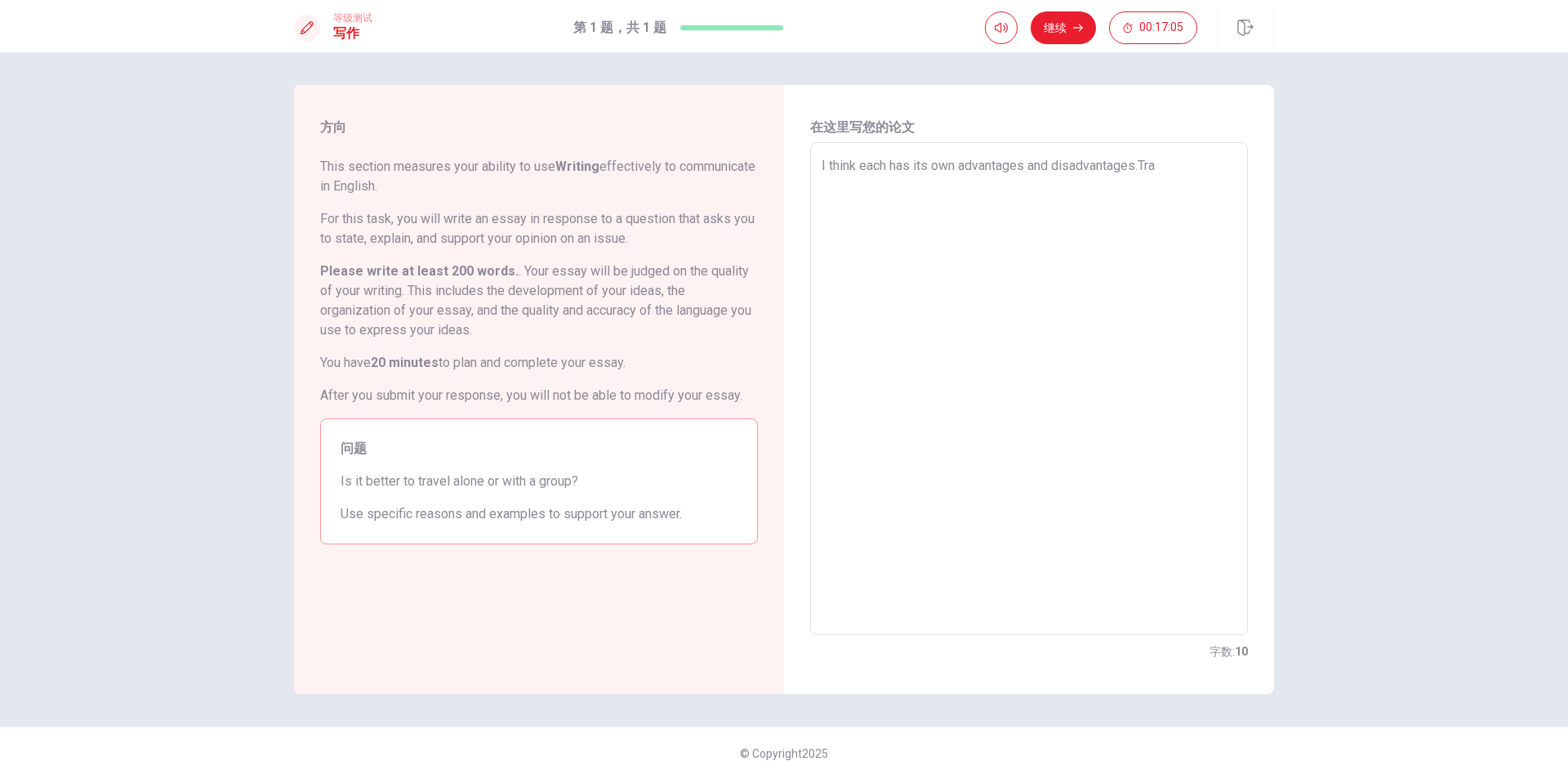
type textarea "I think each has its own advantages and disadvantages.Trav"
type textarea "x"
type textarea "I think each has its own advantages and disadvantages.Trave"
type textarea "x"
type textarea "I think each has its own advantages and [DOMAIN_NAME]"
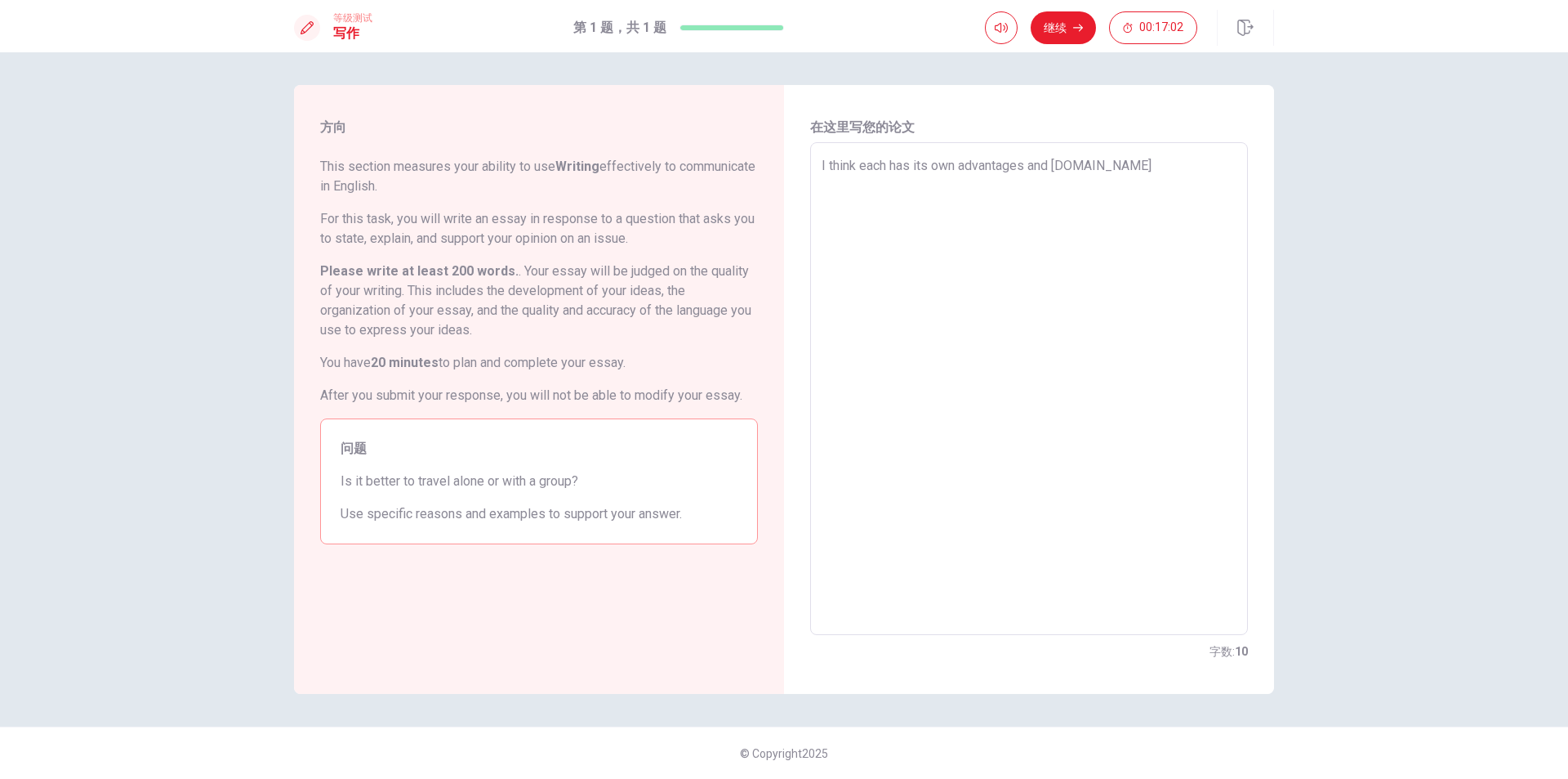
type textarea "x"
type textarea "I think each has its own advantages and disadvantages.Traveli"
type textarea "x"
type textarea "I think each has its own advantages and disadvantages.Travelin"
type textarea "x"
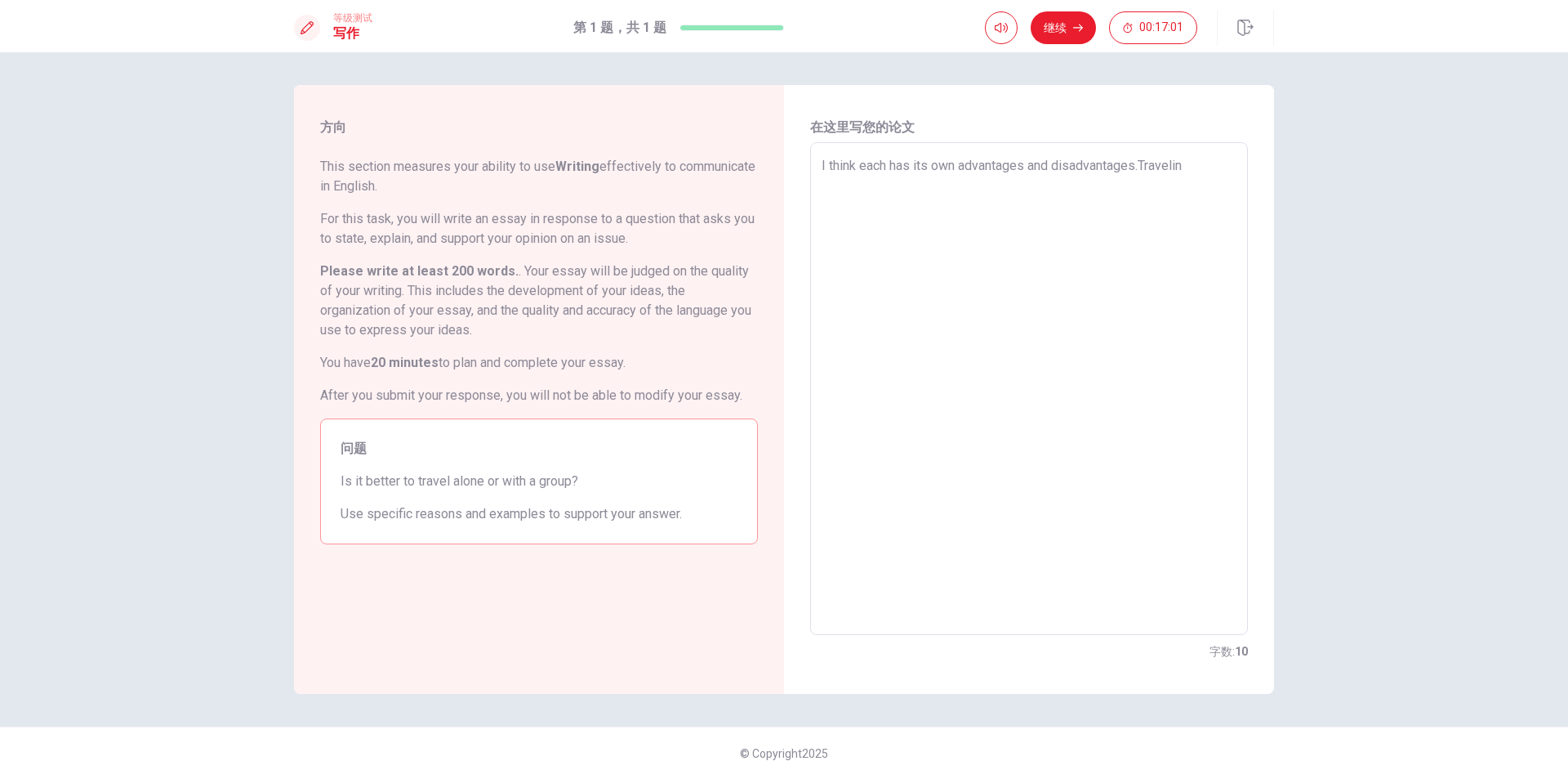
type textarea "I think each has its own advantages and disadvantages.Traveling"
type textarea "x"
type textarea "I think each has its own advantages and disadvantages.Traveling"
type textarea "x"
type textarea "I think each has its own advantages and disadvantages.Traveling a"
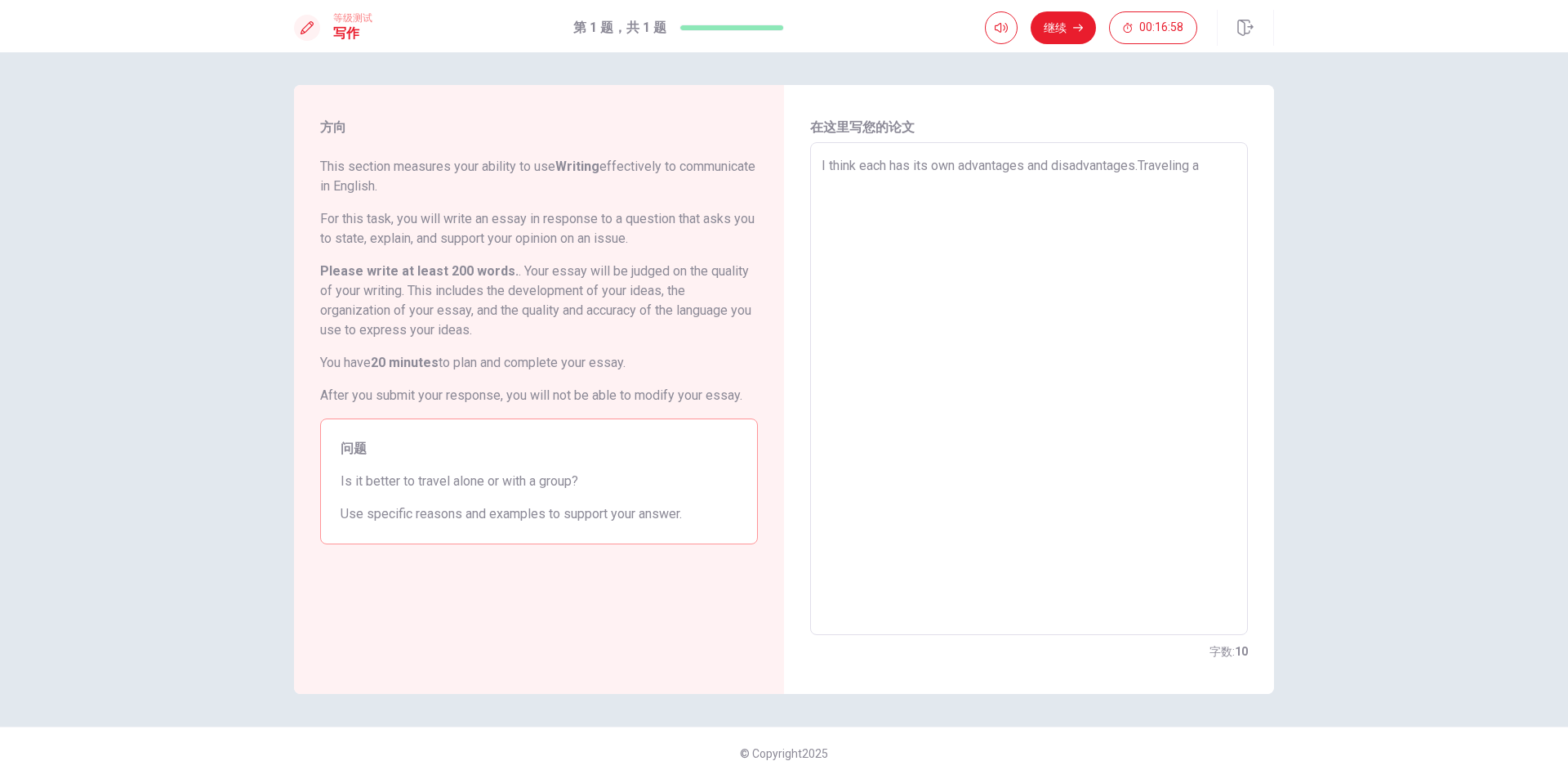
type textarea "x"
type textarea "I think each has its own advantages and disadvantages.Traveling al"
type textarea "x"
type textarea "I think each has its own advantages and disadvantages.Traveling alo"
type textarea "x"
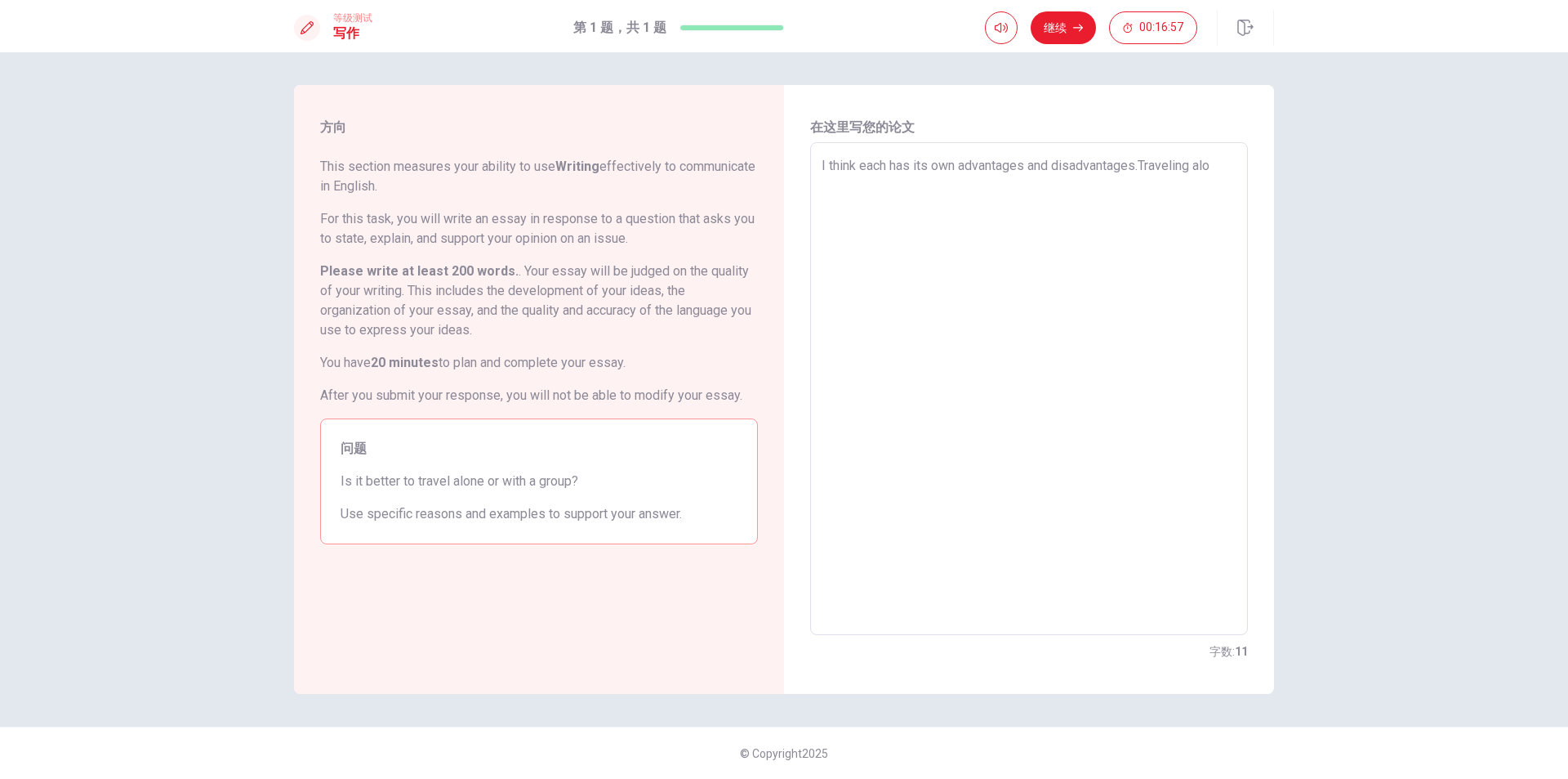
type textarea "I think each has its own advantages and disadvantages.Traveling alon"
type textarea "x"
type textarea "I think each has its own advantages and disadvantages.Traveling alone"
type textarea "x"
type textarea "I think each has its own advantages and disadvantages.Traveling alone"
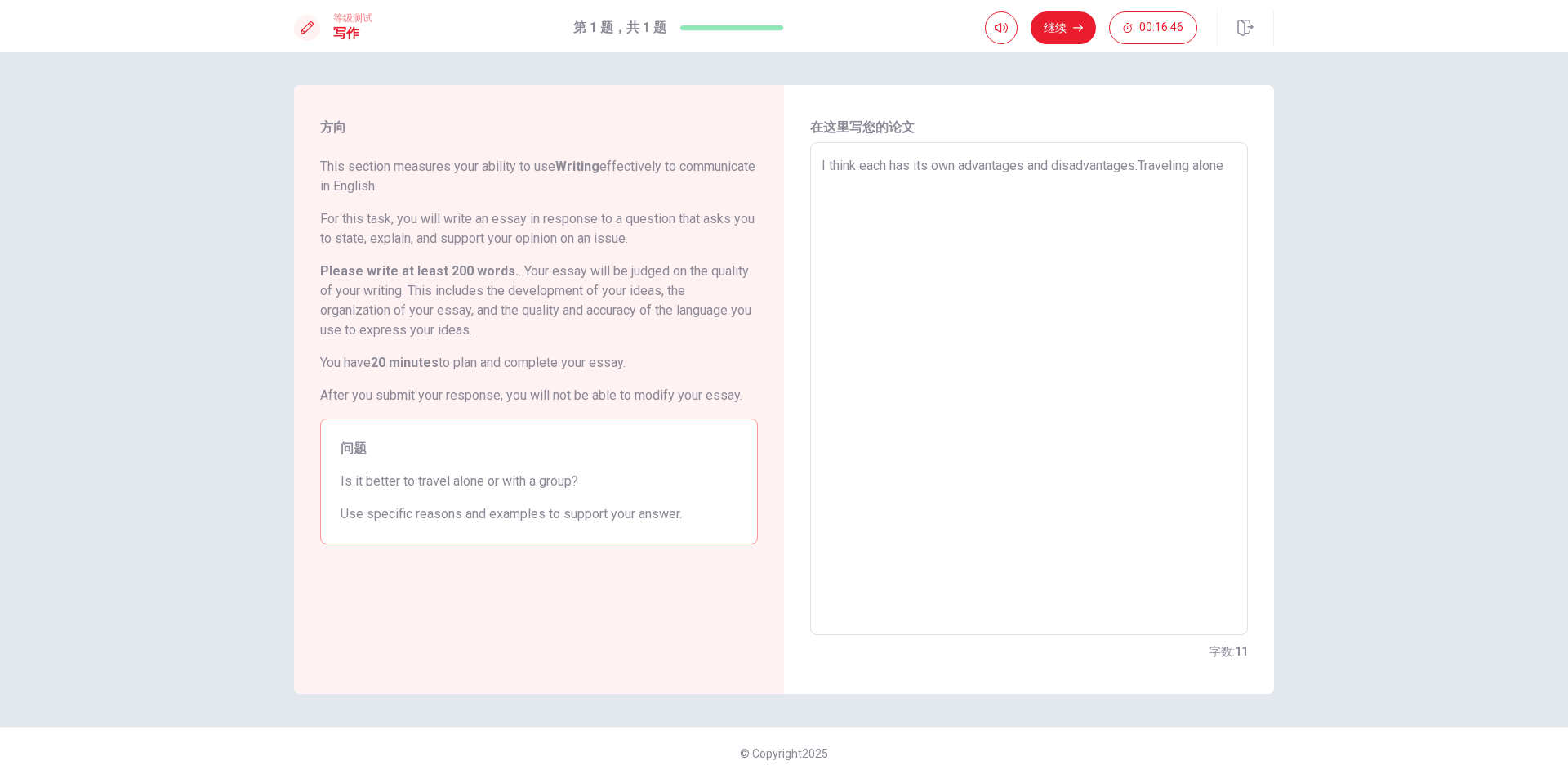
type textarea "x"
type textarea "I think each has its own advantages and disadvantages.Traveling alone g"
type textarea "x"
type textarea "I think each has its own advantages and disadvantages.Traveling alone gu"
type textarea "x"
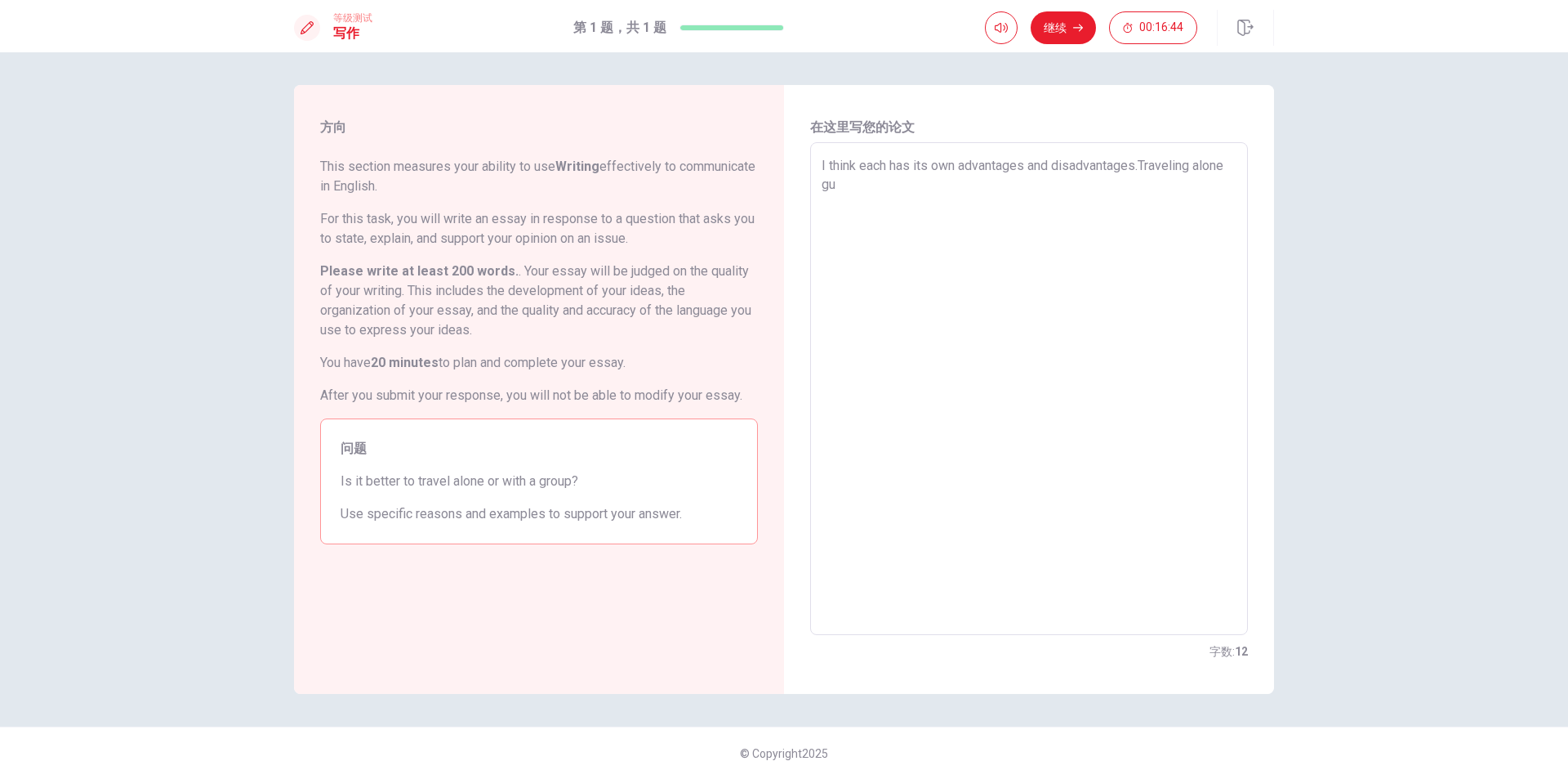
type textarea "I think each has its own advantages and disadvantages.Traveling alone g"
type textarea "x"
type textarea "I think each has its own advantages and disadvantages.Traveling alone gi"
type textarea "x"
type textarea "I think each has its own advantages and disadvantages.Traveling alone giv"
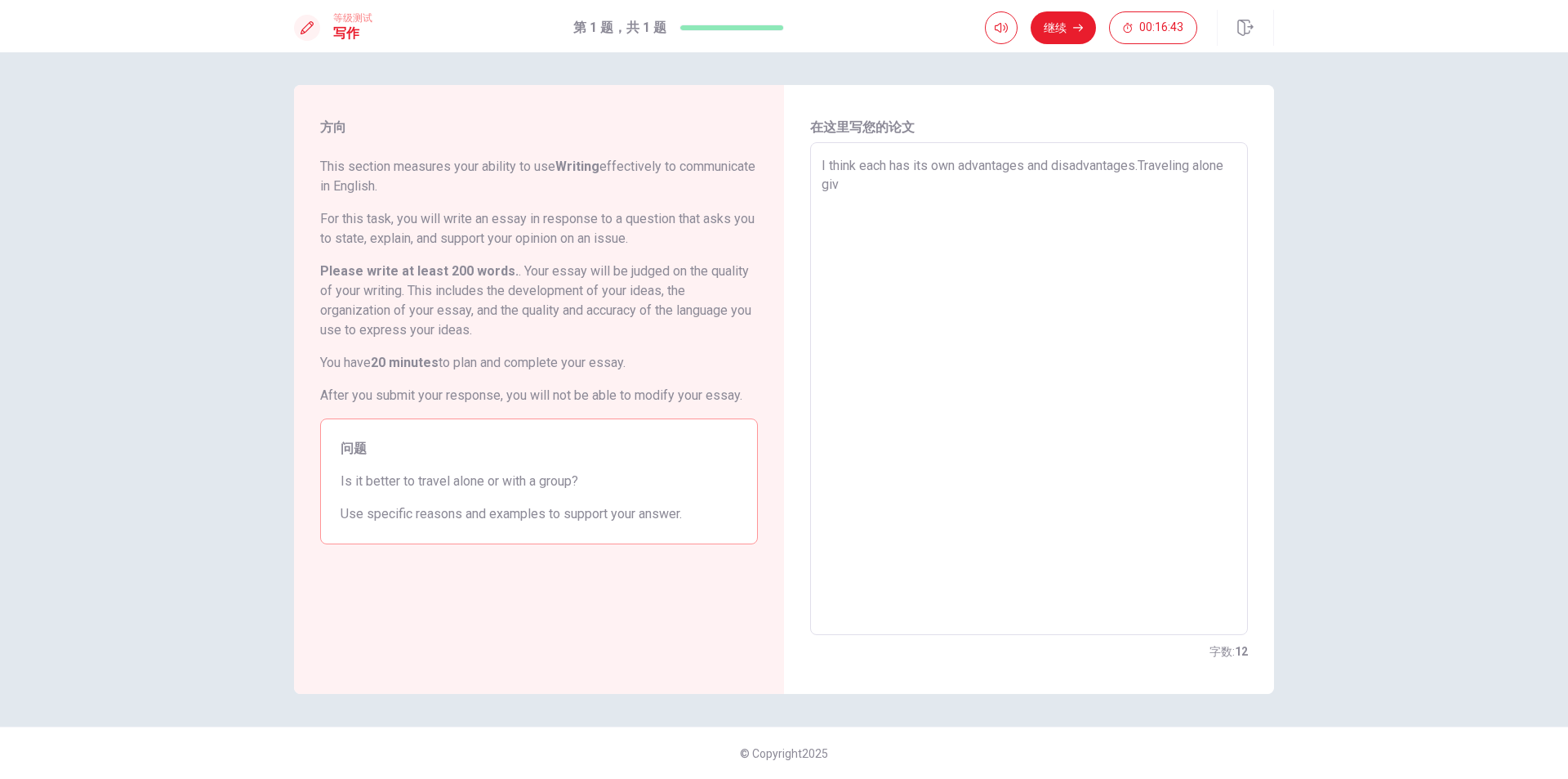
type textarea "x"
type textarea "I think each has its own advantages and disadvantages.Traveling alone give"
type textarea "x"
type textarea "I think each has its own advantages and disadvantages.Traveling alone gives"
type textarea "x"
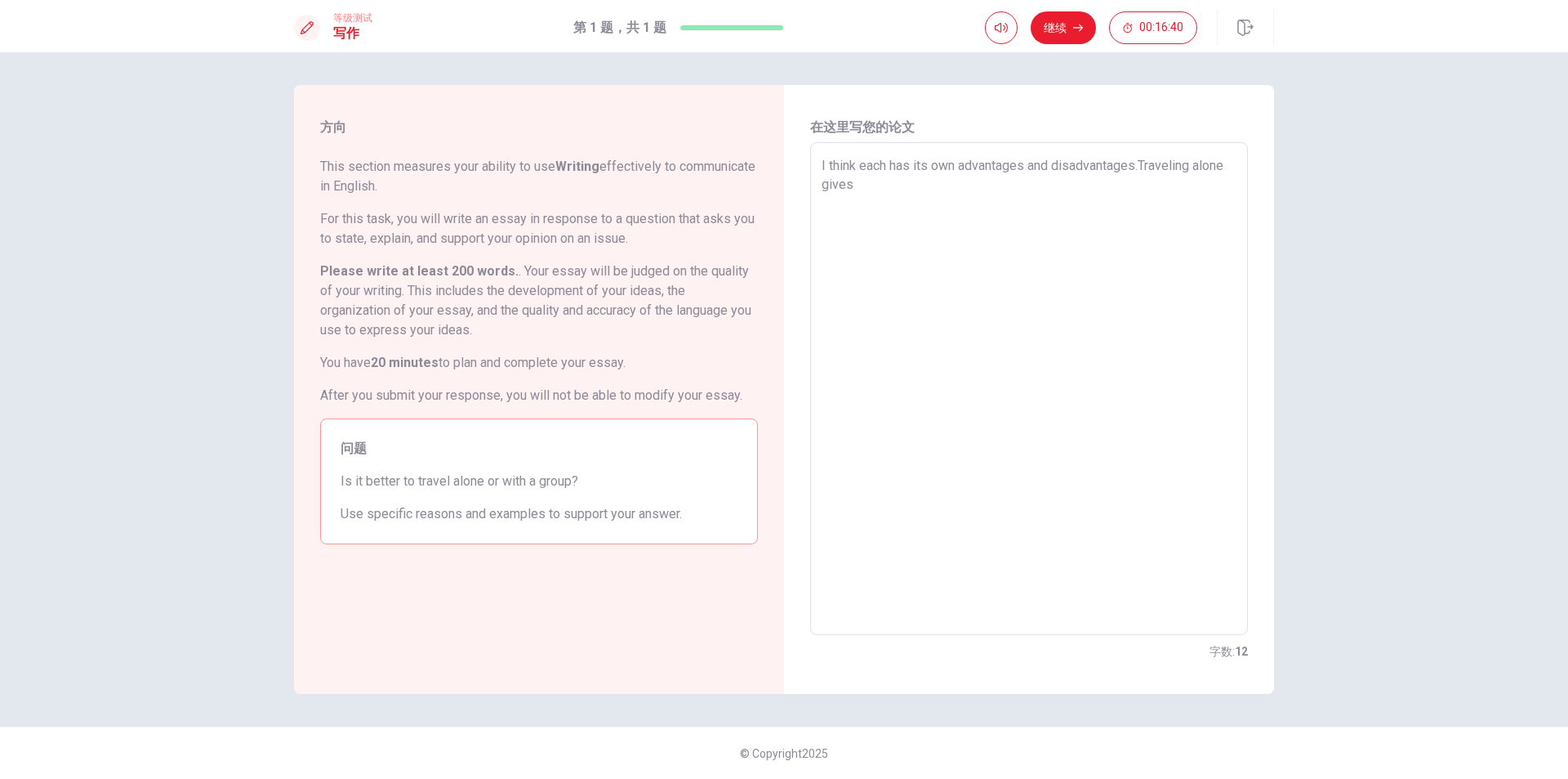
type textarea "I think each has its own advantages and disadvantages.Traveling alone gives"
type textarea "x"
type textarea "I think each has its own advantages and disadvantages.Traveling alone gives y"
type textarea "x"
type textarea "I think each has its own advantages and disadvantages.Traveling alone gives yo"
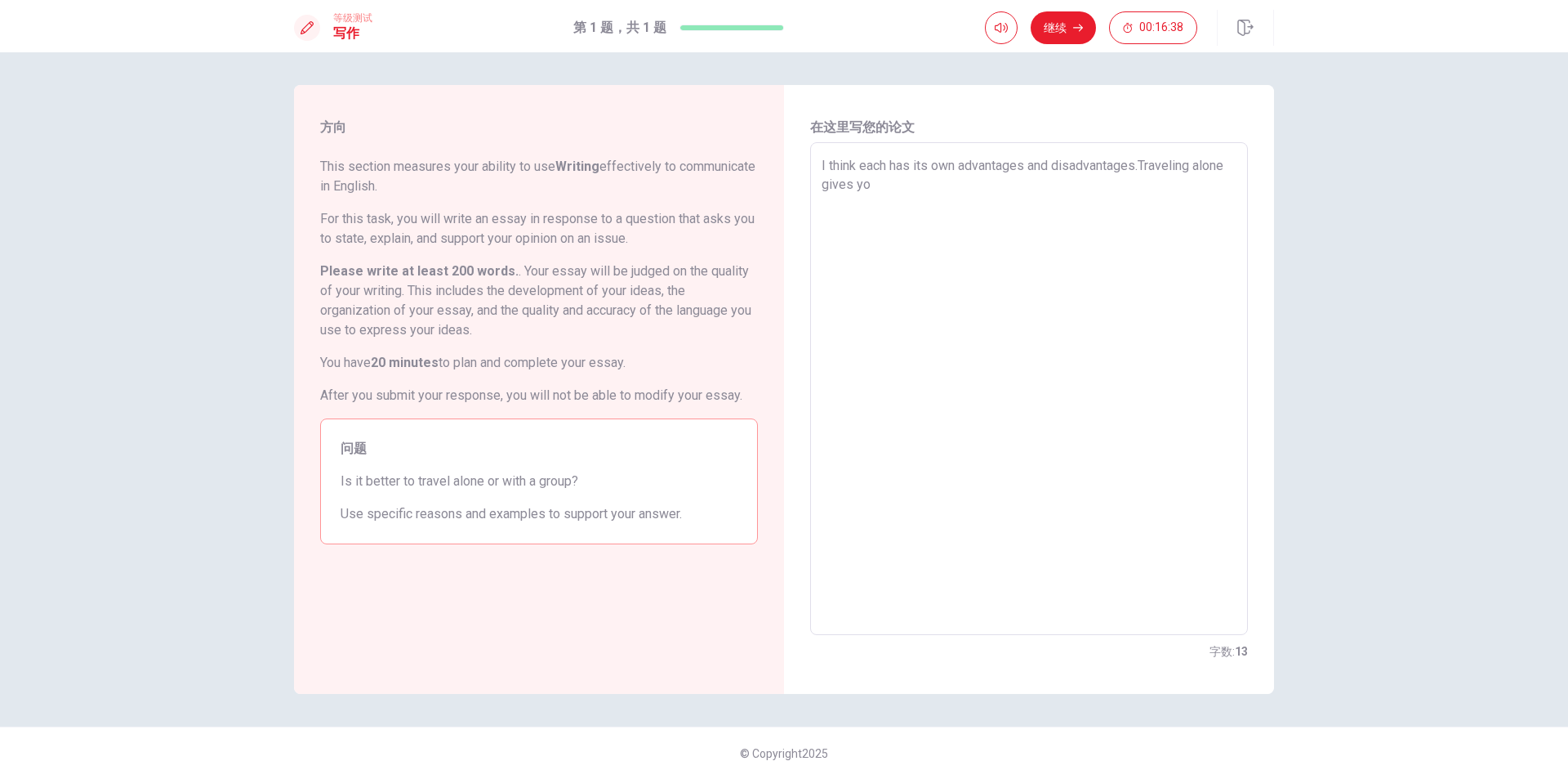
type textarea "x"
type textarea "I think each has its own advantages and disadvantages.Traveling alone gives you"
type textarea "x"
type textarea "I think each has its own advantages and disadvantages.Traveling alone gives you"
type textarea "x"
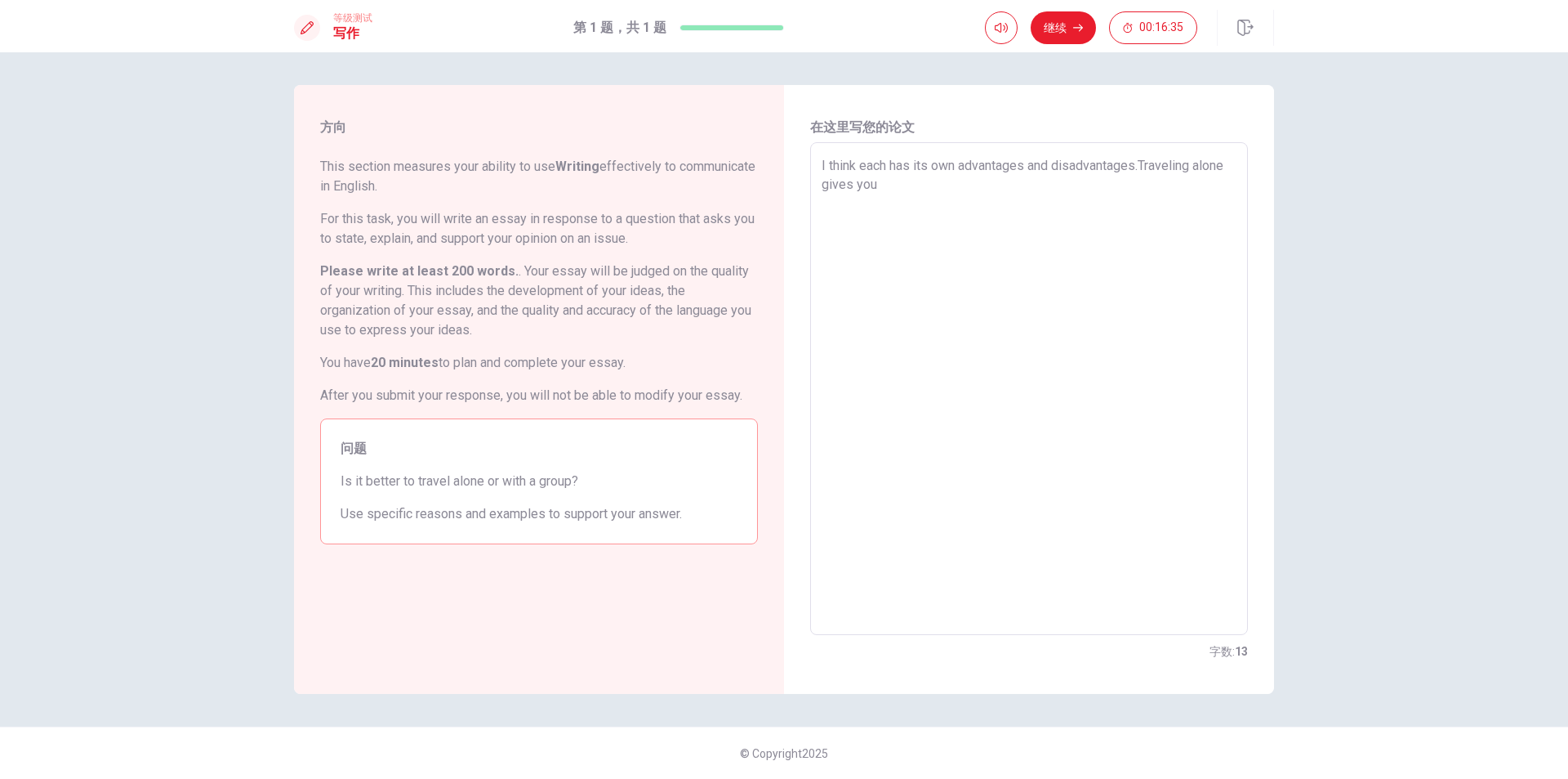
type textarea "I think each has its own advantages and disadvantages.Traveling alone gives you…"
type textarea "x"
type textarea "I think each has its own advantages and disadvantages.Traveling alone gives you…"
type textarea "x"
type textarea "I think each has its own advantages and disadvantages.Traveling alone gives you…"
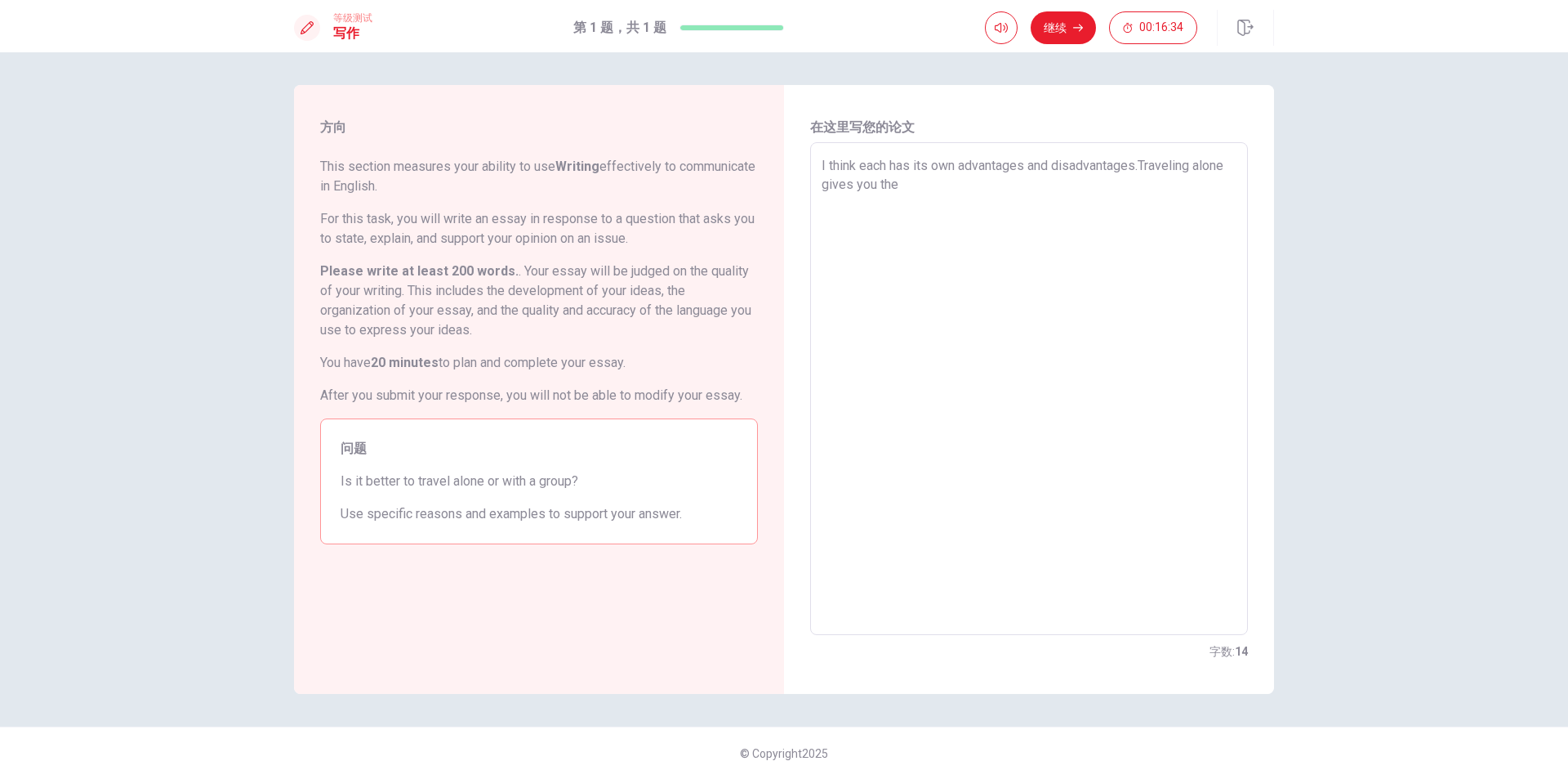
type textarea "x"
type textarea "I think each has its own advantages and disadvantages.Traveling alone gives you…"
type textarea "x"
type textarea "I think each has its own advantages and disadvantages.Traveling alone gives you…"
type textarea "x"
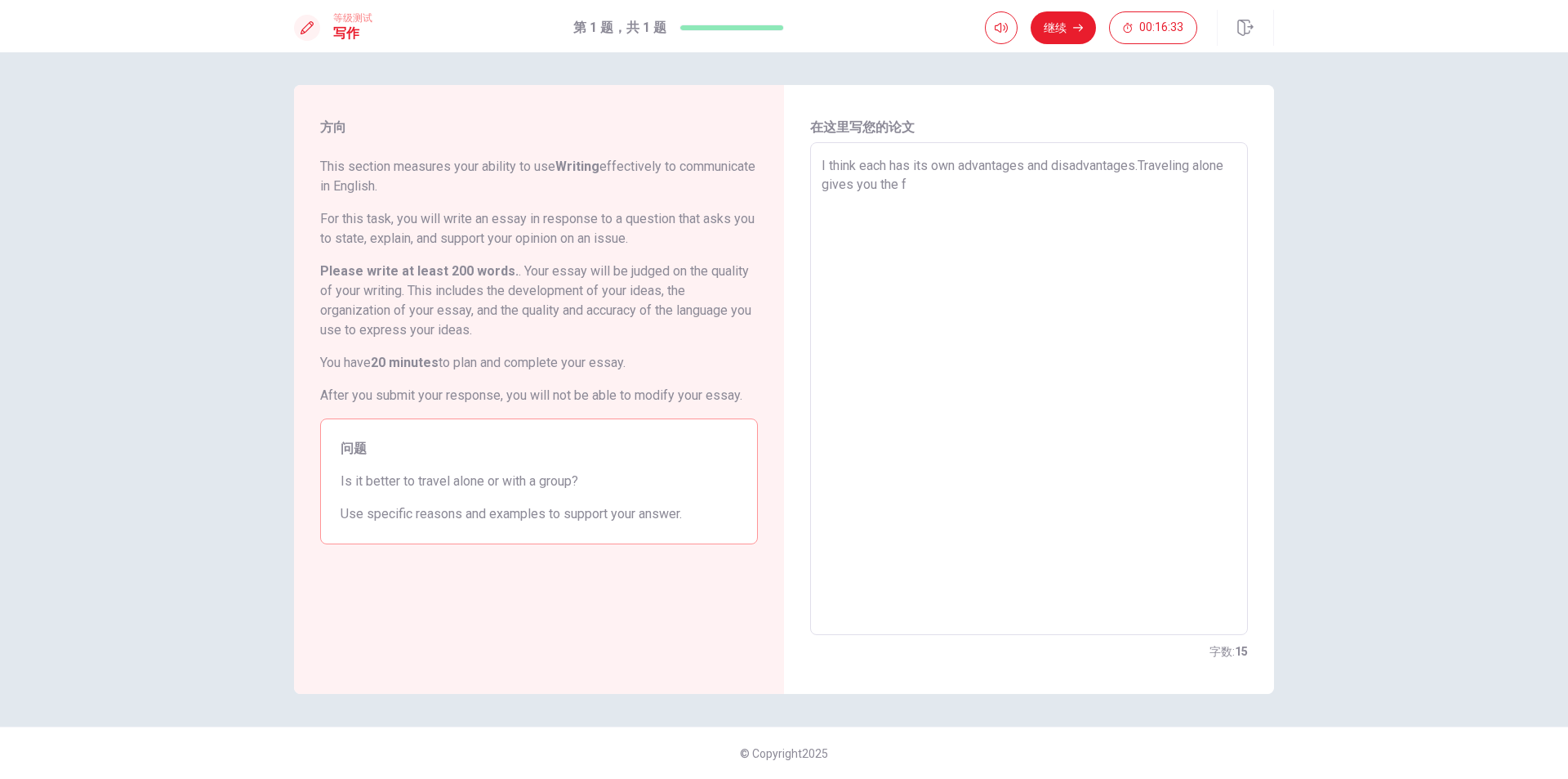
type textarea "I think each has its own advantages and disadvantages.Traveling alone gives you…"
type textarea "x"
type textarea "I think each has its own advantages and disadvantages.Traveling alone gives you…"
type textarea "x"
type textarea "I think each has its own advantages and disadvantages.Traveling alone gives you…"
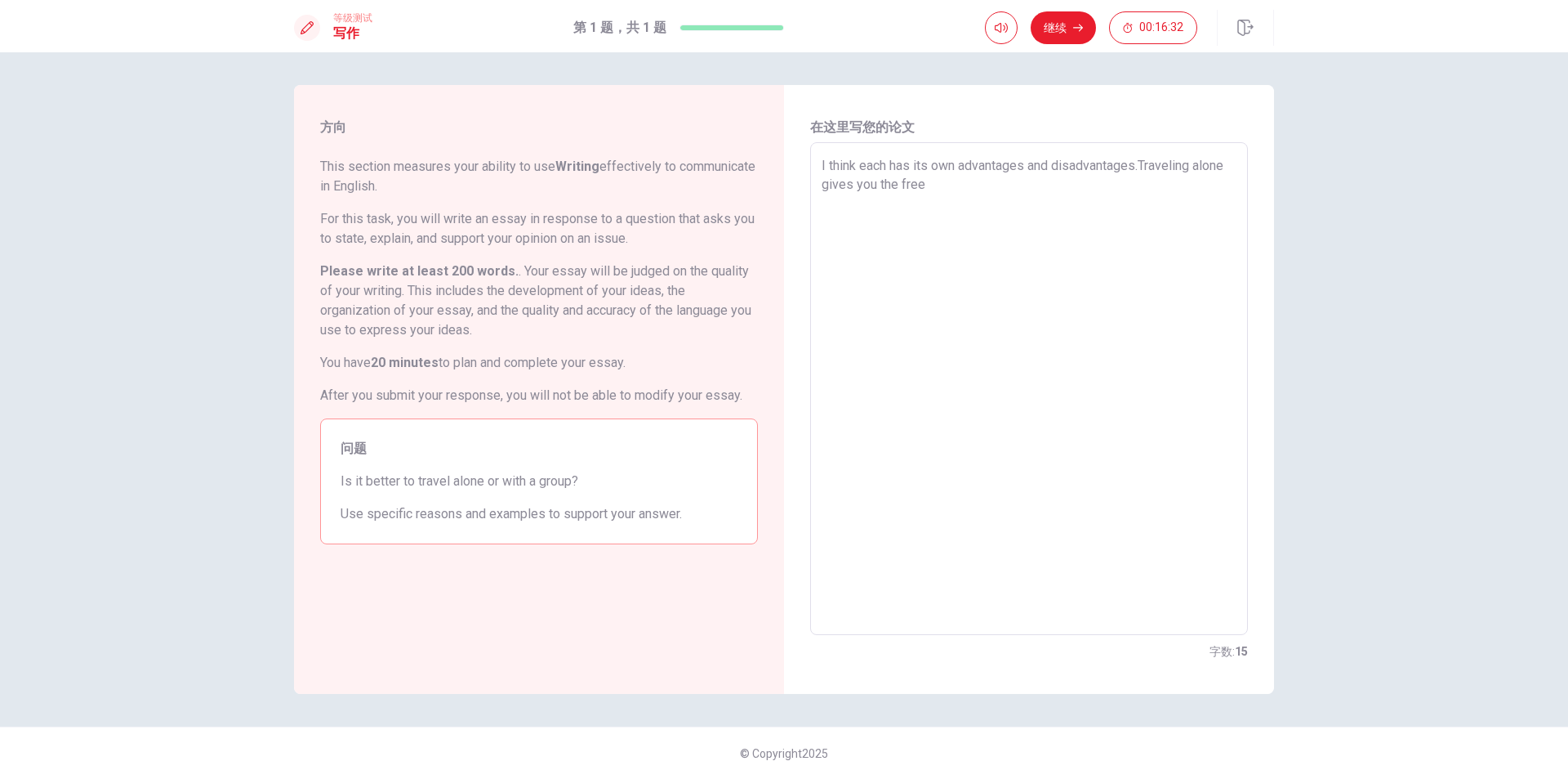
type textarea "x"
type textarea "I think each has its own advantages and disadvantages.Traveling alone gives you…"
type textarea "x"
type textarea "I think each has its own advantages and disadvantages.Traveling alone gives you…"
type textarea "x"
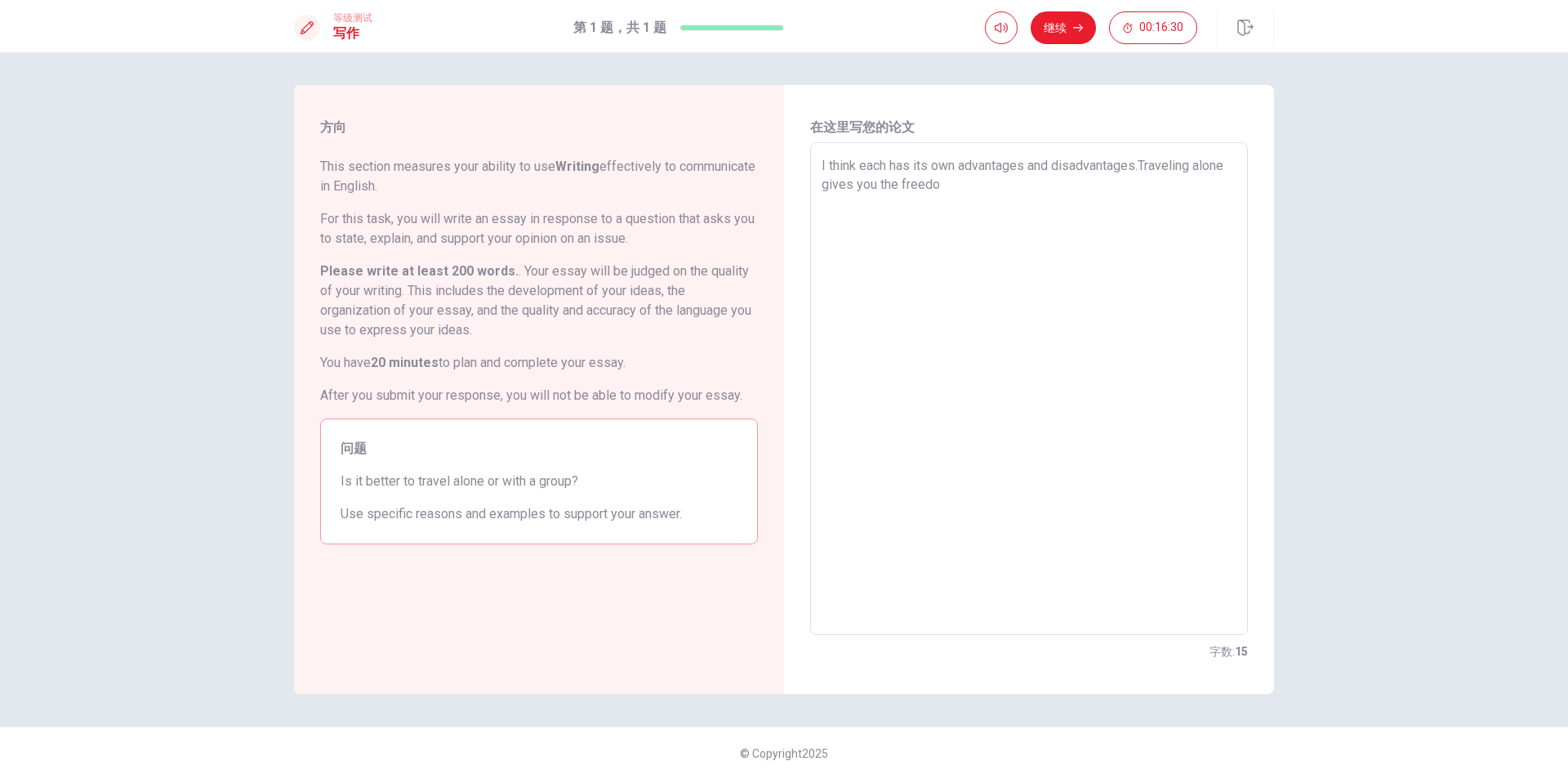
type textarea "I think each has its own advantages and disadvantages.Traveling alone gives you…"
type textarea "x"
type textarea "I think each has its own advantages and disadvantages.Traveling alone gives you…"
type textarea "x"
type textarea "I think each has its own advantages and disadvantages.Traveling alone gives you…"
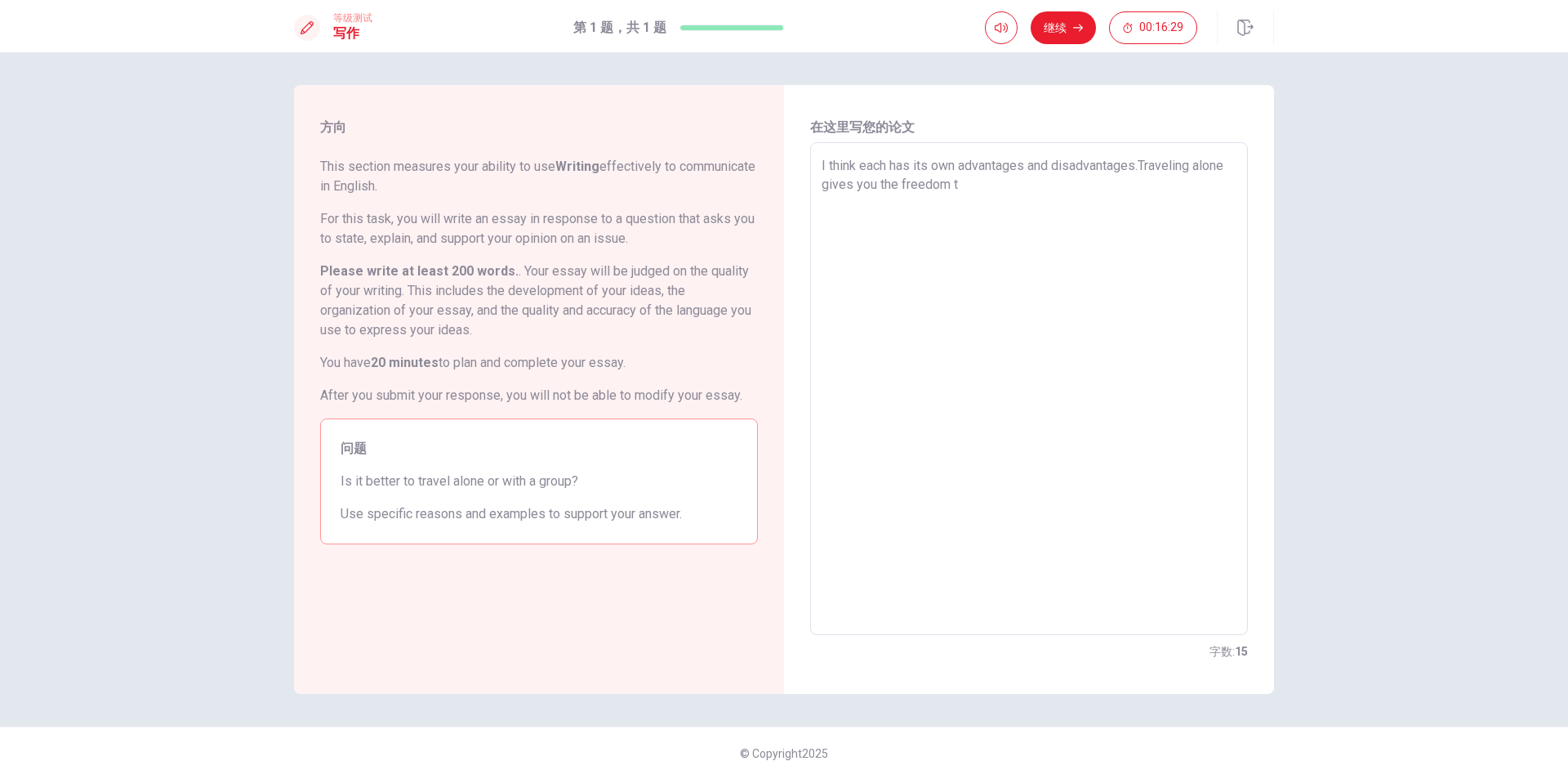
type textarea "x"
type textarea "I think each has its own advantages and disadvantages.Traveling alone gives you…"
type textarea "x"
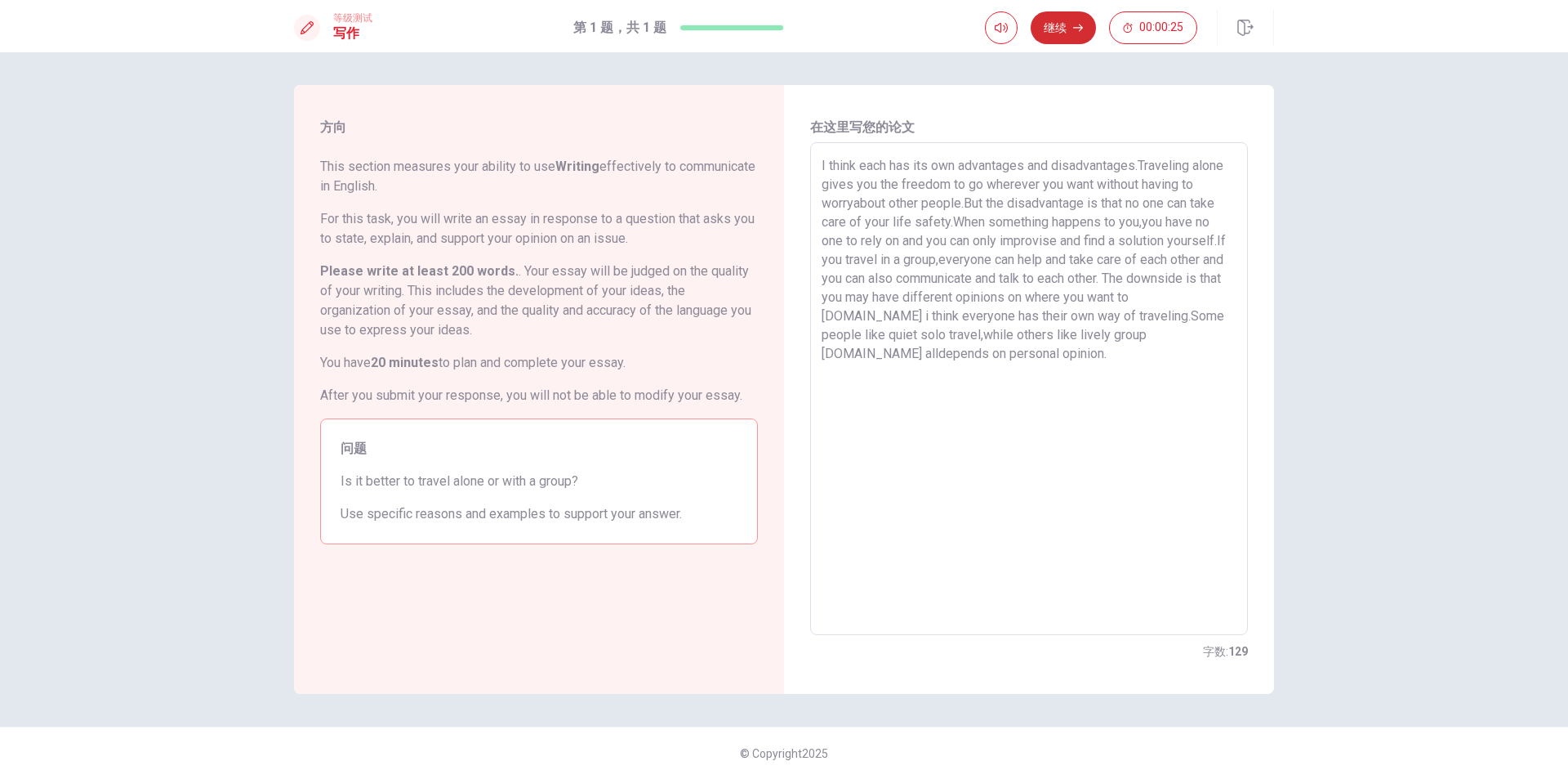
click at [1063, 20] on button "继续" at bounding box center [1064, 27] width 65 height 33
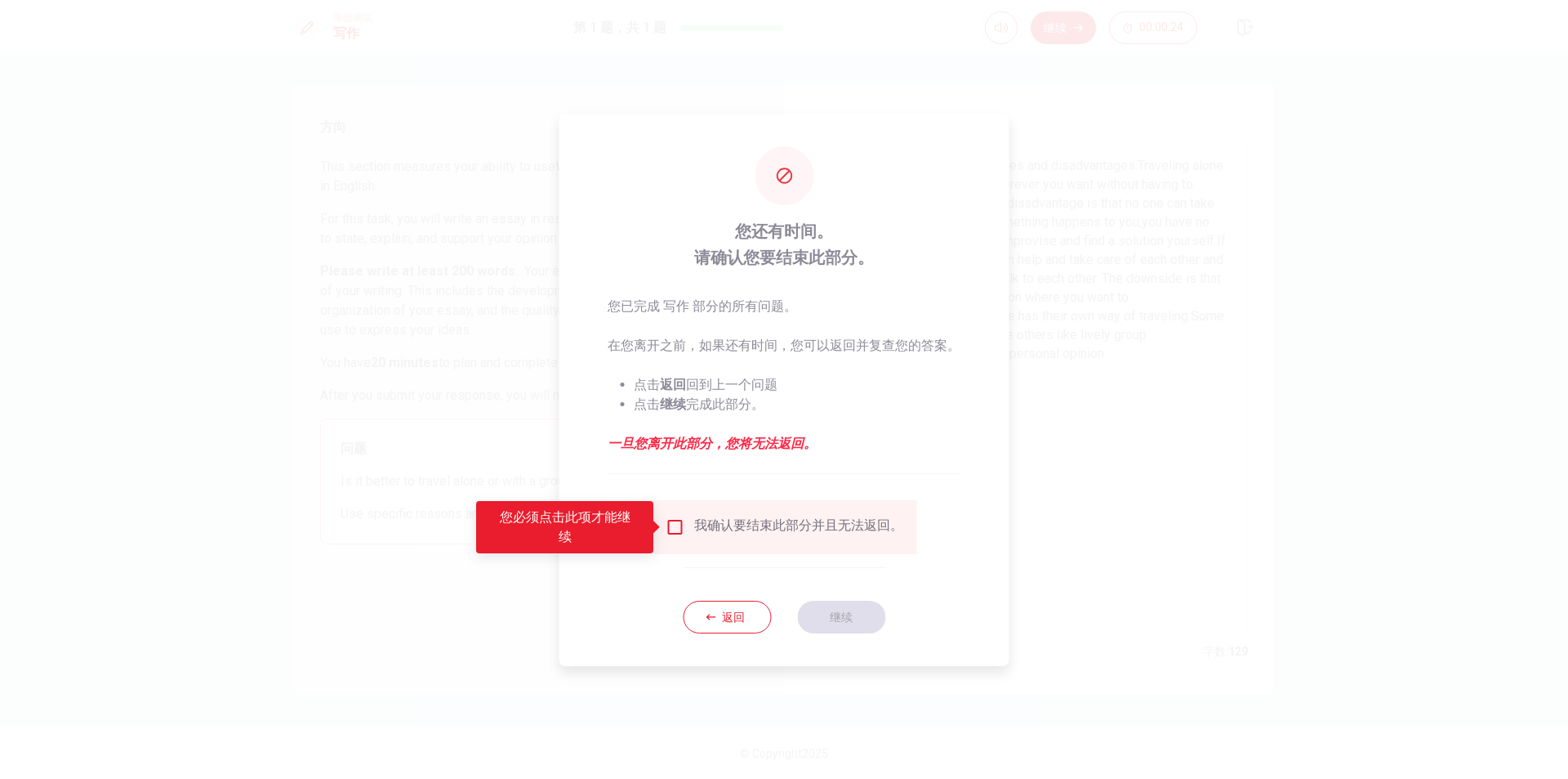
click at [674, 527] on input "您必须点击此项才能继续" at bounding box center [675, 527] width 19 height 19
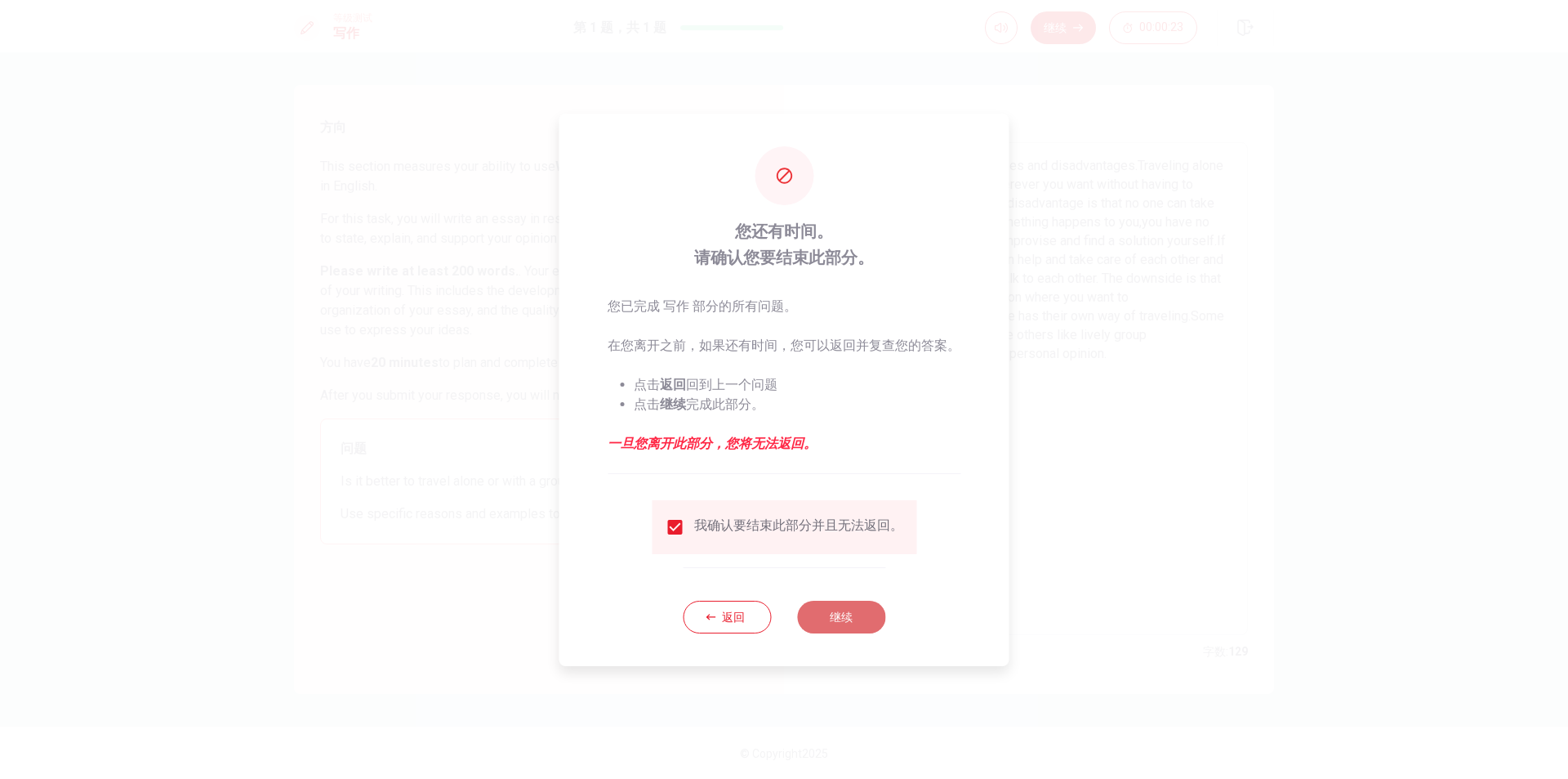
click at [859, 614] on button "继续" at bounding box center [841, 617] width 88 height 33
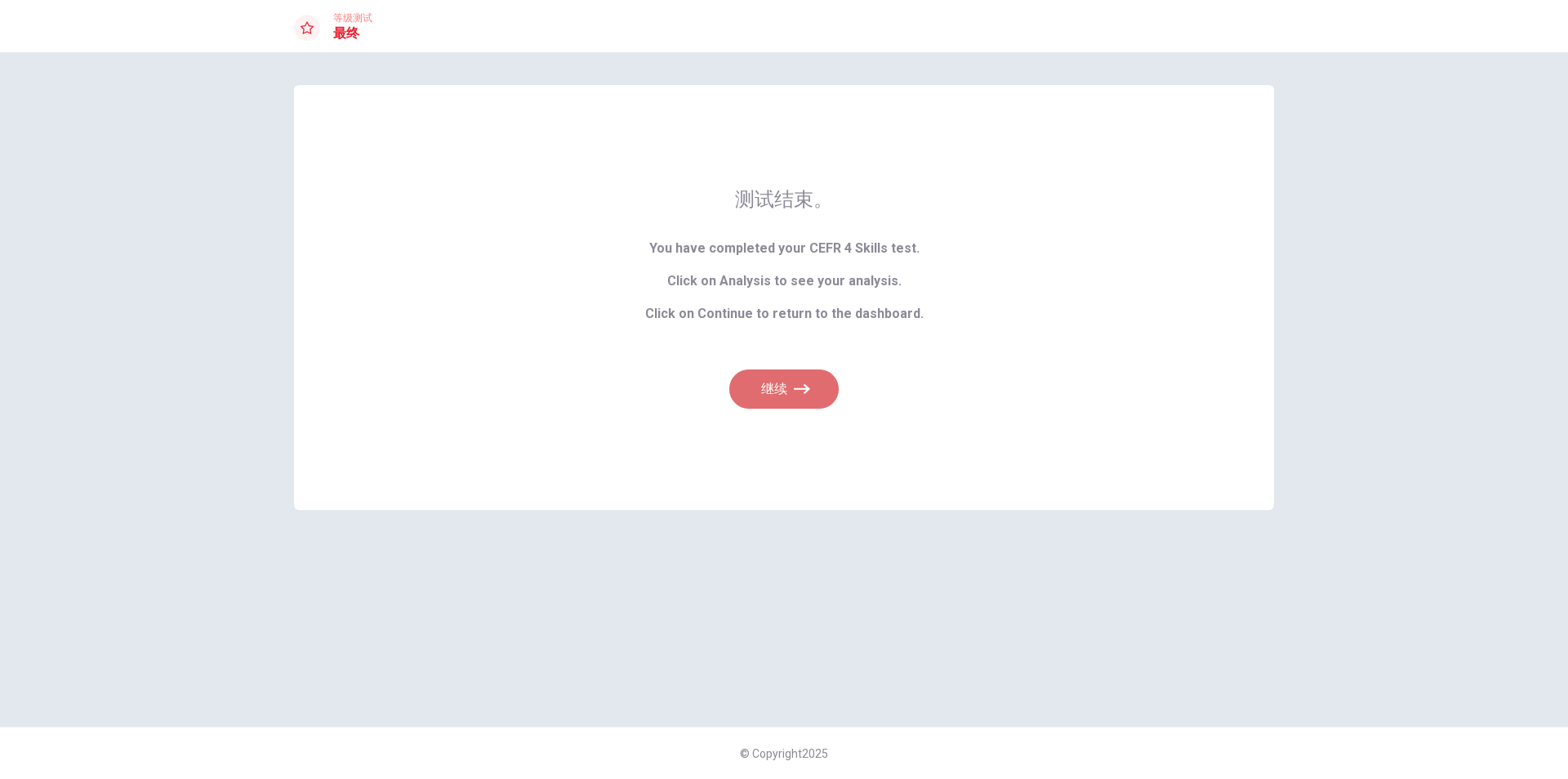
click at [775, 383] on button "继续" at bounding box center [784, 389] width 109 height 39
